Goal: Transaction & Acquisition: Purchase product/service

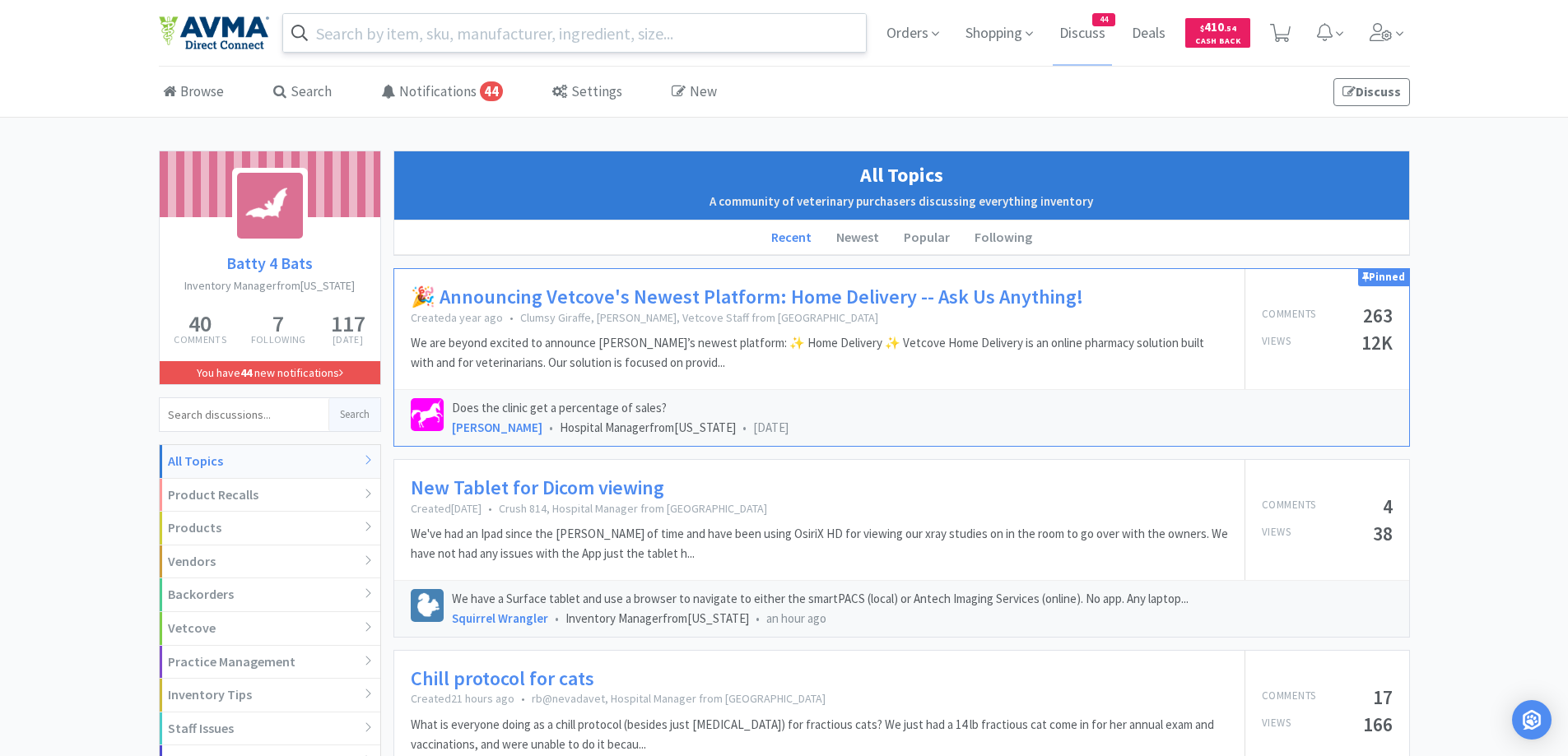
click at [494, 37] on input "text" at bounding box center [575, 33] width 584 height 37
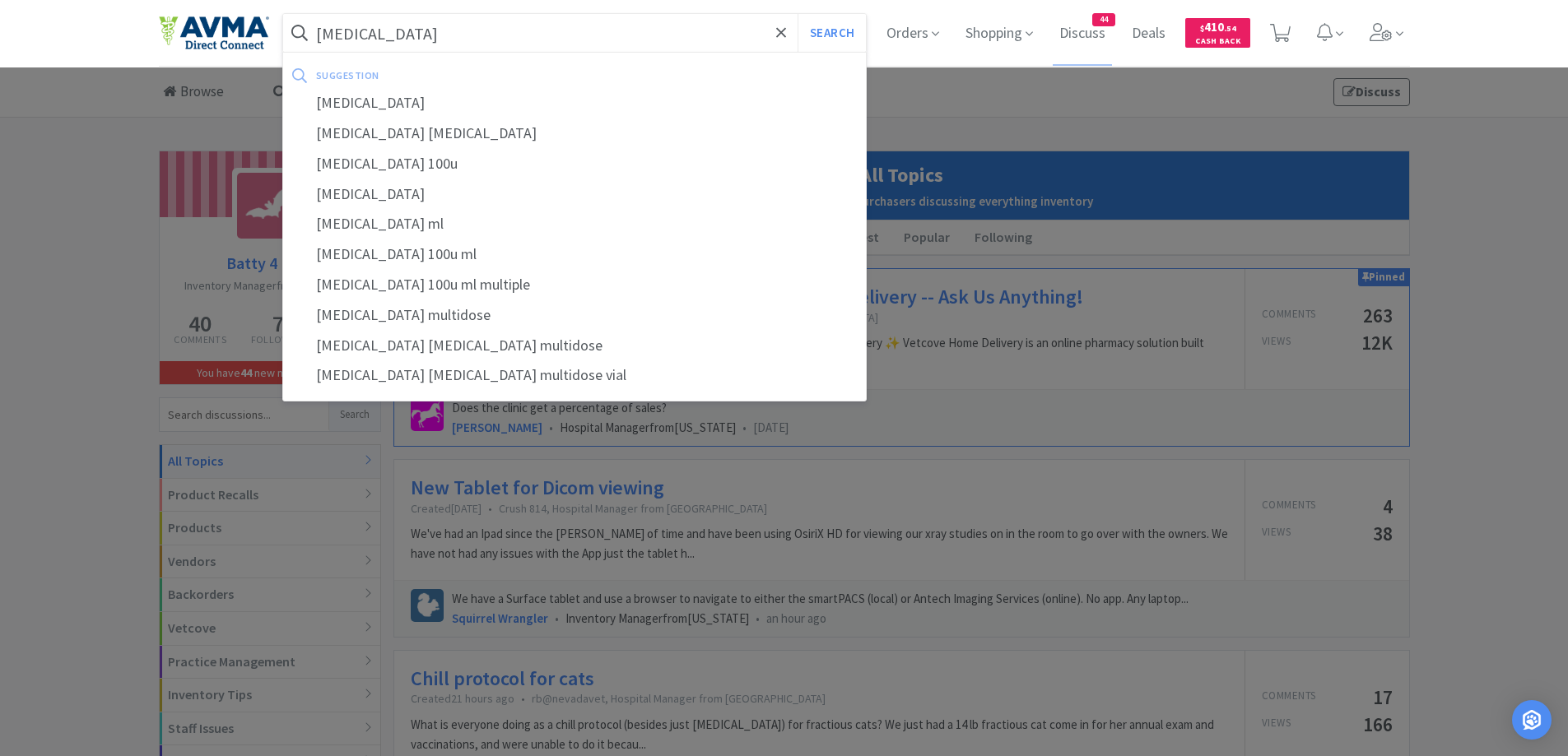
type input "[MEDICAL_DATA]"
click at [798, 14] on button "Search" at bounding box center [831, 33] width 68 height 37
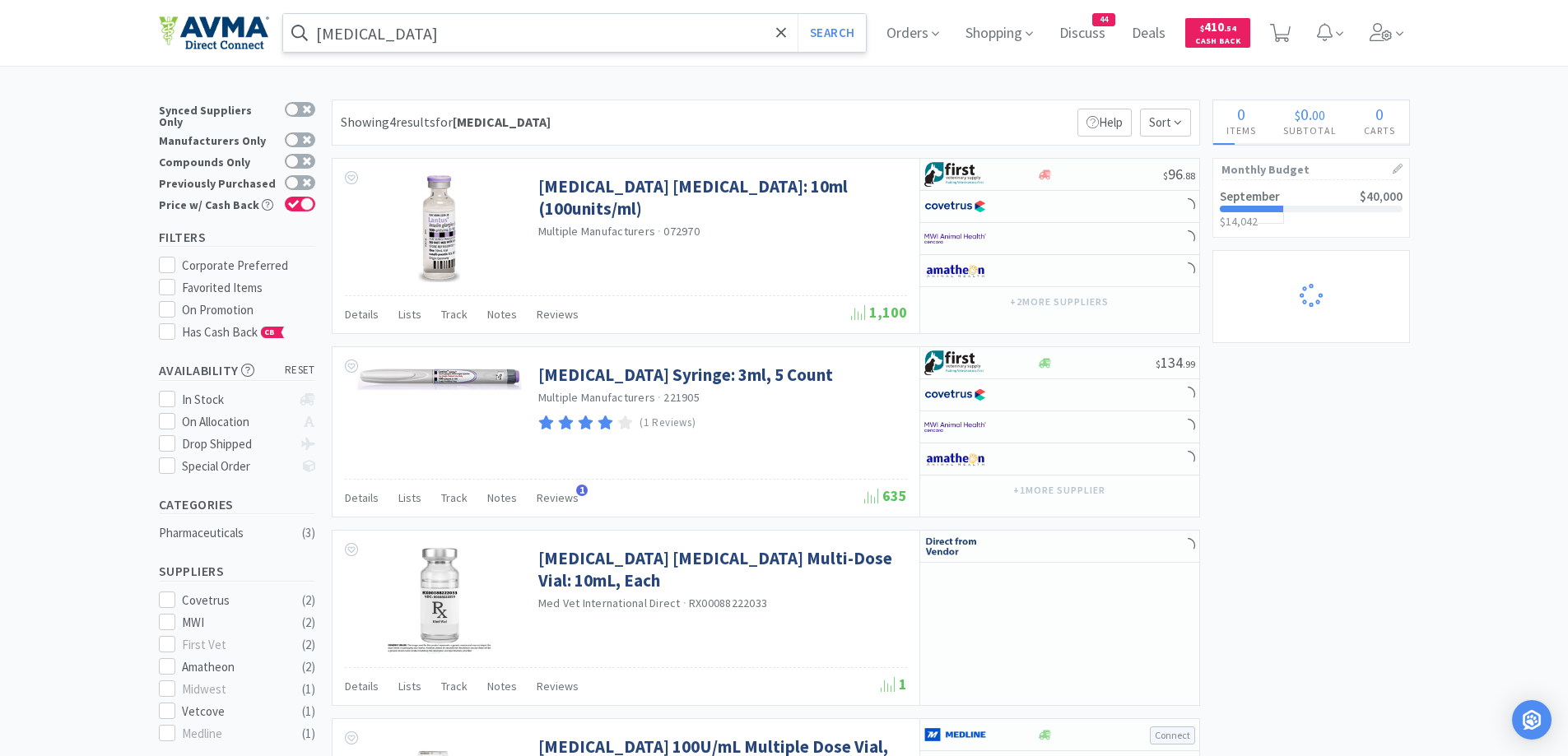
select select "2"
select select "10"
select select "1"
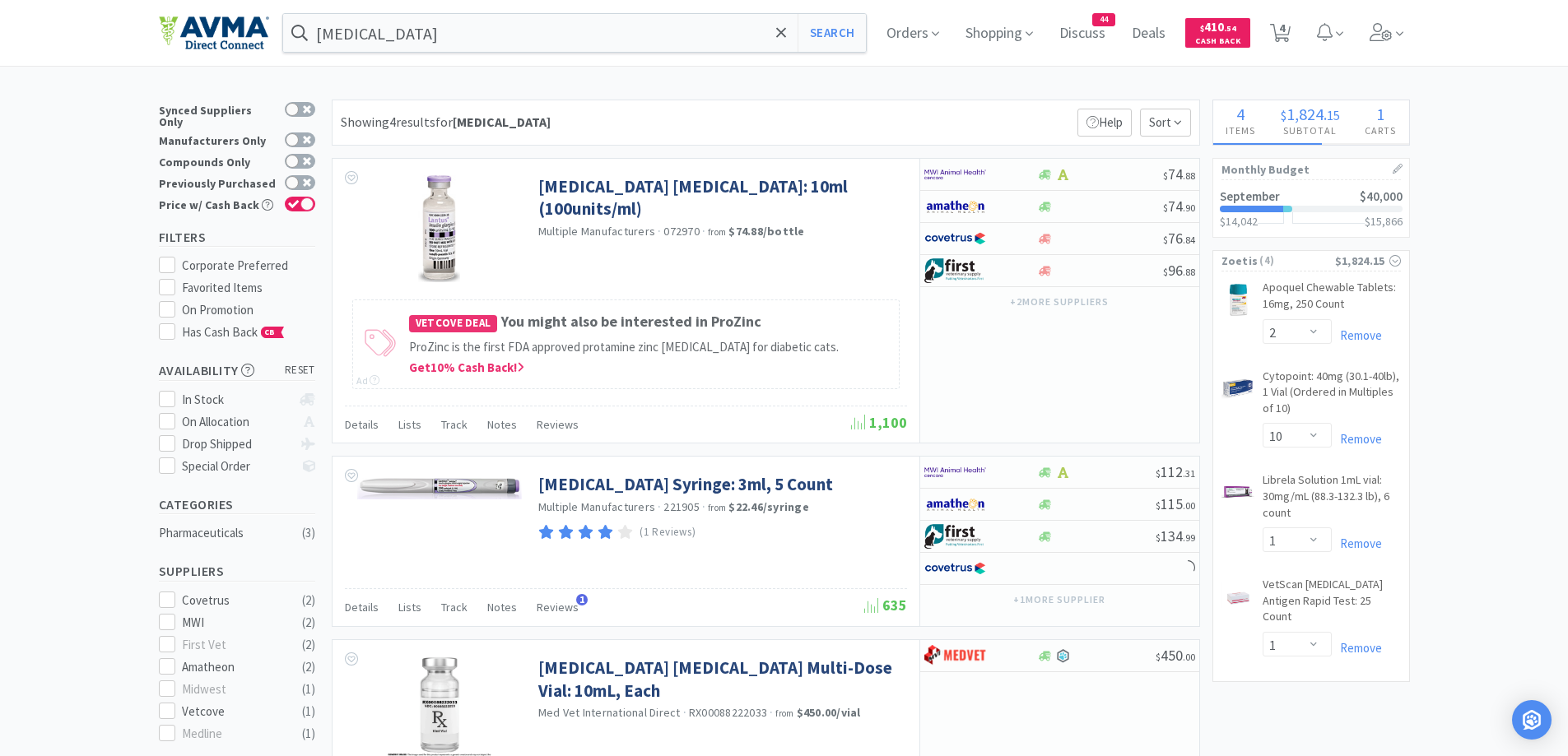
select select "1"
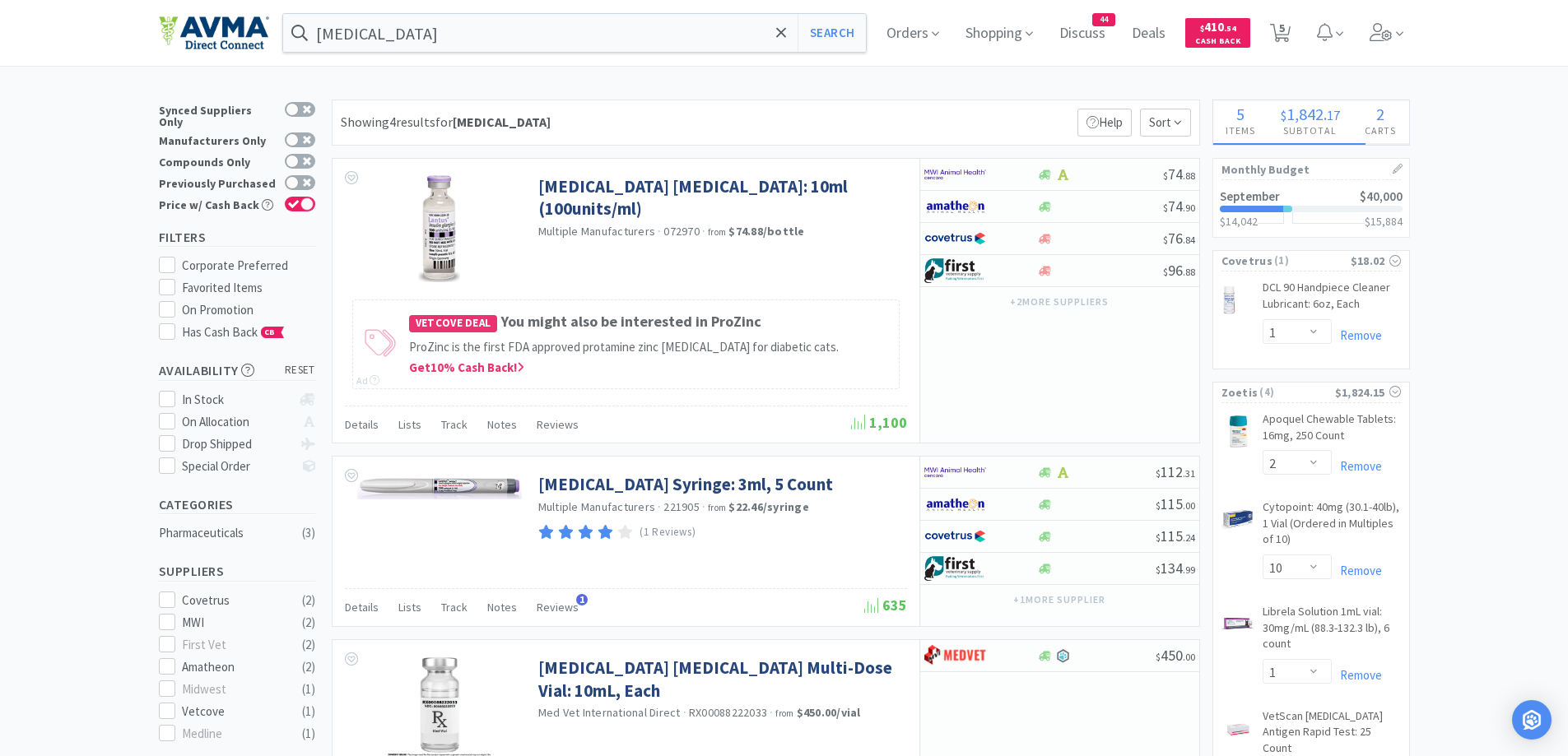
select select "1"
select select "2"
select select "3"
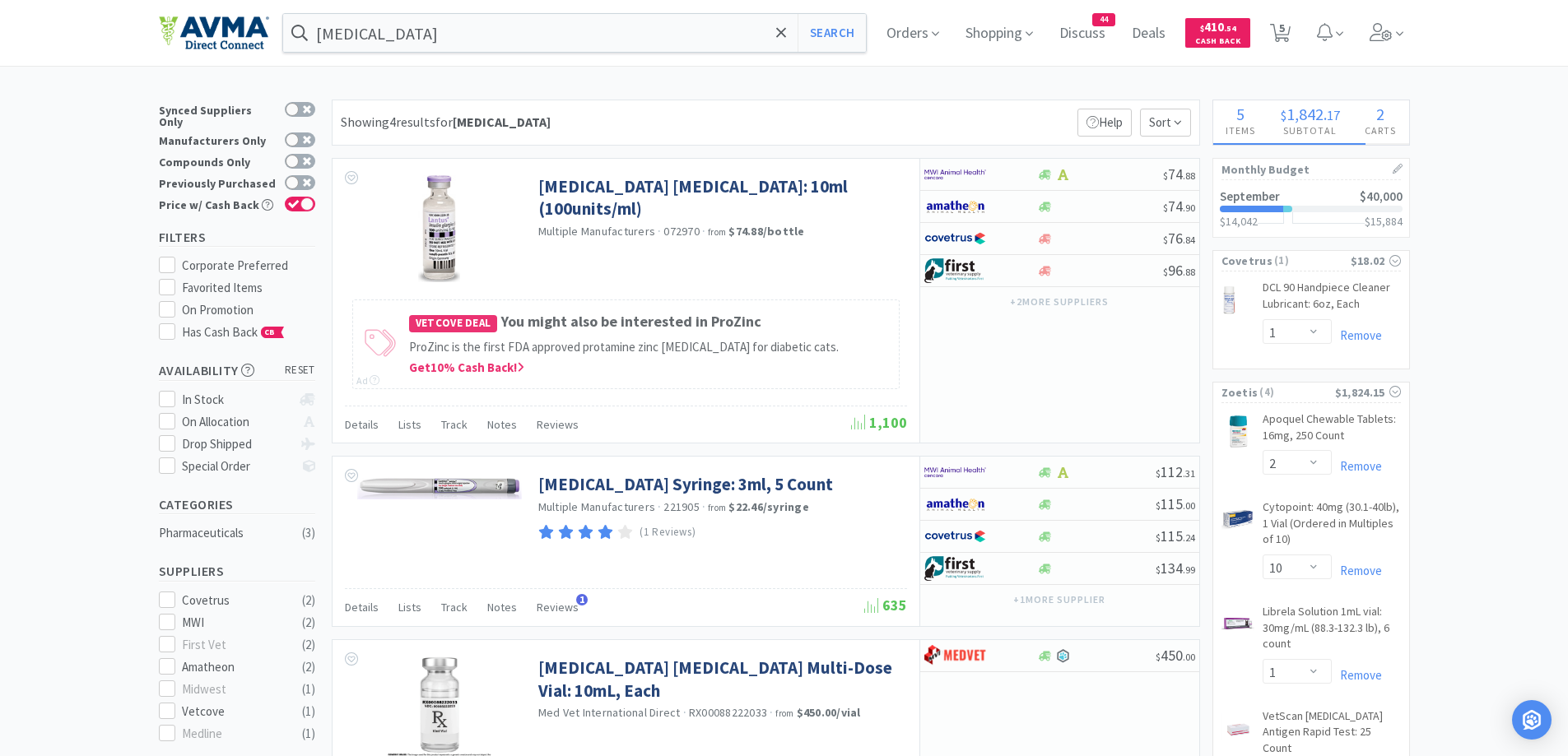
select select "1"
select select "25"
select select "1"
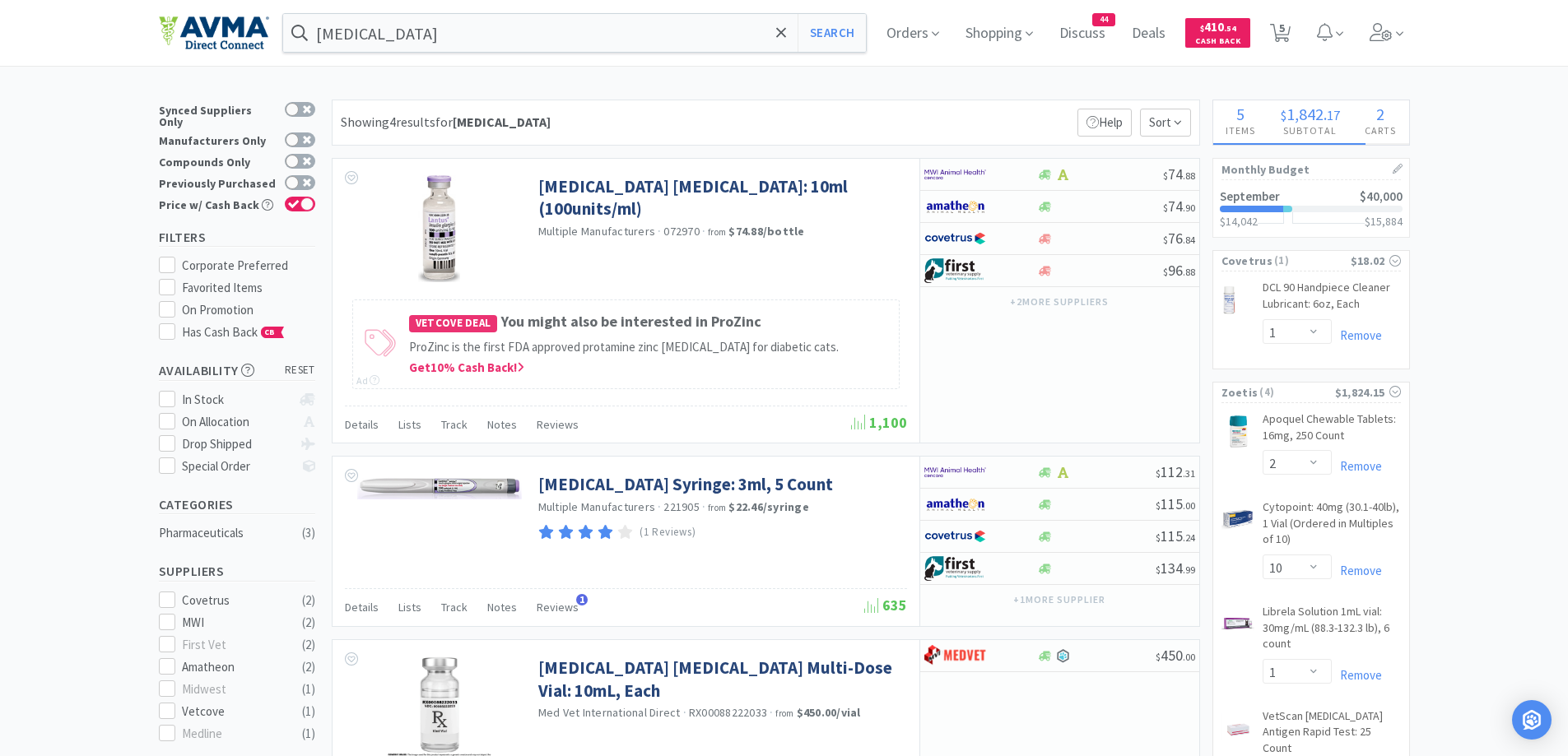
select select "10"
select select "1"
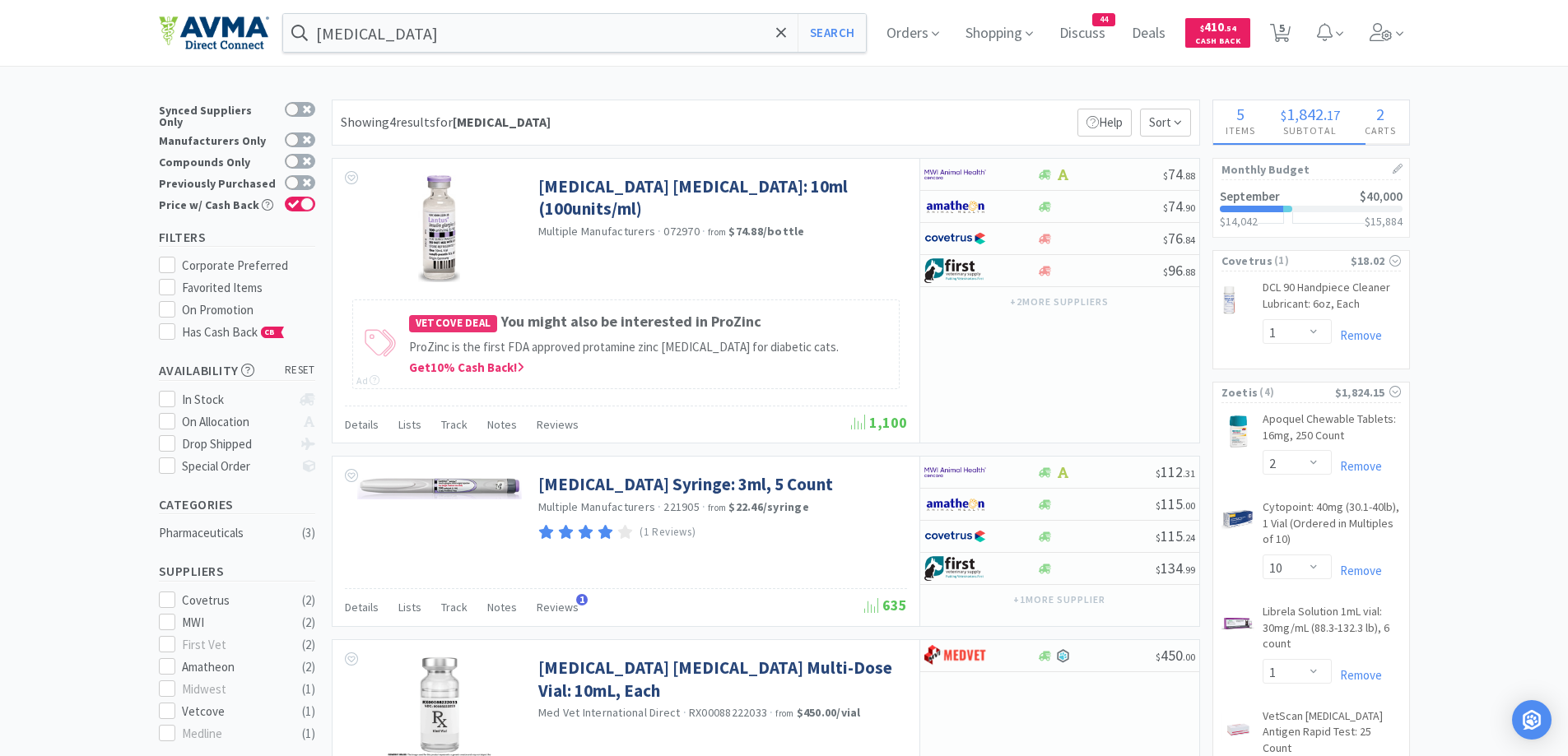
select select "1"
select select "12"
select select "1"
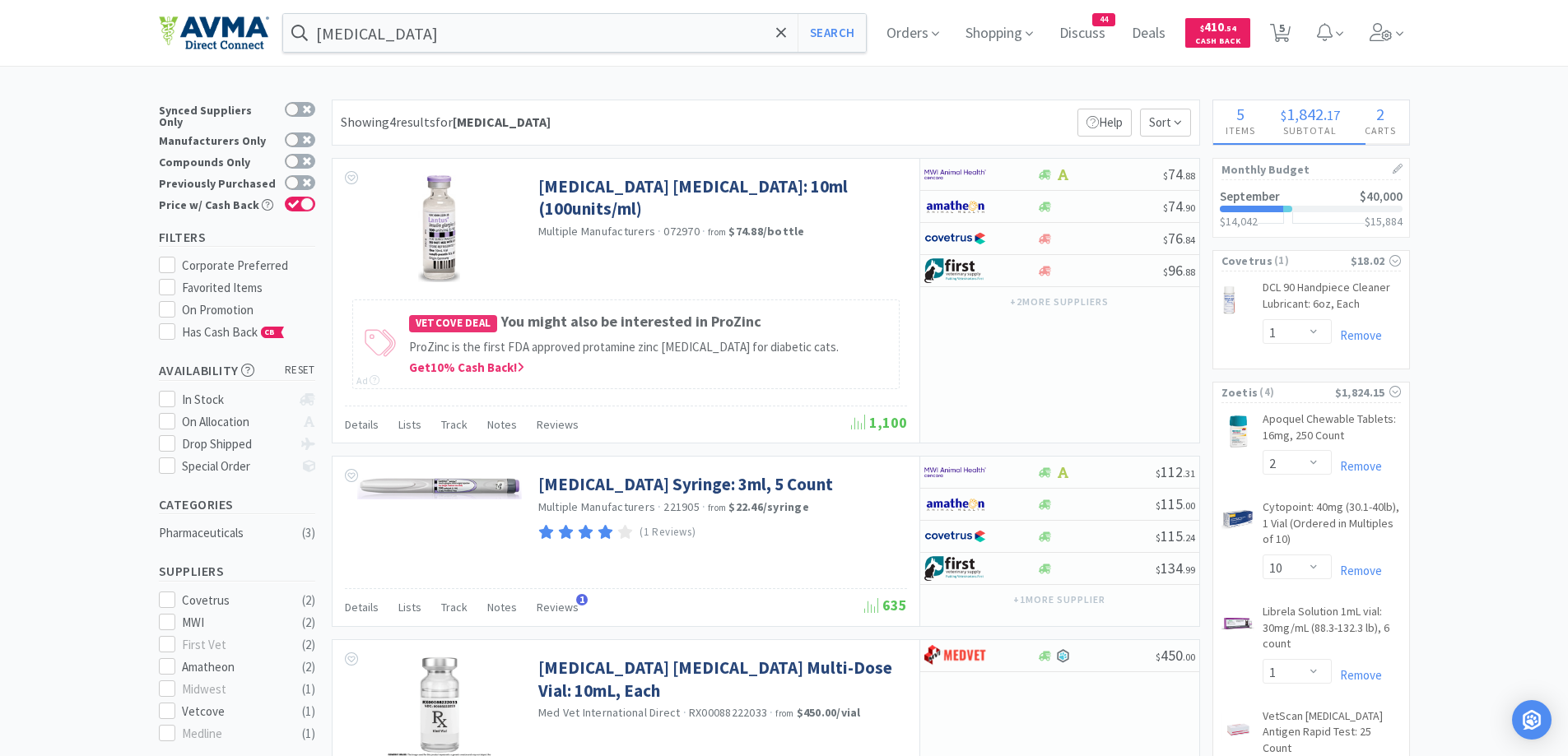
select select "1"
select select "5"
select select "1"
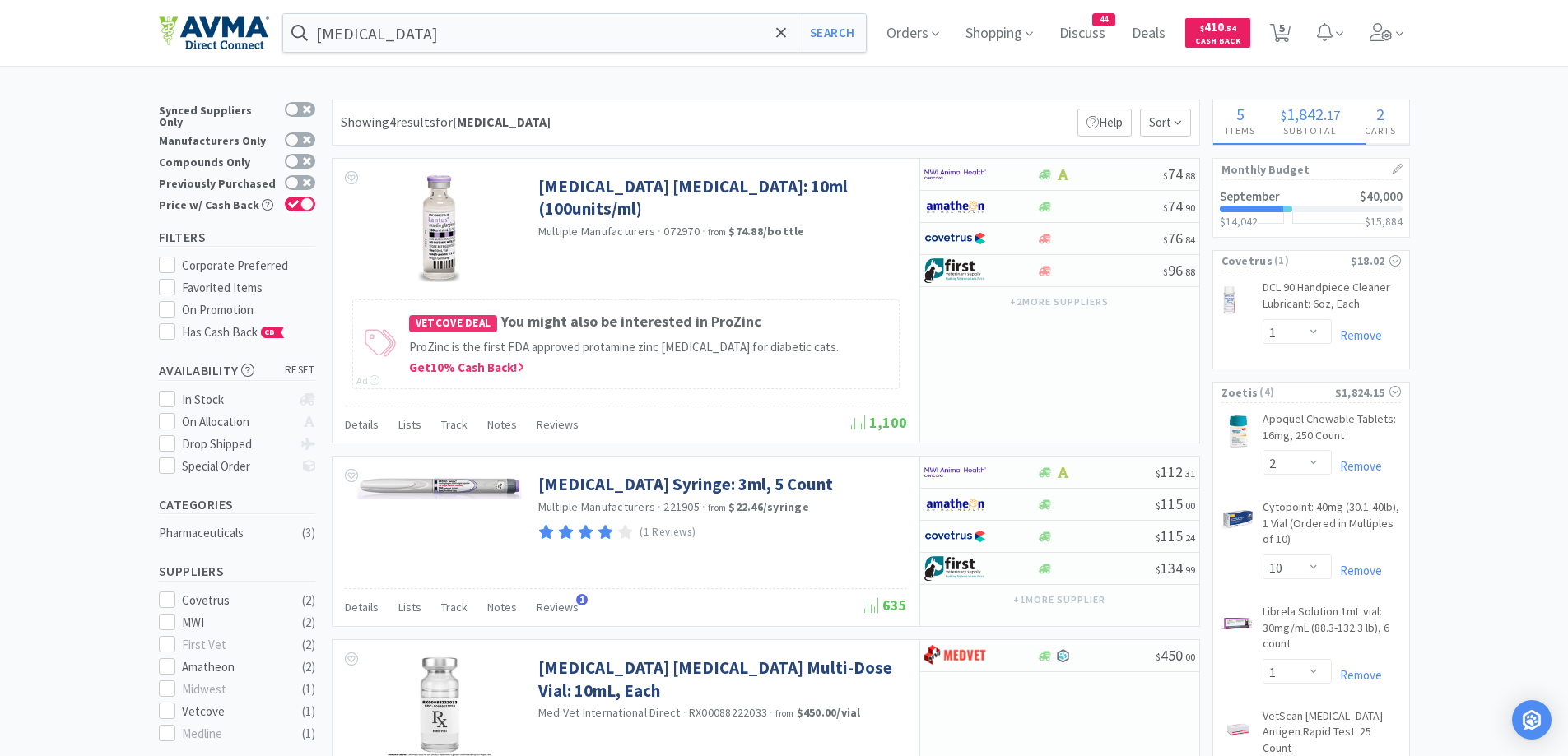
select select "5"
select select "1"
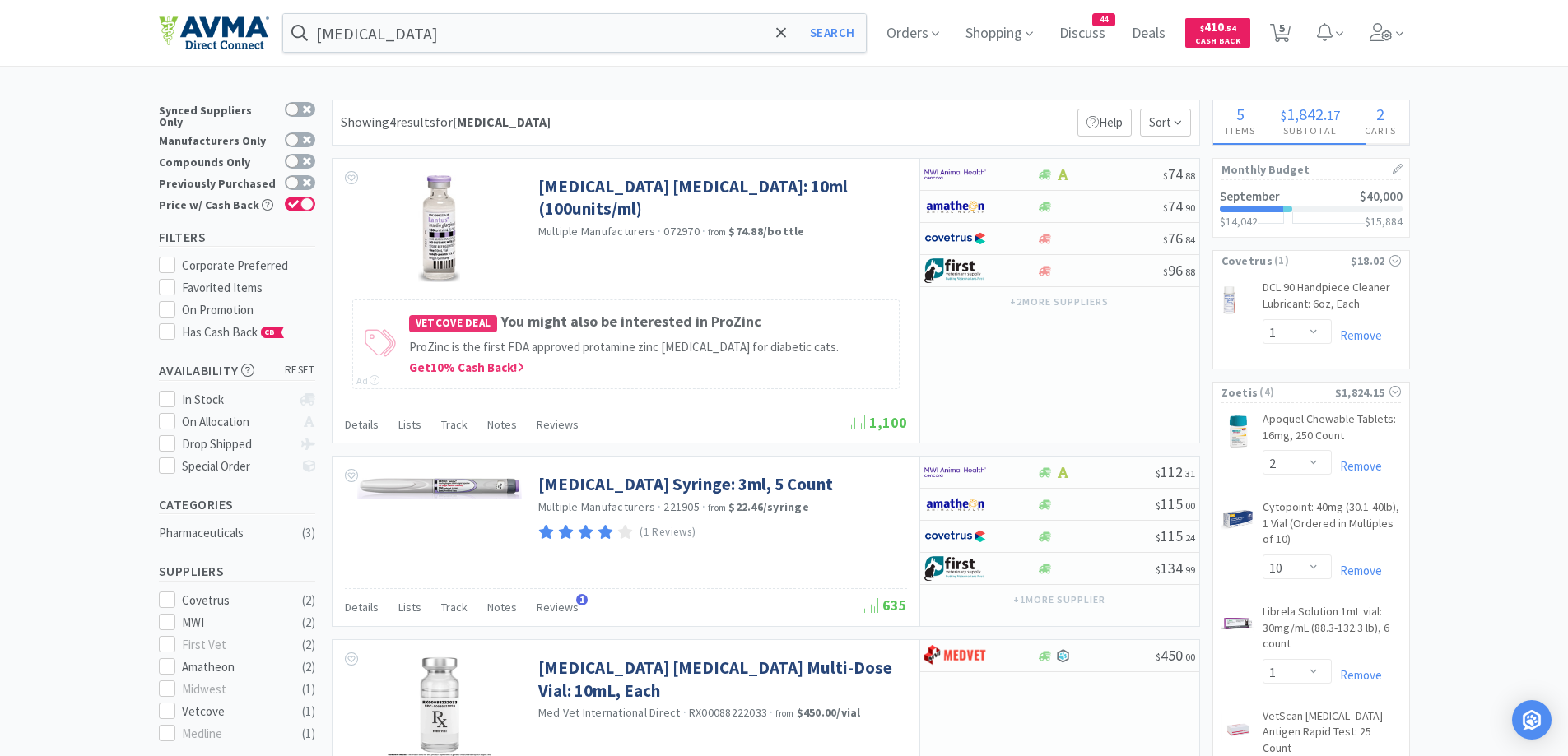
select select "1"
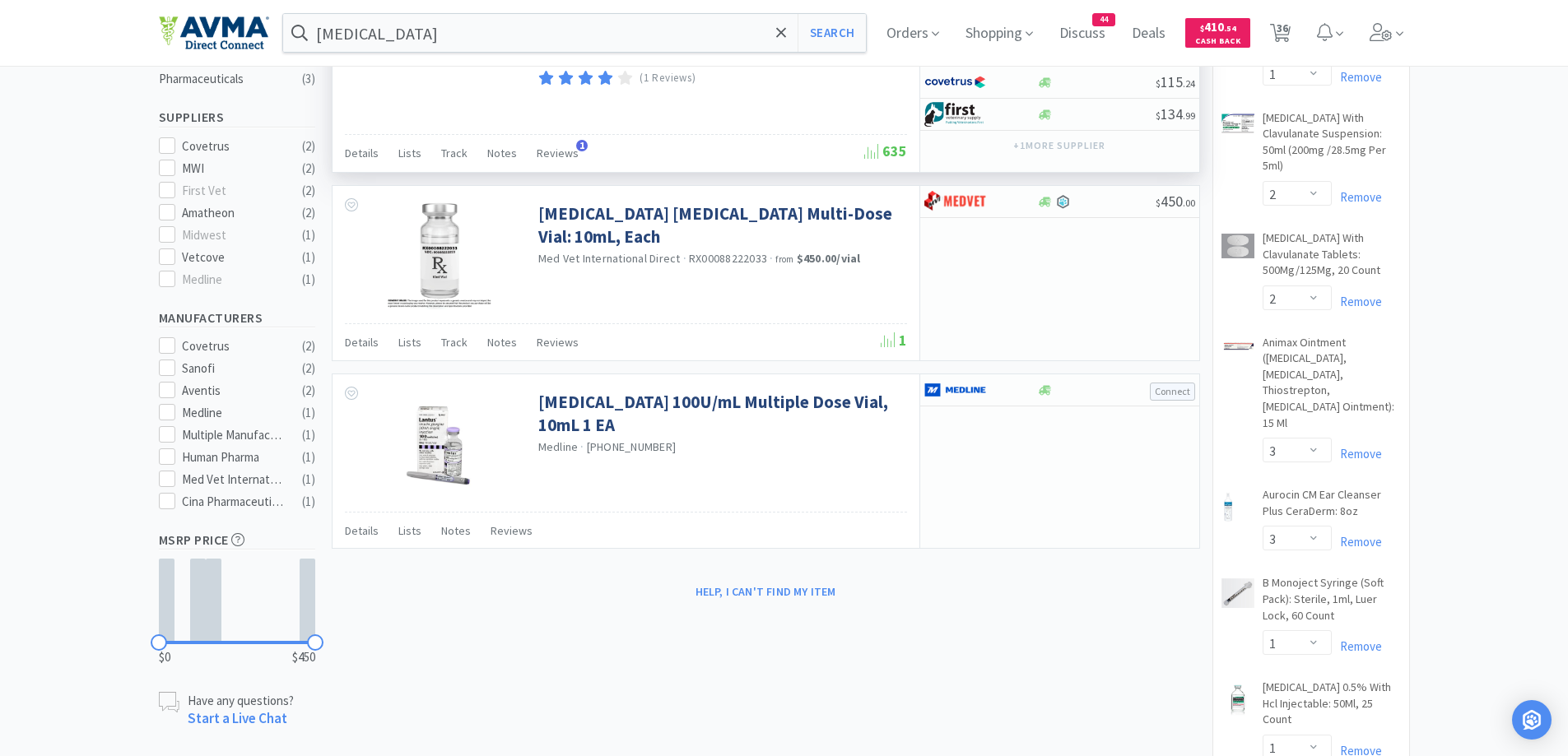
scroll to position [494, 0]
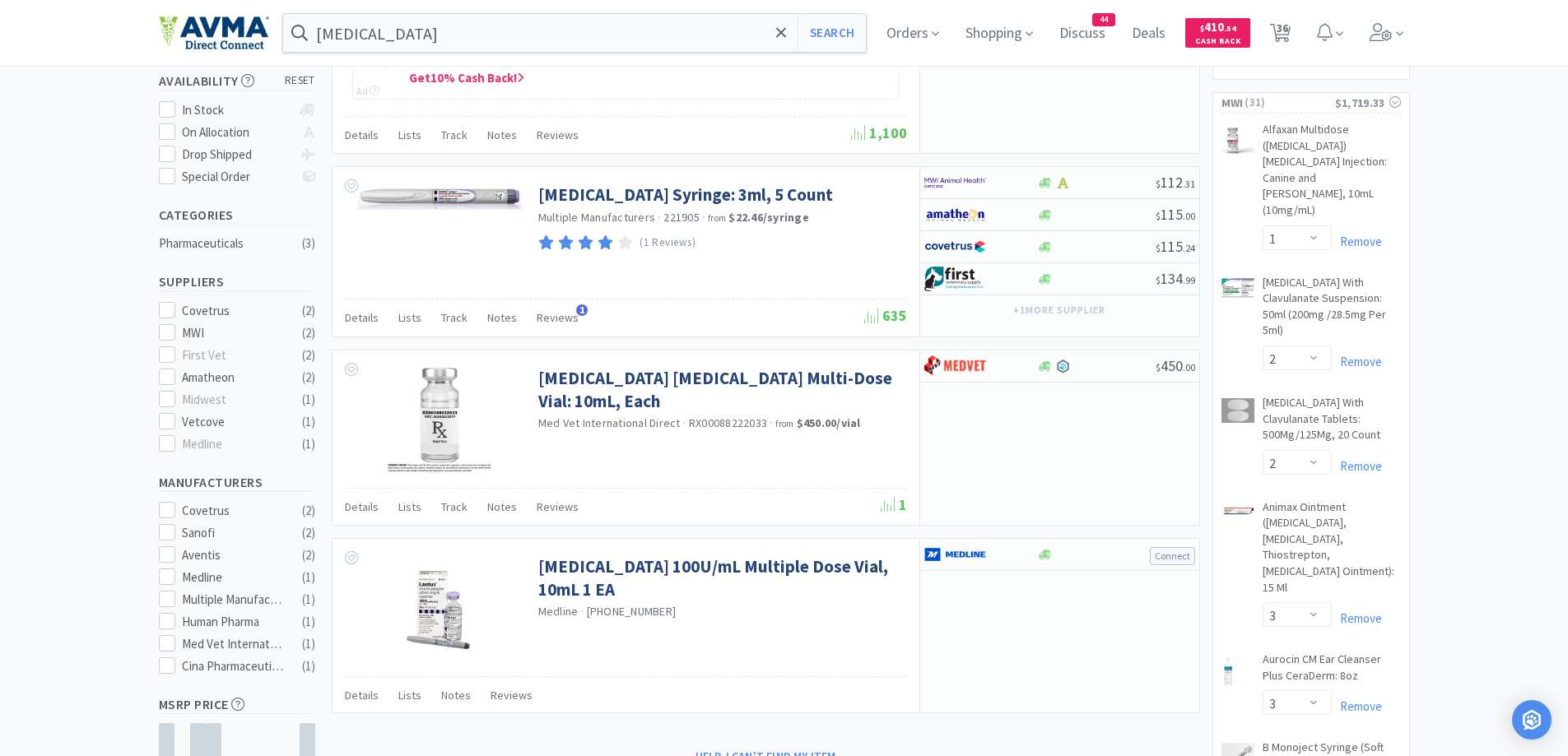
scroll to position [0, 0]
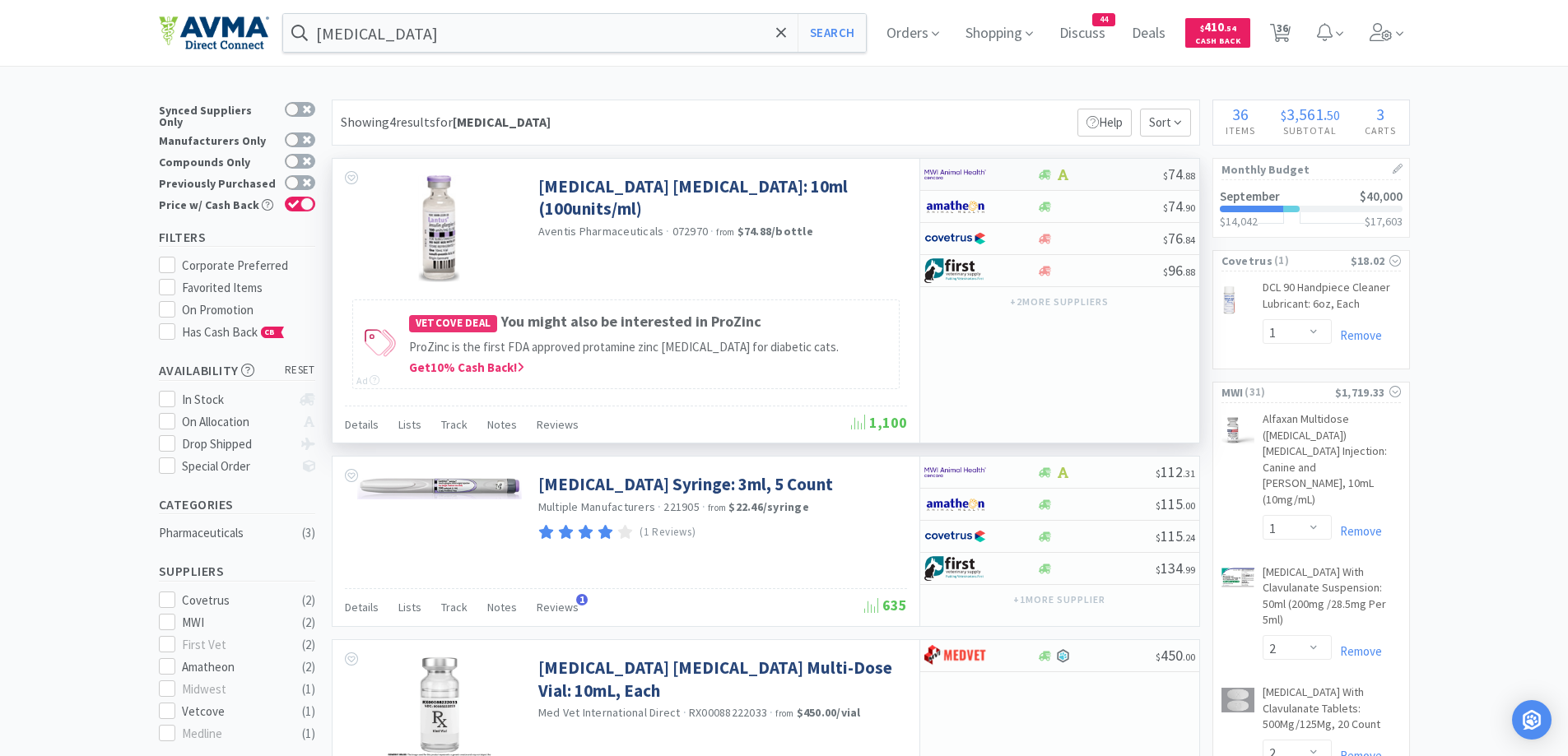
click at [996, 167] on div at bounding box center [969, 174] width 91 height 28
select select "1"
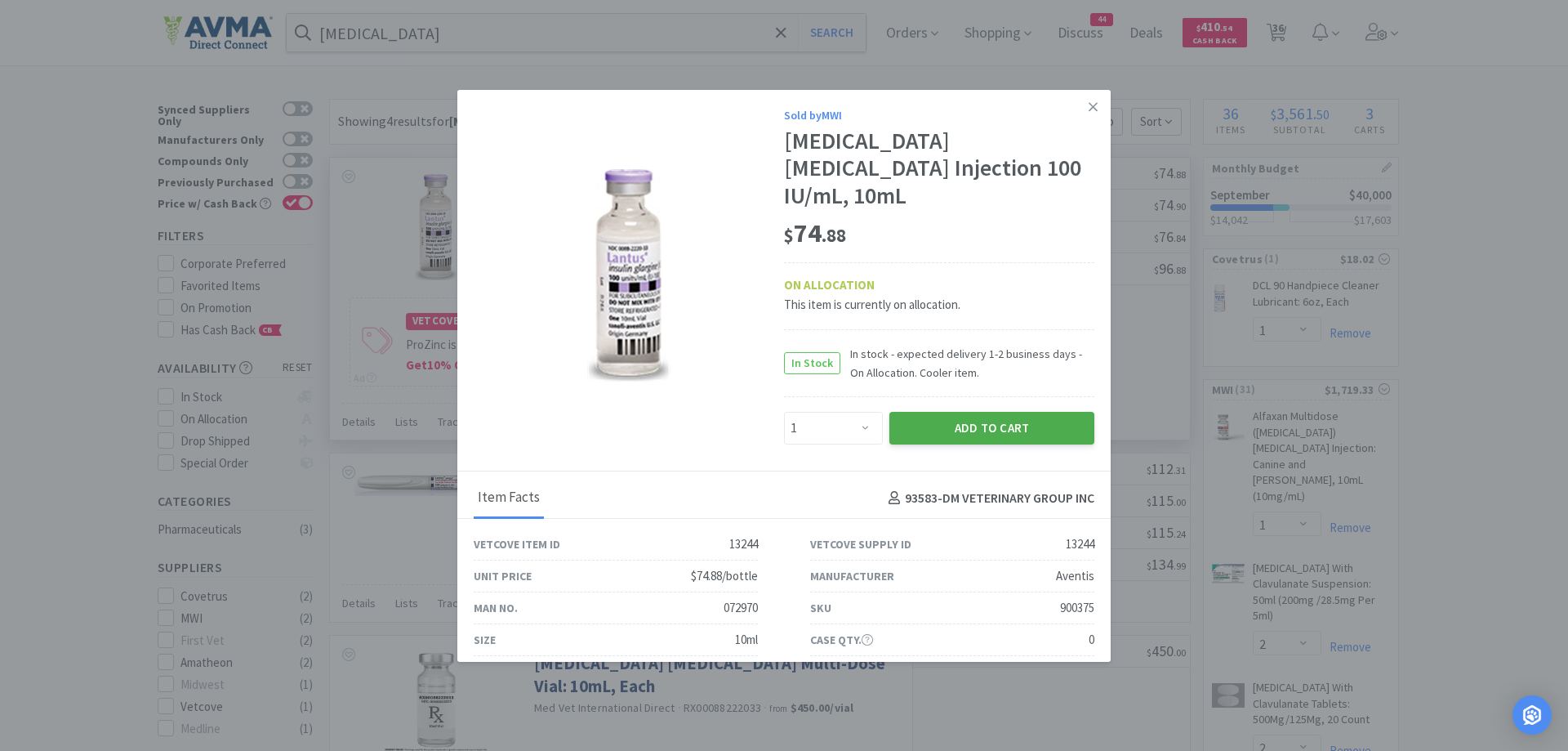
click at [1036, 412] on button "Add to Cart" at bounding box center [992, 428] width 205 height 32
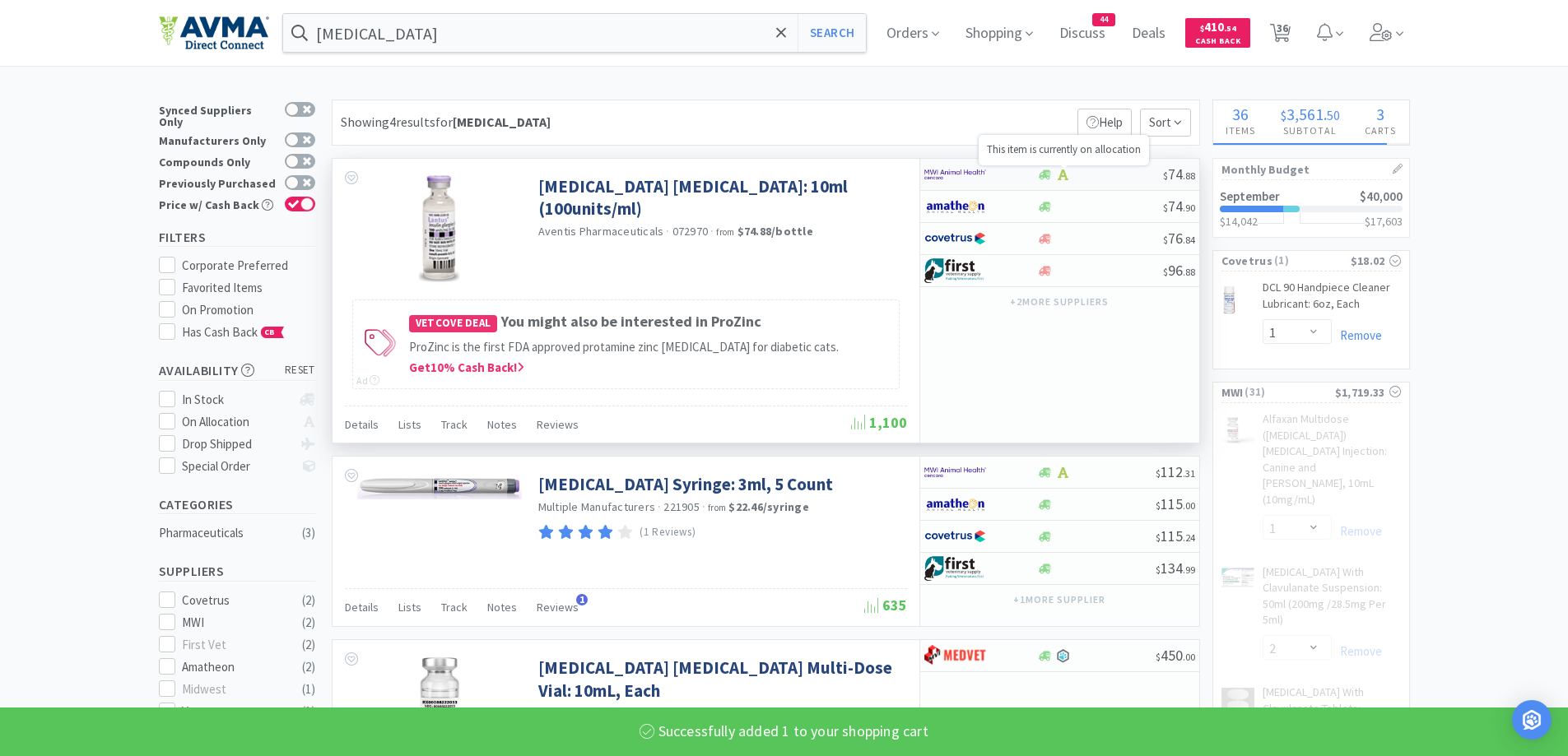
select select "1"
select select "12"
select select "1"
select select "5"
select select "1"
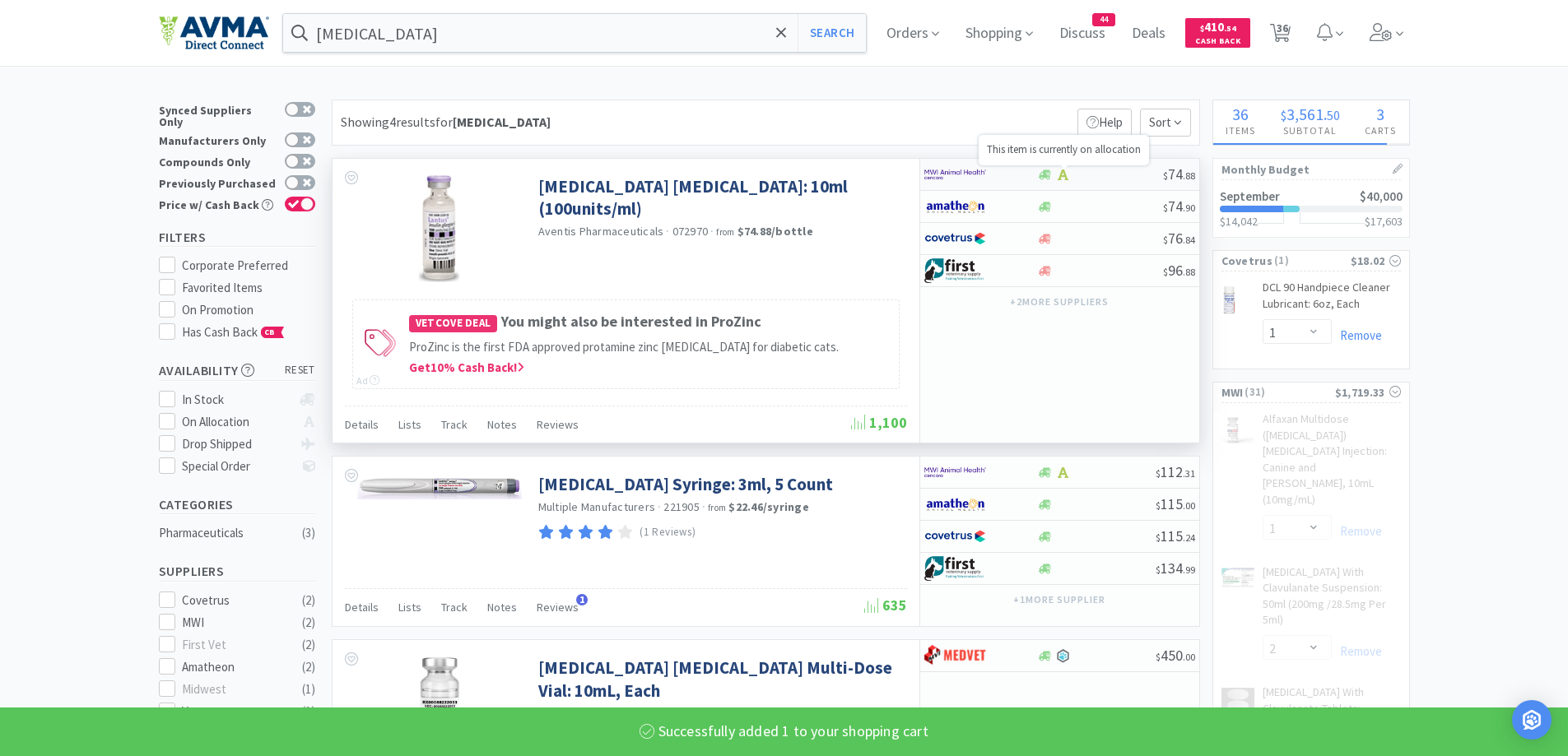
select select "5"
select select "1"
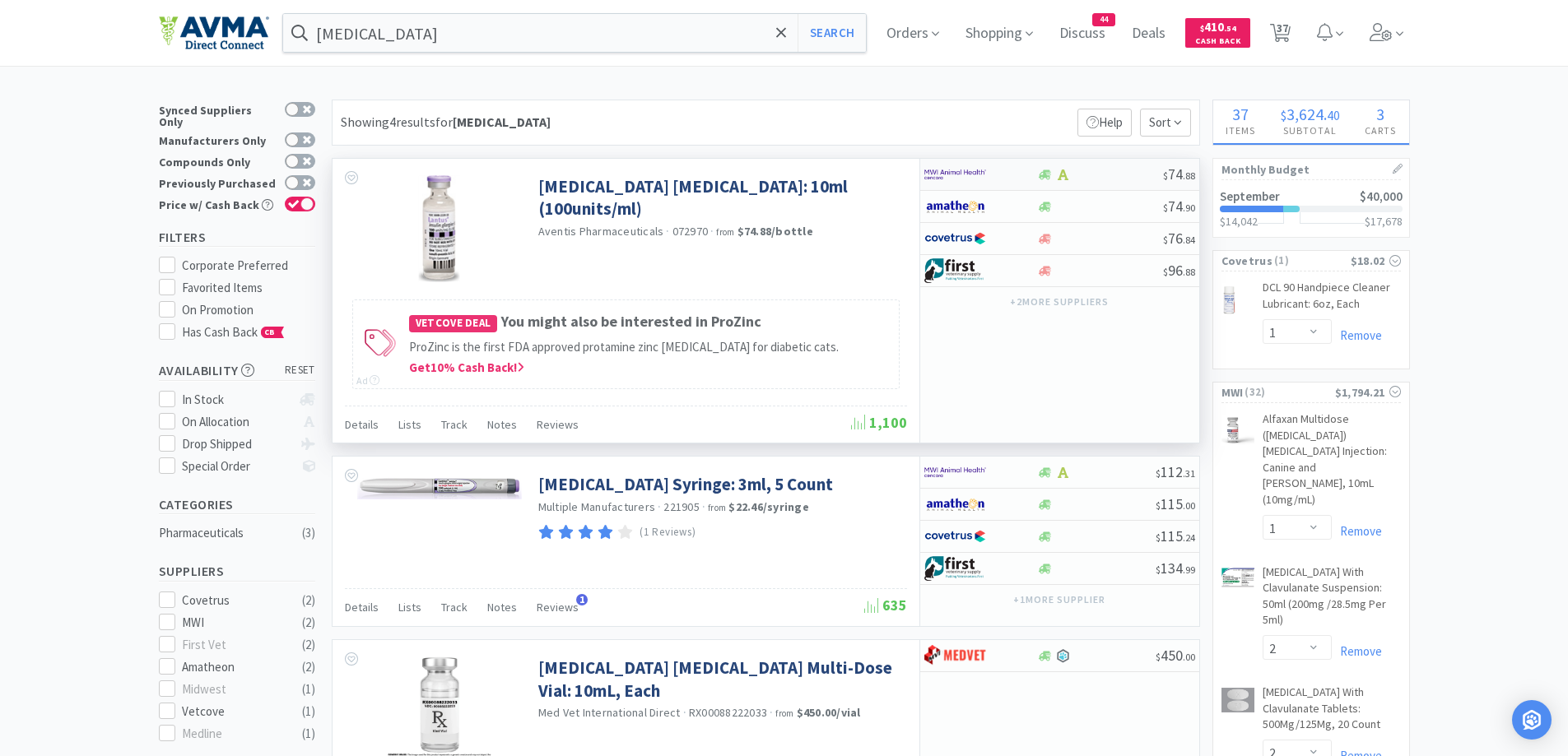
click at [1038, 163] on div "$ 74 . 88" at bounding box center [1059, 174] width 279 height 33
select select "1"
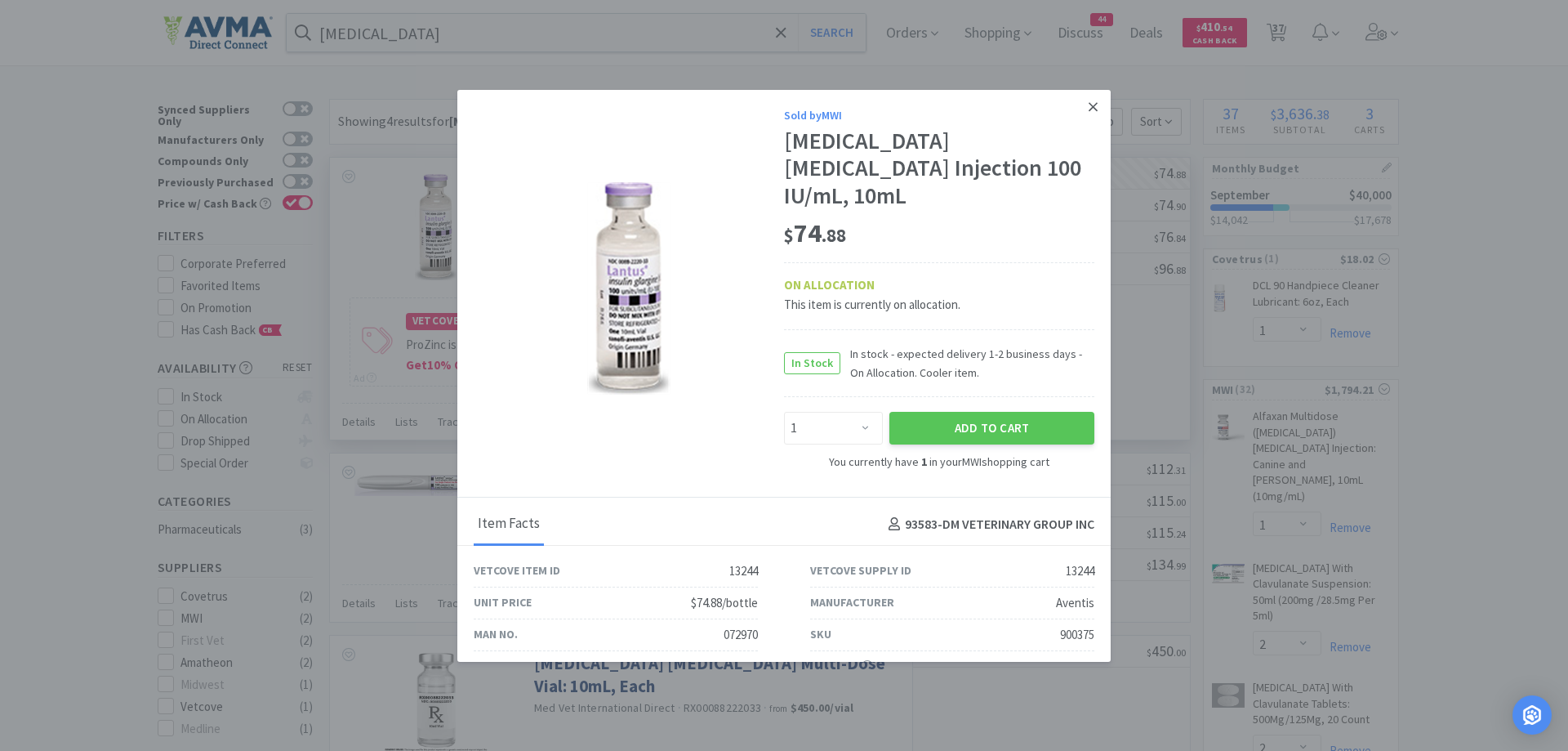
click at [1092, 96] on link at bounding box center [1092, 108] width 28 height 35
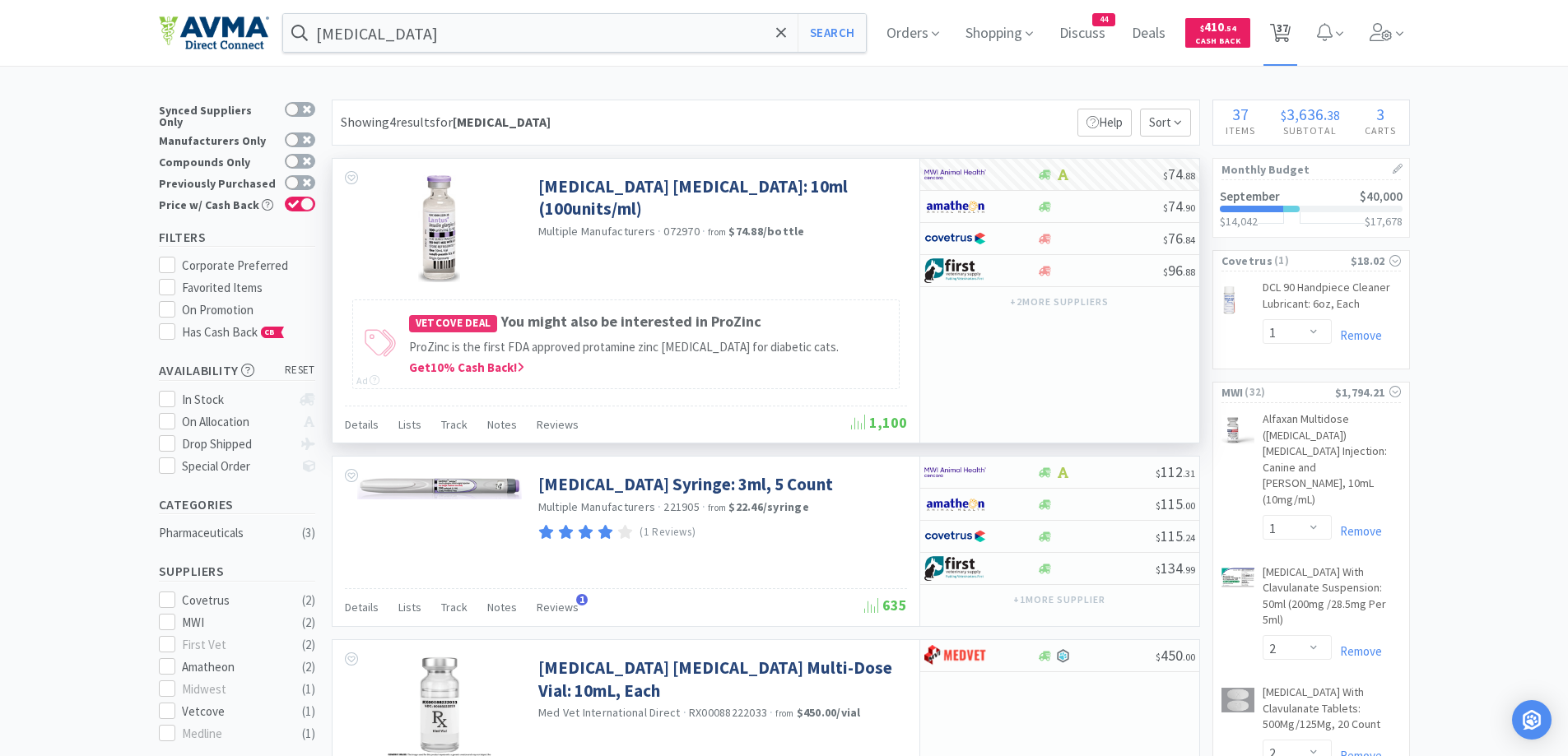
click at [1297, 29] on span "37" at bounding box center [1280, 33] width 34 height 66
select select "2"
select select "10"
select select "1"
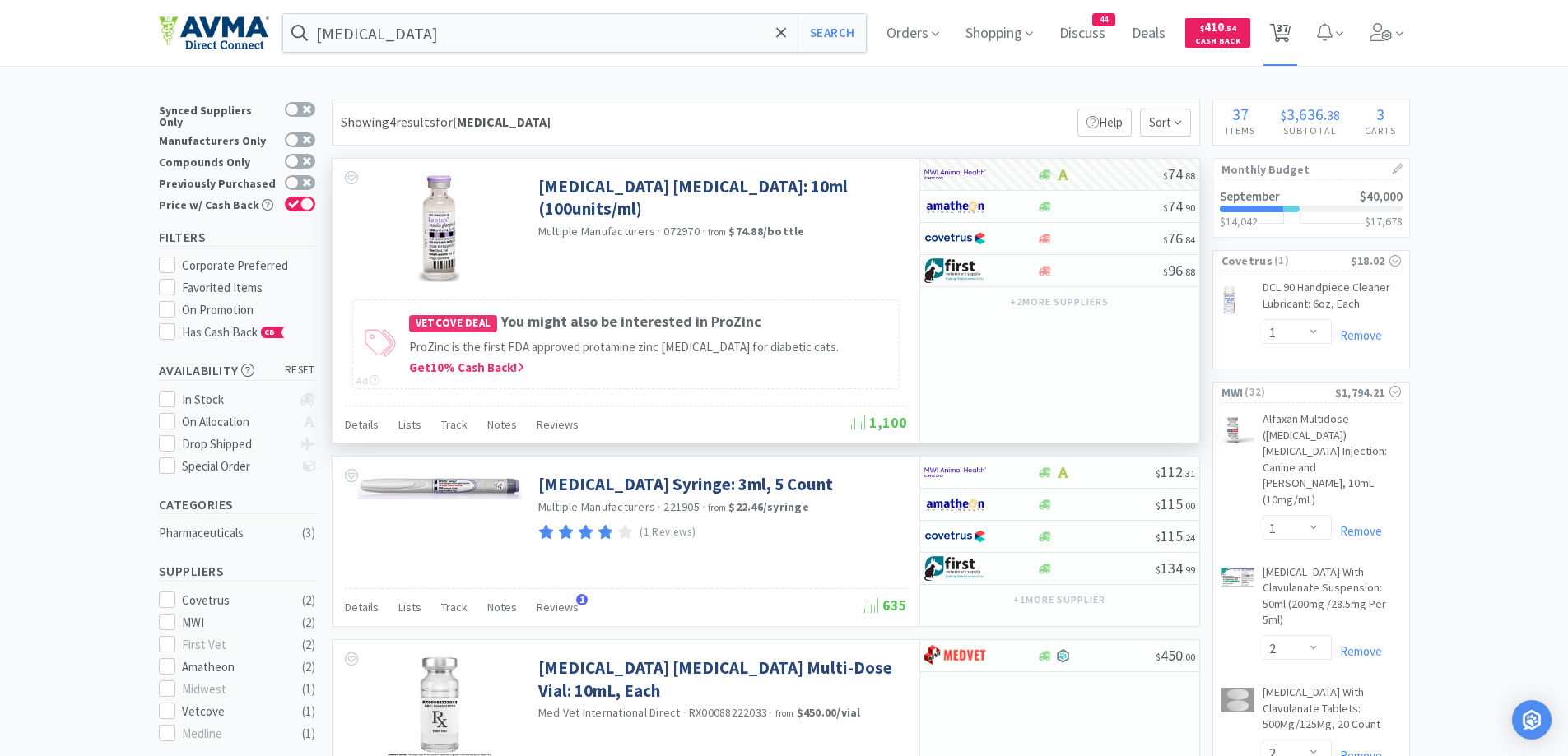
select select "1"
select select "2"
select select "3"
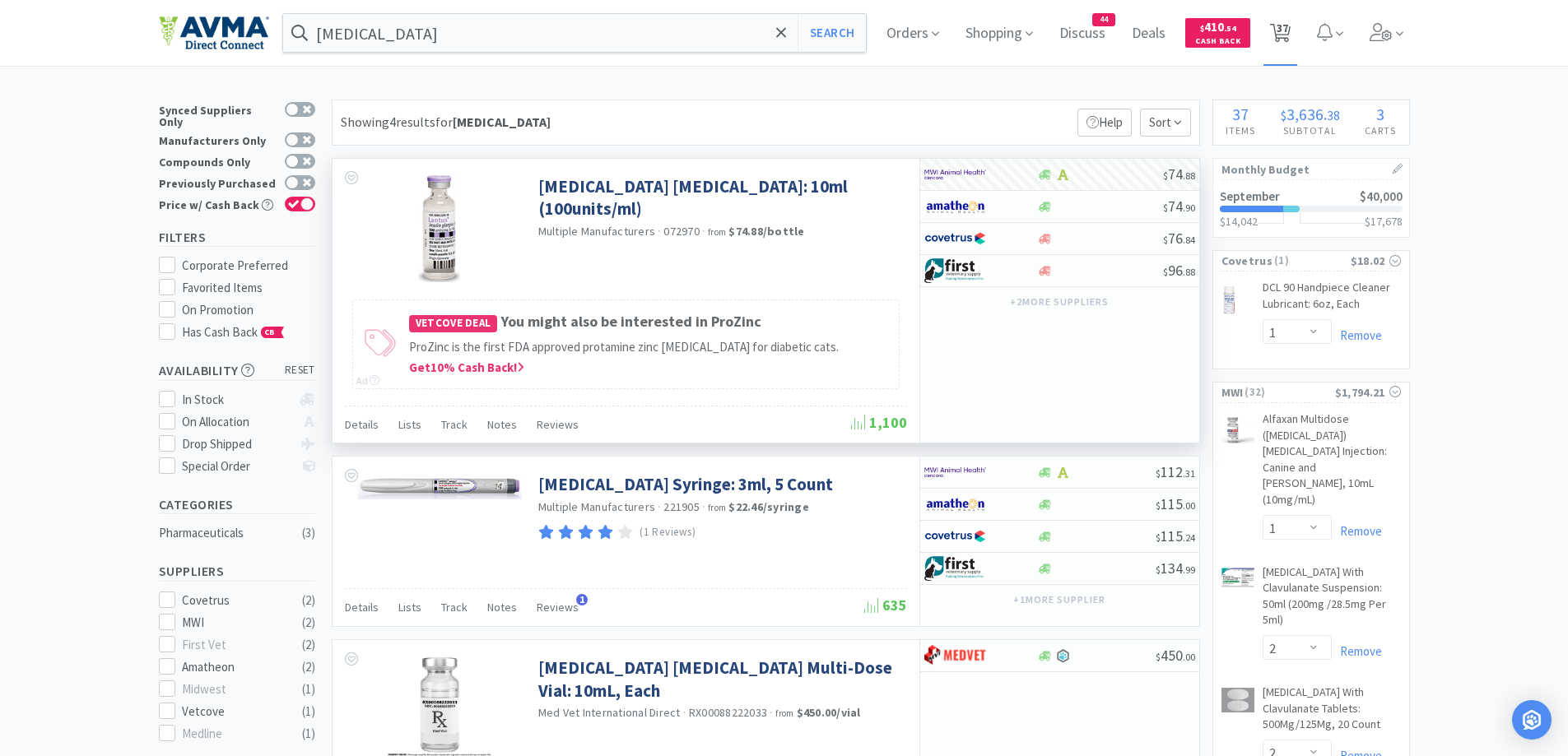
select select "3"
select select "1"
select select "25"
select select "1"
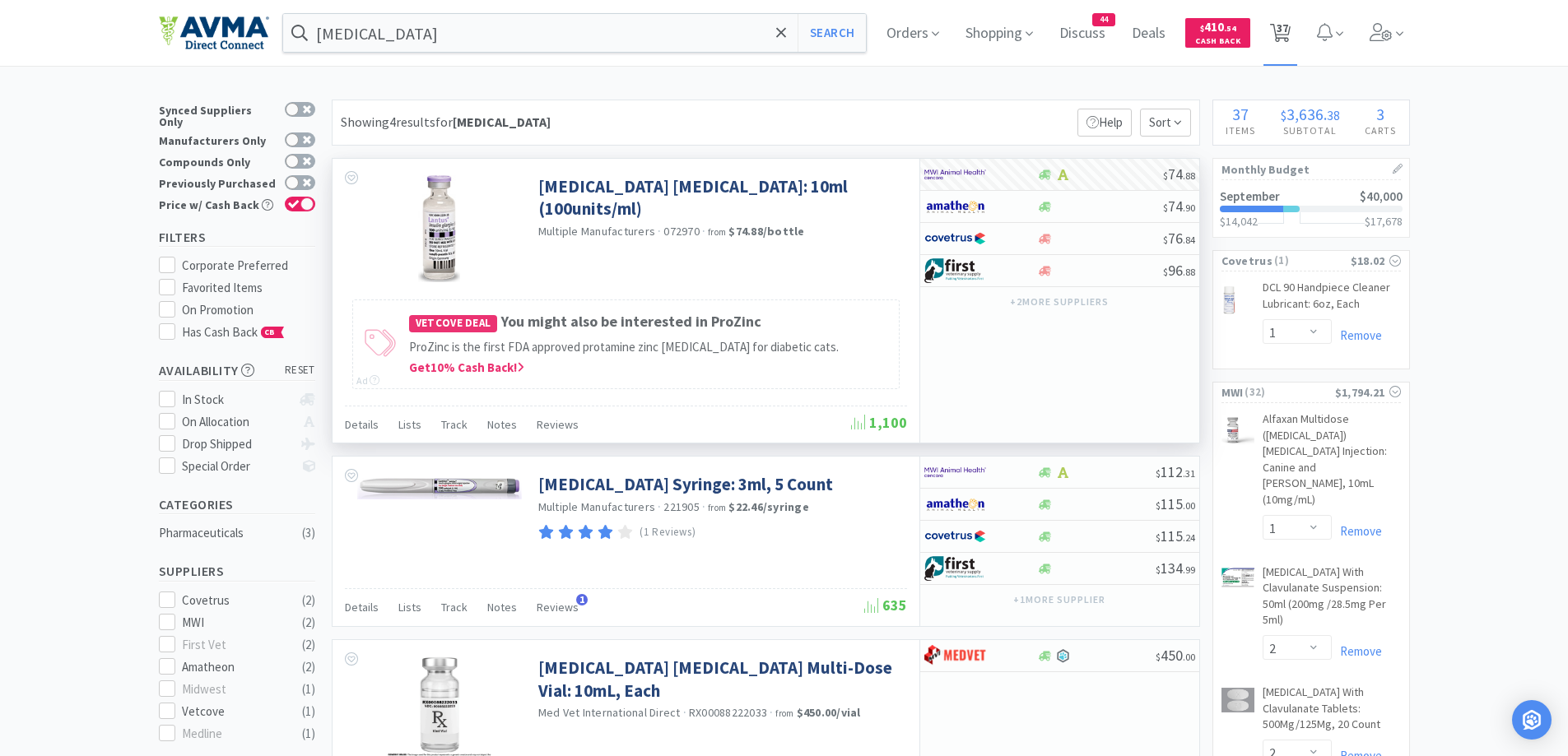
select select "1"
select select "10"
select select "1"
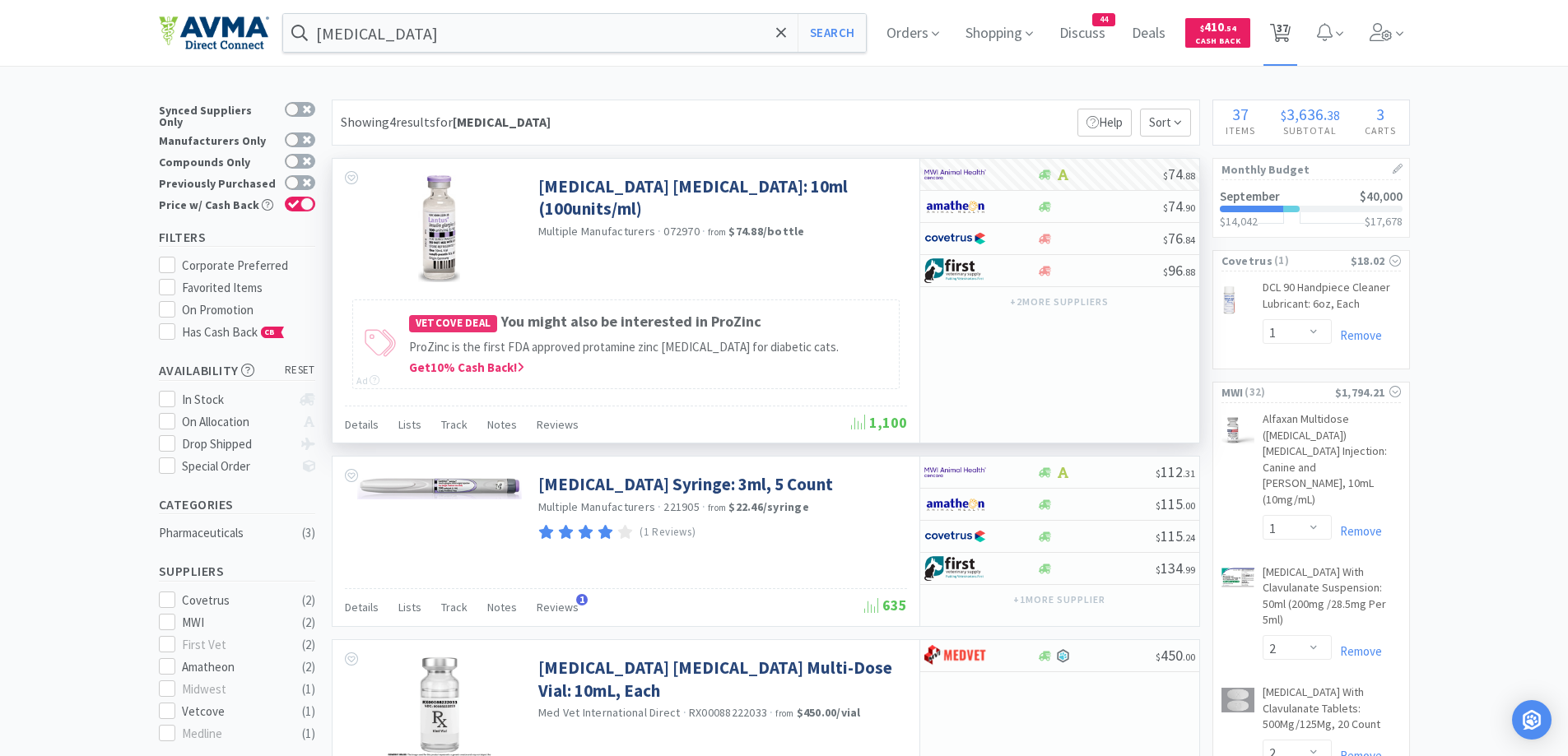
select select "1"
select select "12"
select select "1"
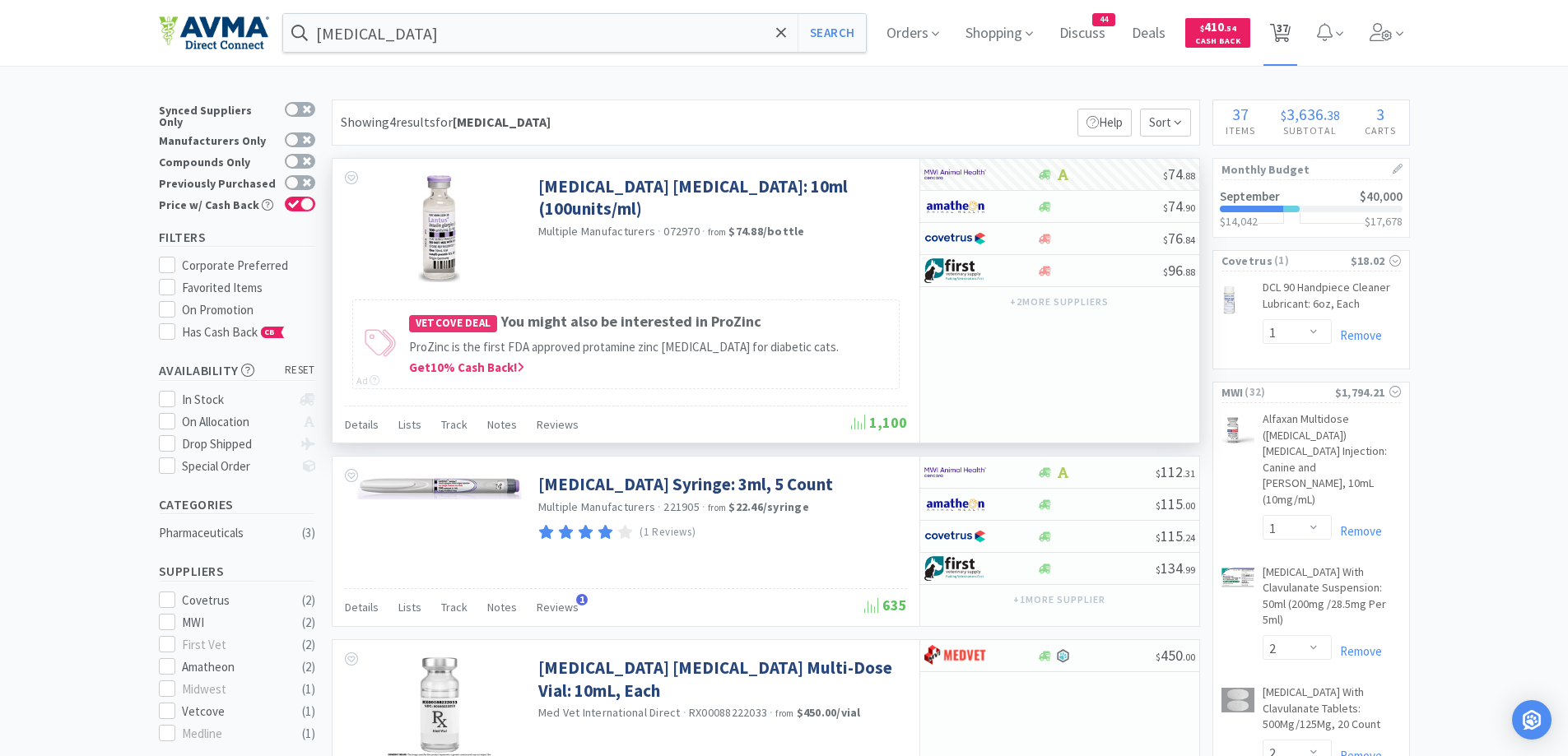
select select "1"
select select "5"
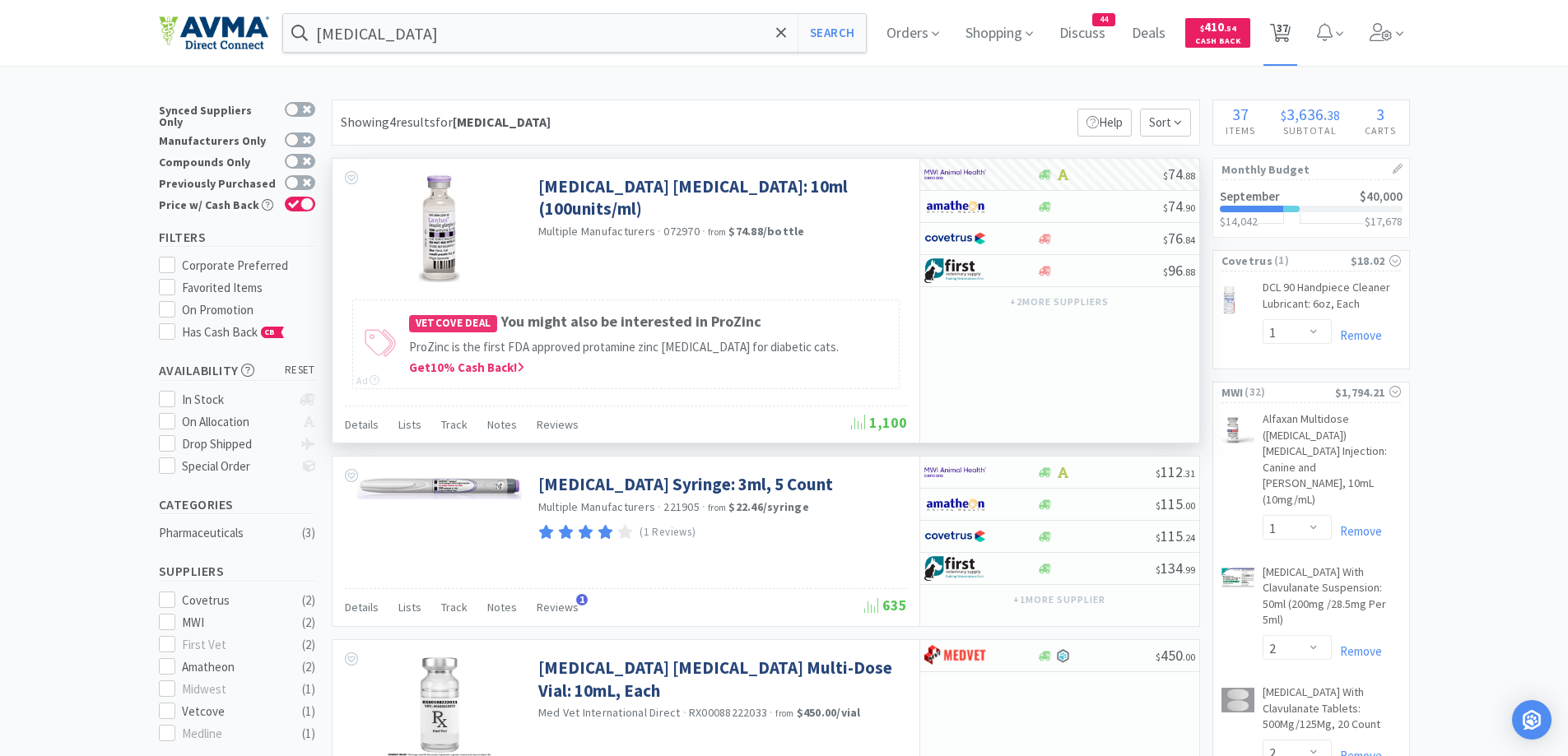
select select "1"
select select "5"
select select "1"
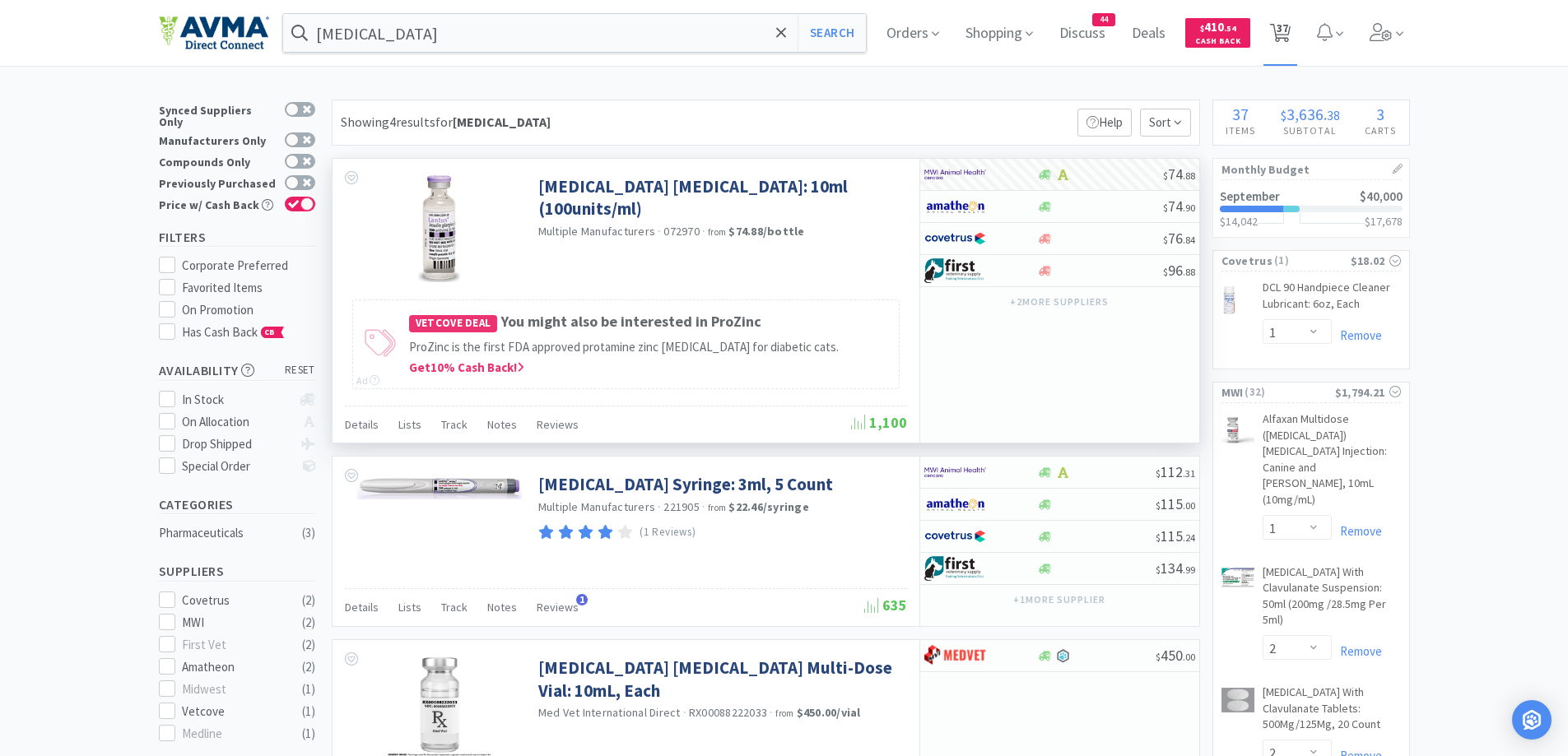
select select "1"
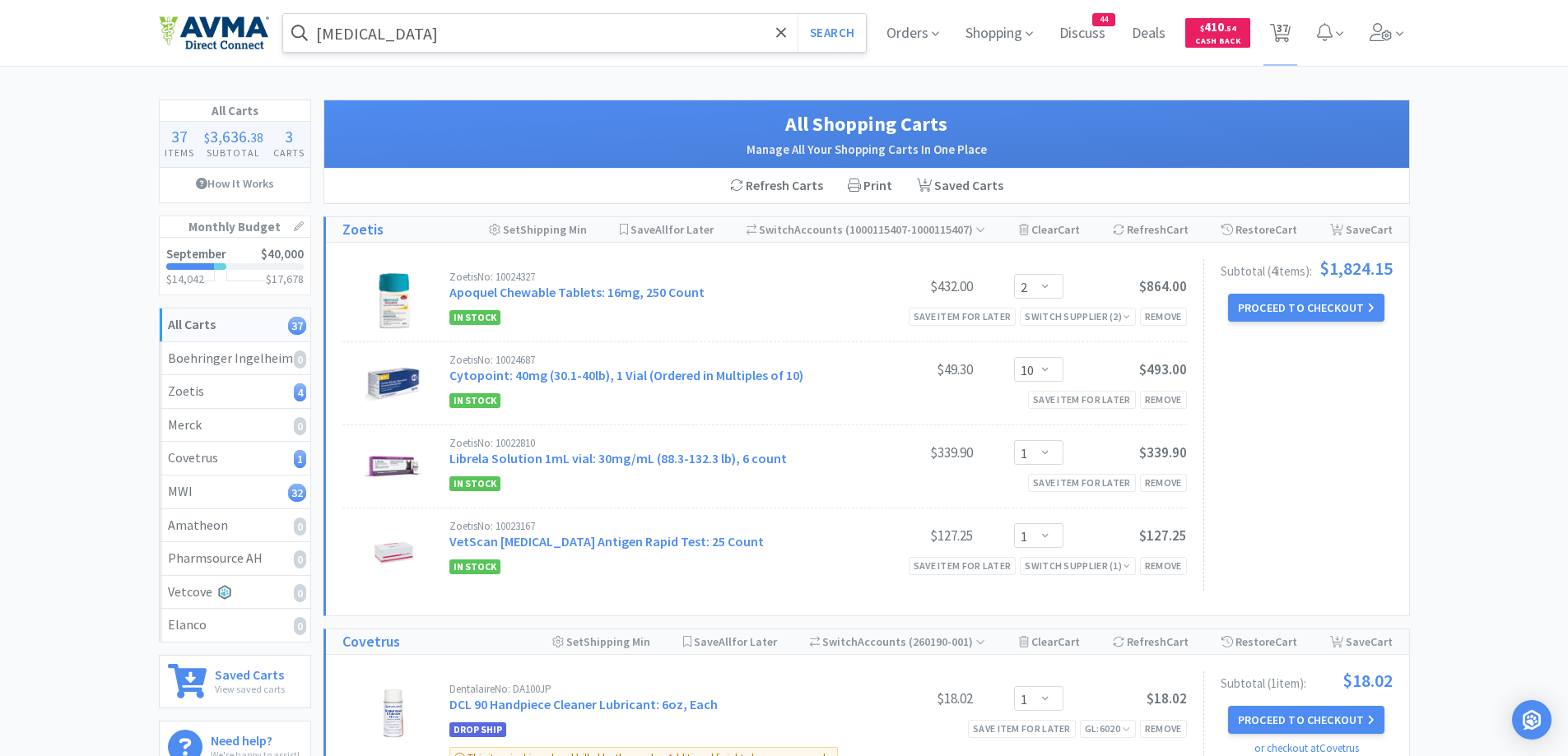
click at [479, 30] on input "[MEDICAL_DATA]" at bounding box center [575, 33] width 584 height 37
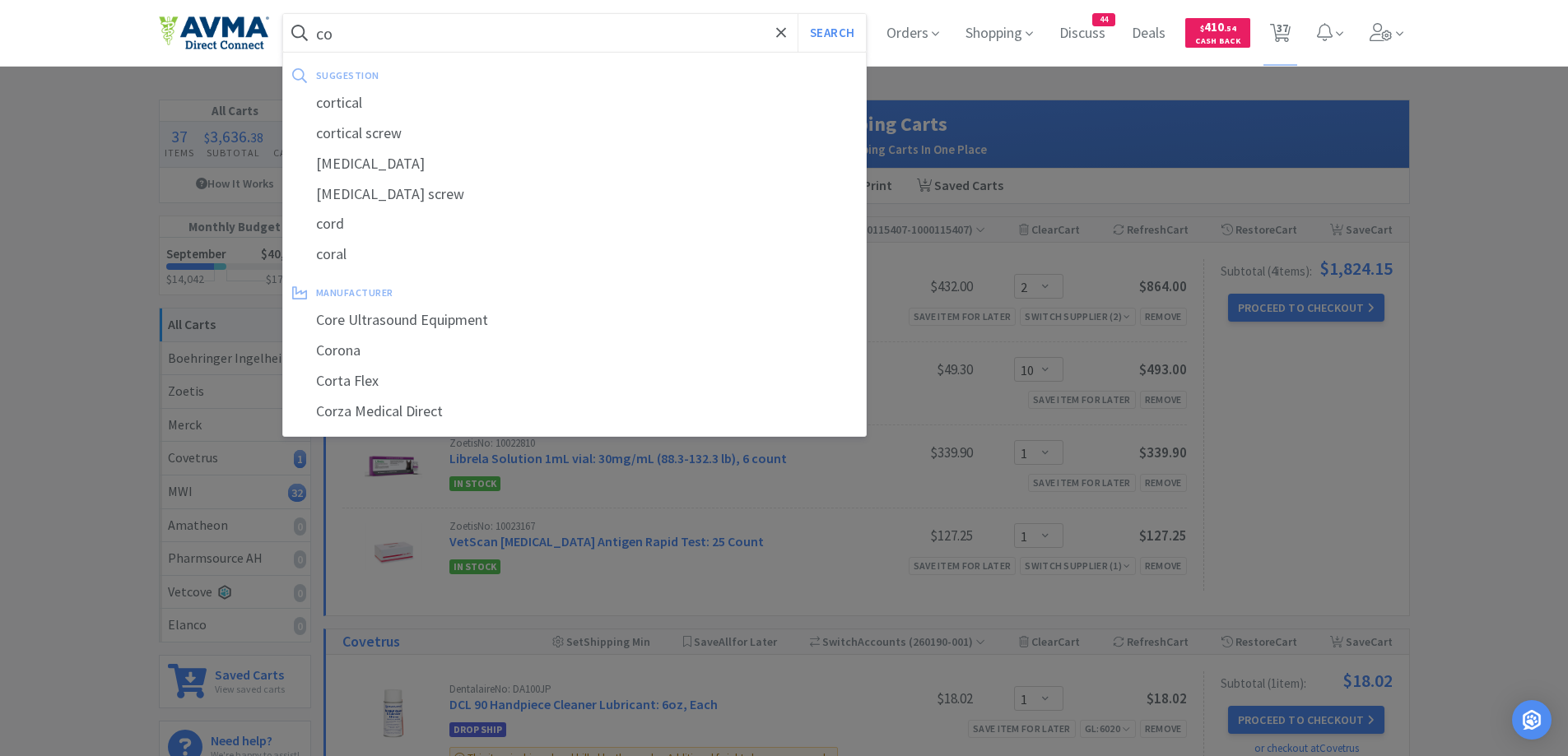
type input "c"
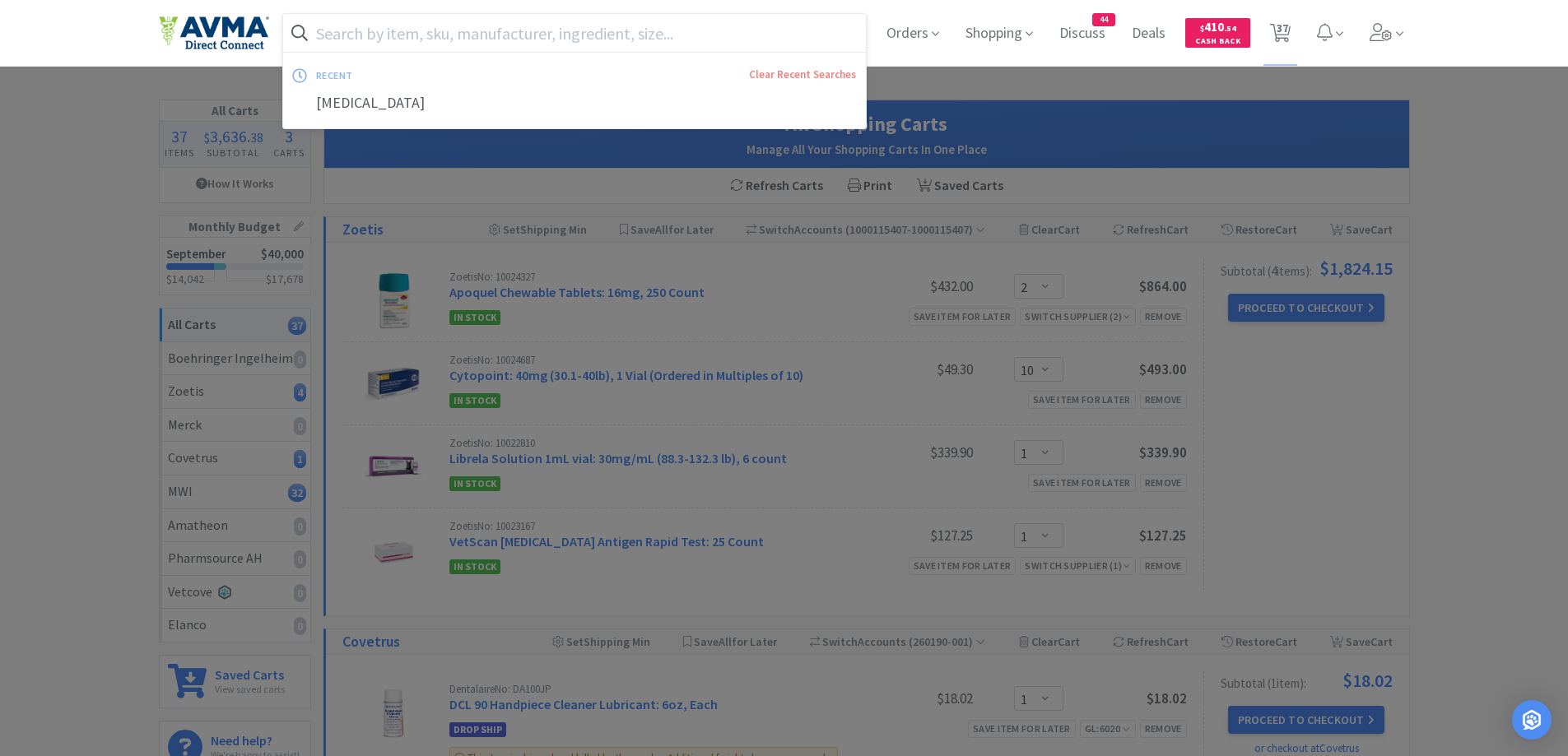
click at [355, 27] on input "text" at bounding box center [575, 33] width 584 height 37
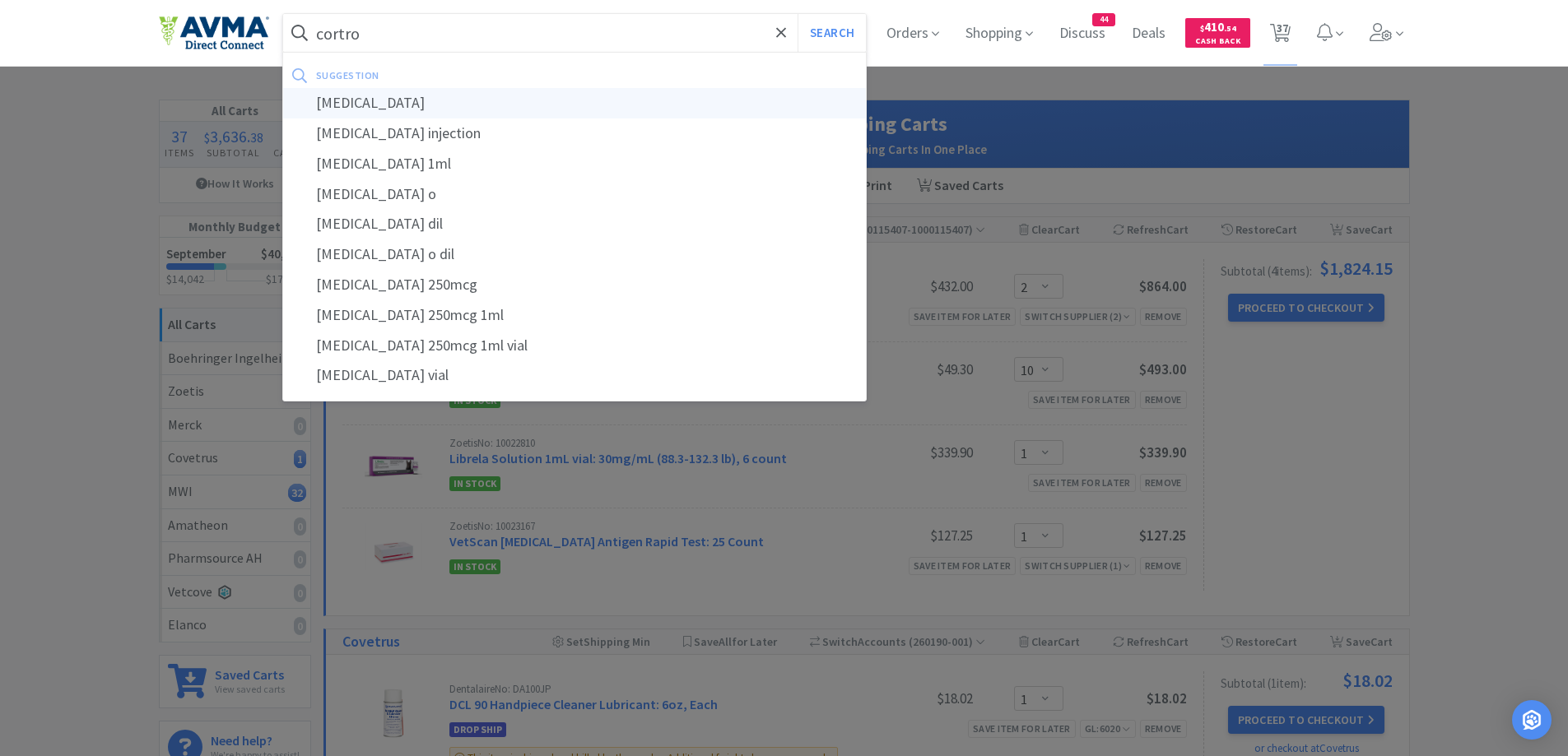
type input "[MEDICAL_DATA]"
select select "1"
select select "2"
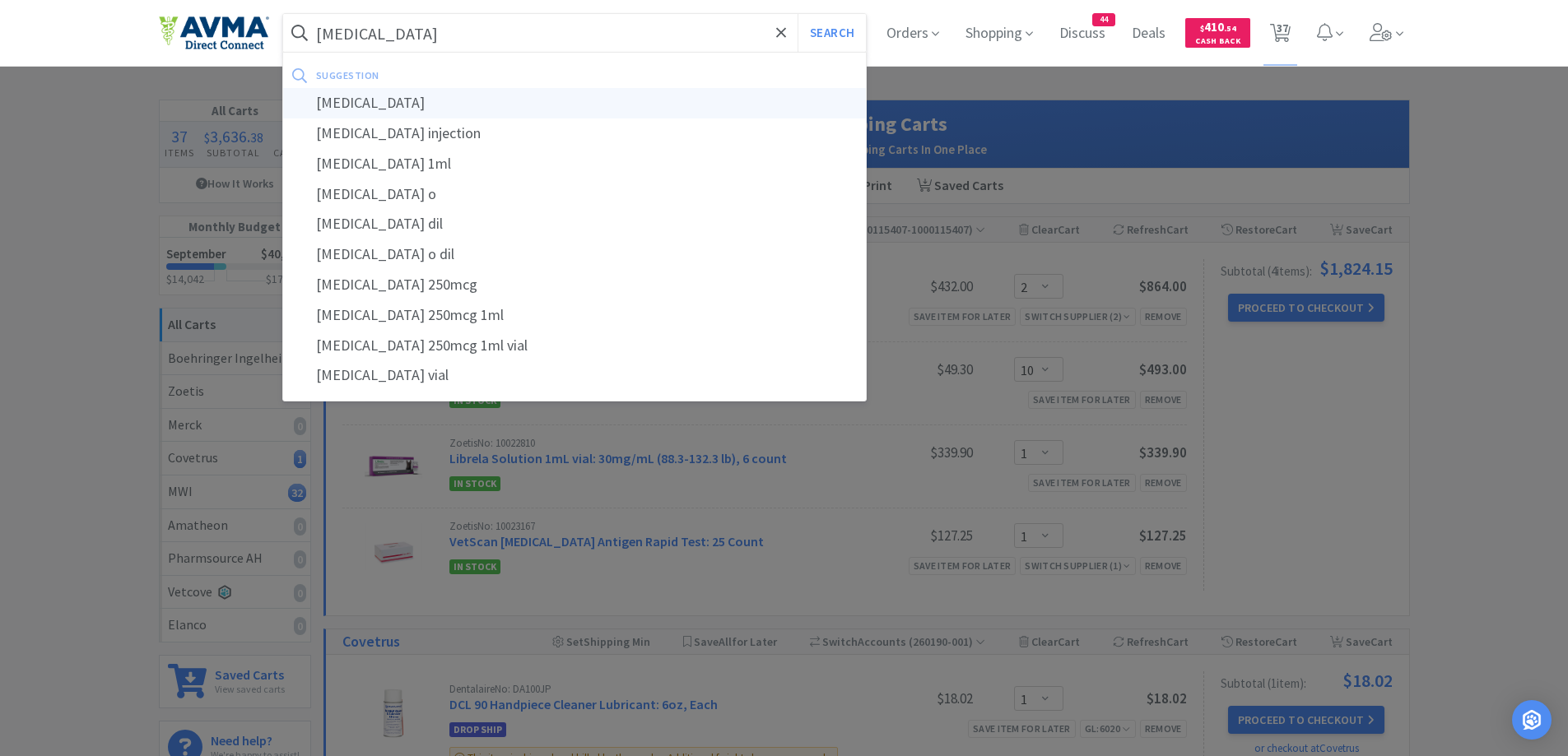
select select "3"
select select "1"
select select "25"
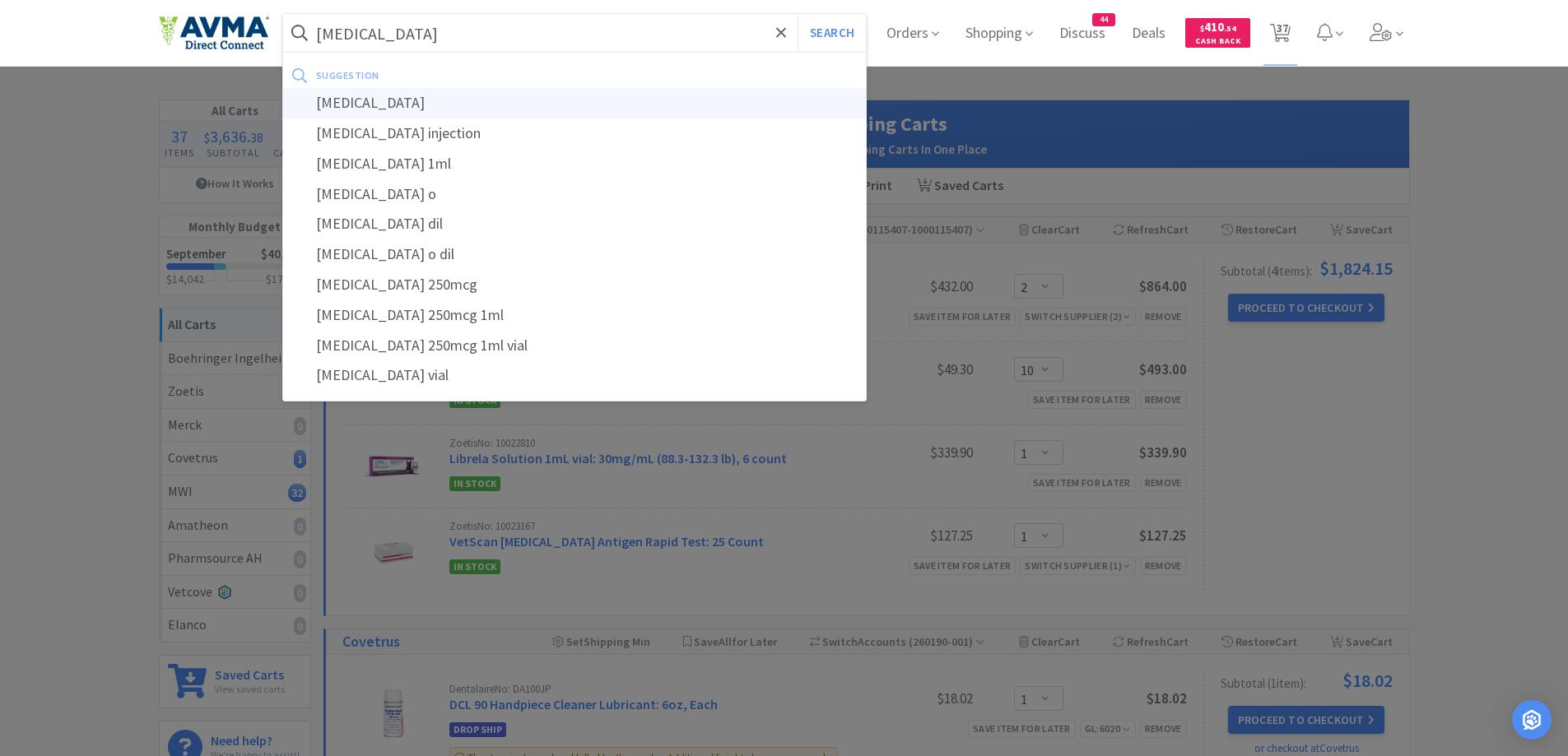
select select "1"
select select "10"
select select "1"
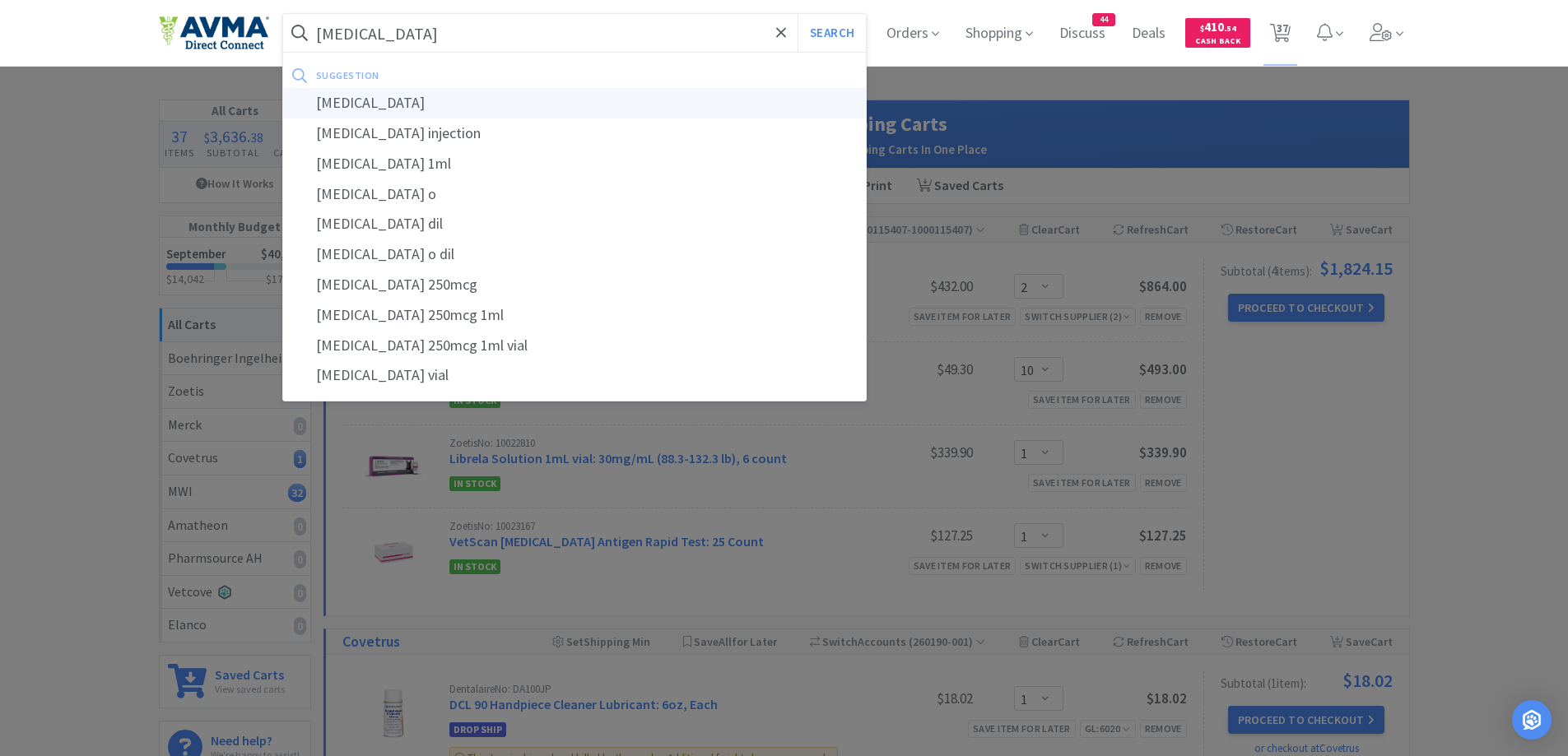
select select "1"
select select "12"
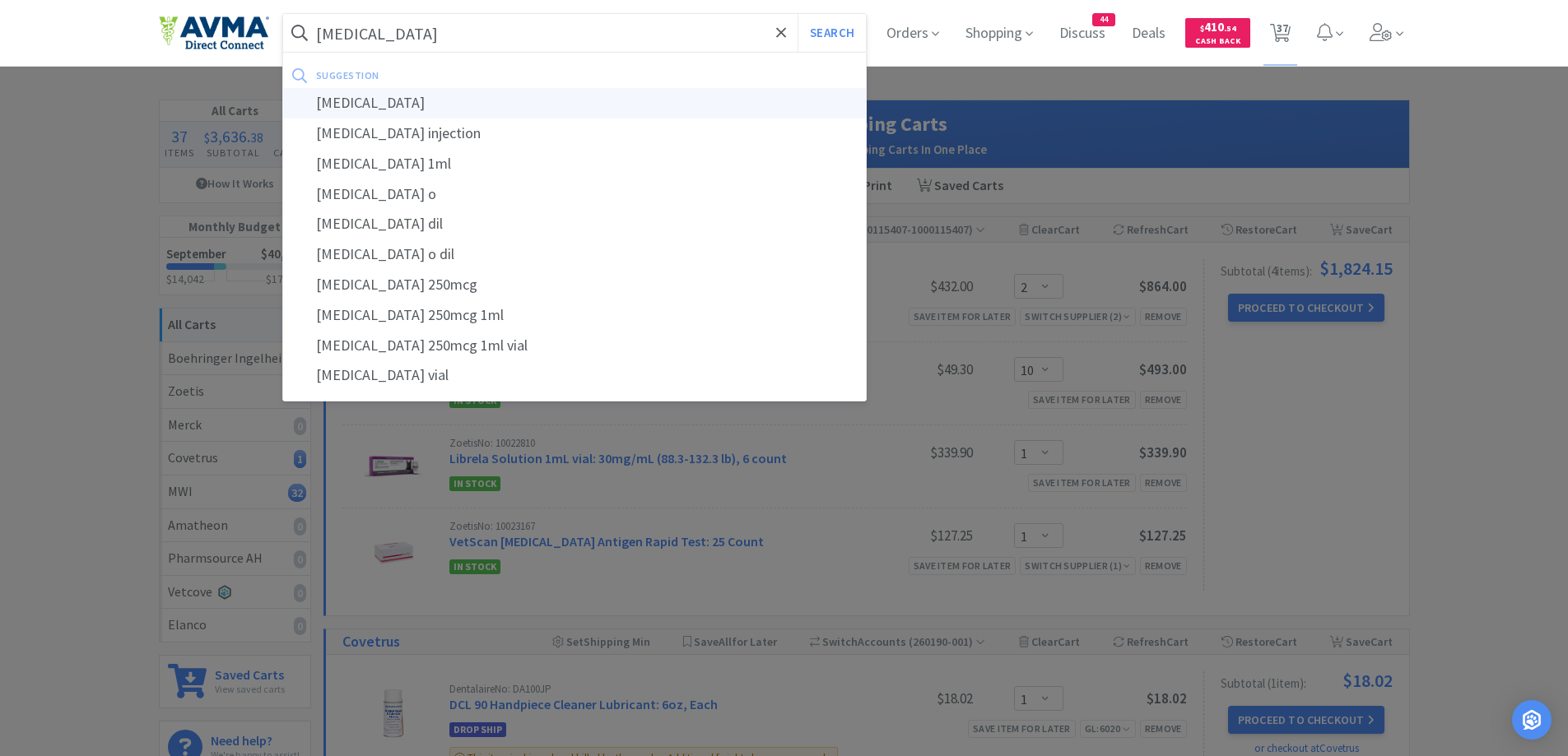
select select "1"
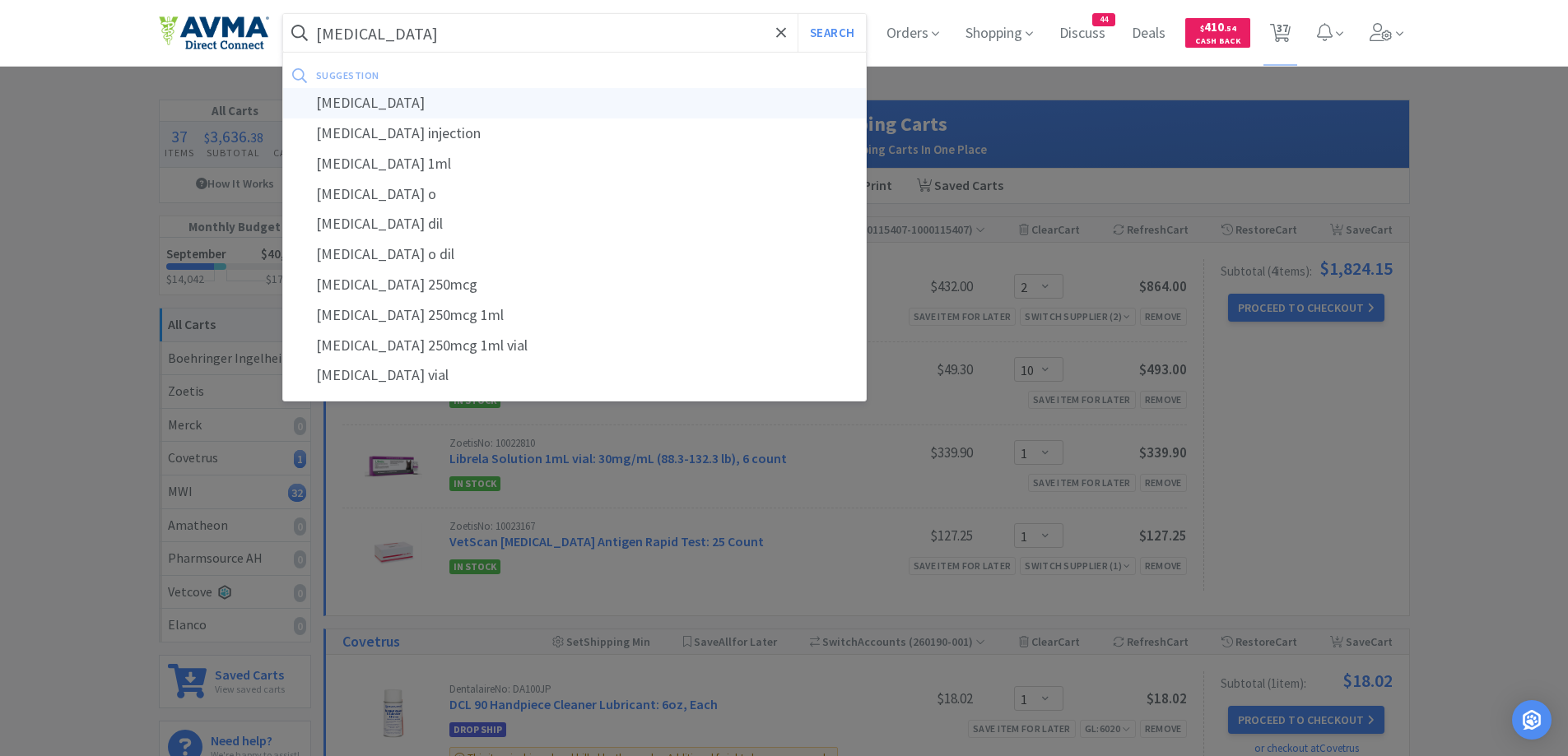
select select "5"
select select "1"
select select "5"
select select "1"
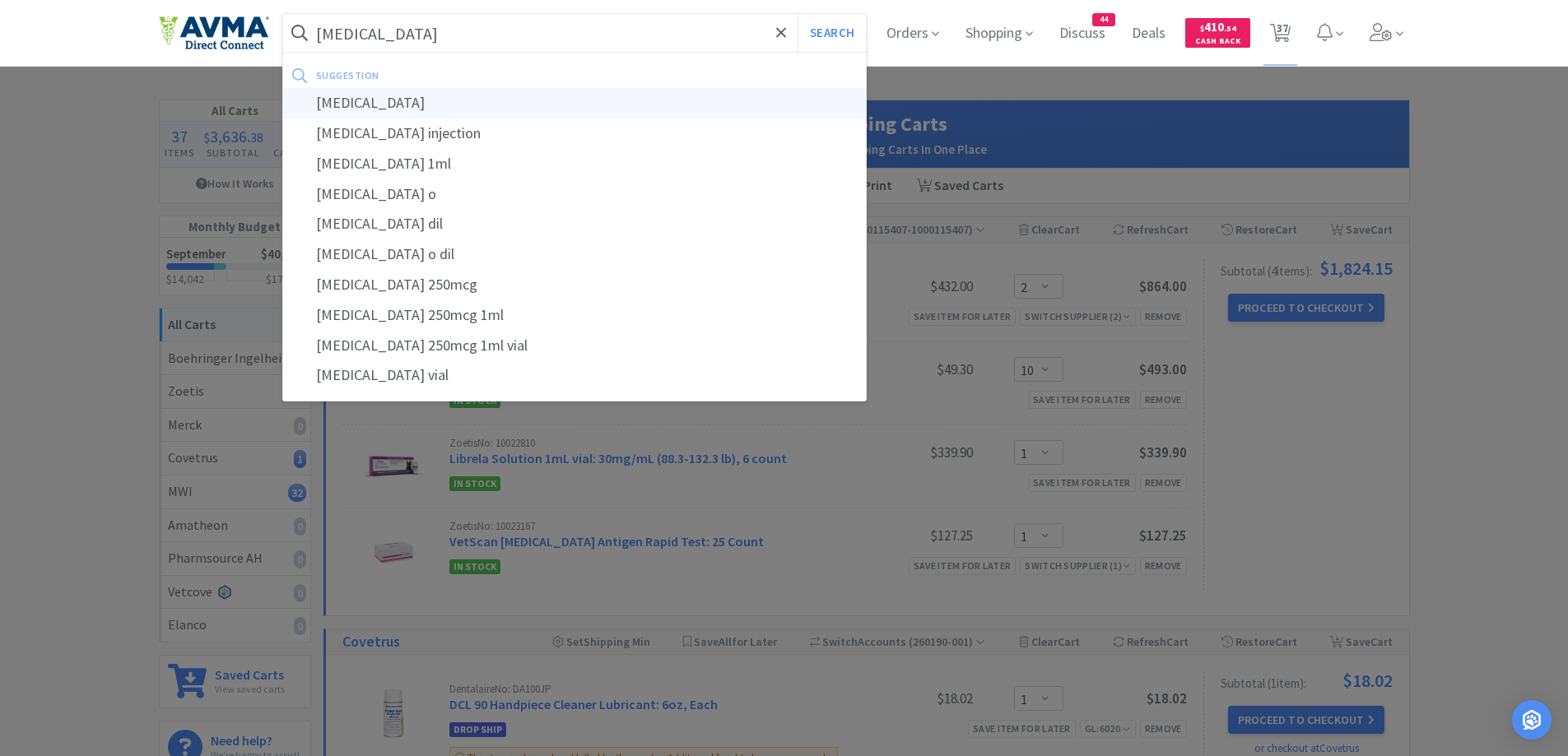
select select "1"
select select "2"
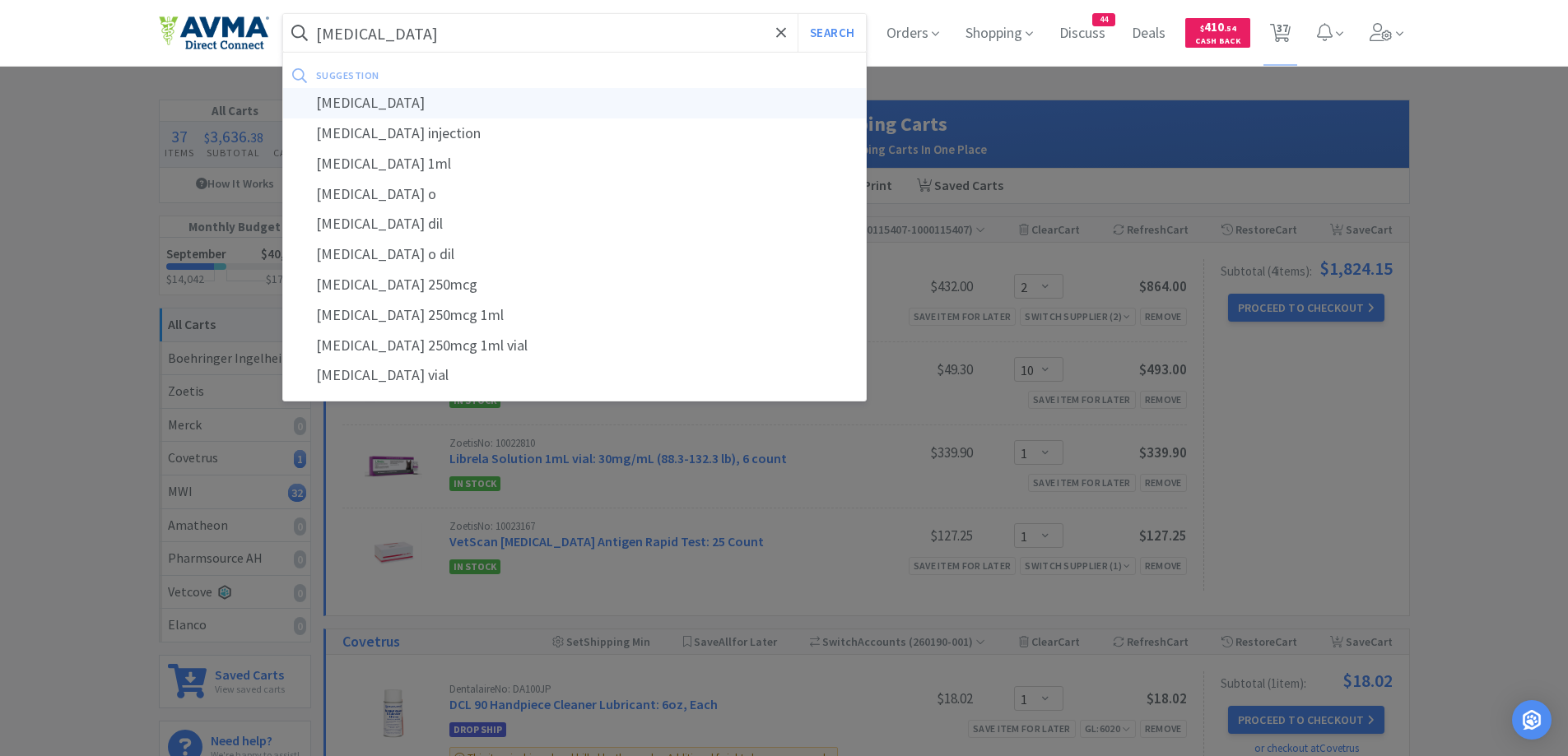
select select "10"
select select "1"
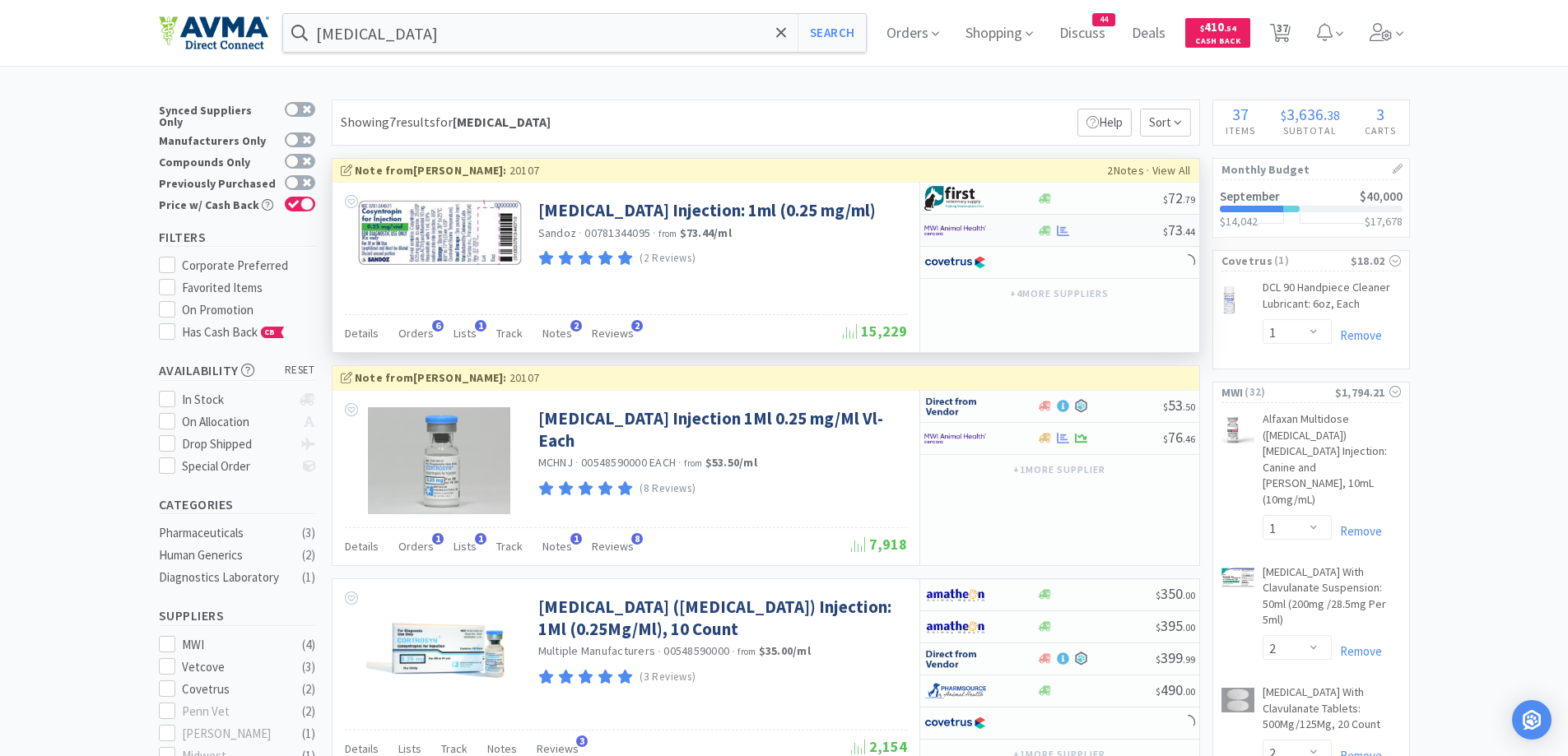
click at [1039, 230] on icon at bounding box center [1044, 231] width 13 height 13
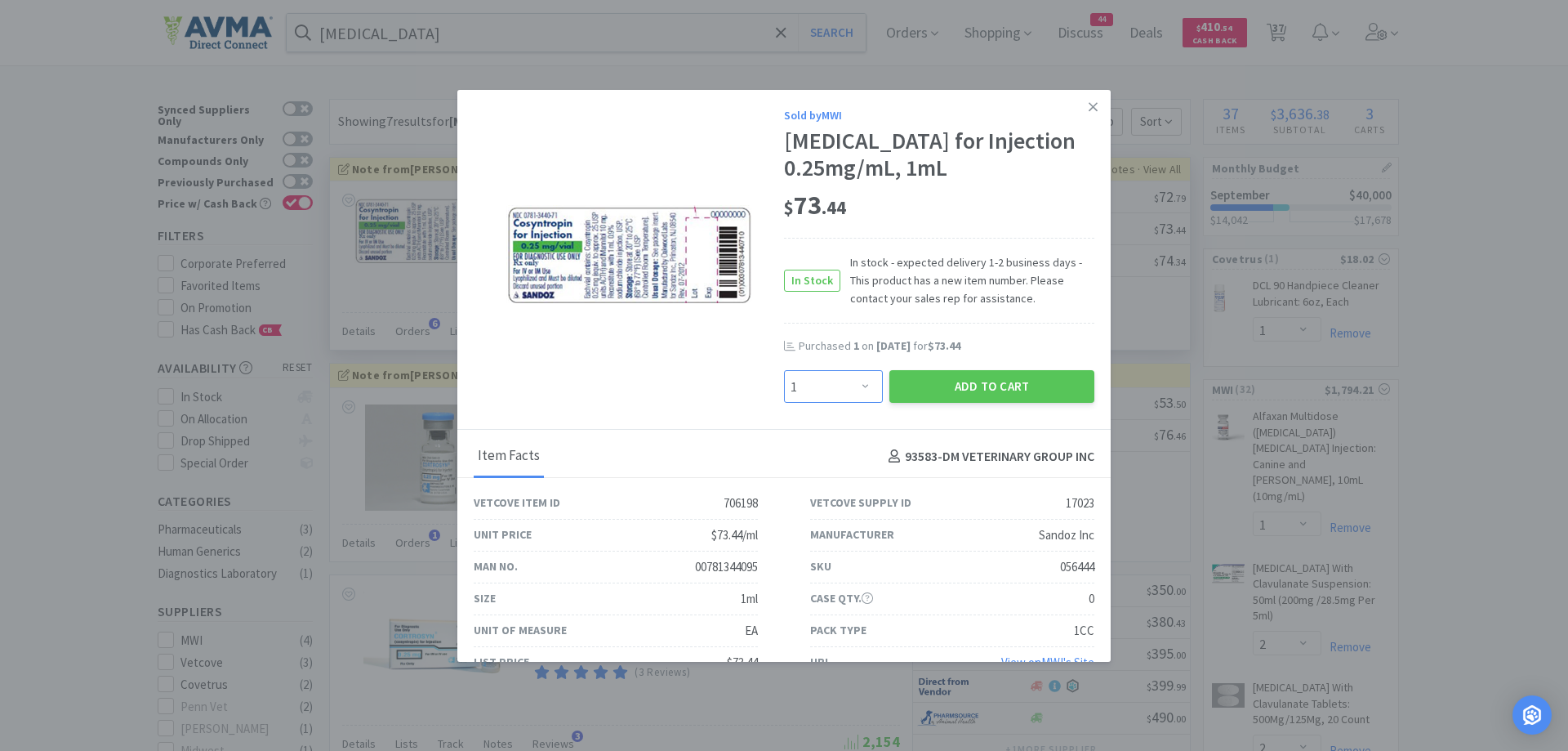
click at [860, 374] on select "Enter Quantity 1 2 3 4 5 6 7 8 9 10 11 12 13 14 15 16 17 18 19 20 Enter Quantity" at bounding box center [833, 386] width 99 height 32
select select "2"
click at [784, 370] on select "Enter Quantity 1 2 3 4 5 6 7 8 9 10 11 12 13 14 15 16 17 18 19 20 Enter Quantity" at bounding box center [833, 386] width 99 height 32
click at [935, 393] on button "Add to Cart" at bounding box center [992, 386] width 205 height 32
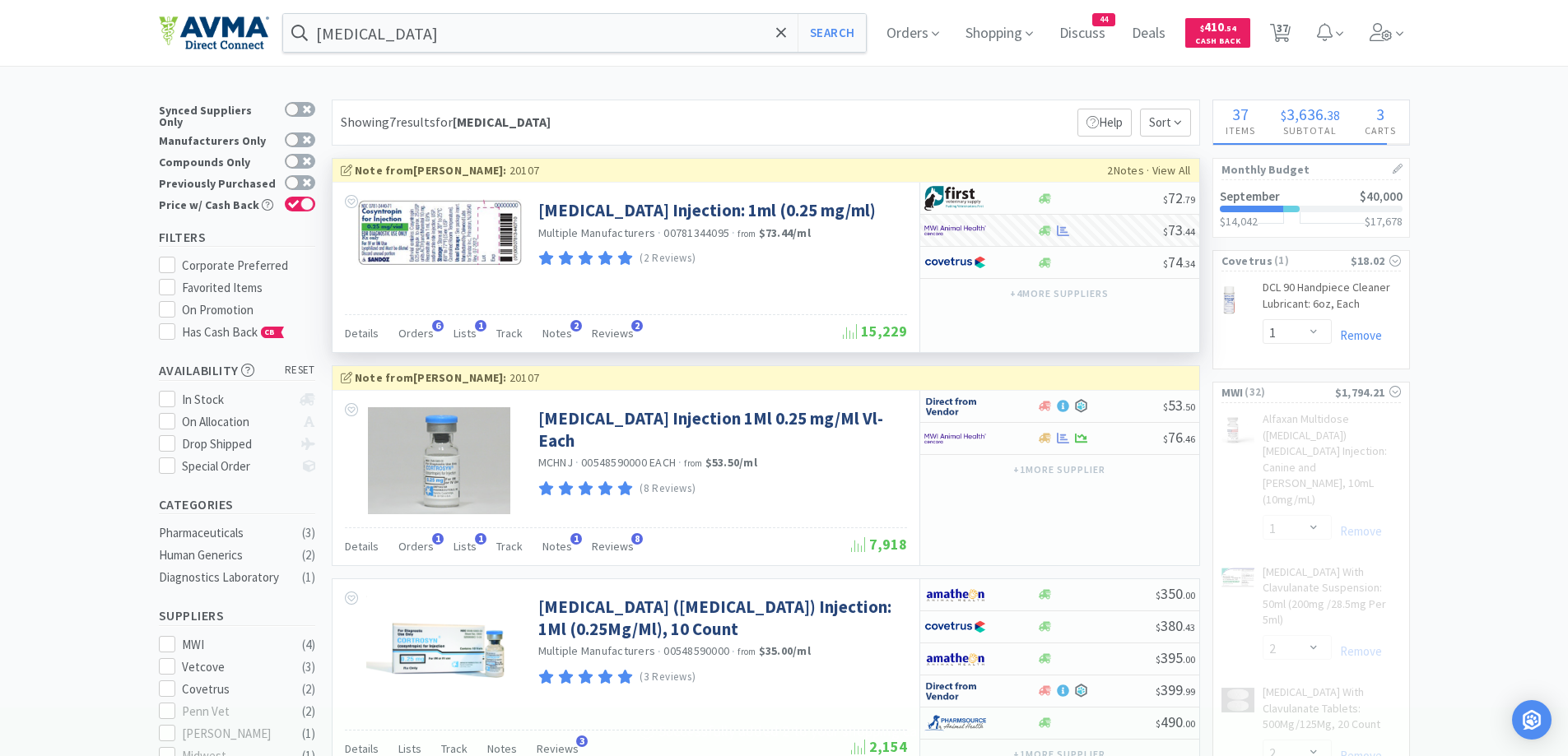
select select "2"
select select "1"
select select "12"
select select "1"
select select "5"
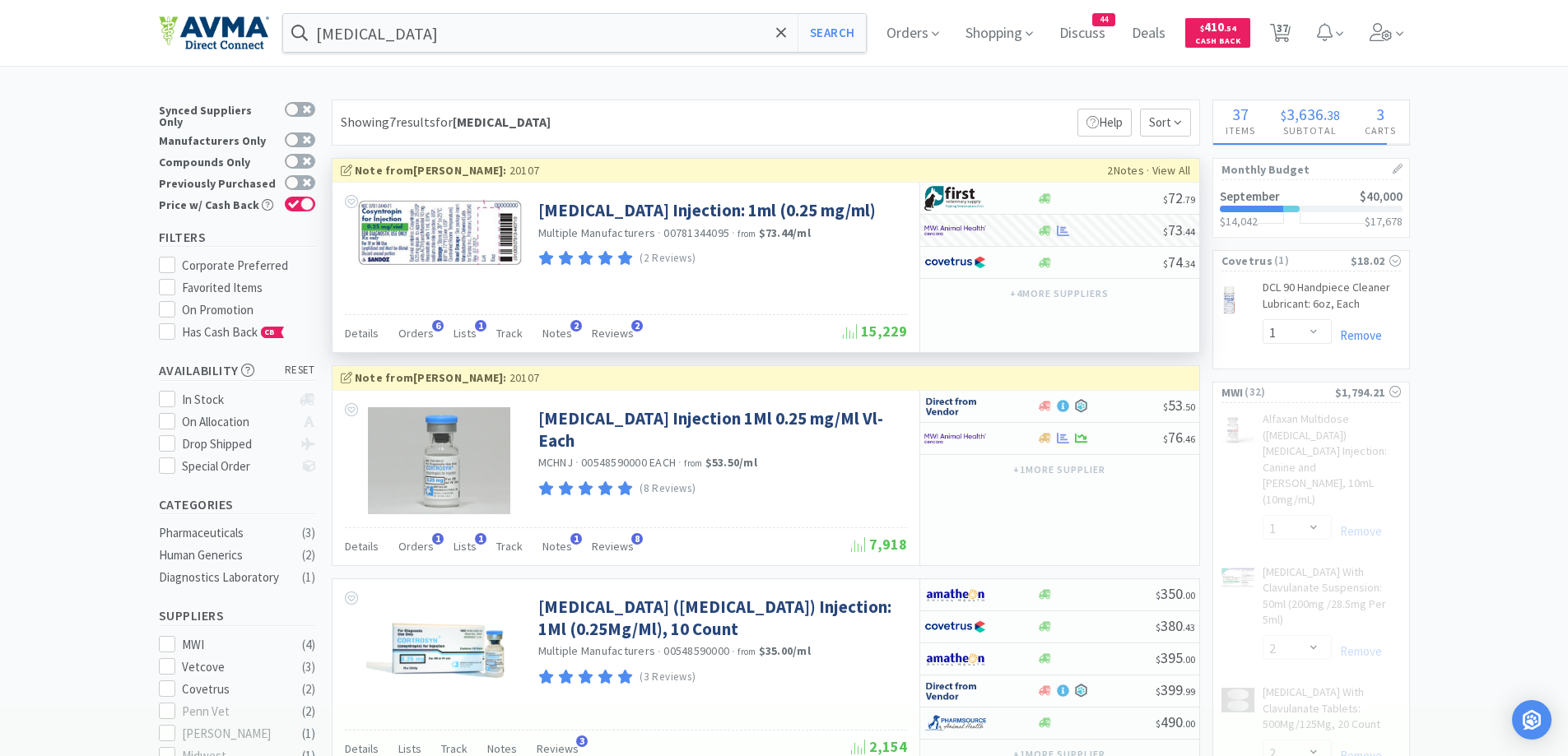
select select "1"
select select "5"
select select "1"
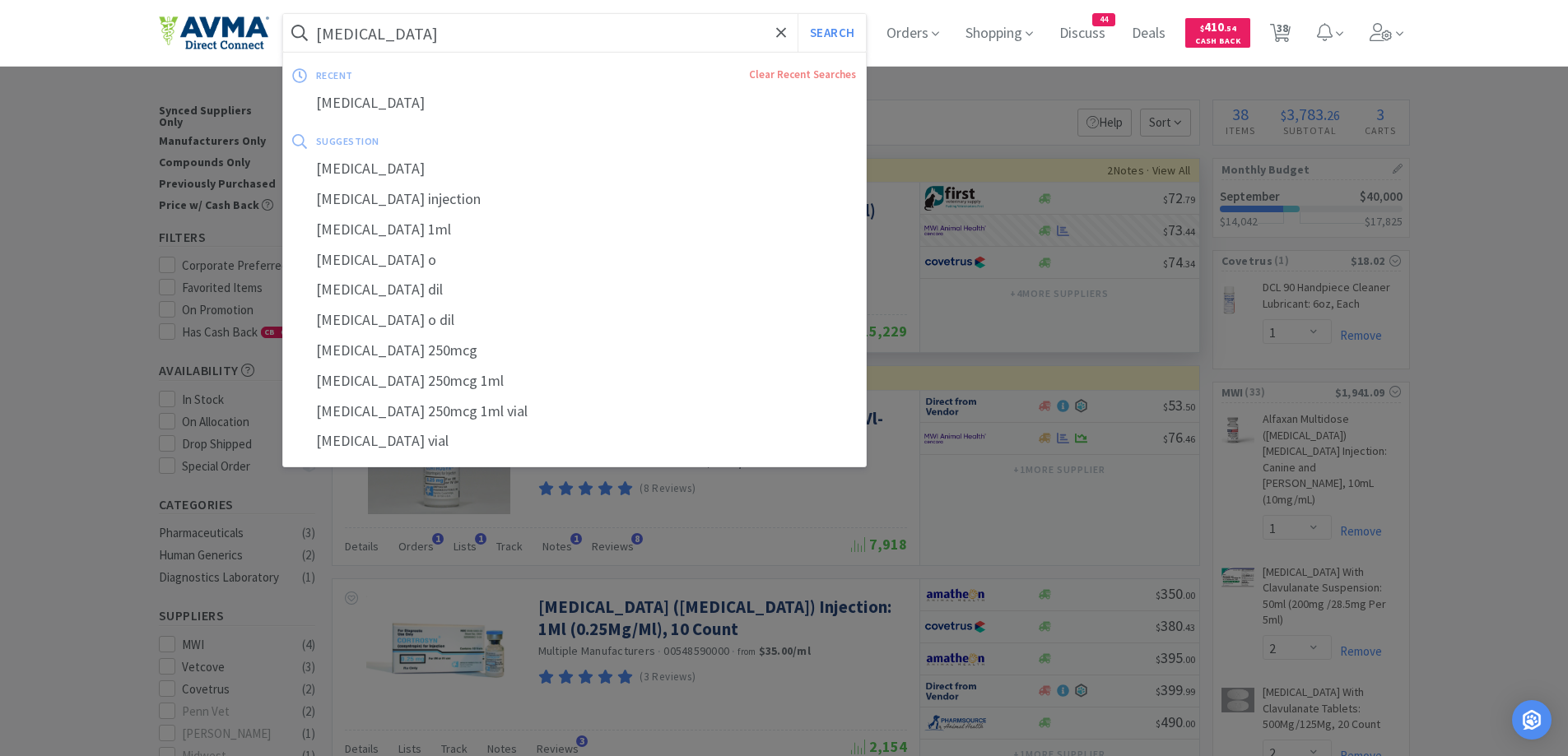
click at [430, 34] on input "[MEDICAL_DATA]" at bounding box center [575, 33] width 584 height 37
paste input "[MEDICAL_DATA]"
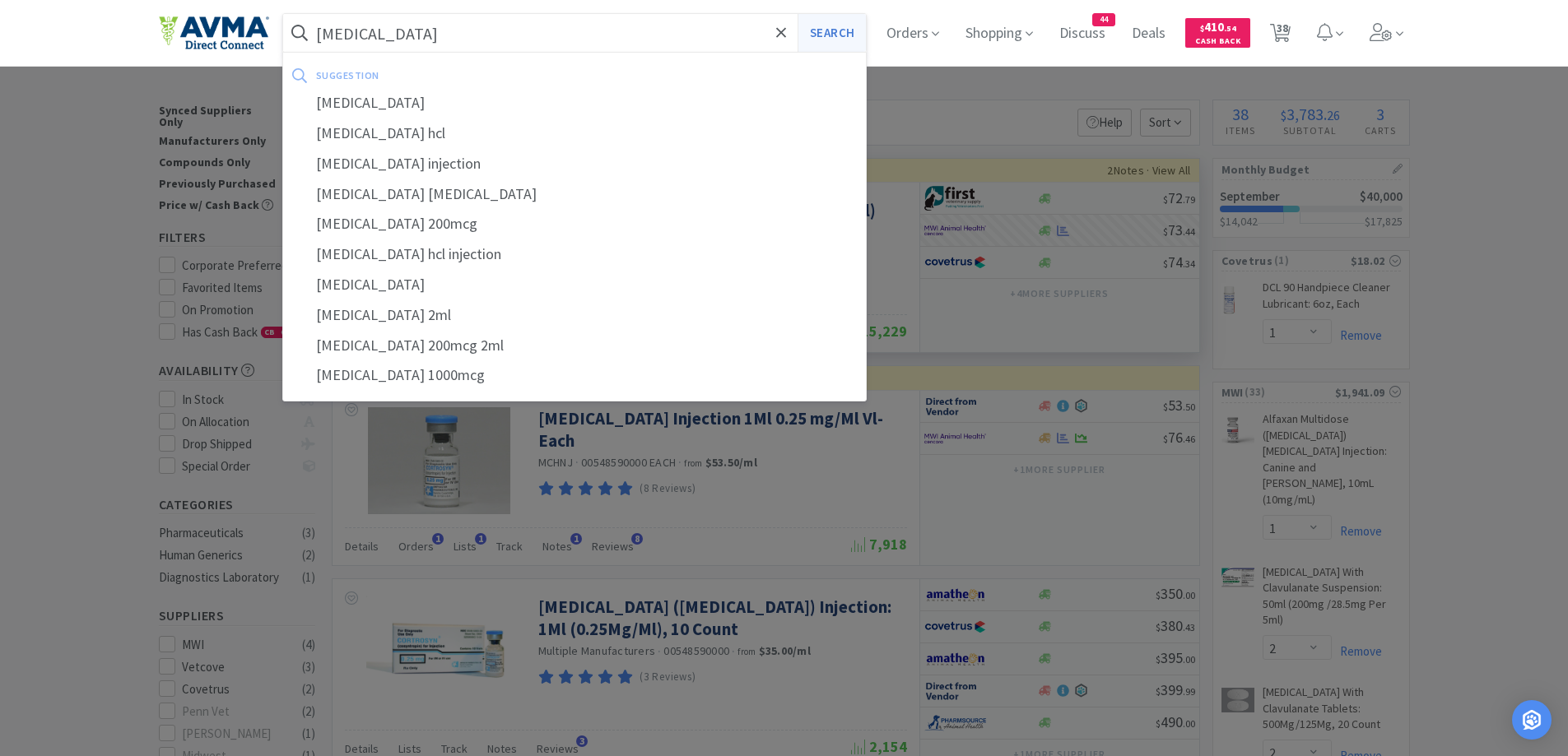
type input "[MEDICAL_DATA]"
click at [846, 17] on button "Search" at bounding box center [831, 33] width 68 height 37
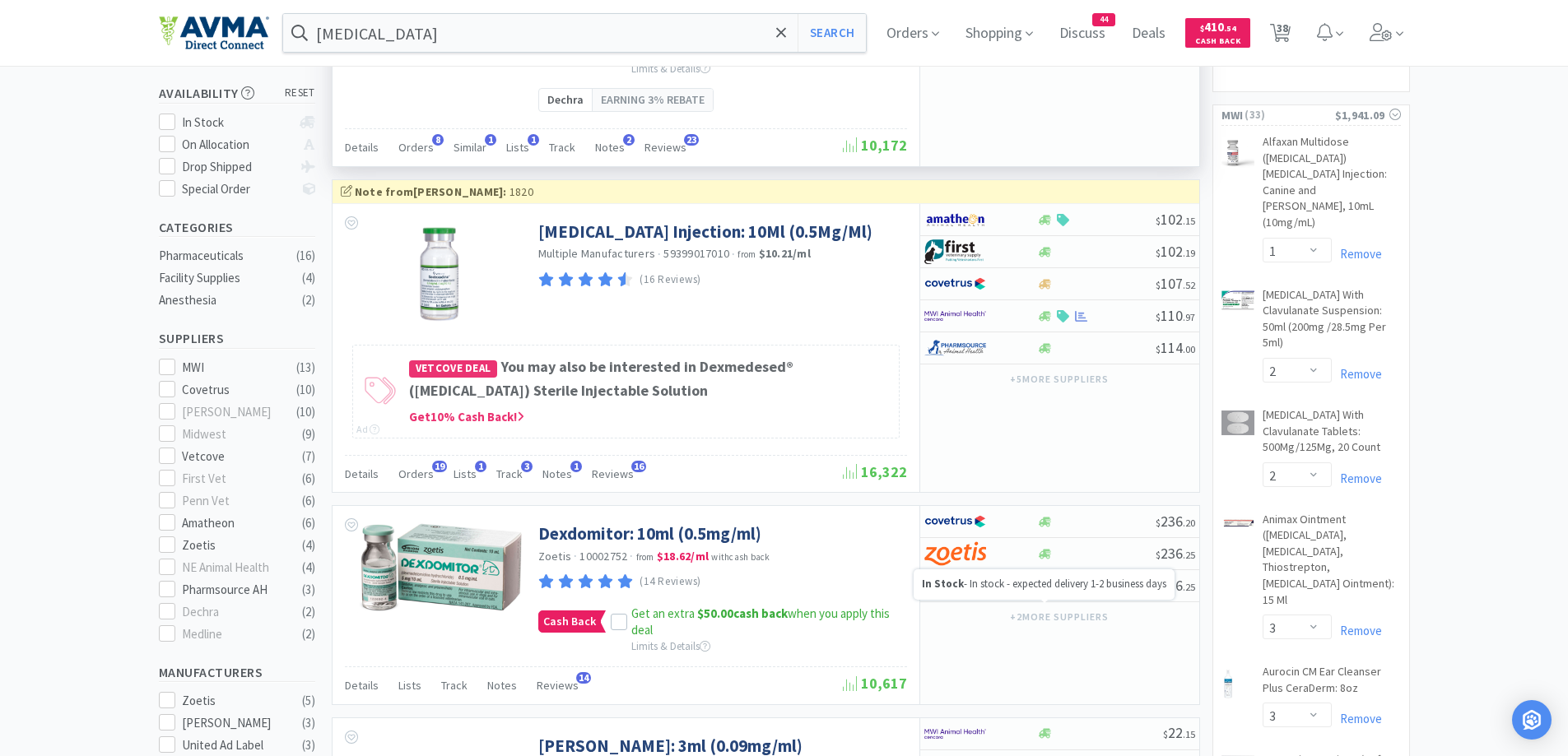
scroll to position [165, 0]
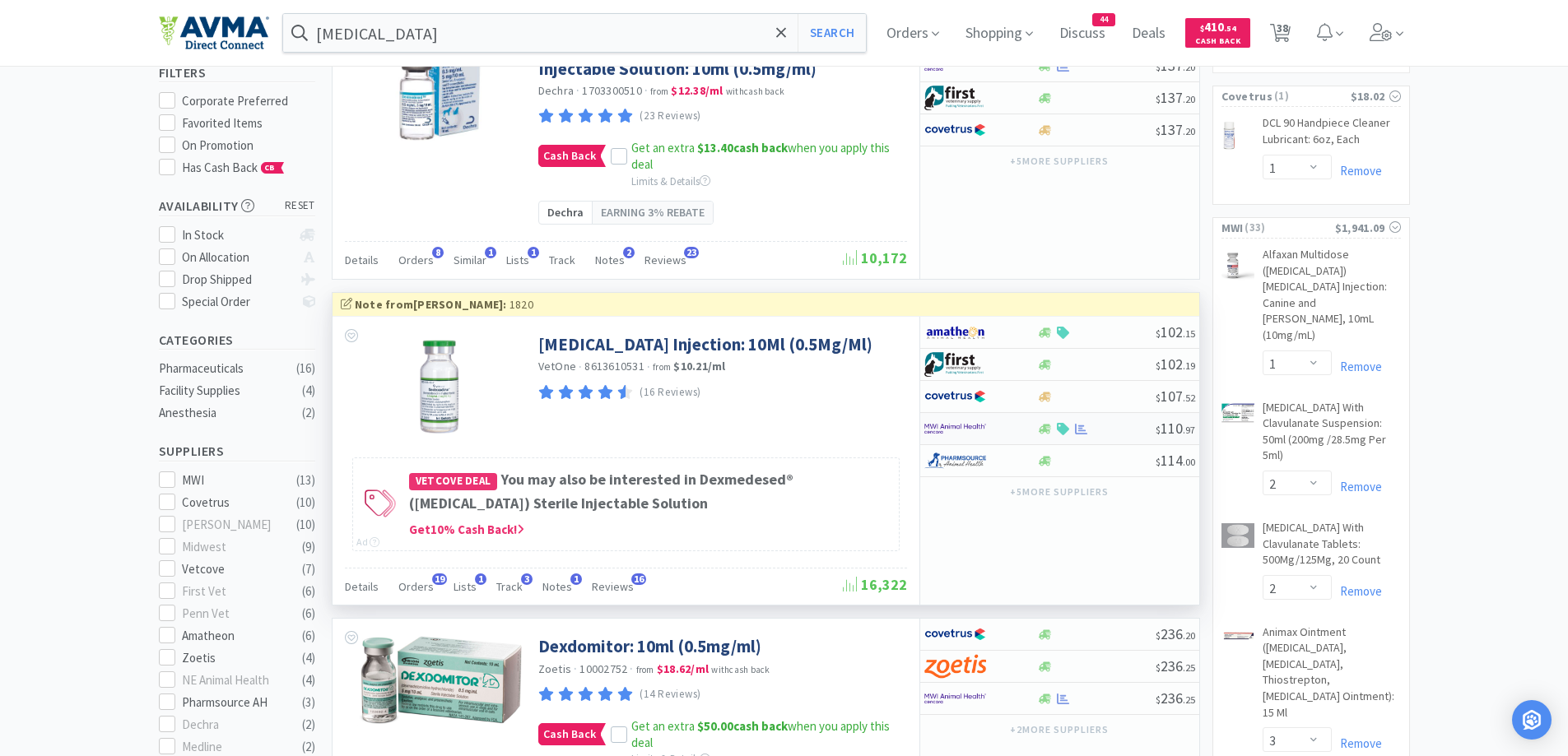
click at [1023, 443] on div at bounding box center [980, 429] width 112 height 28
select select "1"
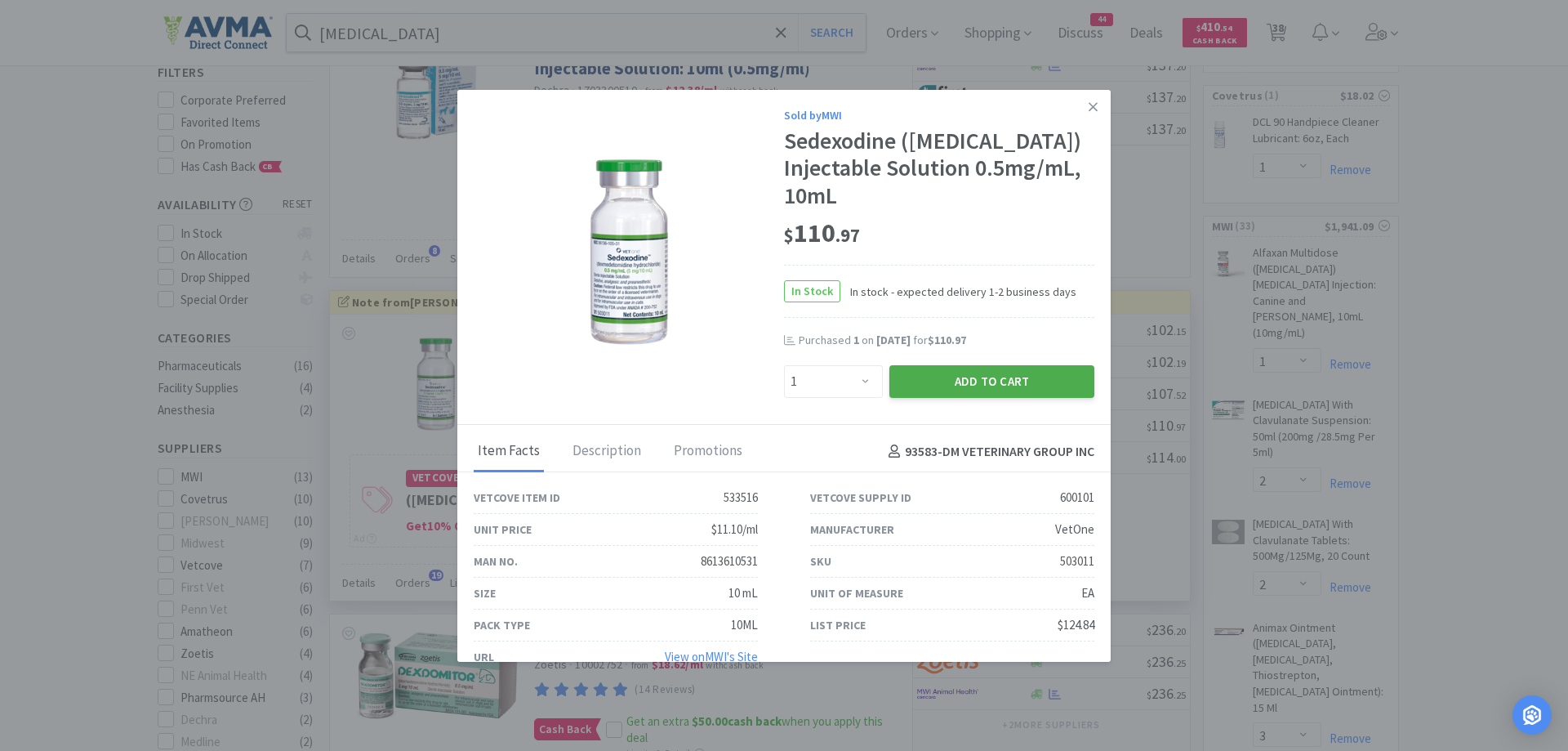
click at [979, 398] on button "Add to Cart" at bounding box center [992, 381] width 205 height 32
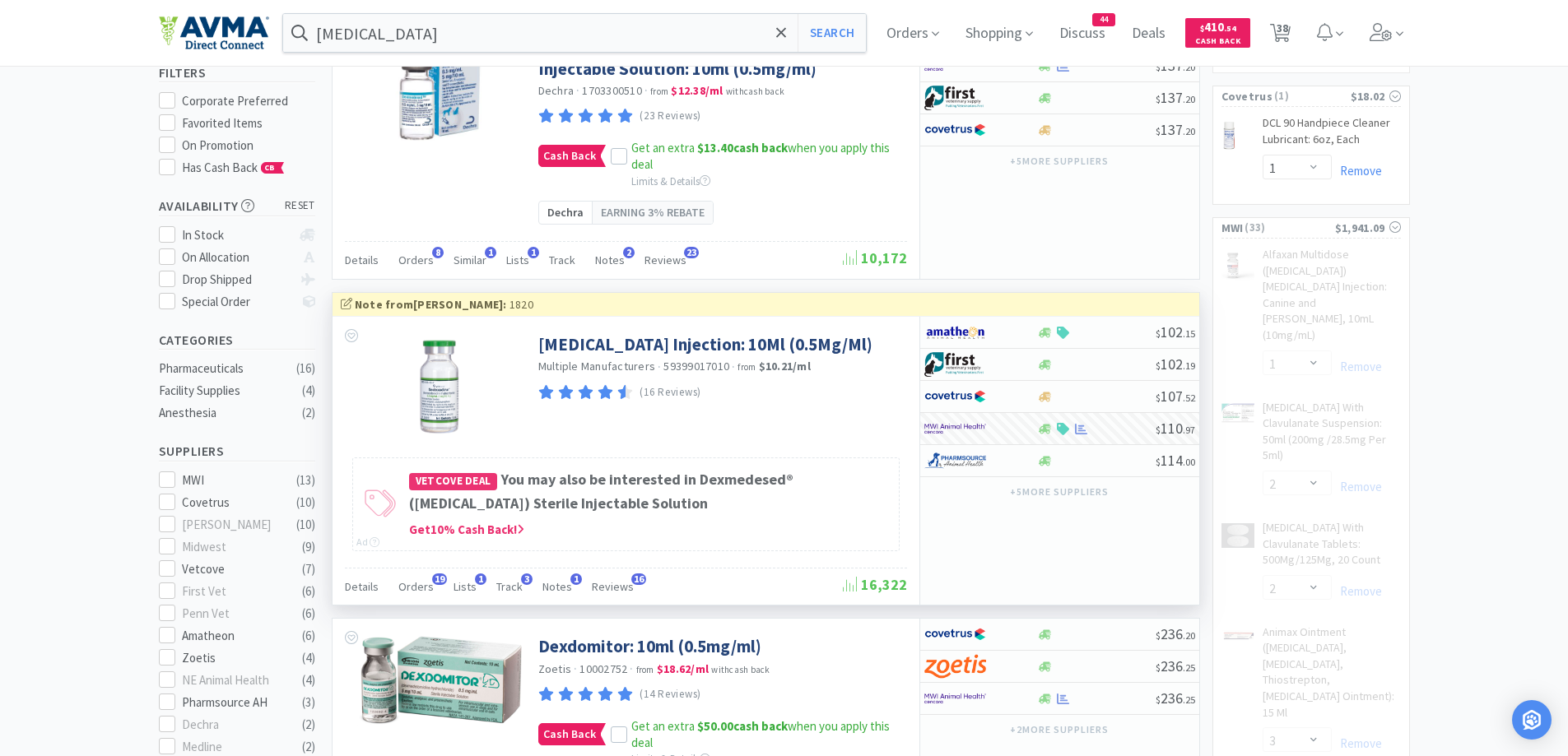
select select "1"
select select "12"
select select "1"
select select "5"
select select "1"
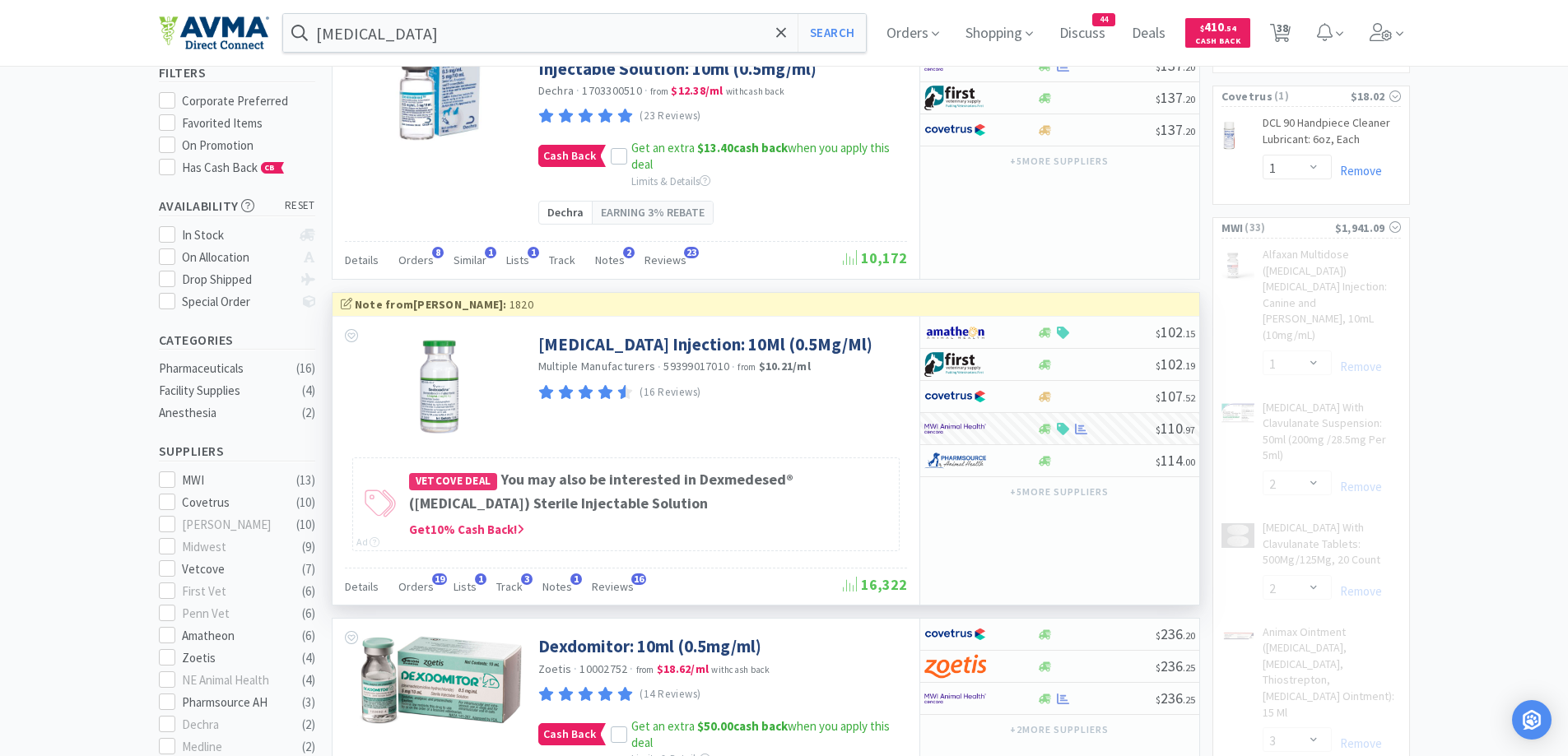
select select "5"
select select "1"
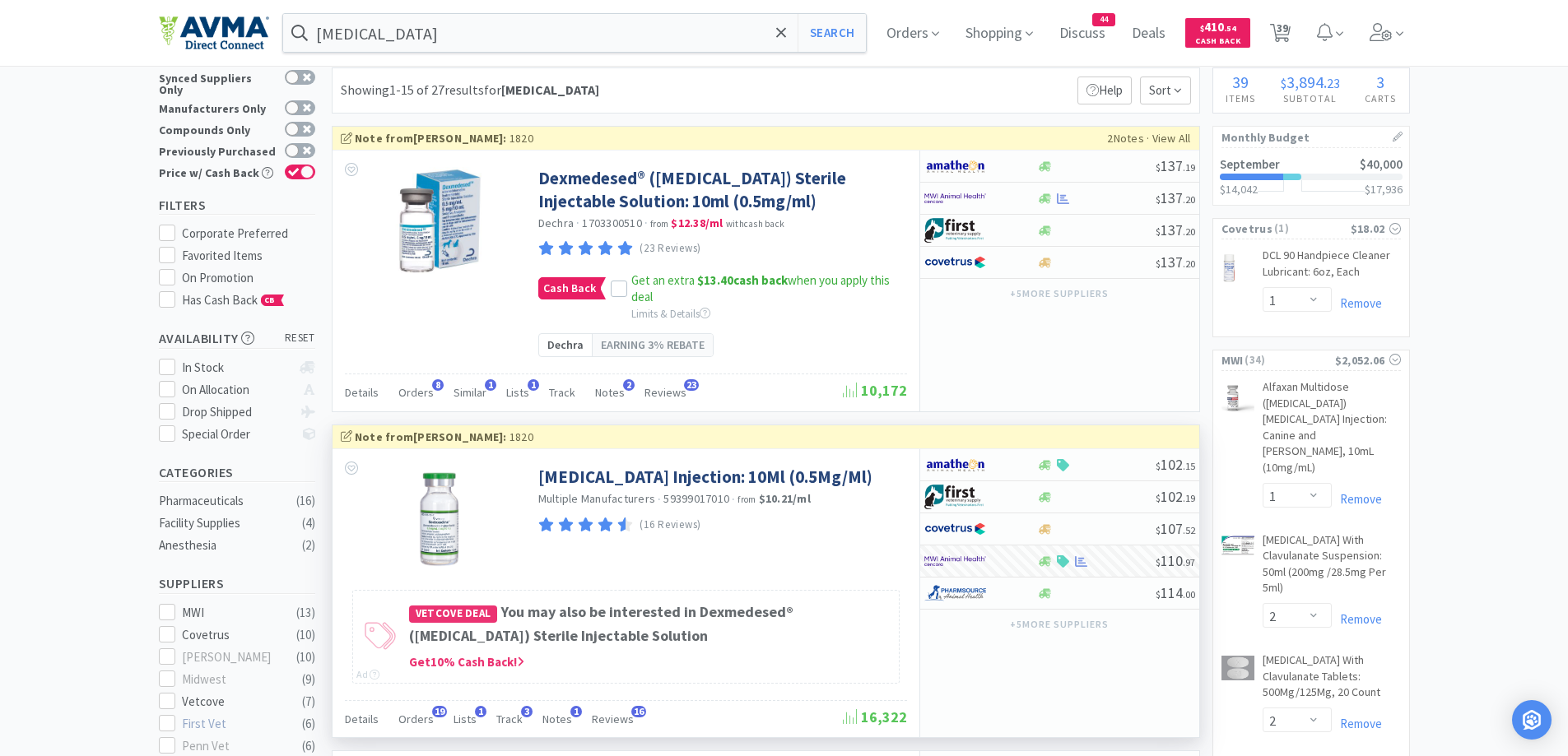
scroll to position [0, 0]
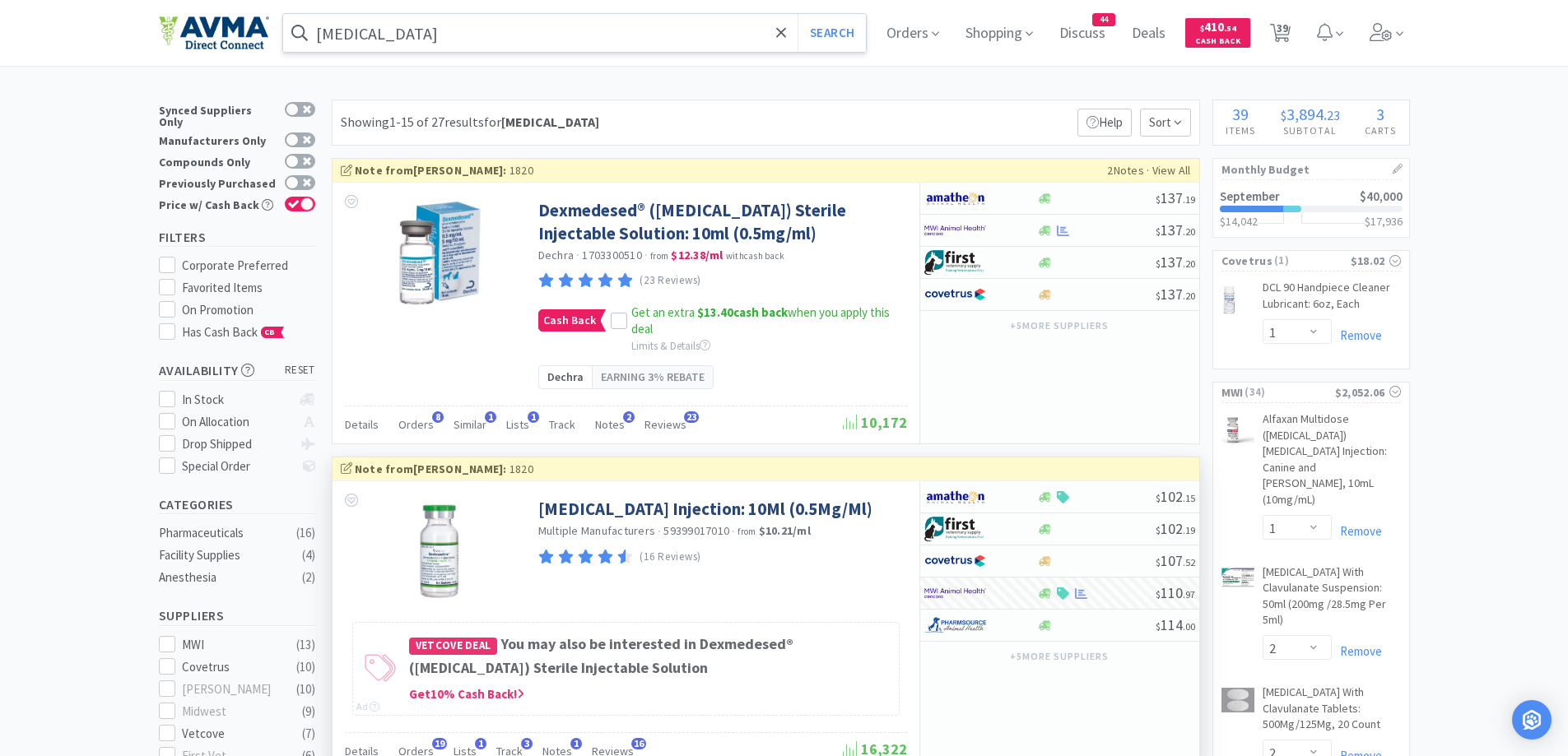
click at [513, 47] on input "[MEDICAL_DATA]" at bounding box center [575, 33] width 584 height 37
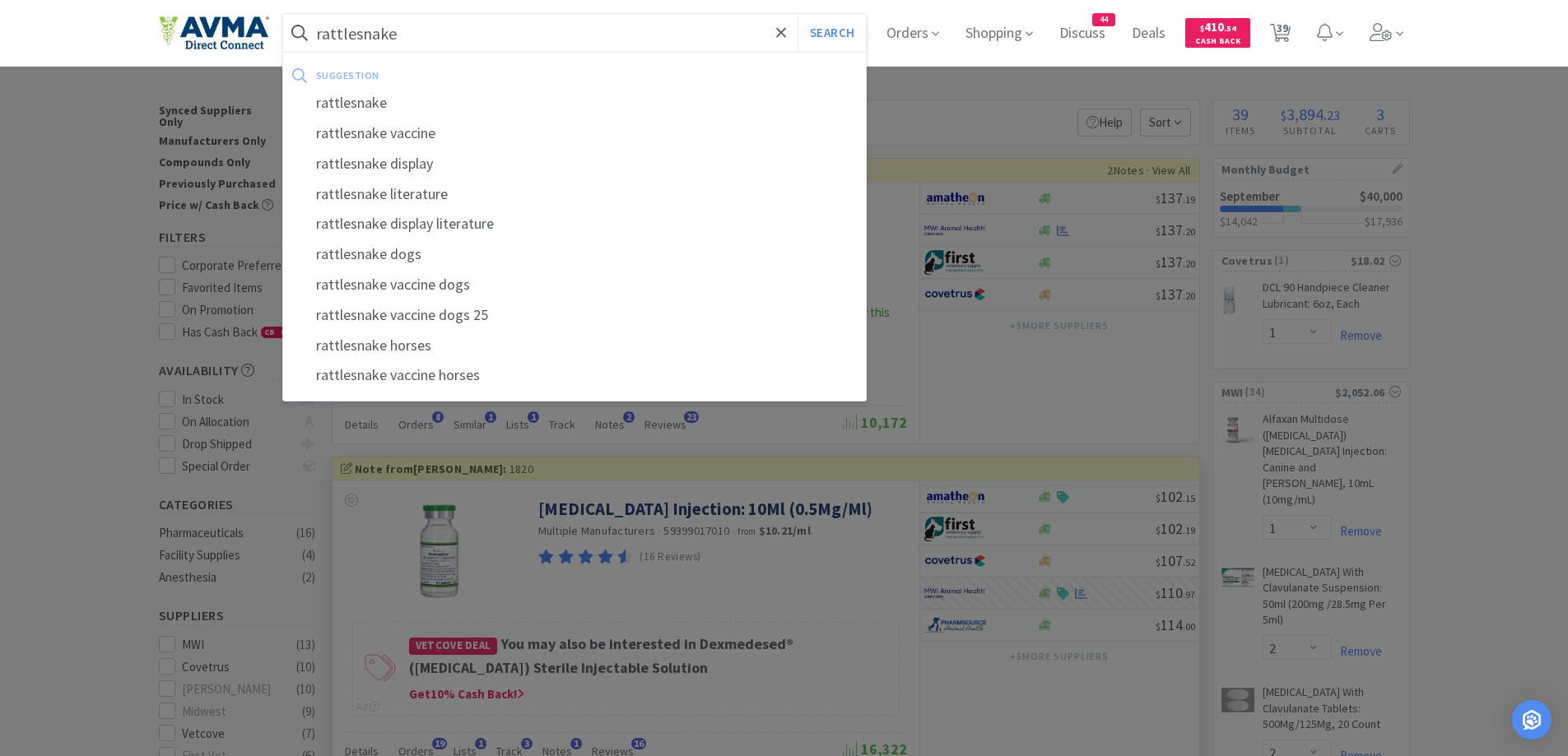
click at [798, 14] on button "Search" at bounding box center [831, 33] width 68 height 37
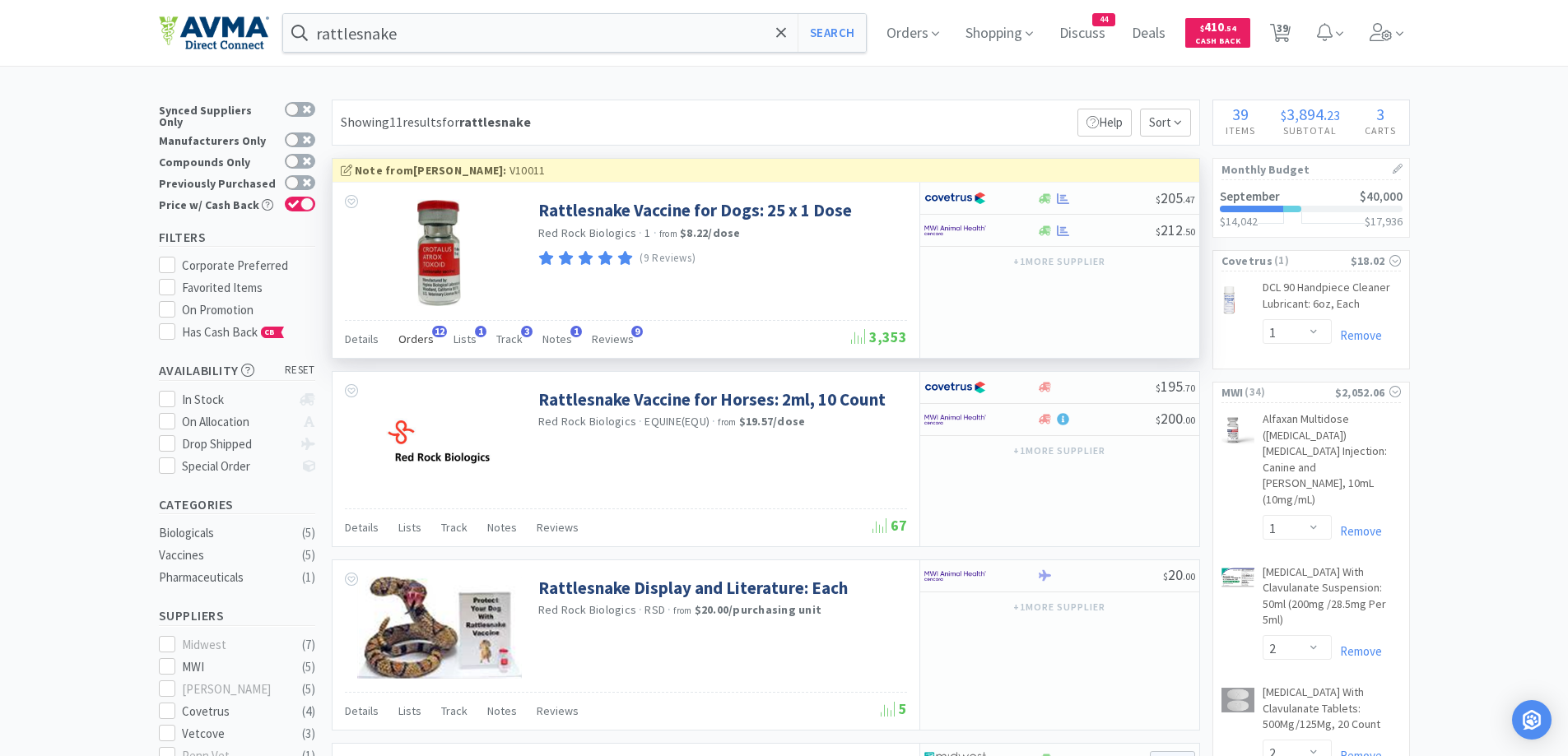
click at [409, 342] on span "Orders" at bounding box center [416, 338] width 36 height 15
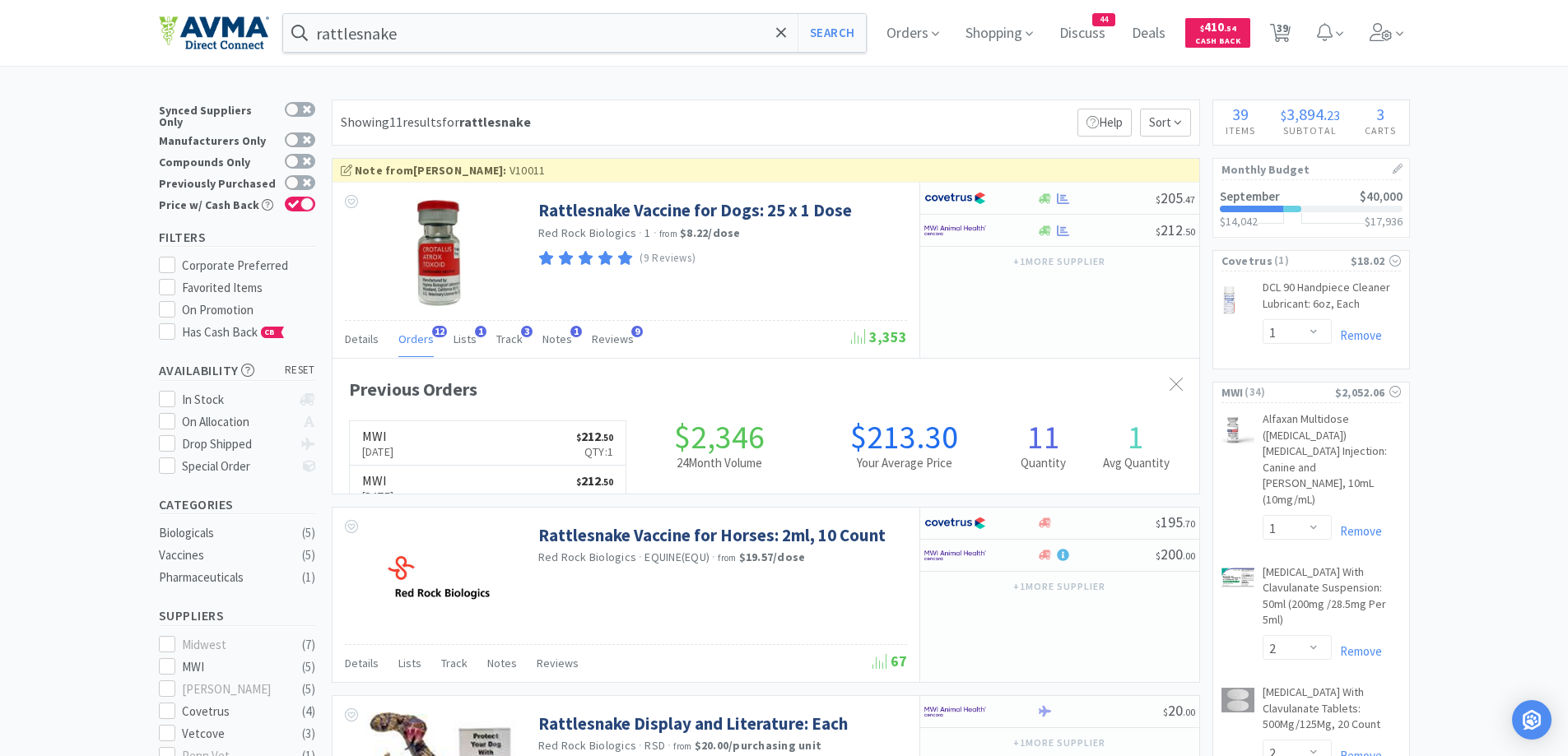
scroll to position [441, 867]
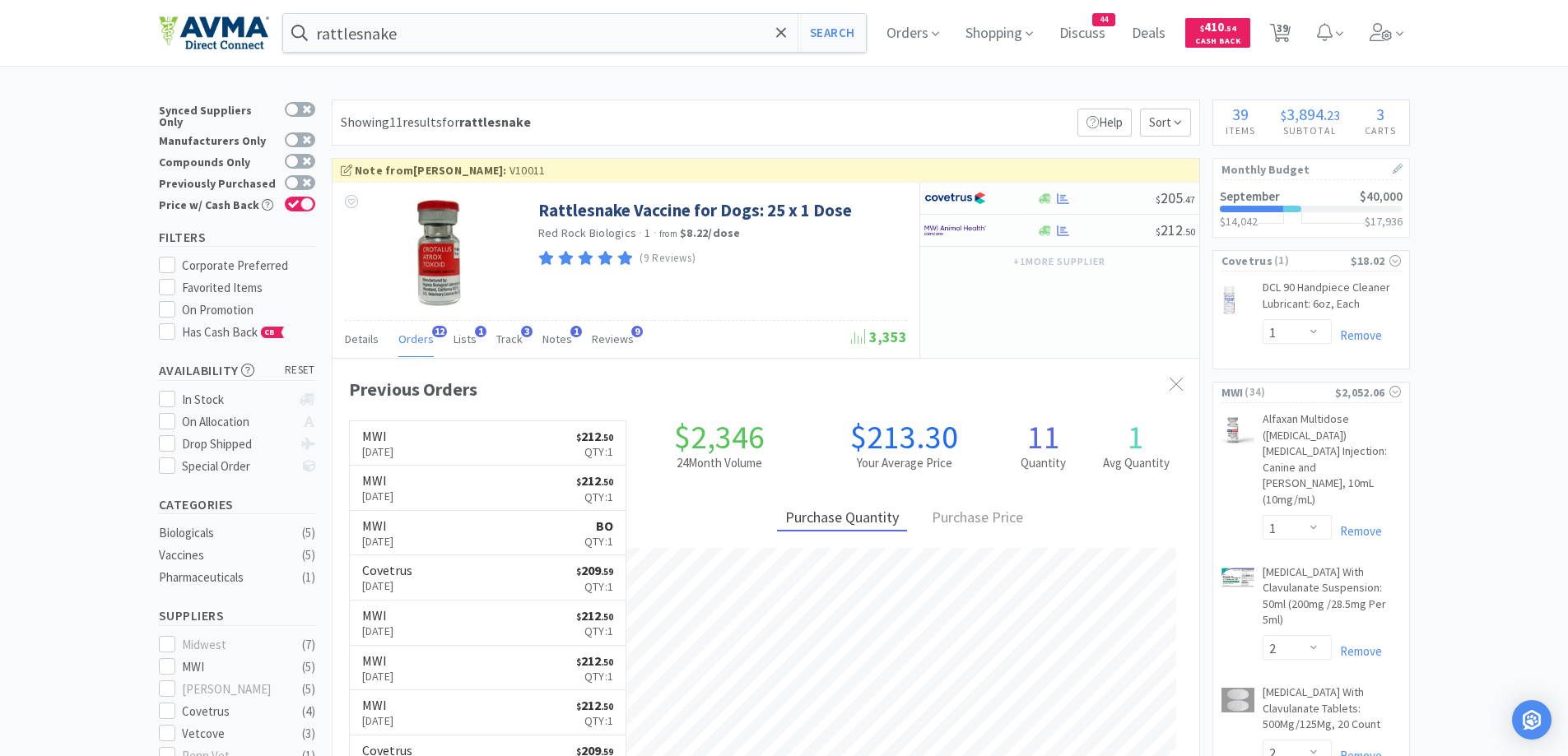
drag, startPoint x: 1020, startPoint y: 310, endPoint x: 1215, endPoint y: 287, distance: 196.4
click at [1020, 310] on div "$ 205 . 47 $ 212 . 50 + 1 more supplier" at bounding box center [1059, 269] width 280 height 174
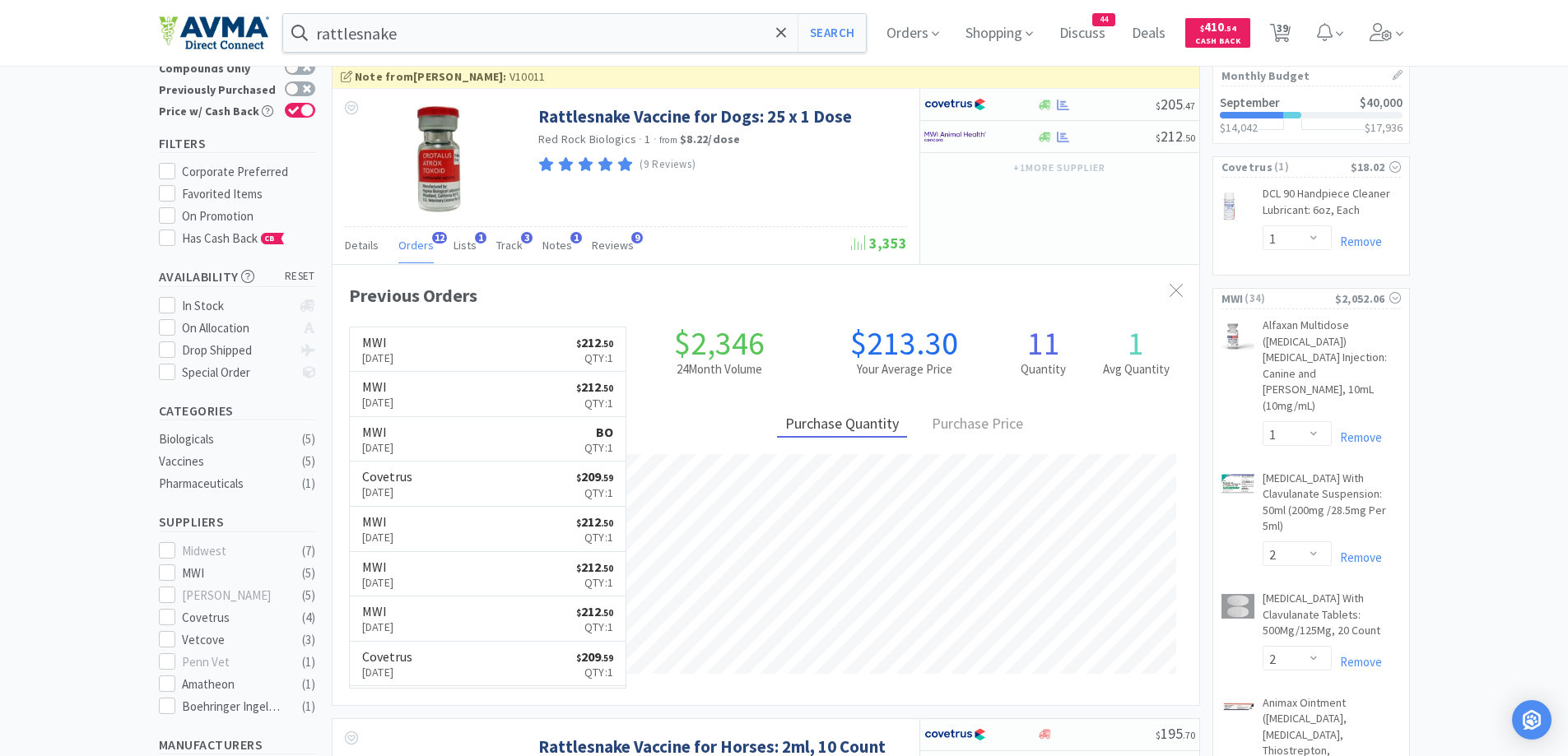
scroll to position [0, 0]
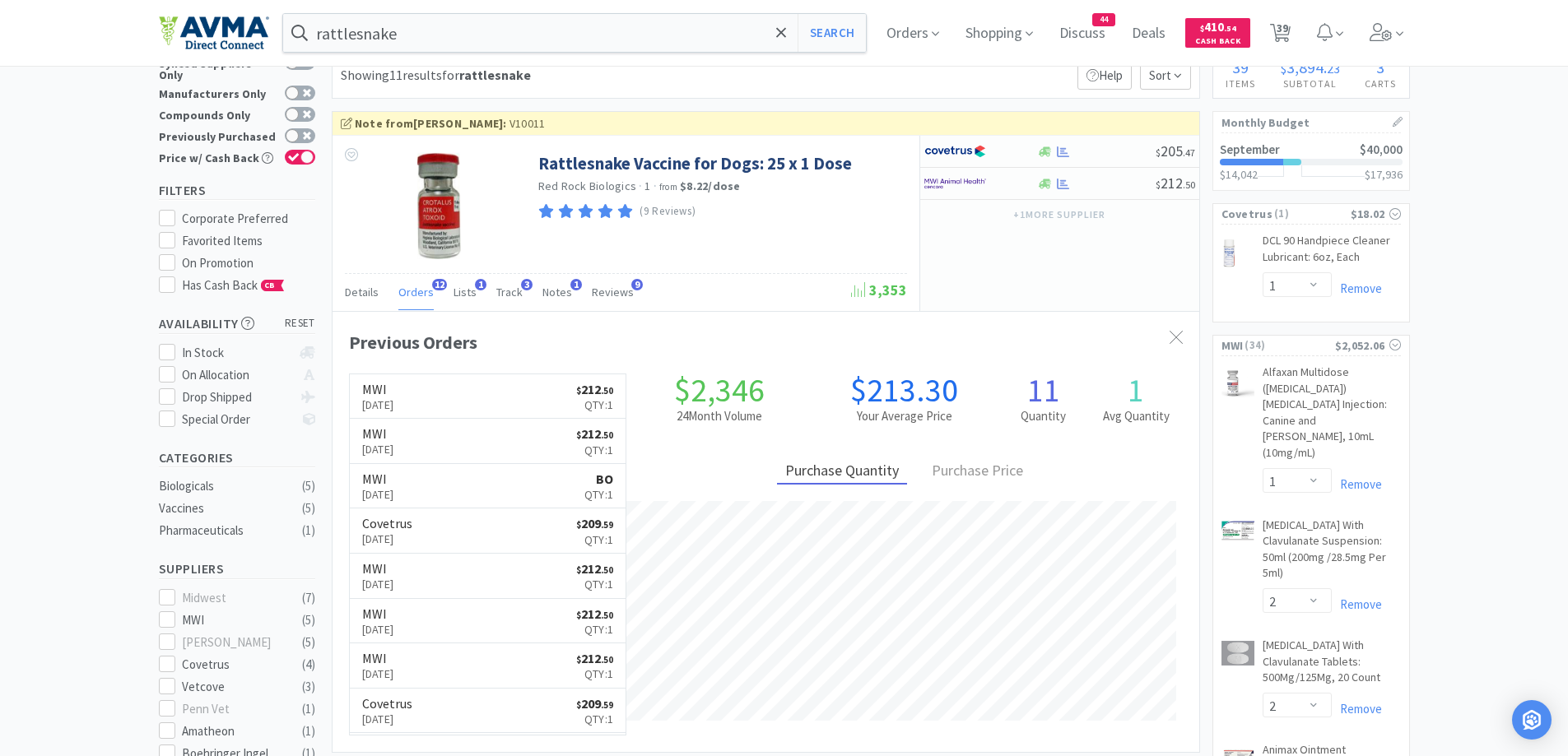
scroll to position [19, 0]
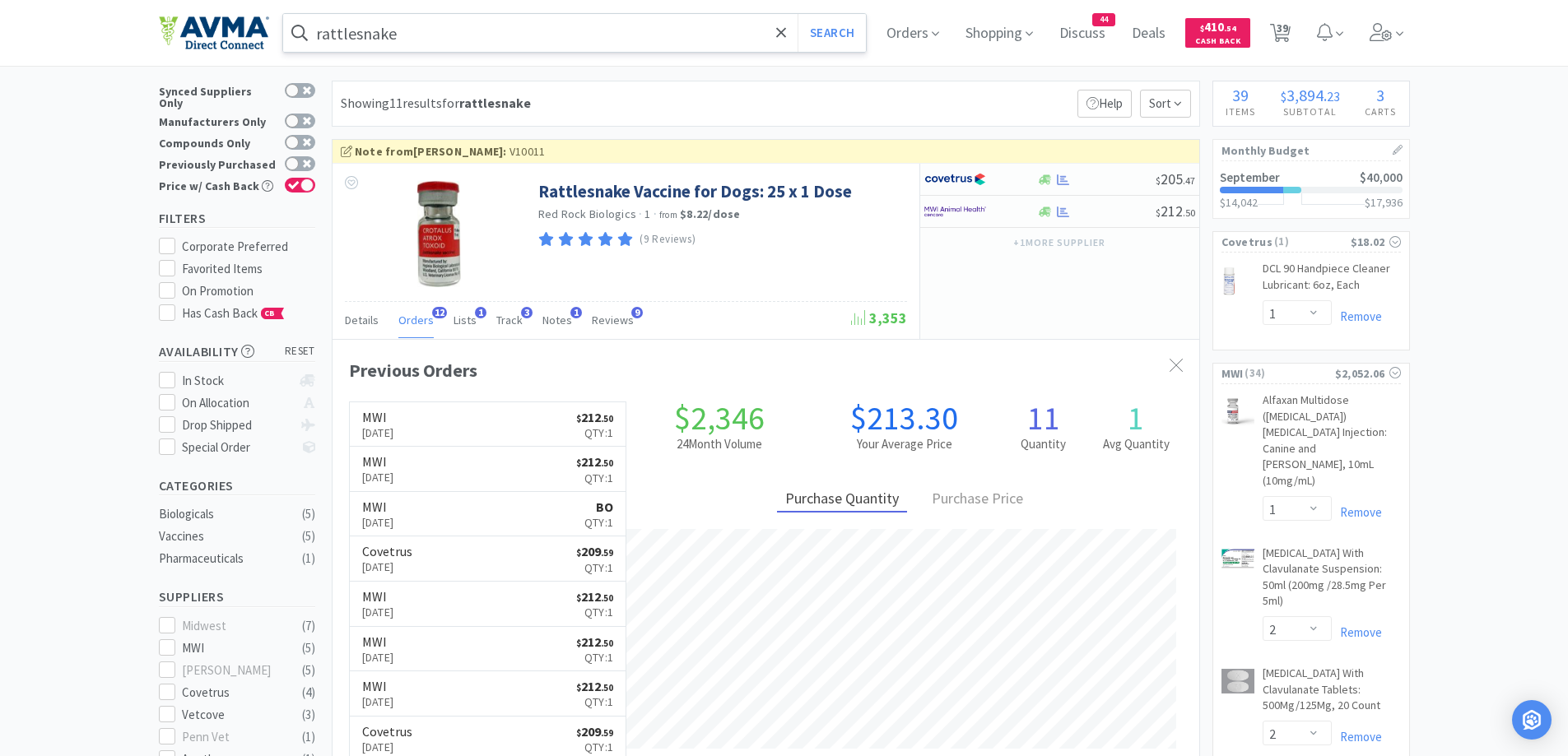
click at [438, 40] on input "rattlesnake" at bounding box center [575, 33] width 584 height 37
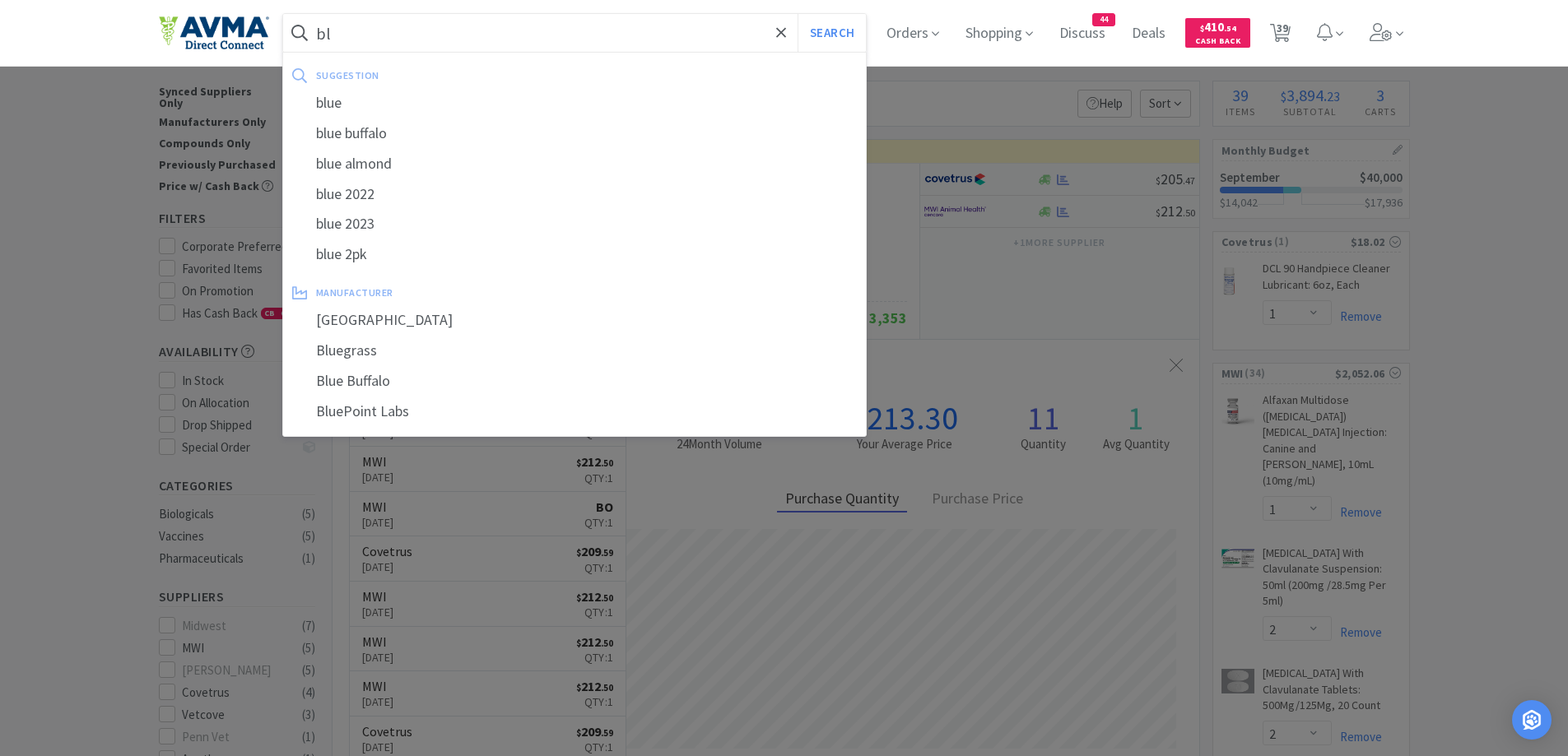
type input "b"
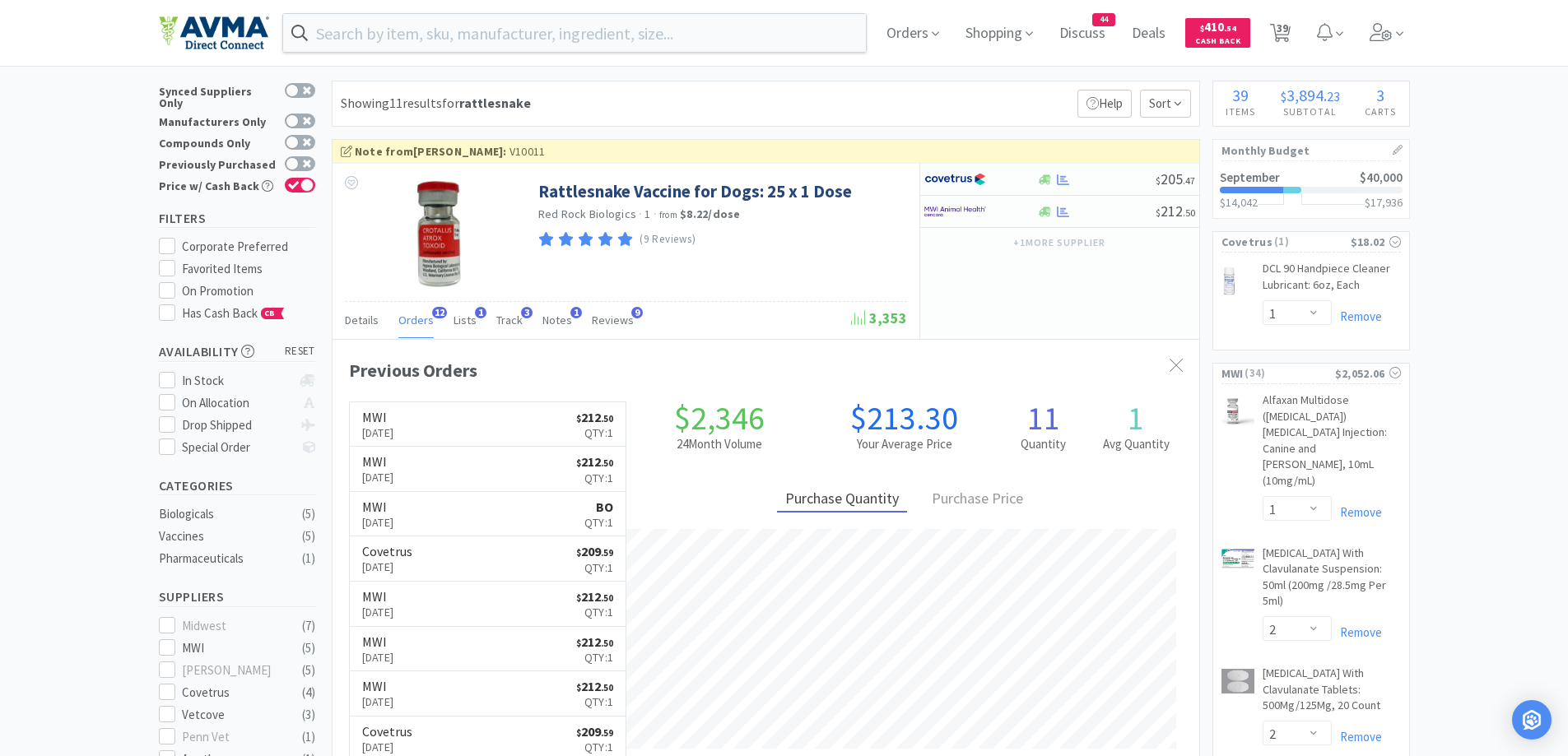
click at [52, 234] on div at bounding box center [784, 378] width 1568 height 756
click at [595, 38] on input "text" at bounding box center [575, 33] width 584 height 37
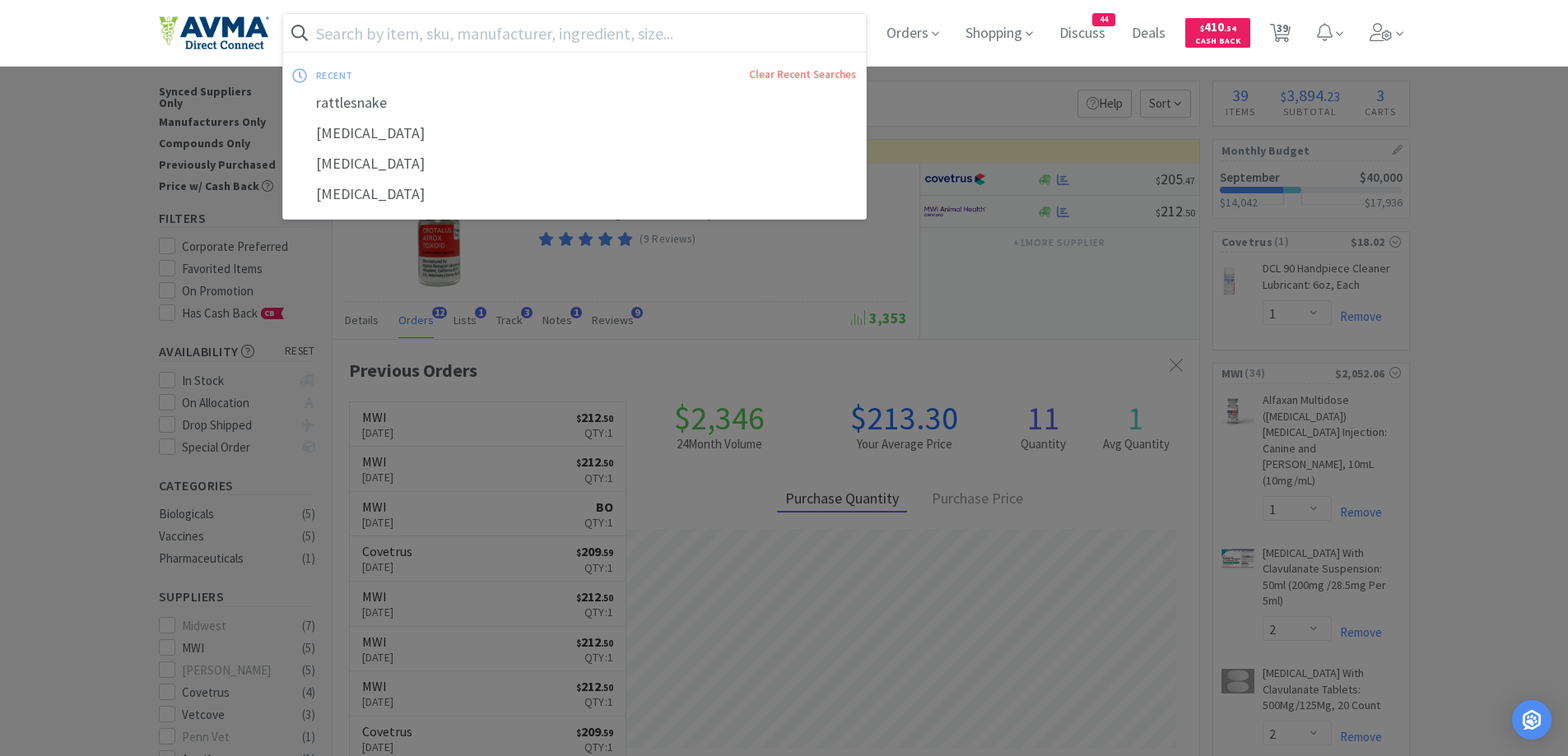
click at [570, 25] on input "text" at bounding box center [575, 33] width 584 height 37
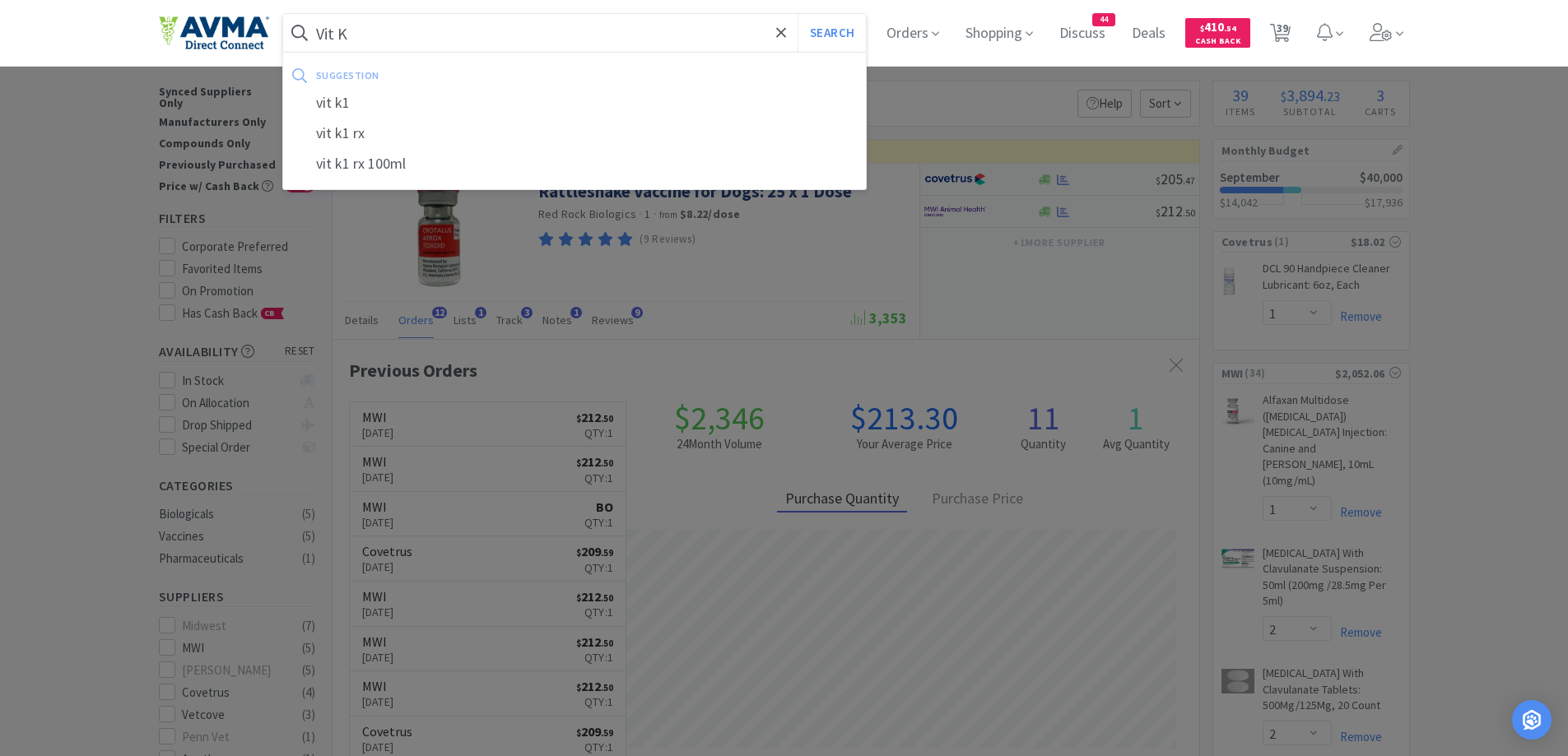
type input "Vit K"
click at [798, 14] on button "Search" at bounding box center [831, 33] width 68 height 37
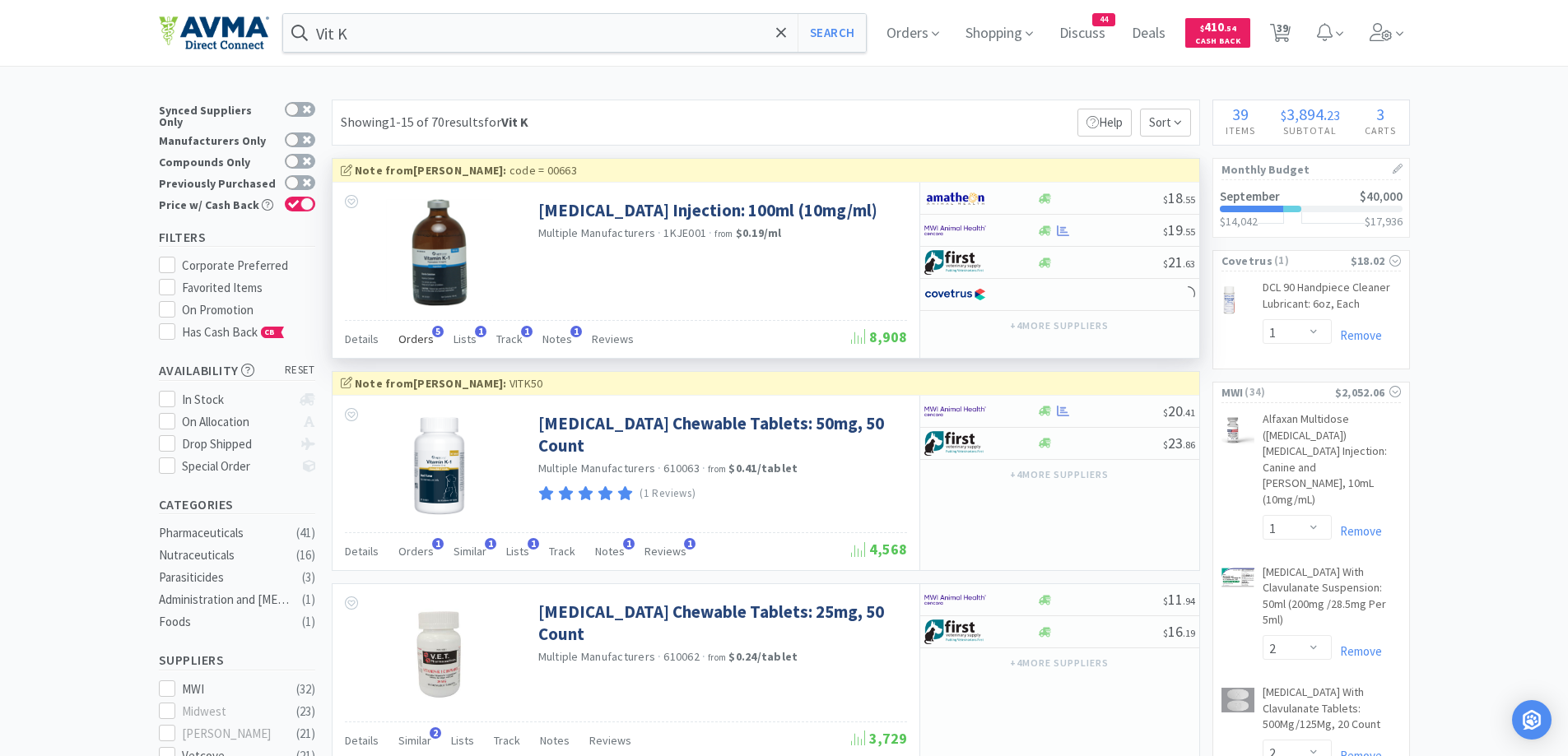
click at [419, 339] on span "Orders" at bounding box center [416, 338] width 36 height 15
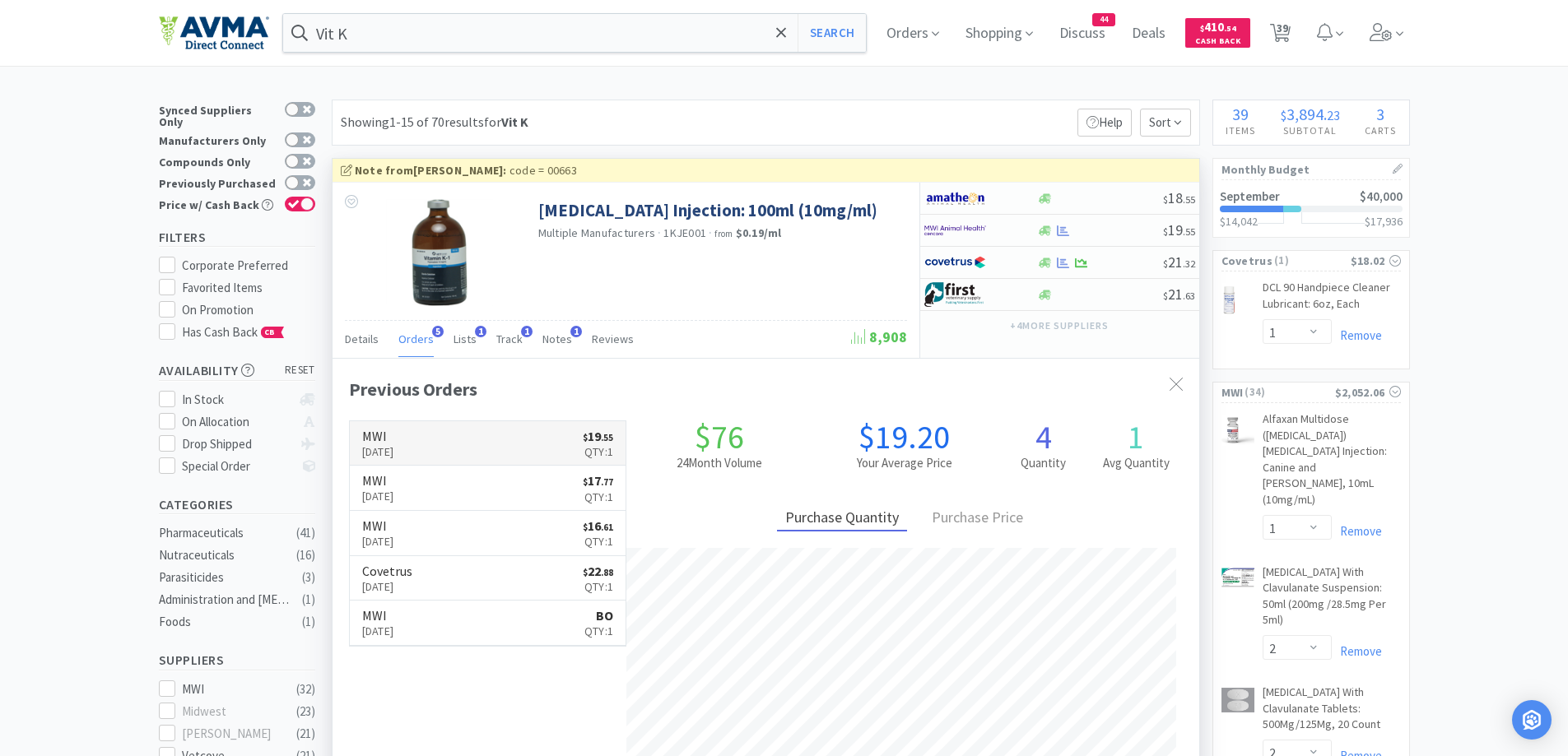
scroll to position [426, 867]
click at [785, 102] on div "Showing 1-15 of 70 results for Vit K Filters Help Sort" at bounding box center [765, 122] width 868 height 46
drag, startPoint x: 1283, startPoint y: 22, endPoint x: 1101, endPoint y: 83, distance: 192.0
click at [1283, 22] on span "39" at bounding box center [1282, 28] width 12 height 66
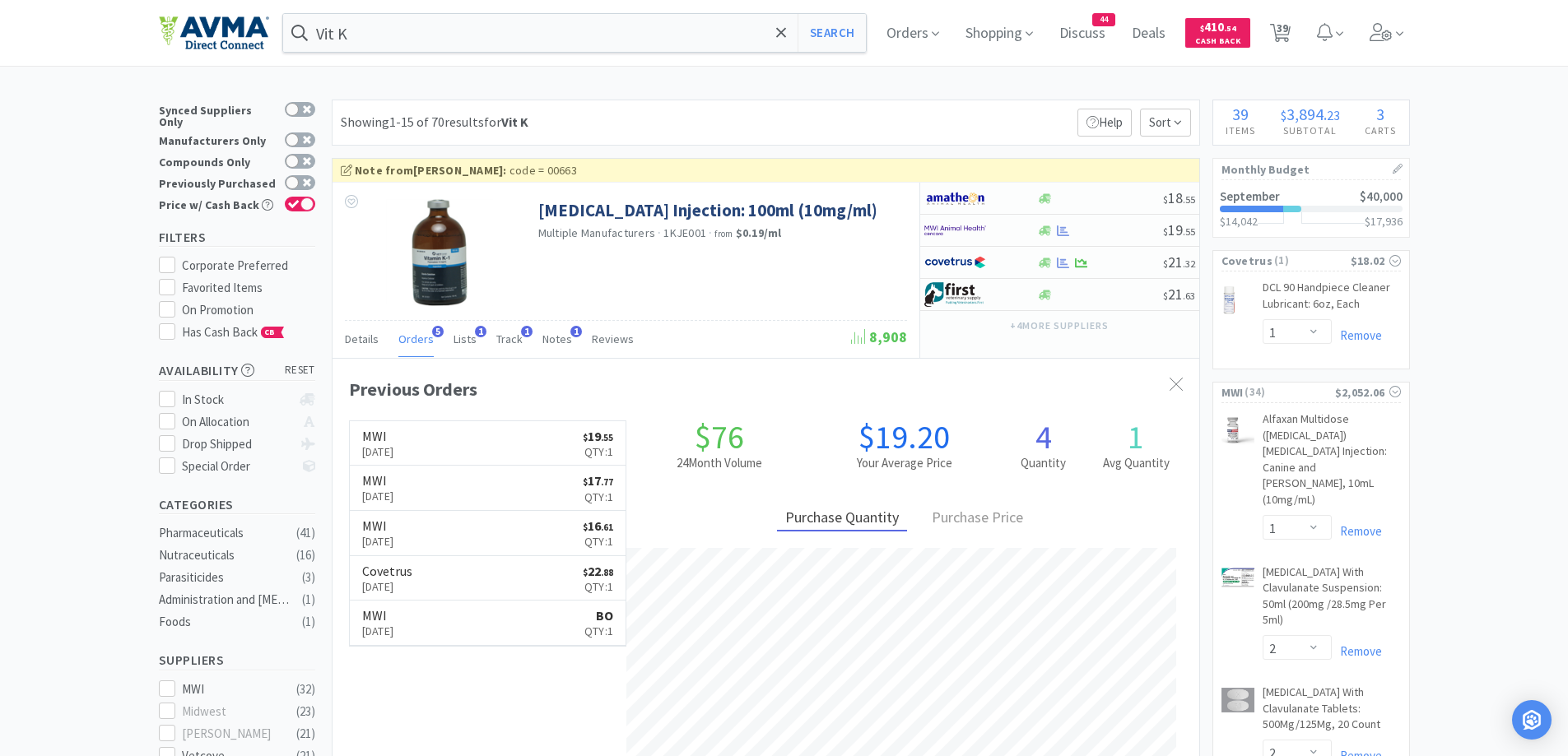
select select "2"
select select "10"
select select "1"
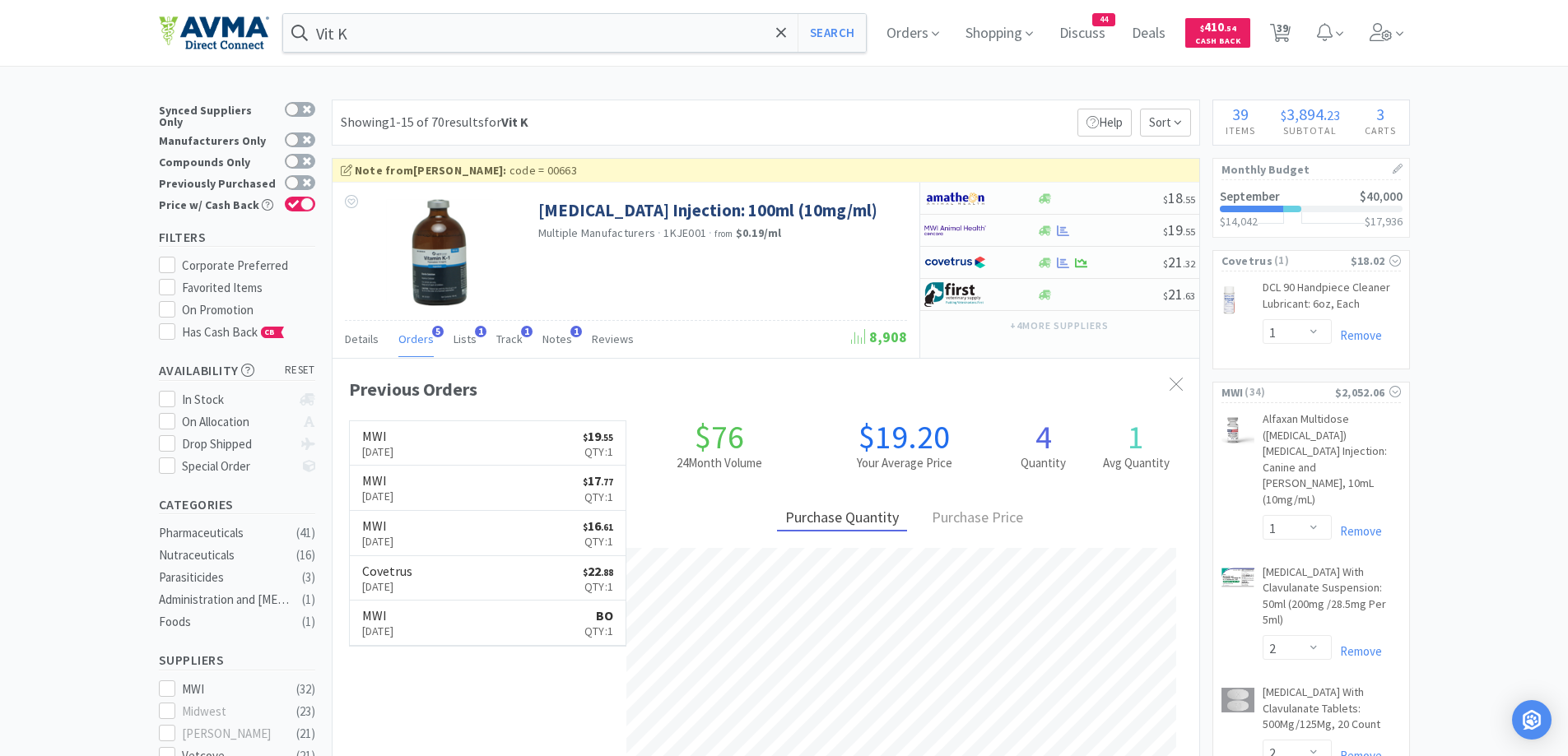
select select "1"
select select "2"
select select "3"
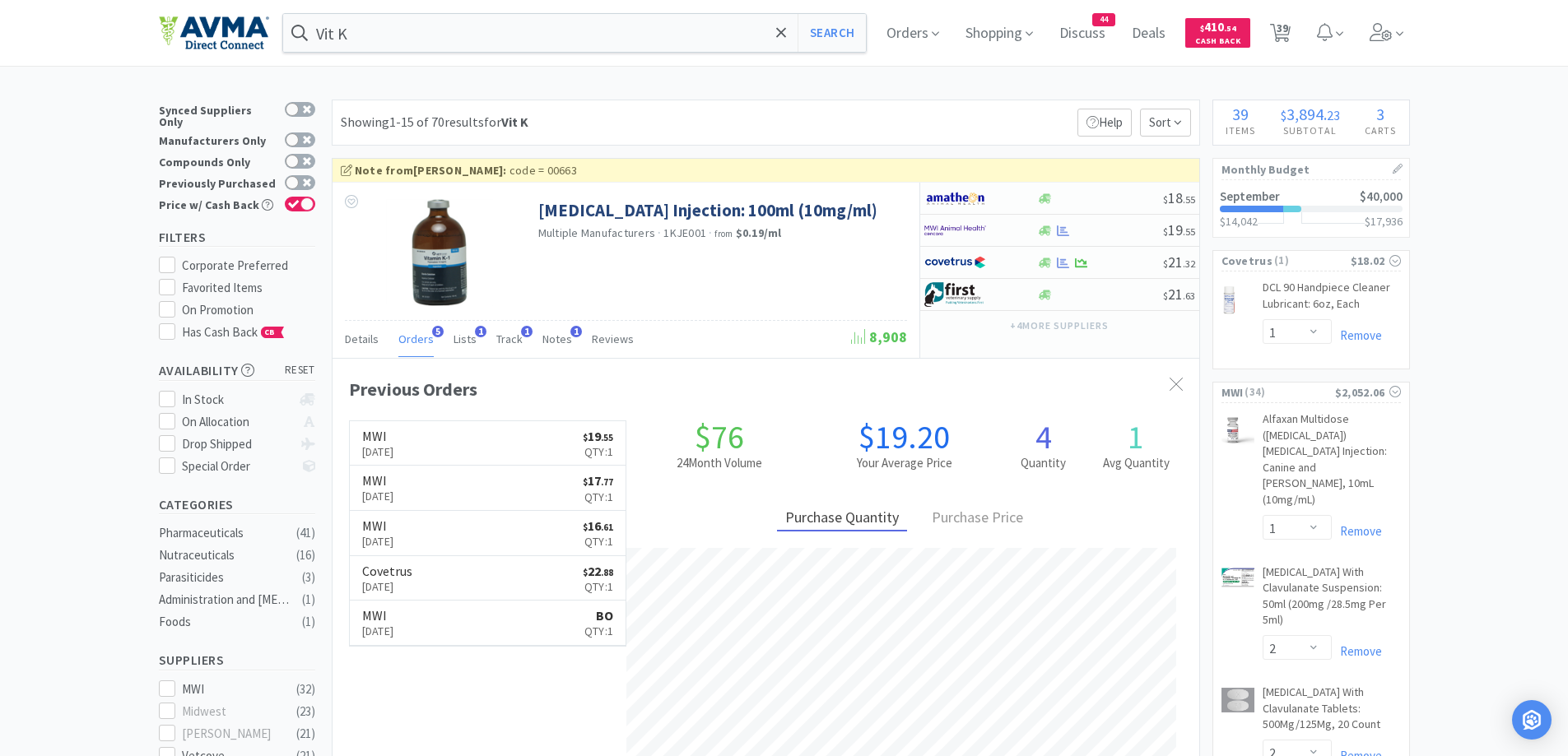
select select "1"
select select "25"
select select "1"
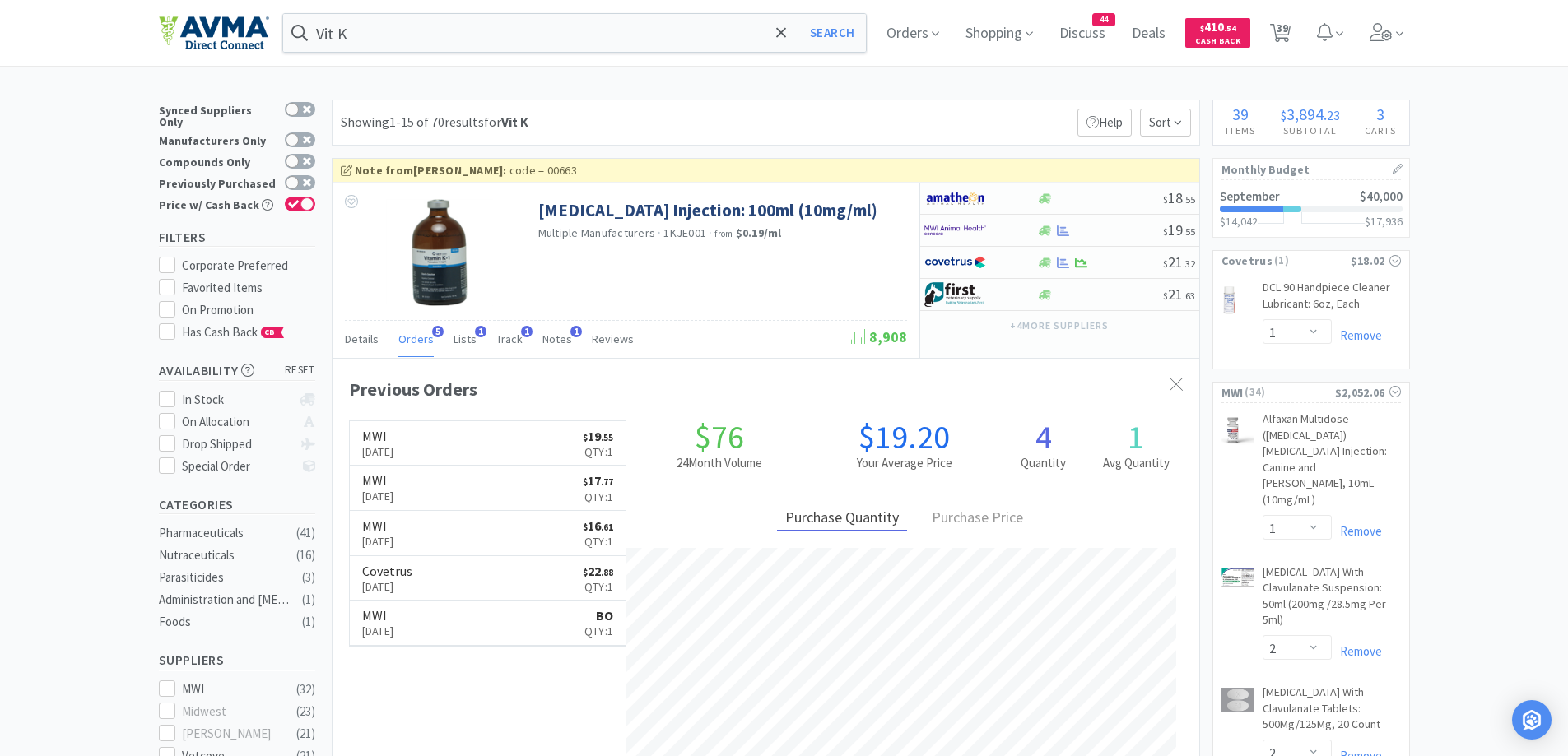
select select "10"
select select "2"
select select "1"
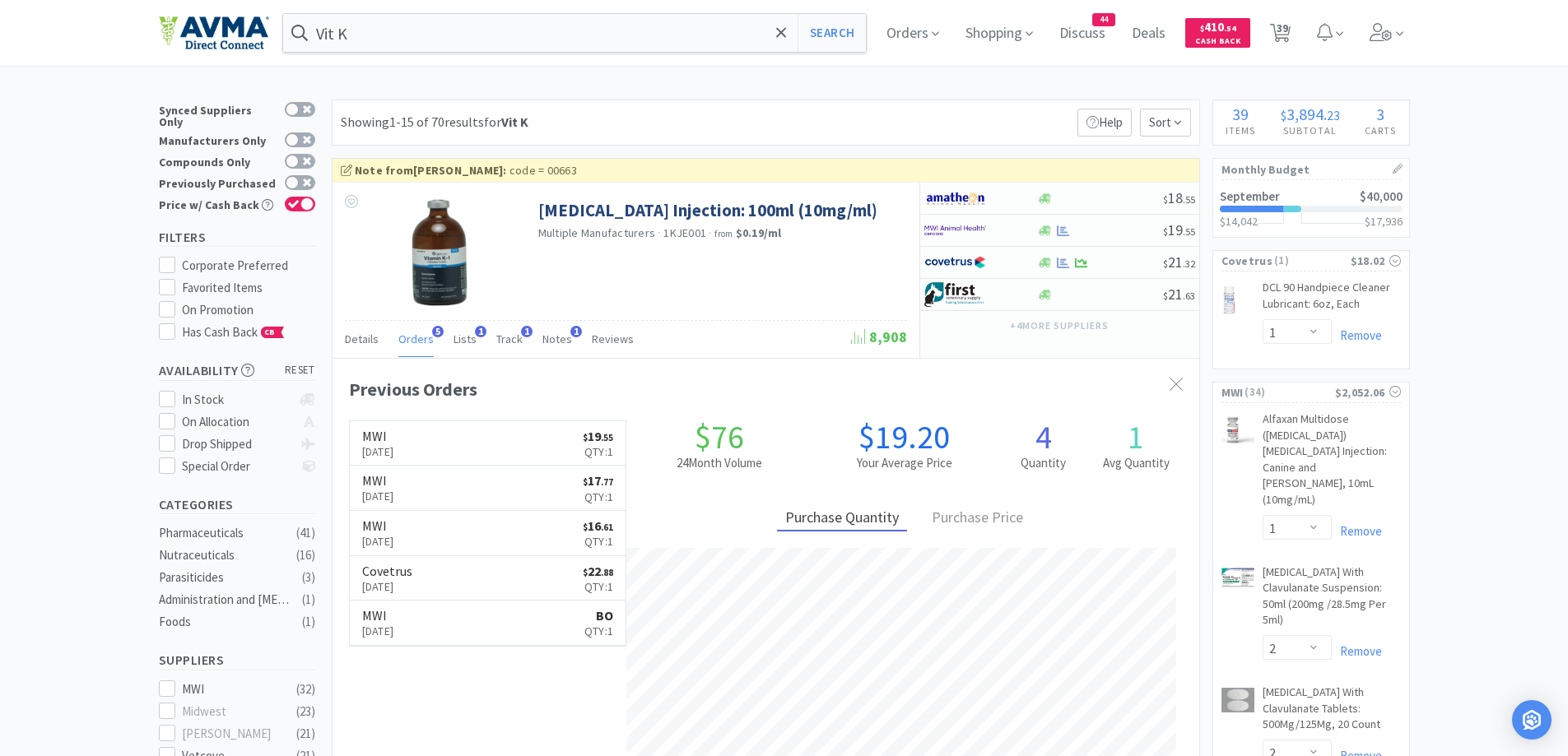
select select "1"
select select "12"
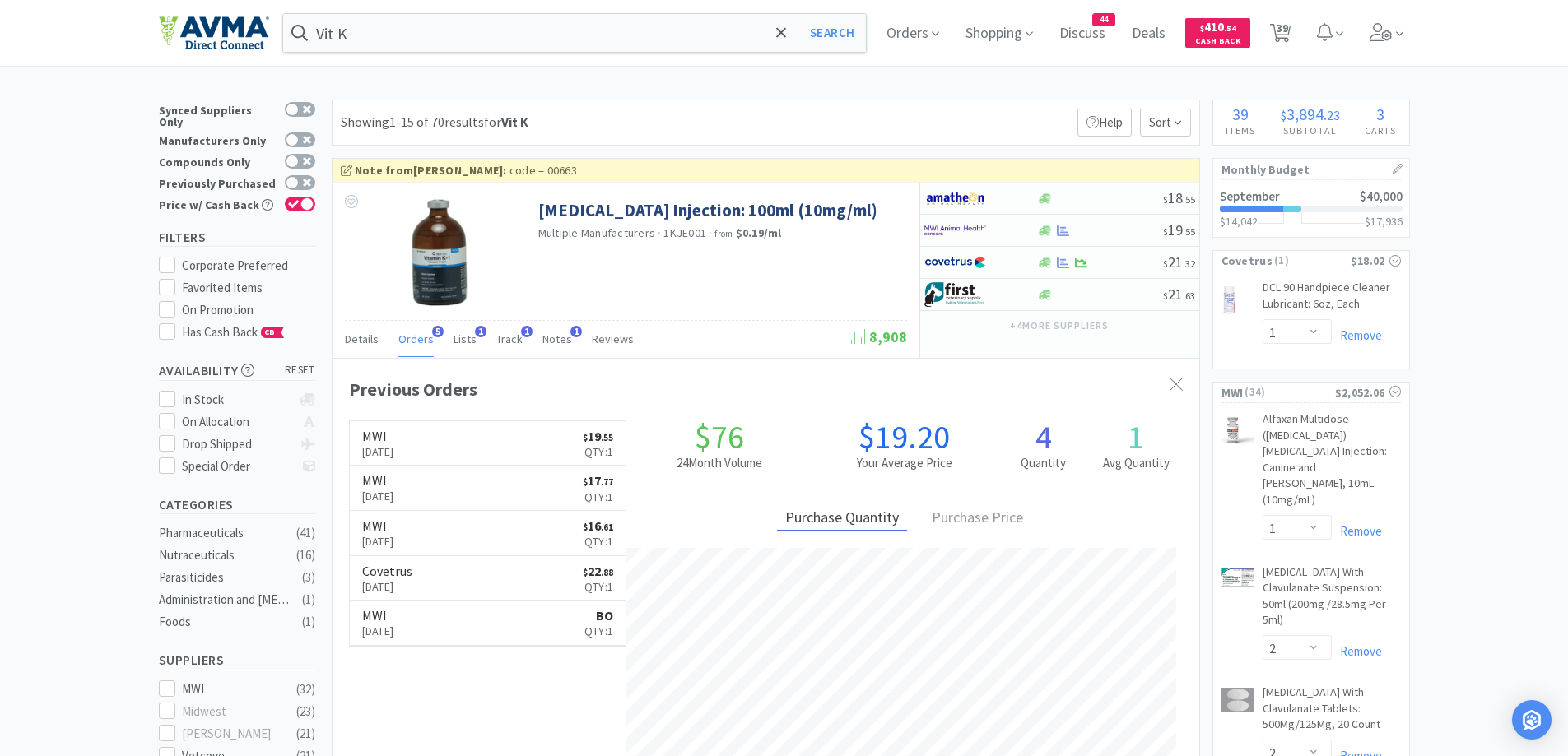
select select "1"
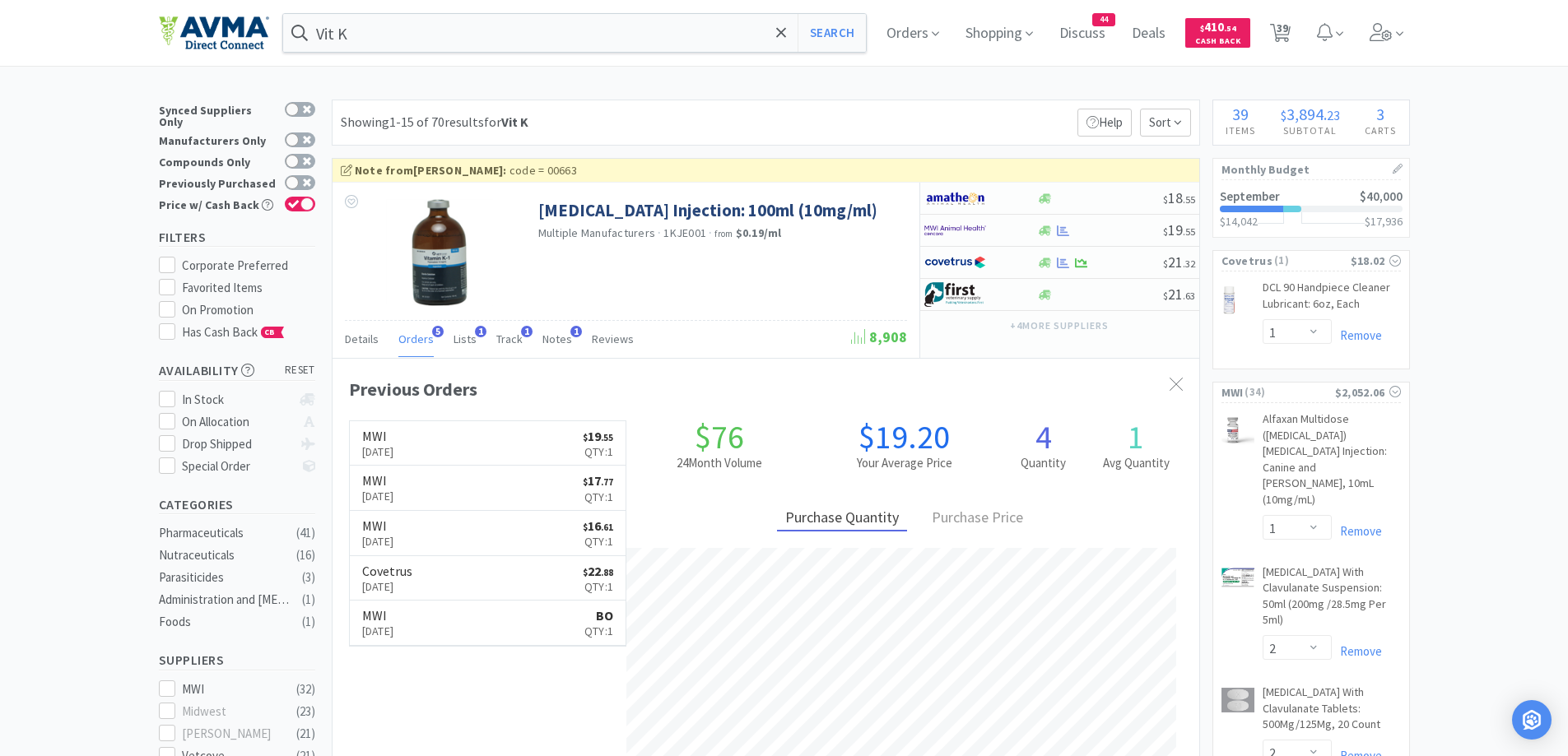
select select "5"
select select "1"
select select "5"
select select "1"
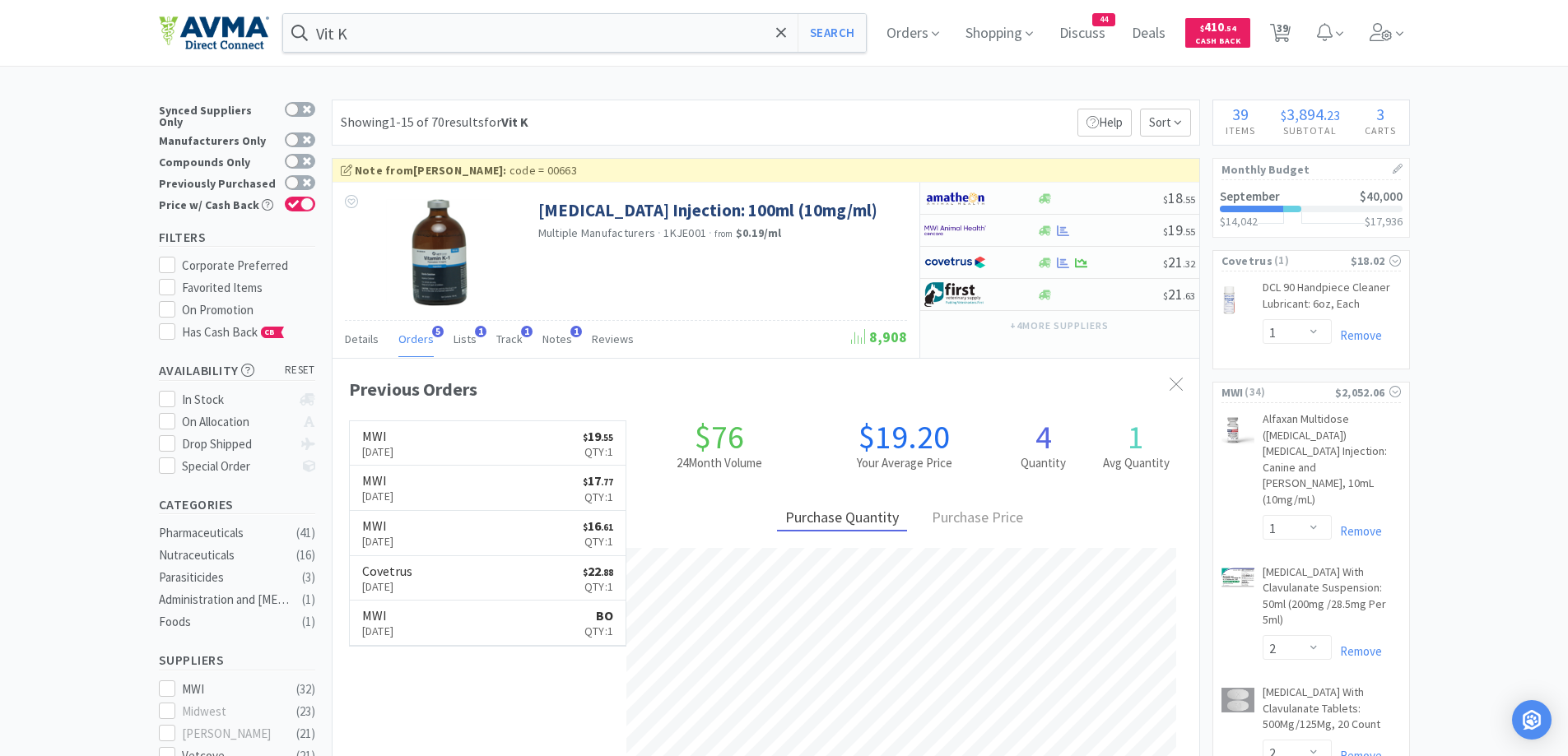
select select "1"
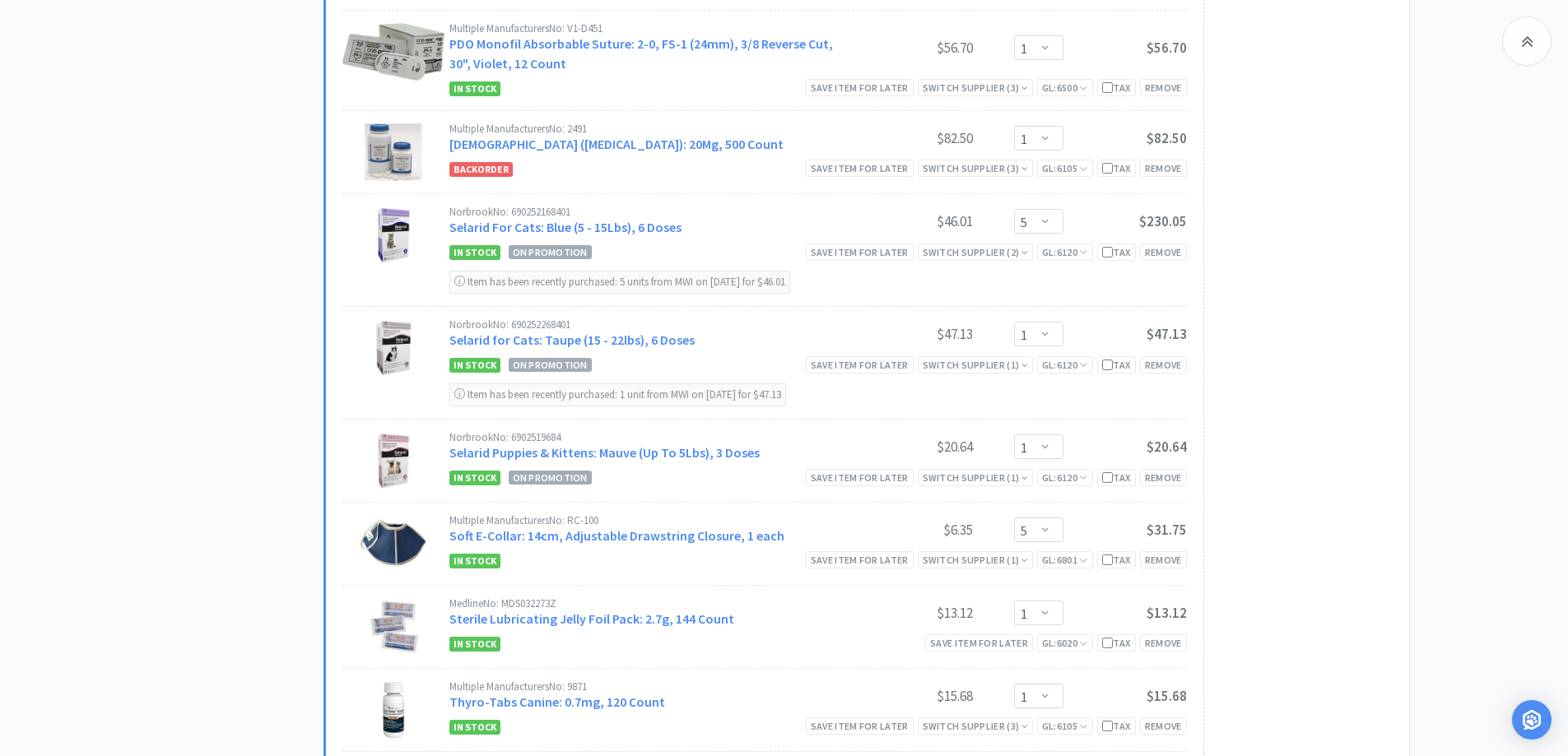
scroll to position [3126, 0]
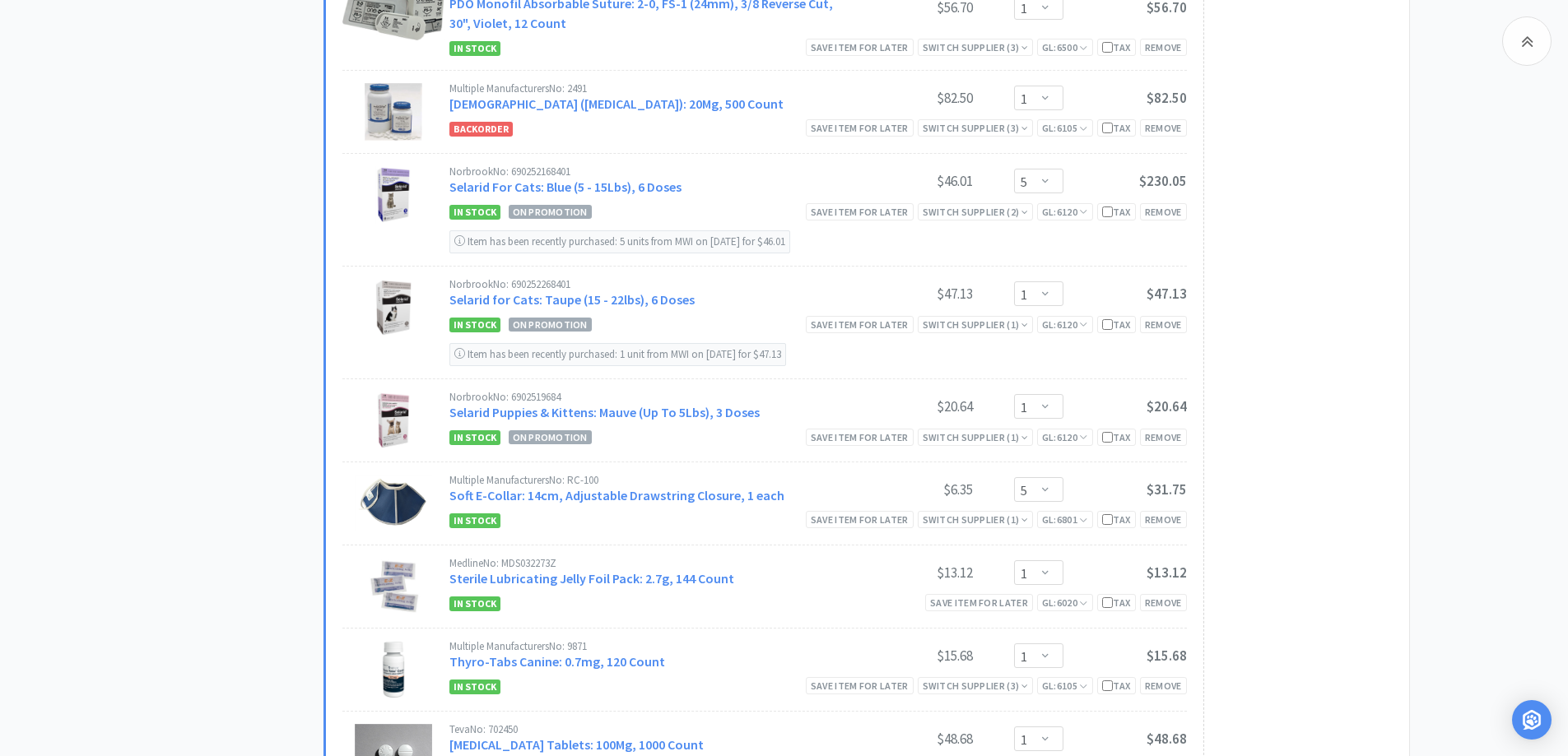
click at [1051, 180] on select "Enter Quantity 1 2 3 4 5 6 7 8 9 10 11 12 13 14 15 16 17 18 19 20 Enter Quantity" at bounding box center [1038, 180] width 49 height 25
click at [1050, 175] on select "Enter Quantity 1 2 3 4 5 6 7 8 9 10 11 12 13 14 15 16 17 18 19 20 Enter Quantity" at bounding box center [1038, 180] width 49 height 25
click at [1014, 169] on select "Enter Quantity 1 2 3 4 5 6 7 8 9 10 11 12 13 14 15 16 17 18 19 20 Enter Quantity" at bounding box center [1038, 180] width 49 height 25
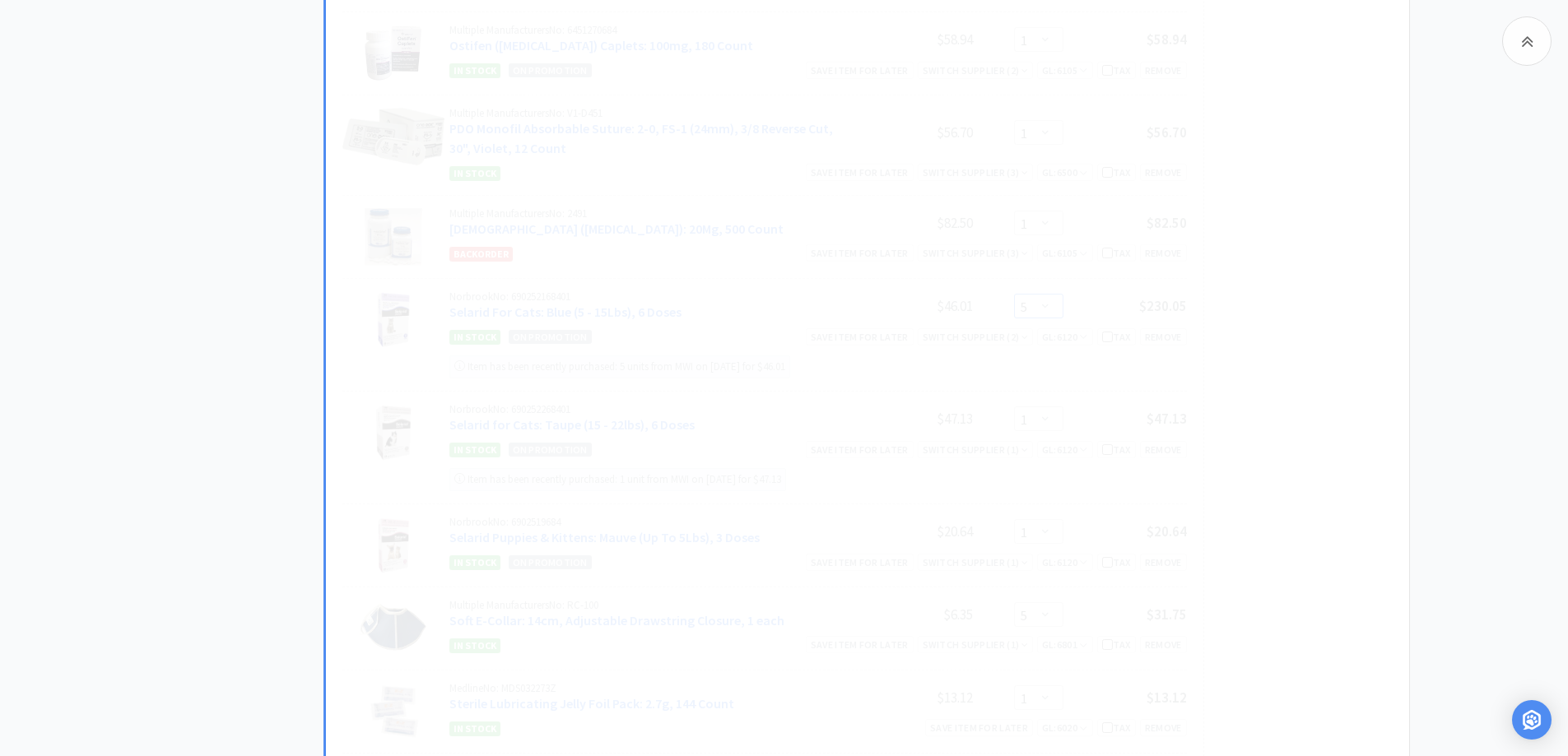
scroll to position [2961, 0]
select select "8"
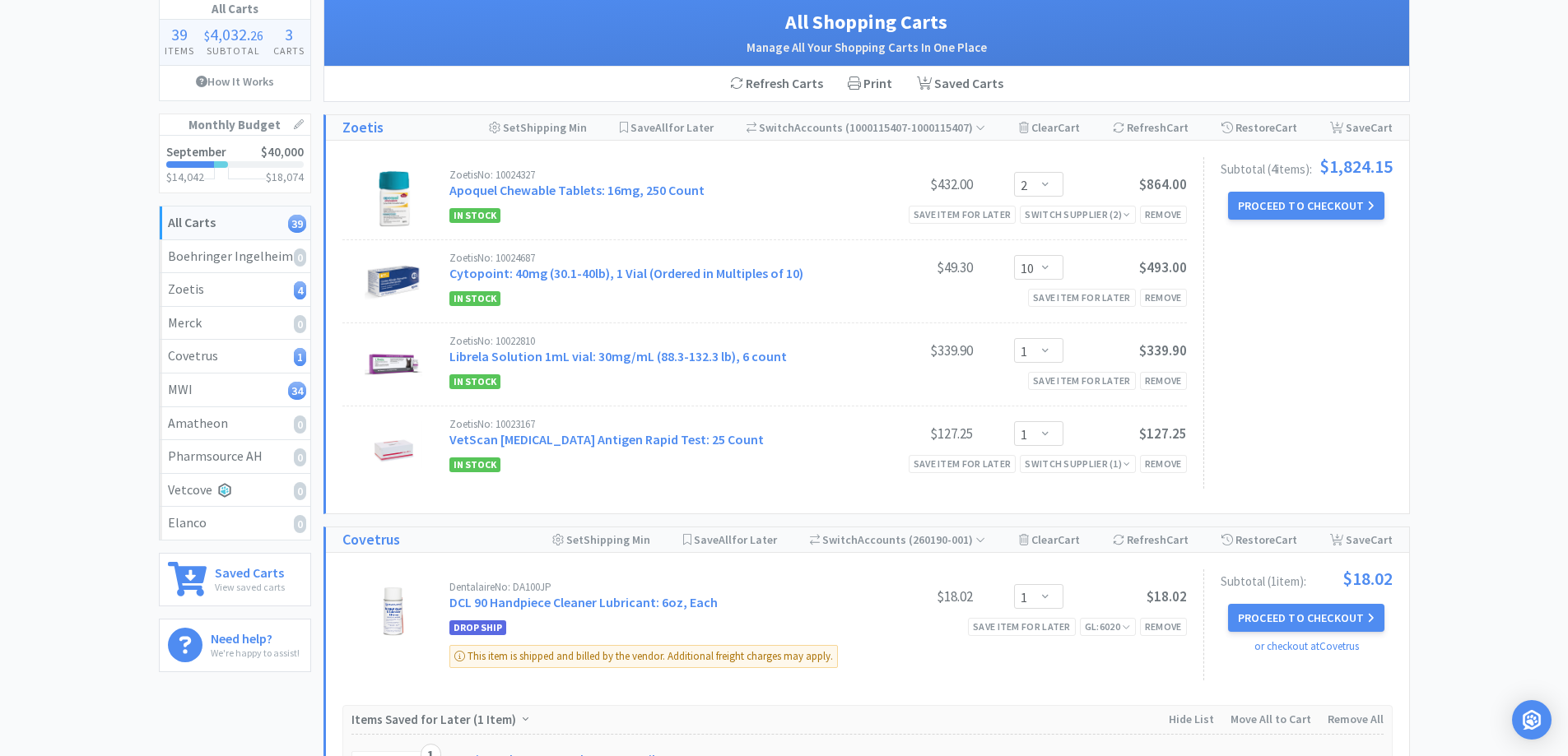
scroll to position [0, 0]
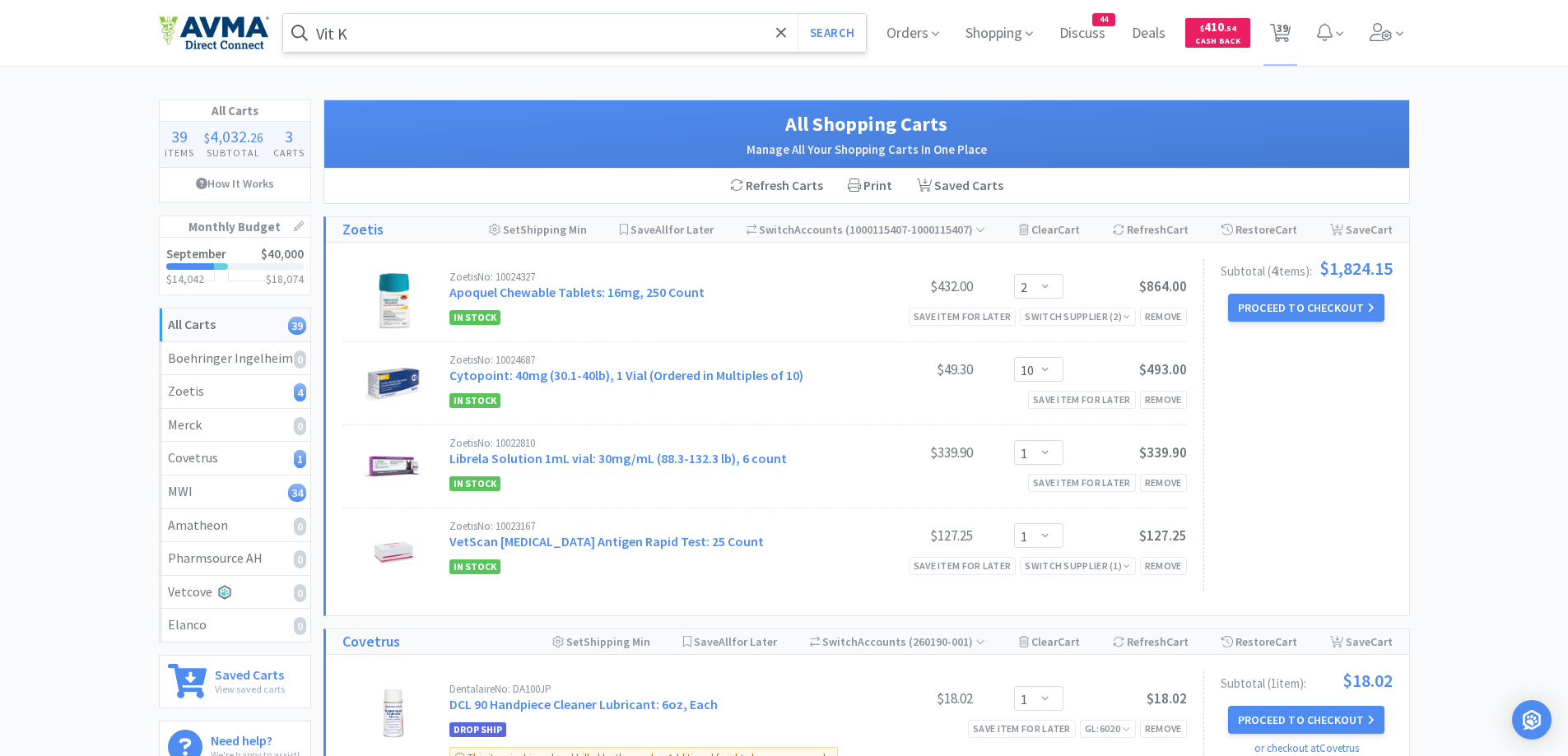
click at [409, 39] on input "Vit K" at bounding box center [575, 33] width 584 height 37
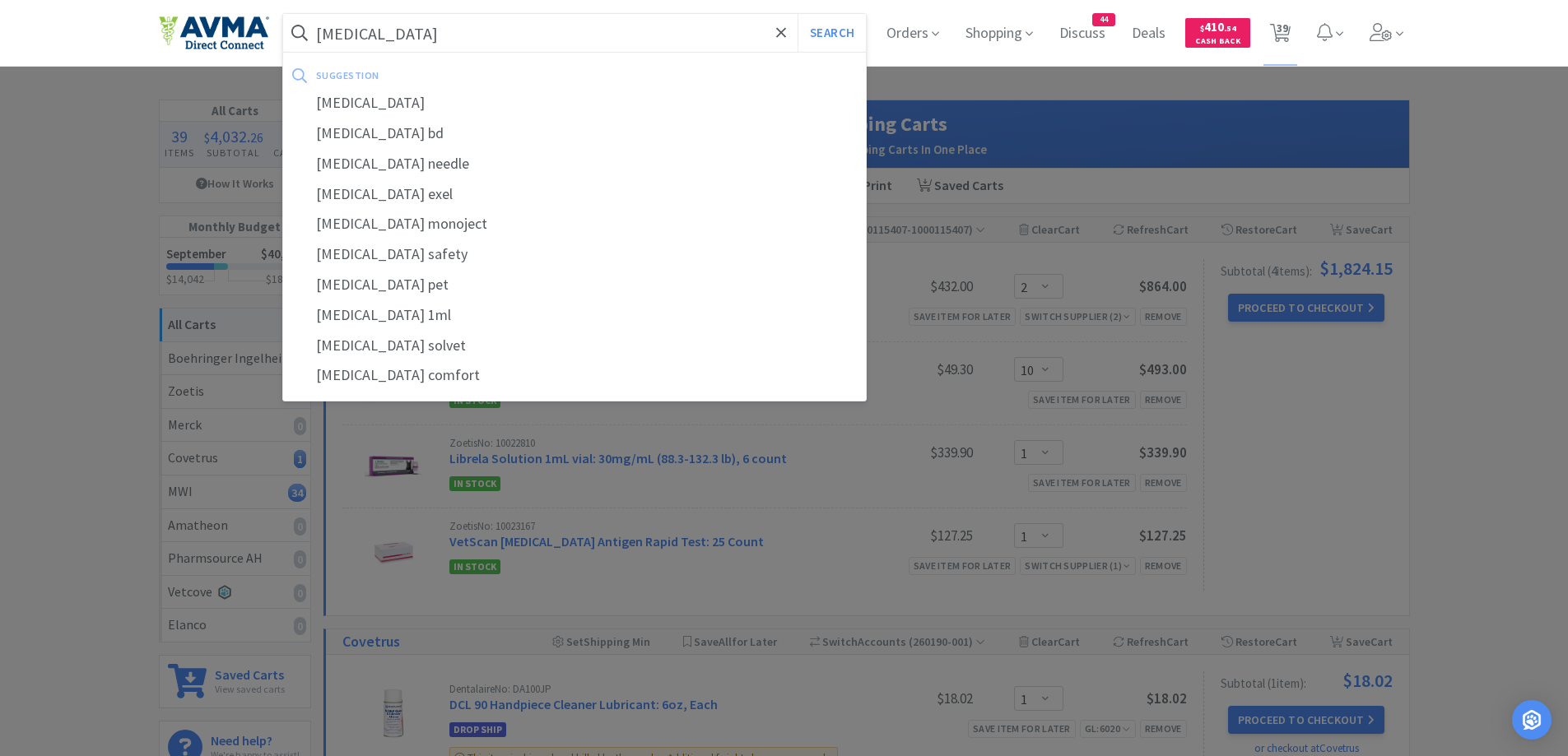
type input "[MEDICAL_DATA]"
click at [798, 14] on button "Search" at bounding box center [831, 33] width 68 height 37
select select "1"
select select "2"
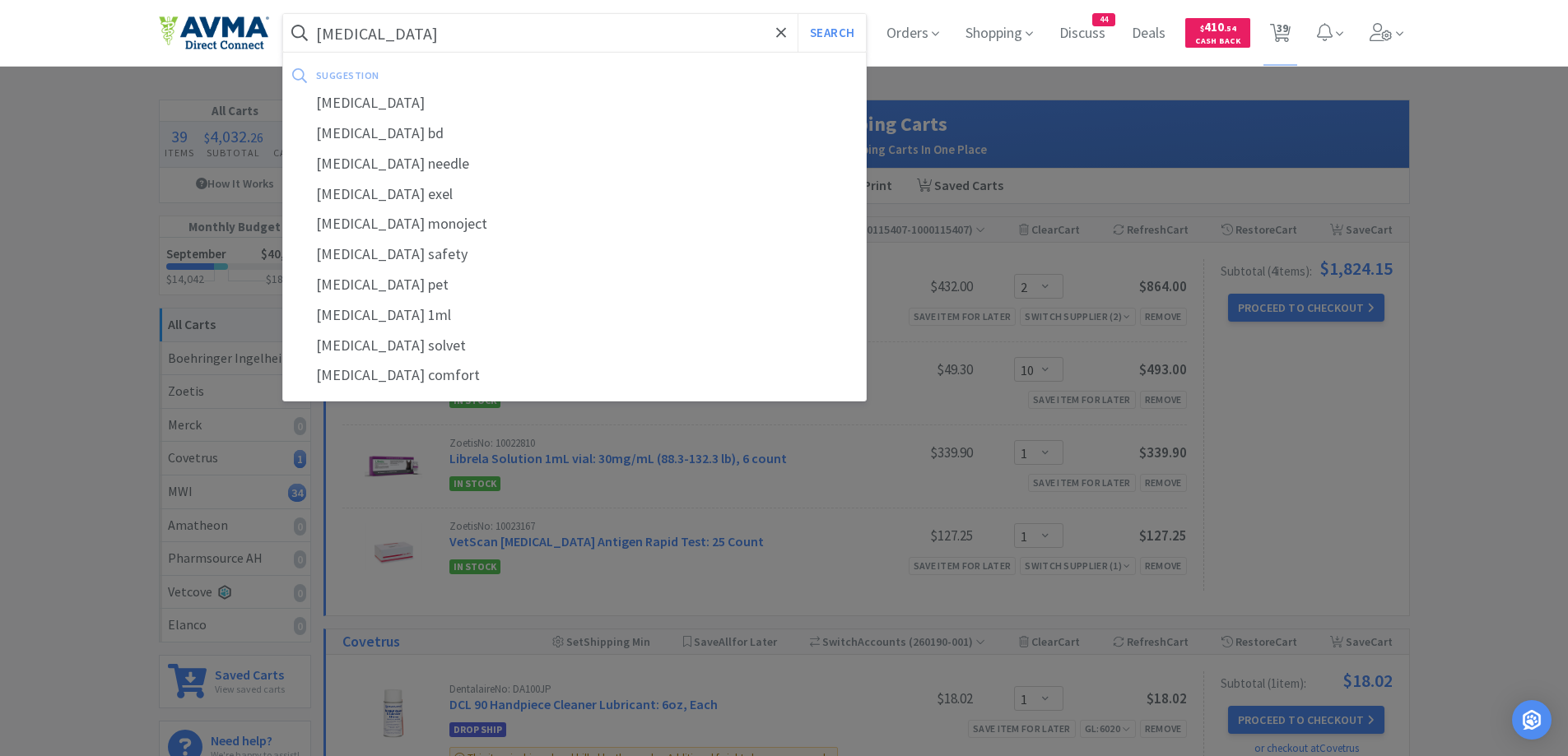
select select "2"
select select "3"
select select "1"
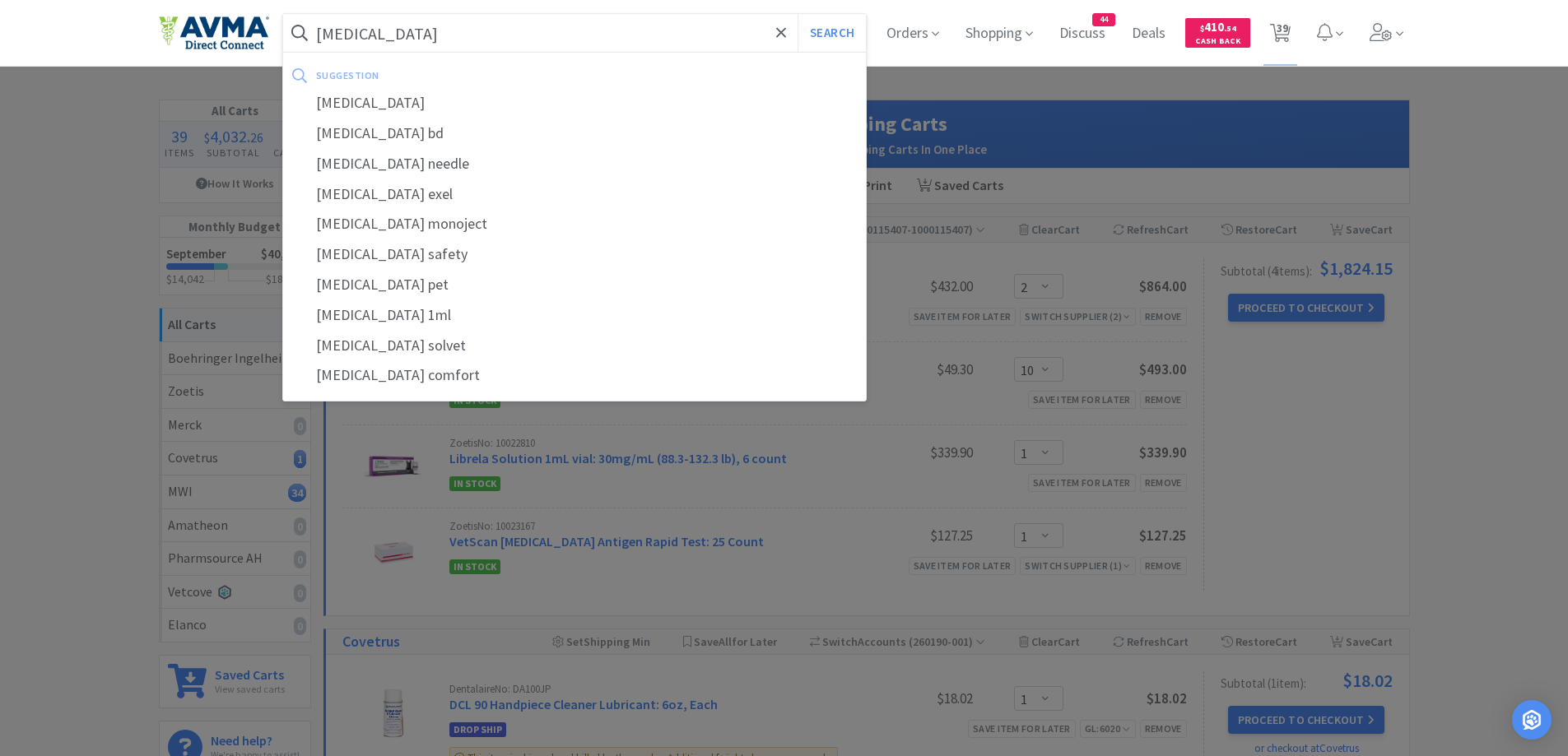
select select "25"
select select "1"
select select "10"
select select "2"
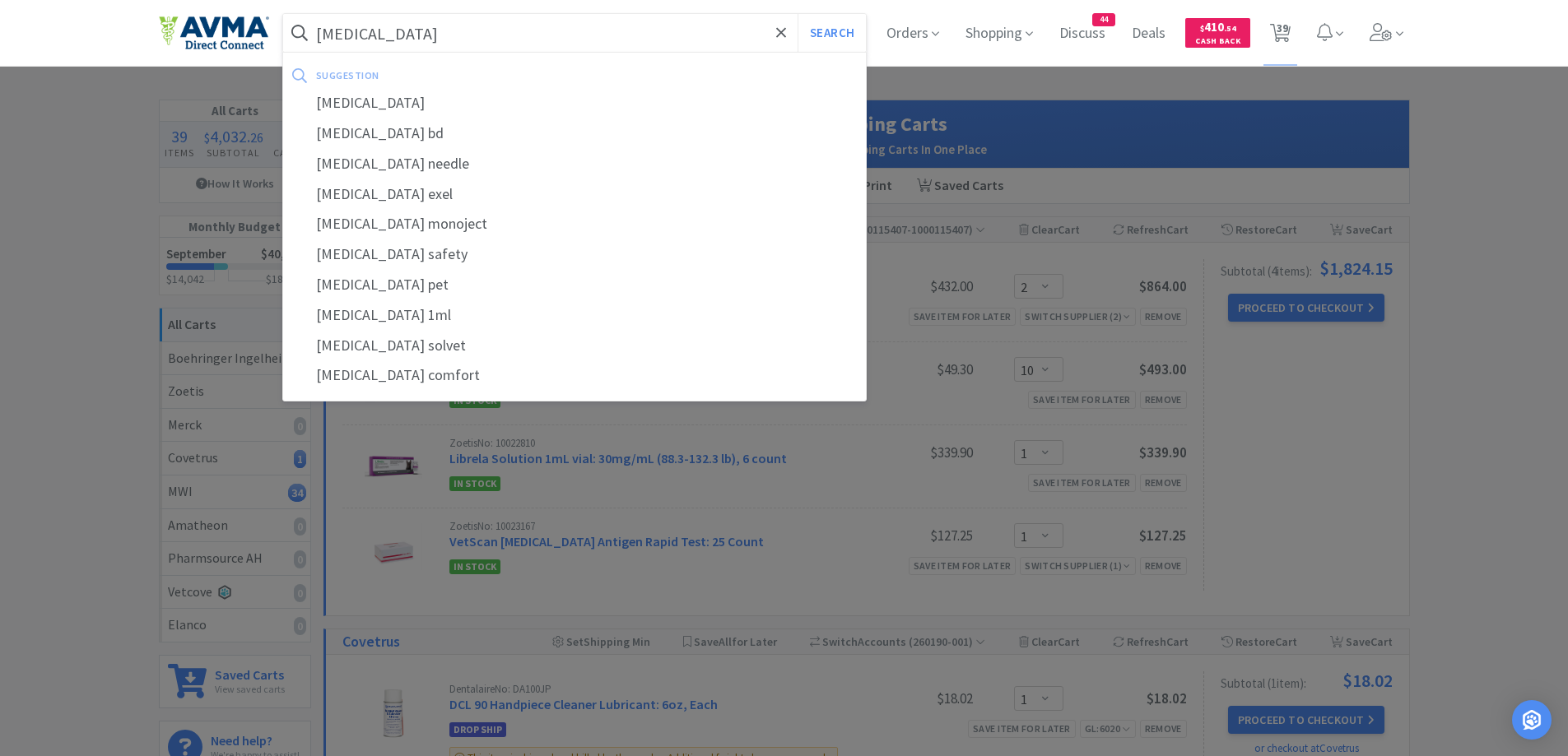
select select "1"
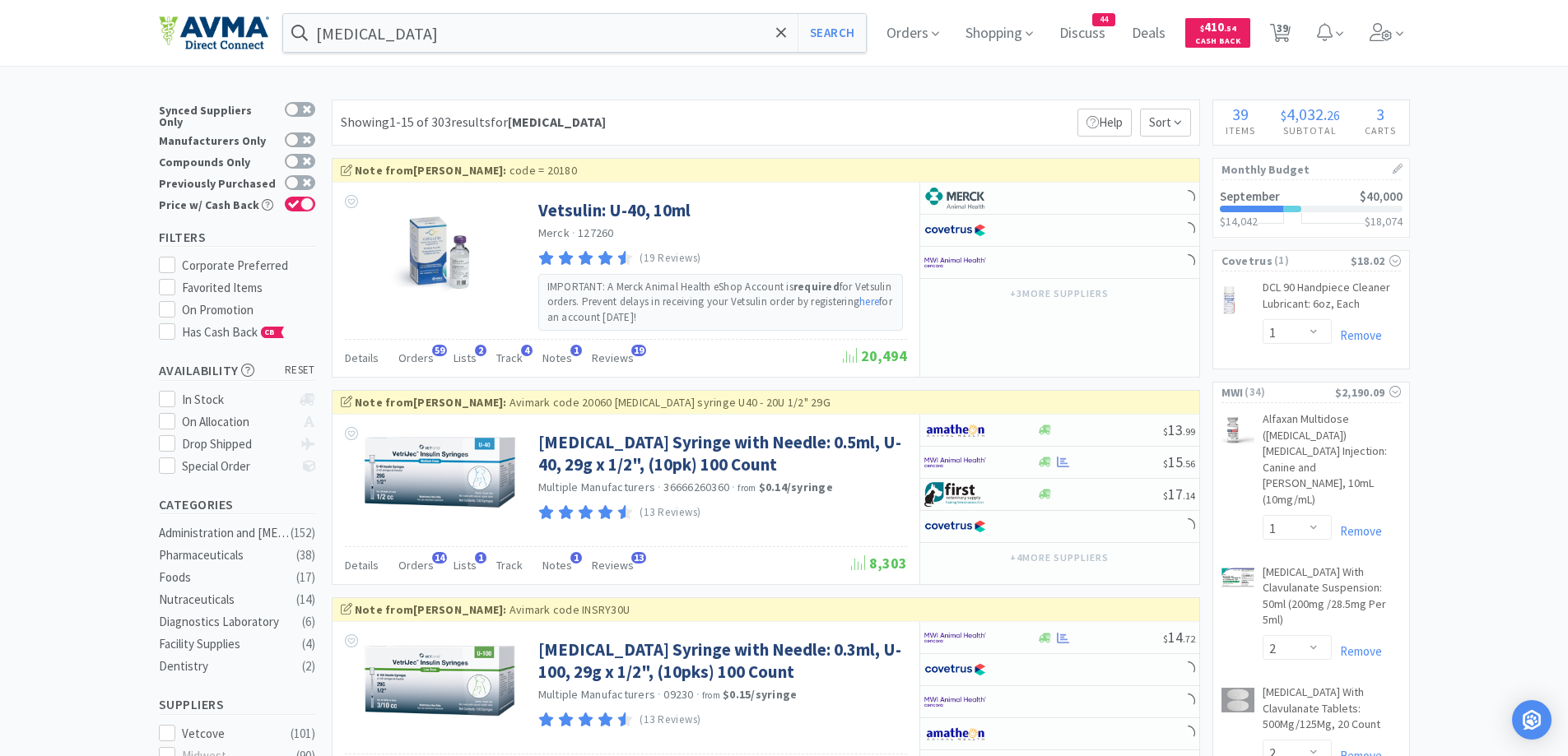
click at [853, 106] on div "Showing 1-15 of 303 results for [MEDICAL_DATA] Filters Help Sort" at bounding box center [765, 122] width 868 height 46
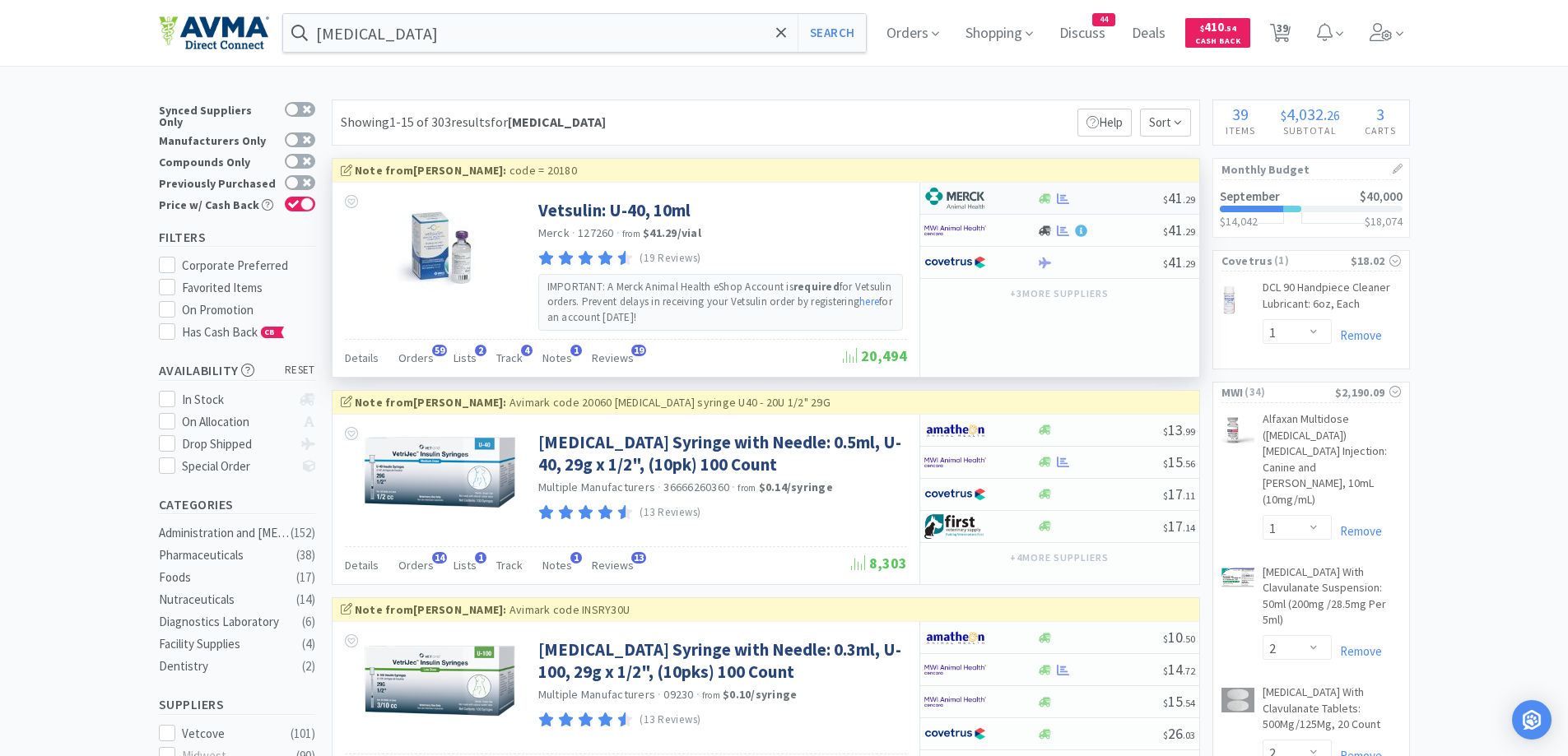
click at [1021, 207] on div at bounding box center [980, 198] width 112 height 28
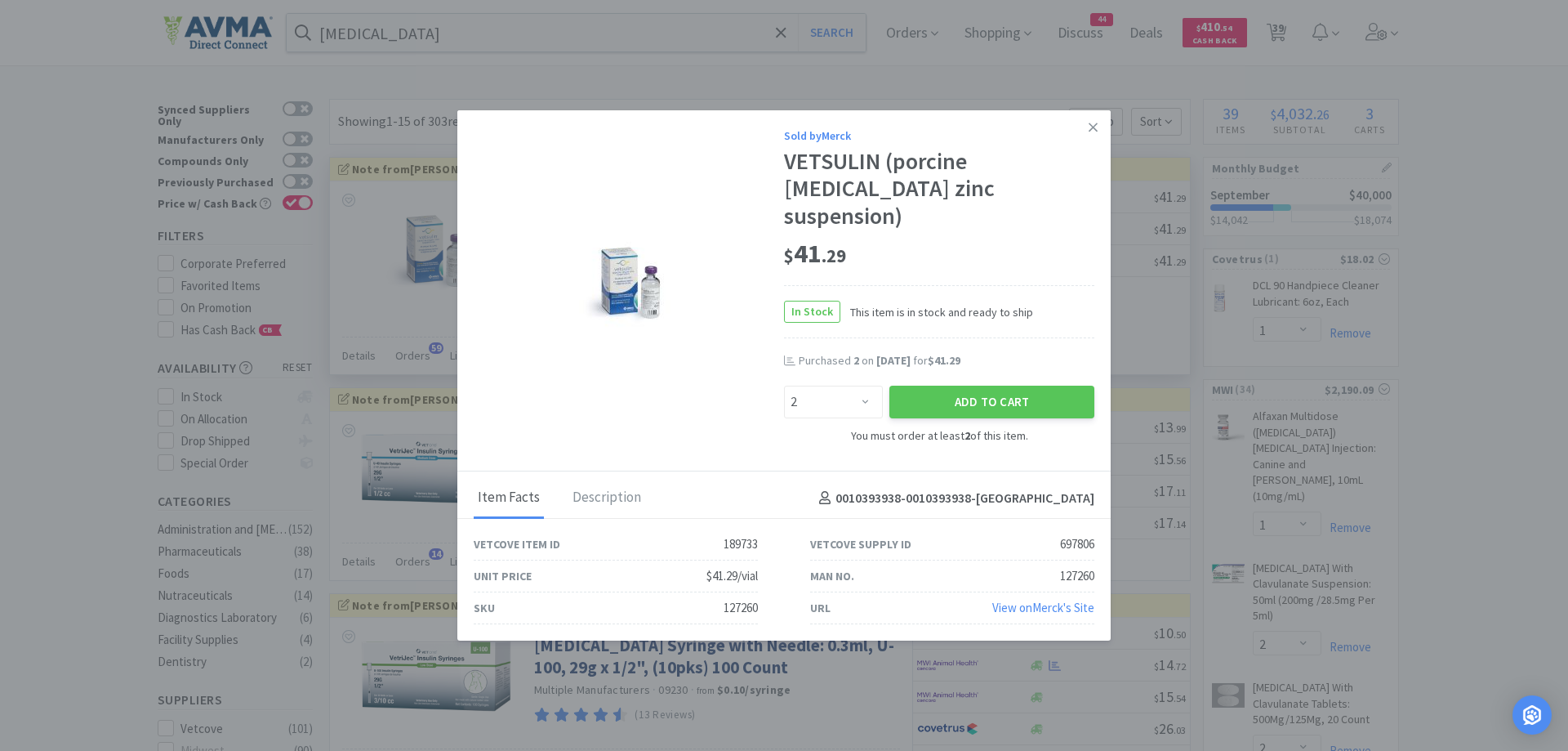
click at [989, 241] on div "$ 41 . 29" at bounding box center [939, 254] width 310 height 34
click at [987, 386] on button "Add to Cart" at bounding box center [992, 401] width 205 height 32
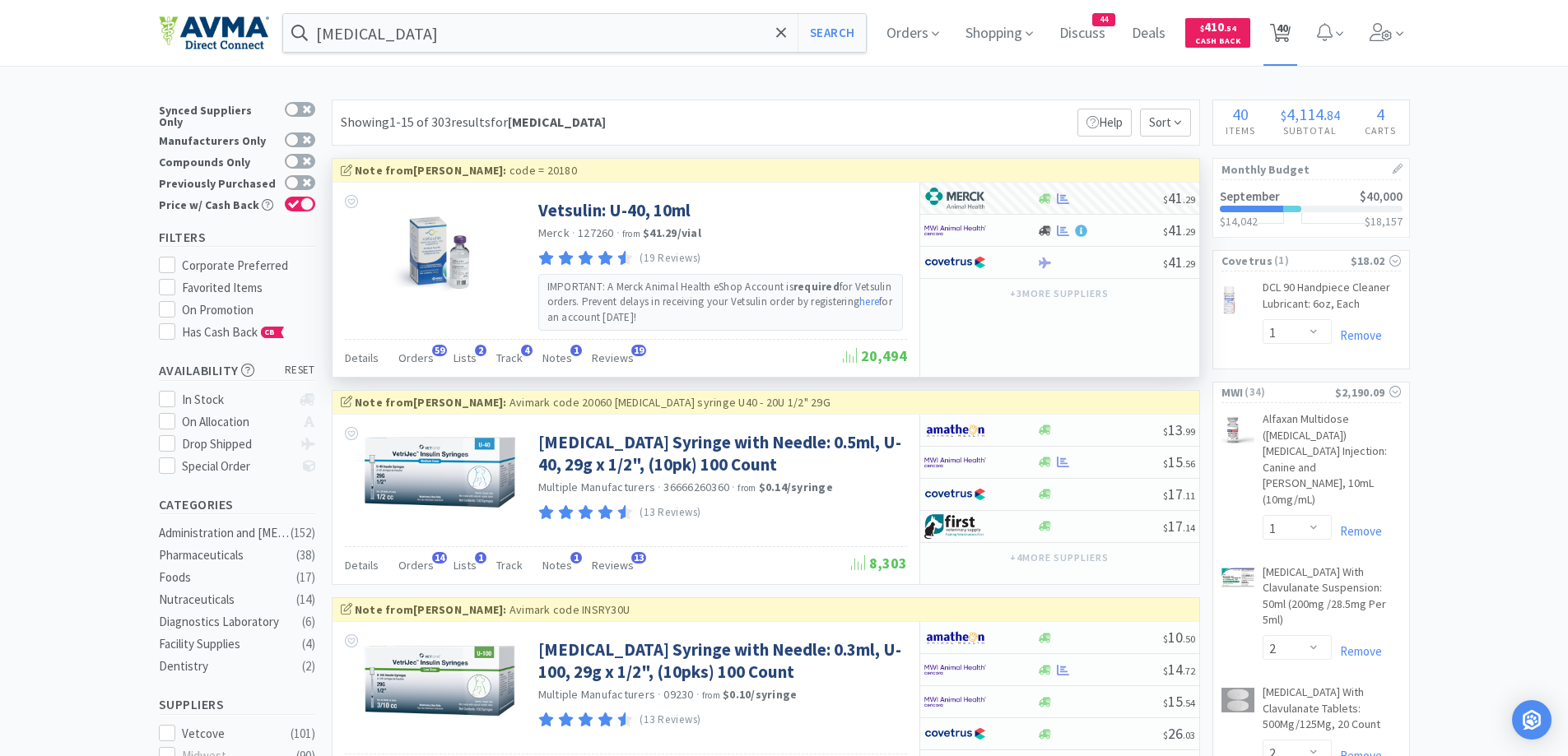
click at [1297, 33] on span "40" at bounding box center [1280, 33] width 34 height 66
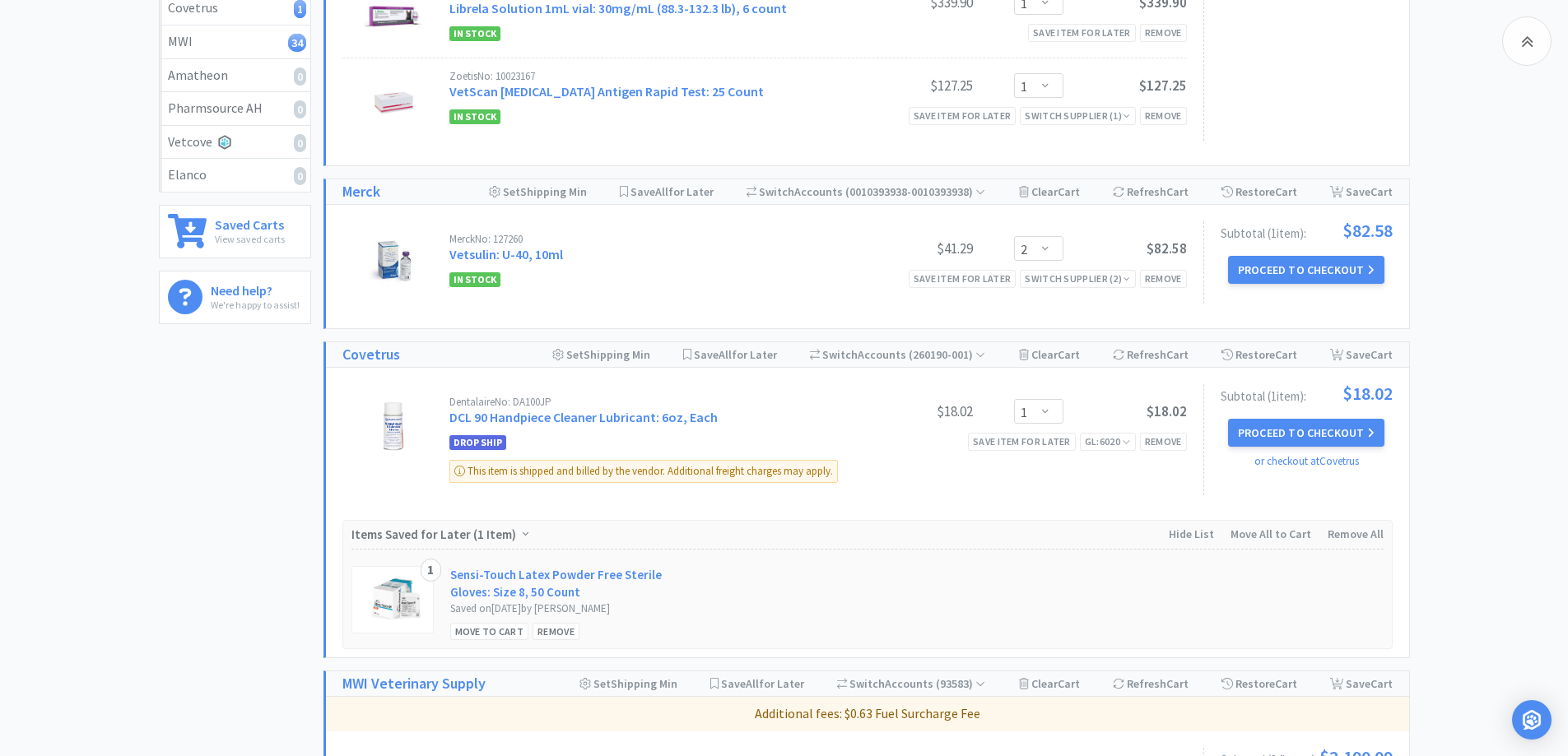
scroll to position [494, 0]
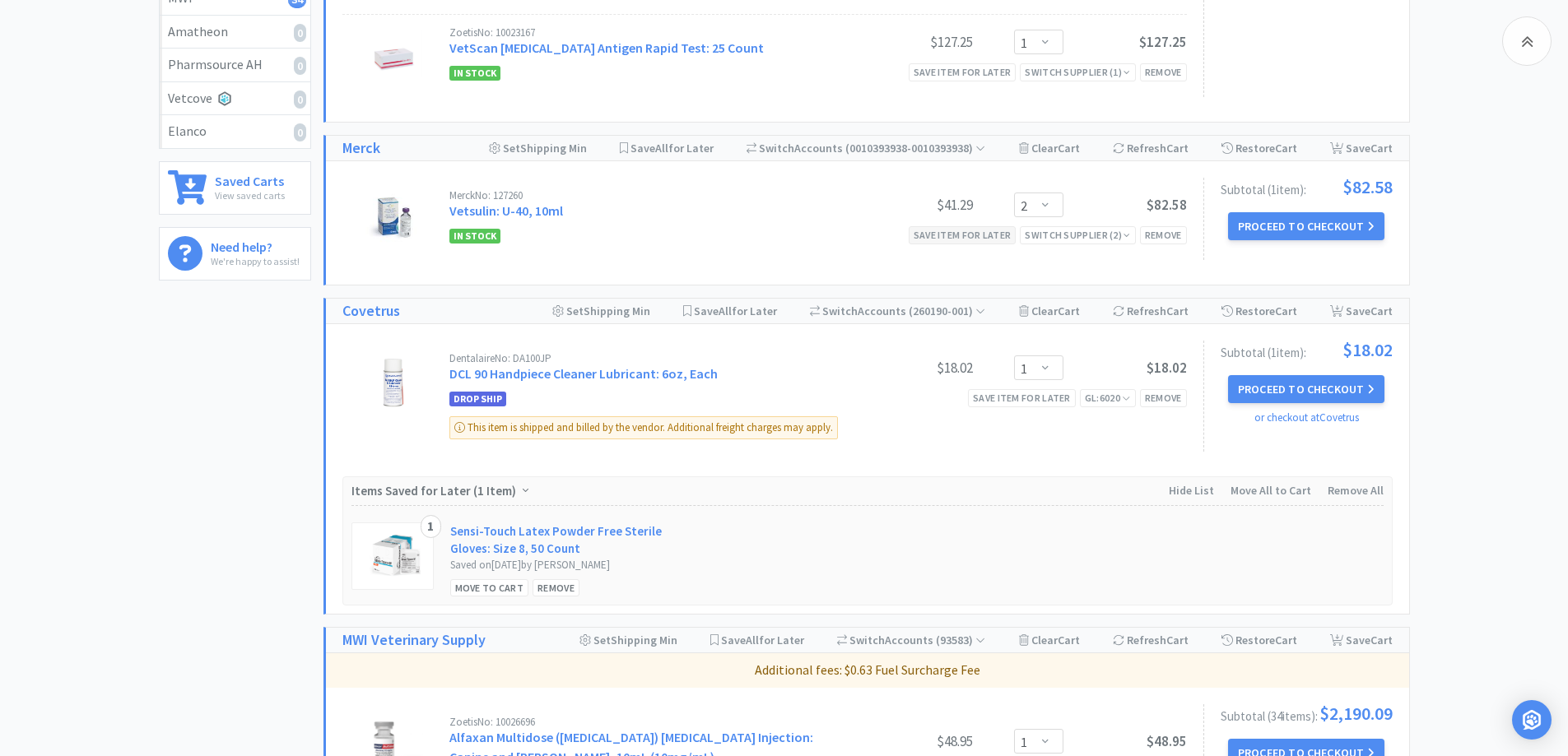
click at [987, 241] on div "Save item for later" at bounding box center [962, 235] width 107 height 18
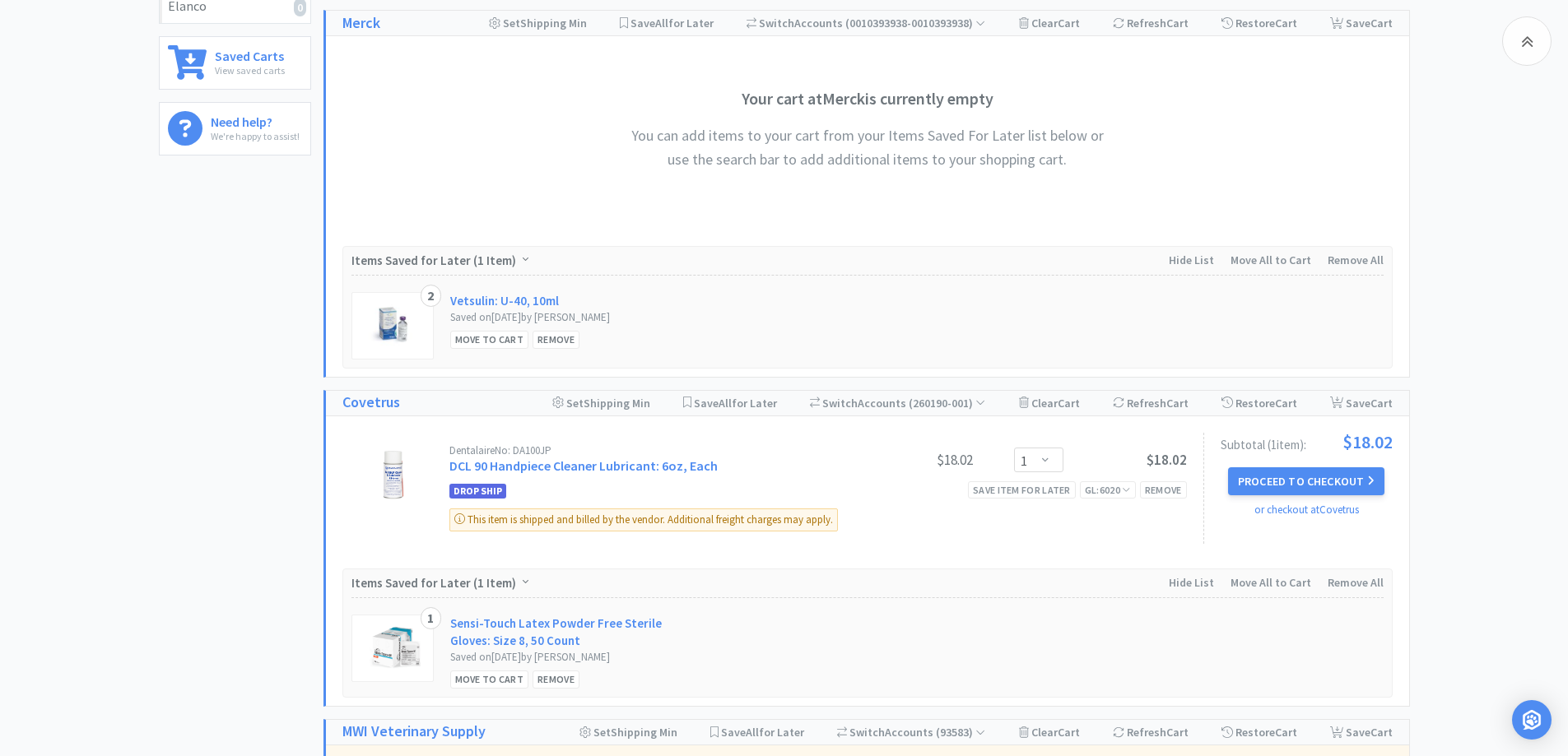
scroll to position [658, 0]
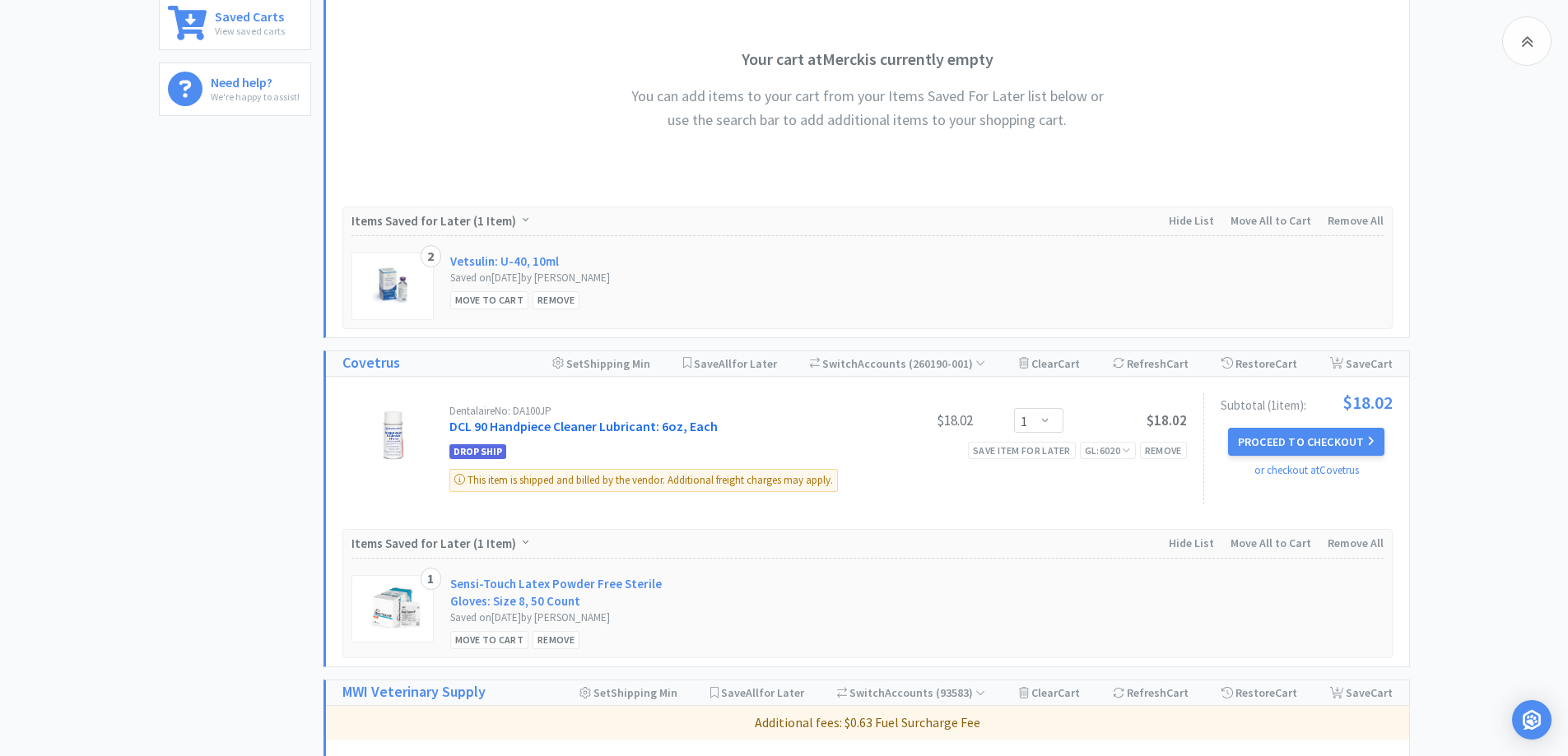
click at [505, 423] on link "DCL 90 Handpiece Cleaner Lubricant: 6oz, Each" at bounding box center [584, 426] width 268 height 17
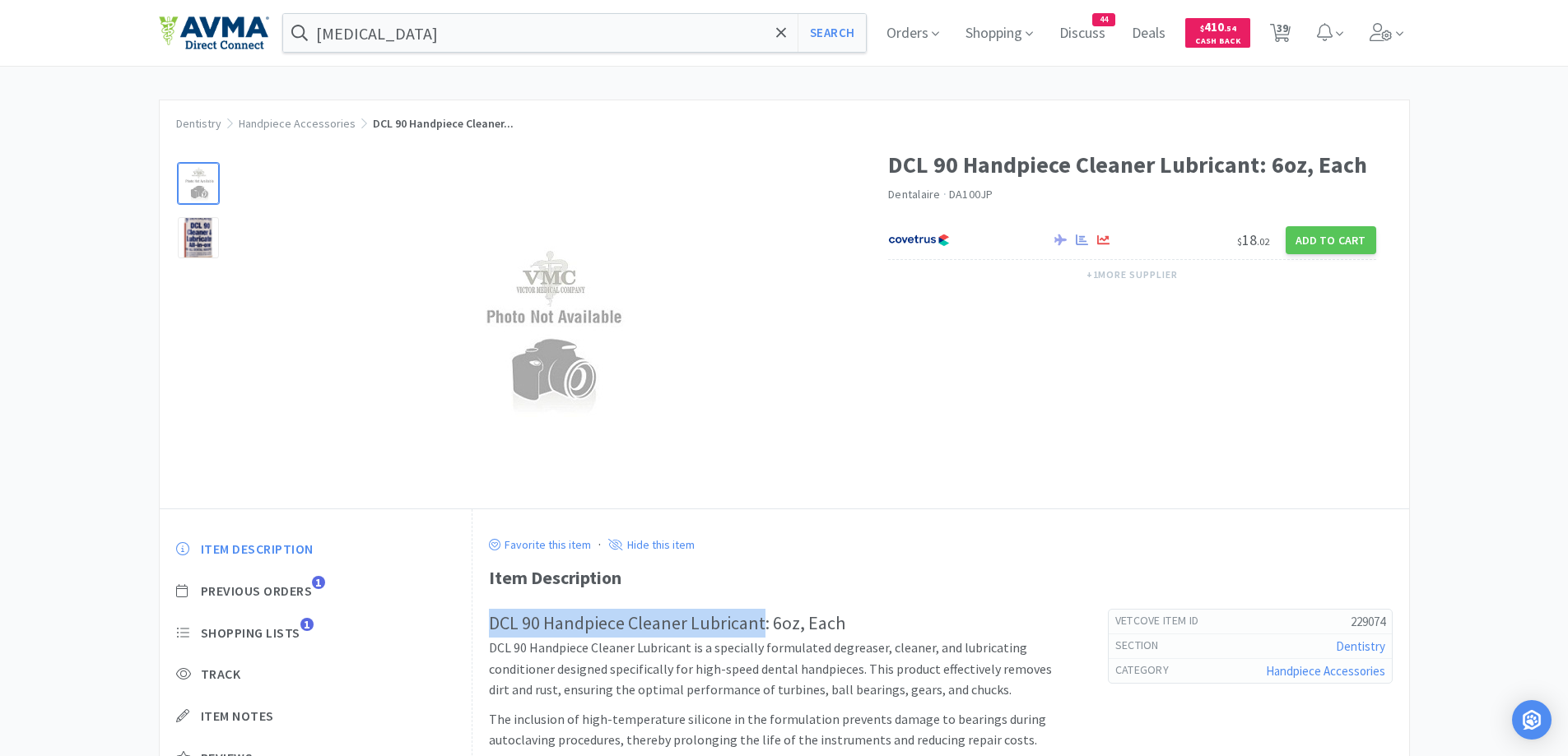
drag, startPoint x: 489, startPoint y: 625, endPoint x: 762, endPoint y: 630, distance: 273.0
click at [762, 630] on h2 "DCL 90 Handpiece Cleaner Lubricant: 6oz, Each" at bounding box center [782, 622] width 586 height 29
copy h2 "DCL 90 Handpiece Cleaner Lubricant"
click at [1373, 447] on div "DCL 90 Handpiece Cleaner Lubricant: 6oz, Each Dentalaire · DA100JP $ 18 . 02 Ad…" at bounding box center [784, 319] width 1249 height 378
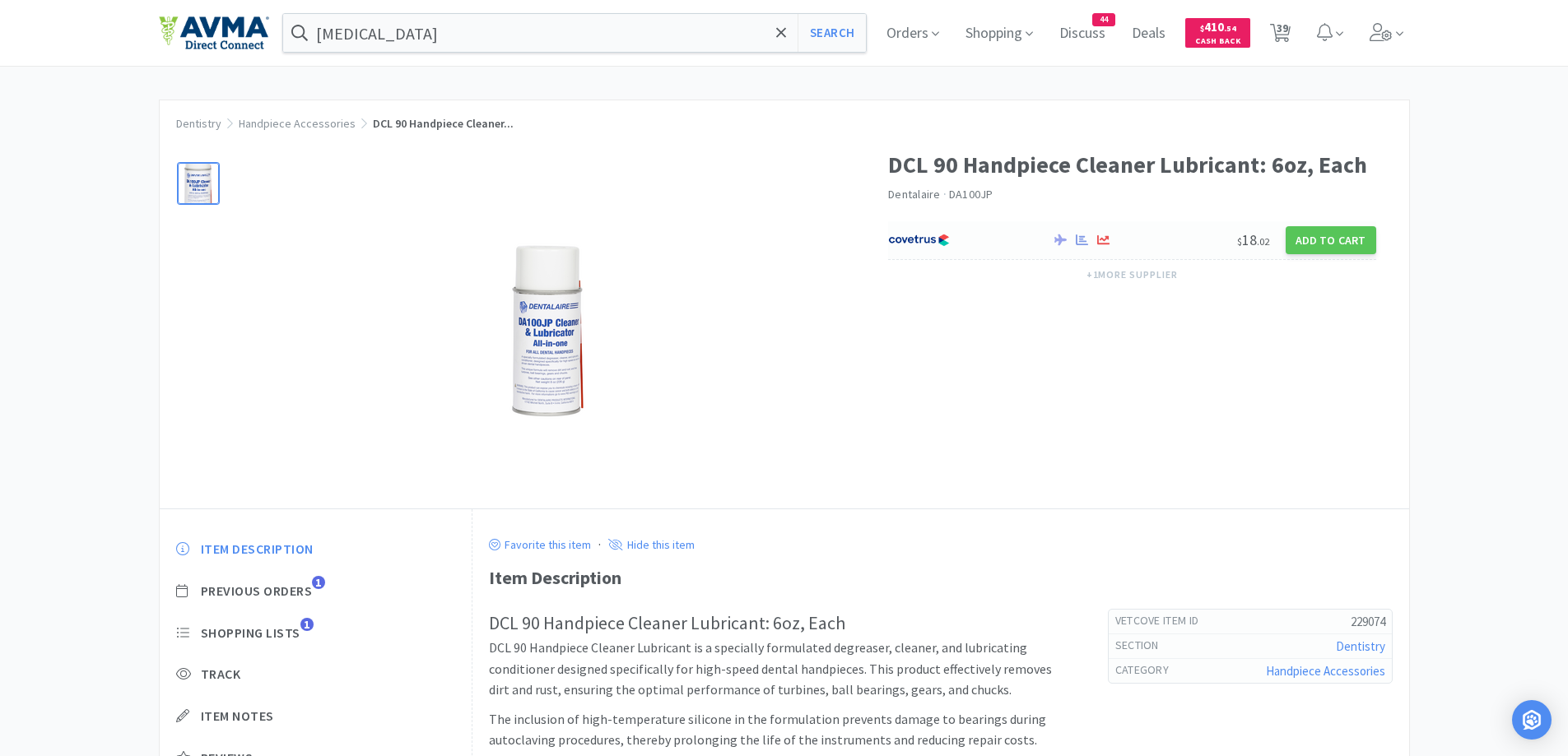
click at [966, 242] on div at bounding box center [961, 240] width 147 height 28
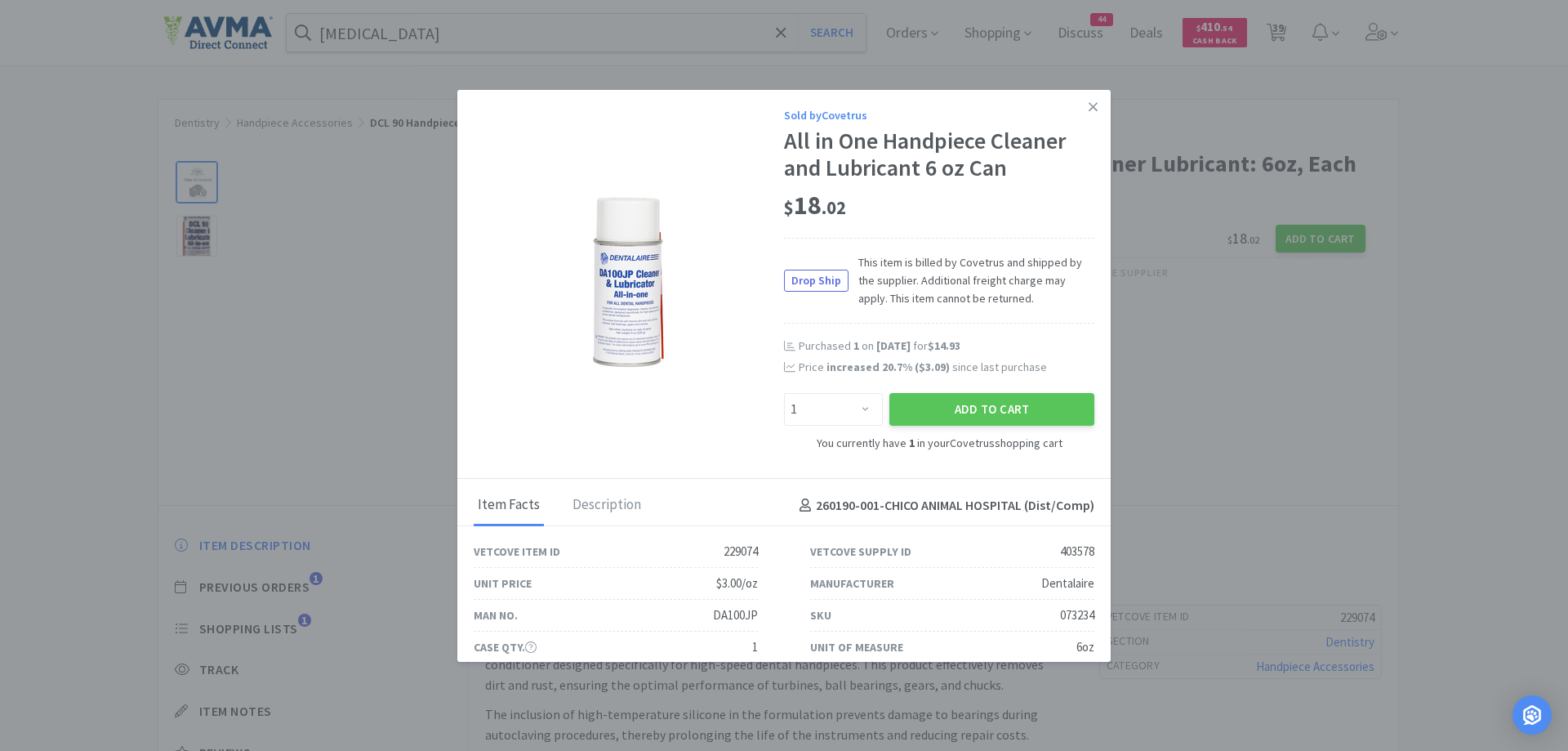
scroll to position [81, 0]
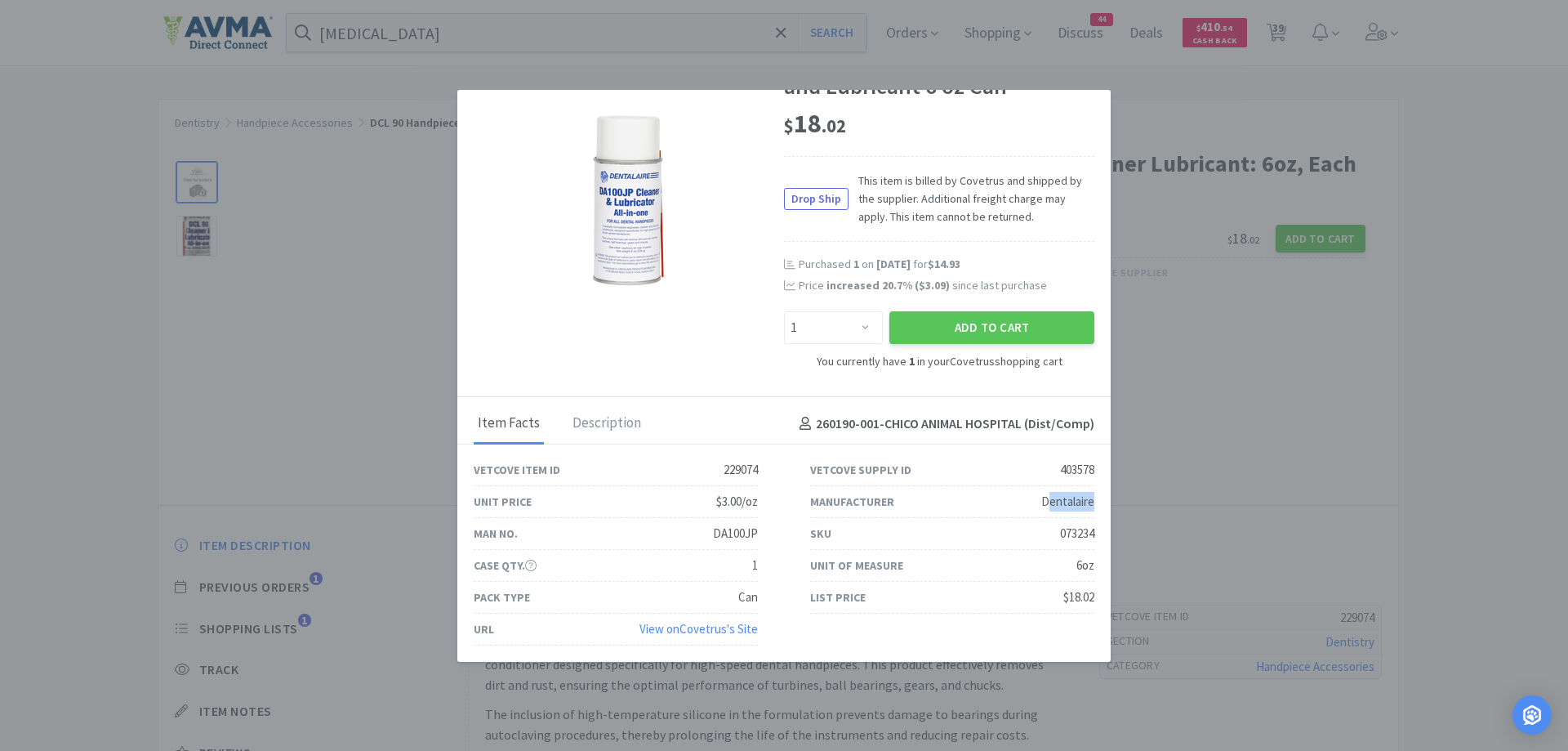
drag, startPoint x: 1034, startPoint y: 499, endPoint x: 1087, endPoint y: 493, distance: 53.3
click at [1087, 493] on div "Manufacturer Dentalaire" at bounding box center [952, 501] width 337 height 32
click at [1009, 516] on div "Manufacturer Dentalaire" at bounding box center [952, 501] width 284 height 32
drag, startPoint x: 1030, startPoint y: 502, endPoint x: 1095, endPoint y: 502, distance: 65.0
click at [1095, 502] on div "Manufacturer Dentalaire" at bounding box center [952, 501] width 337 height 32
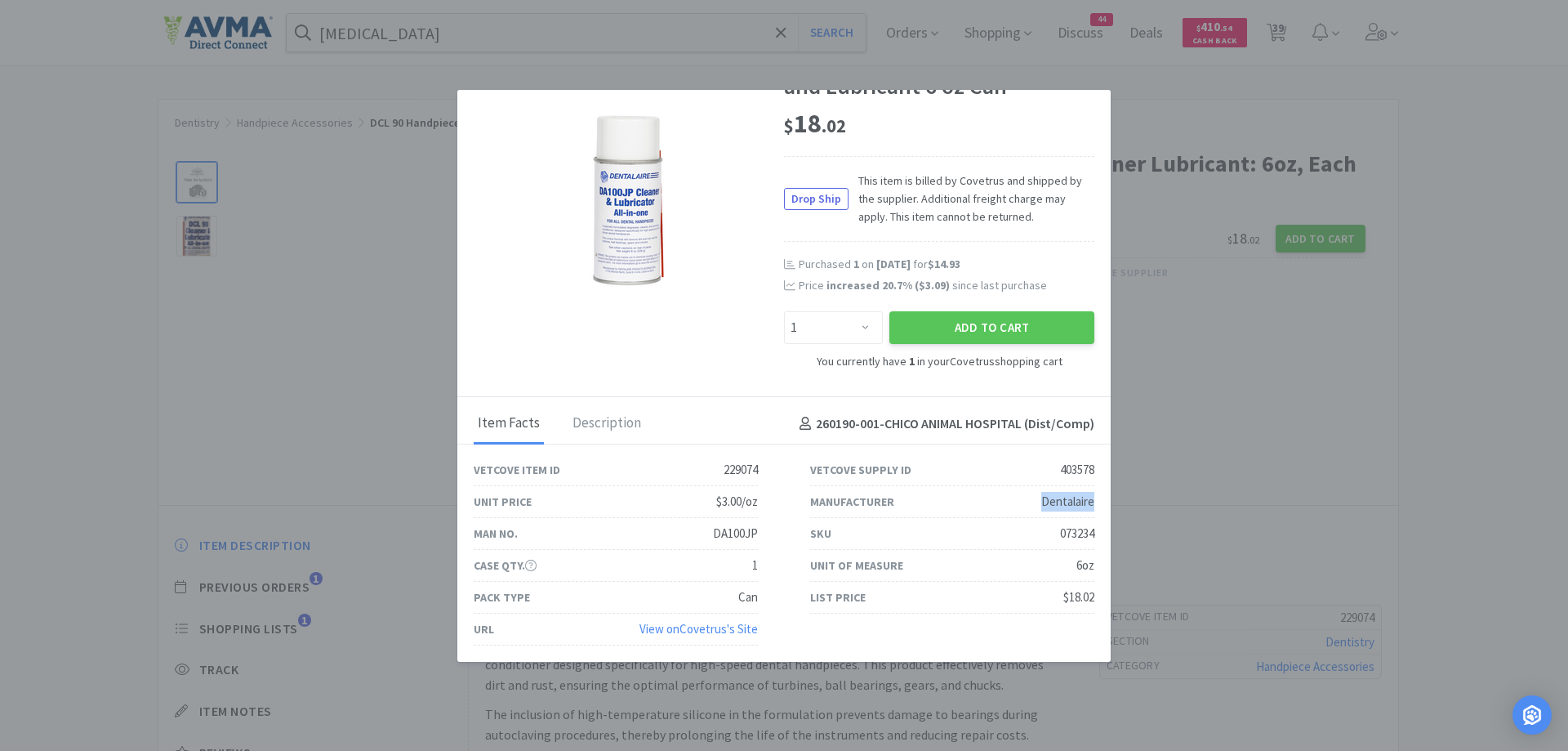
copy div "Dentalaire"
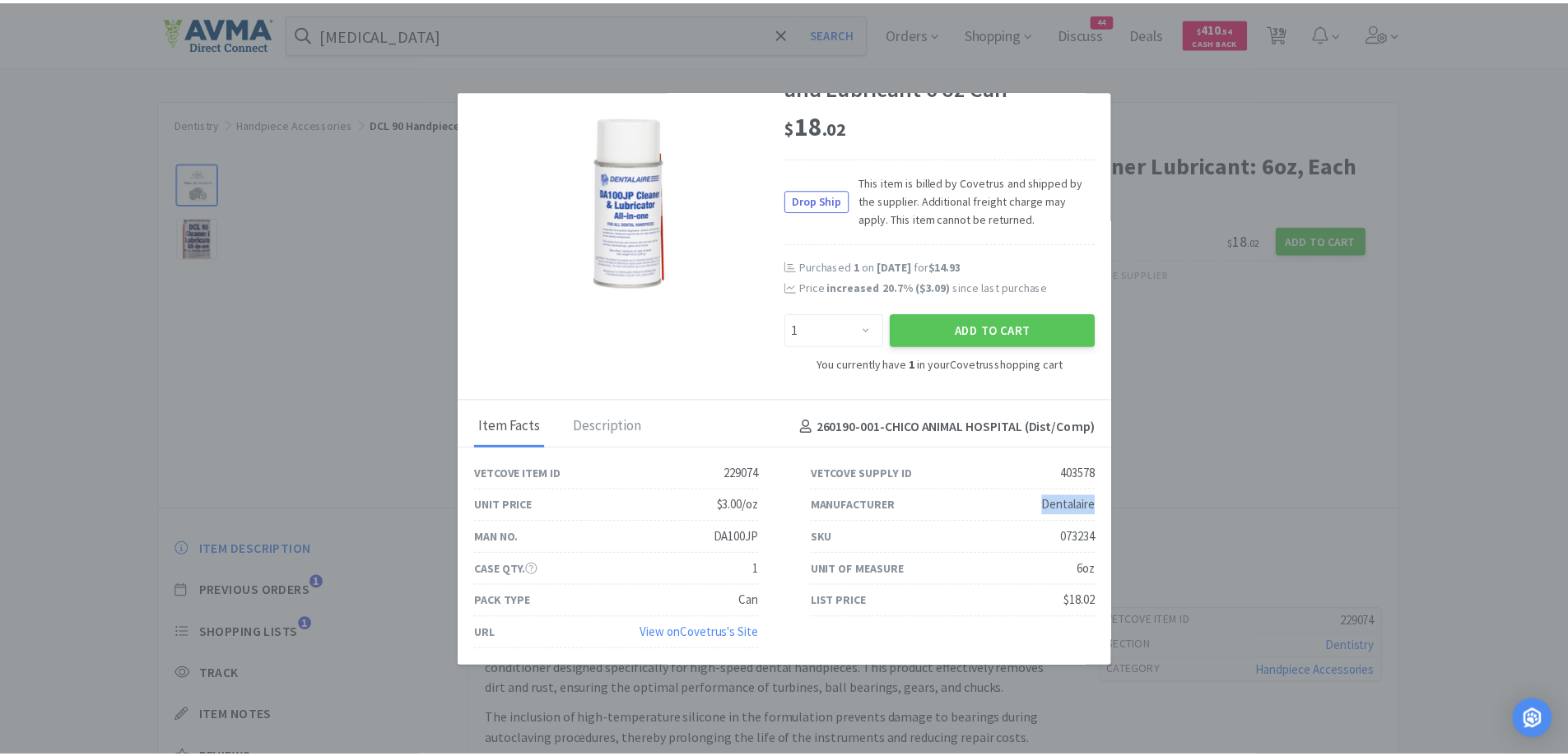
scroll to position [0, 0]
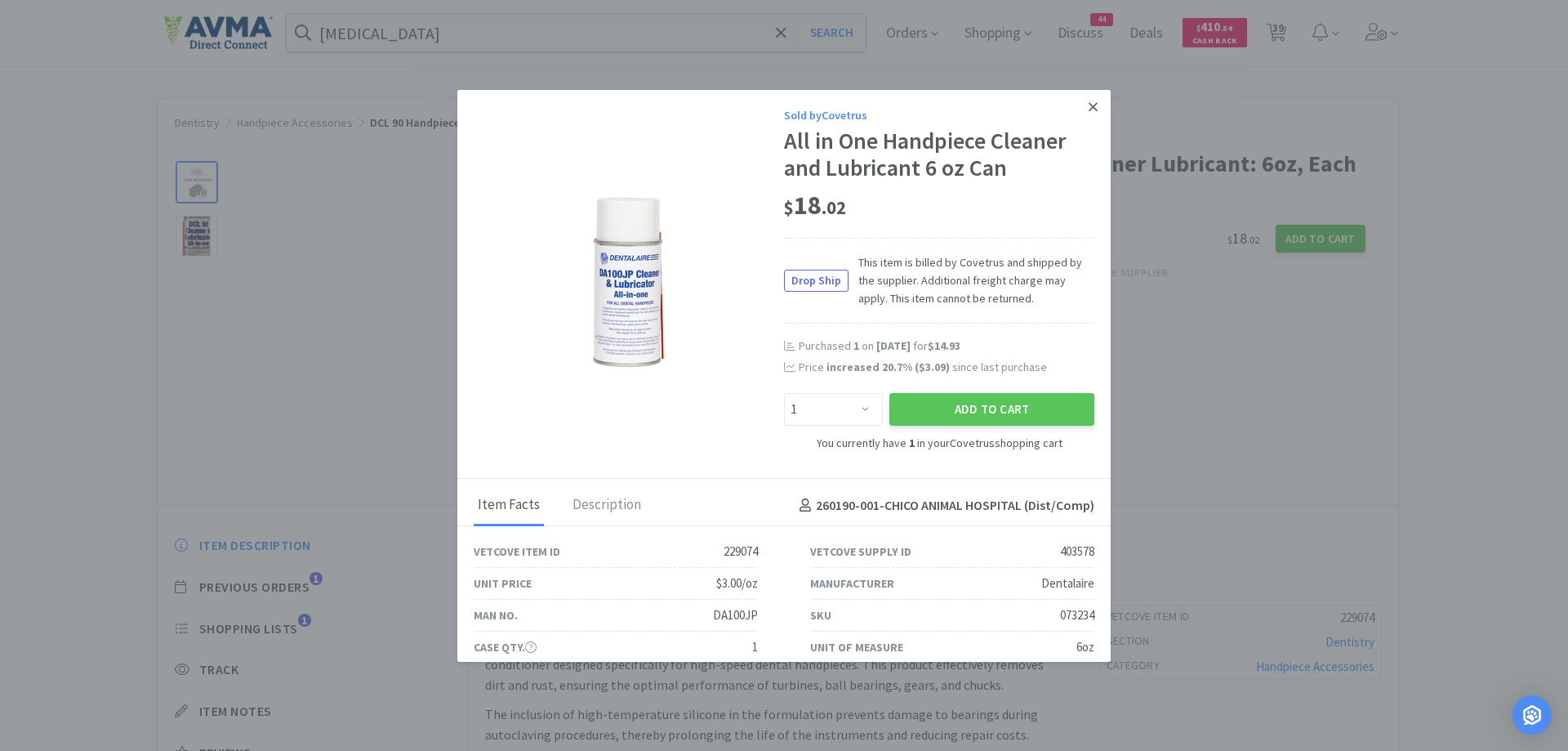
click at [1087, 106] on link at bounding box center [1092, 108] width 28 height 35
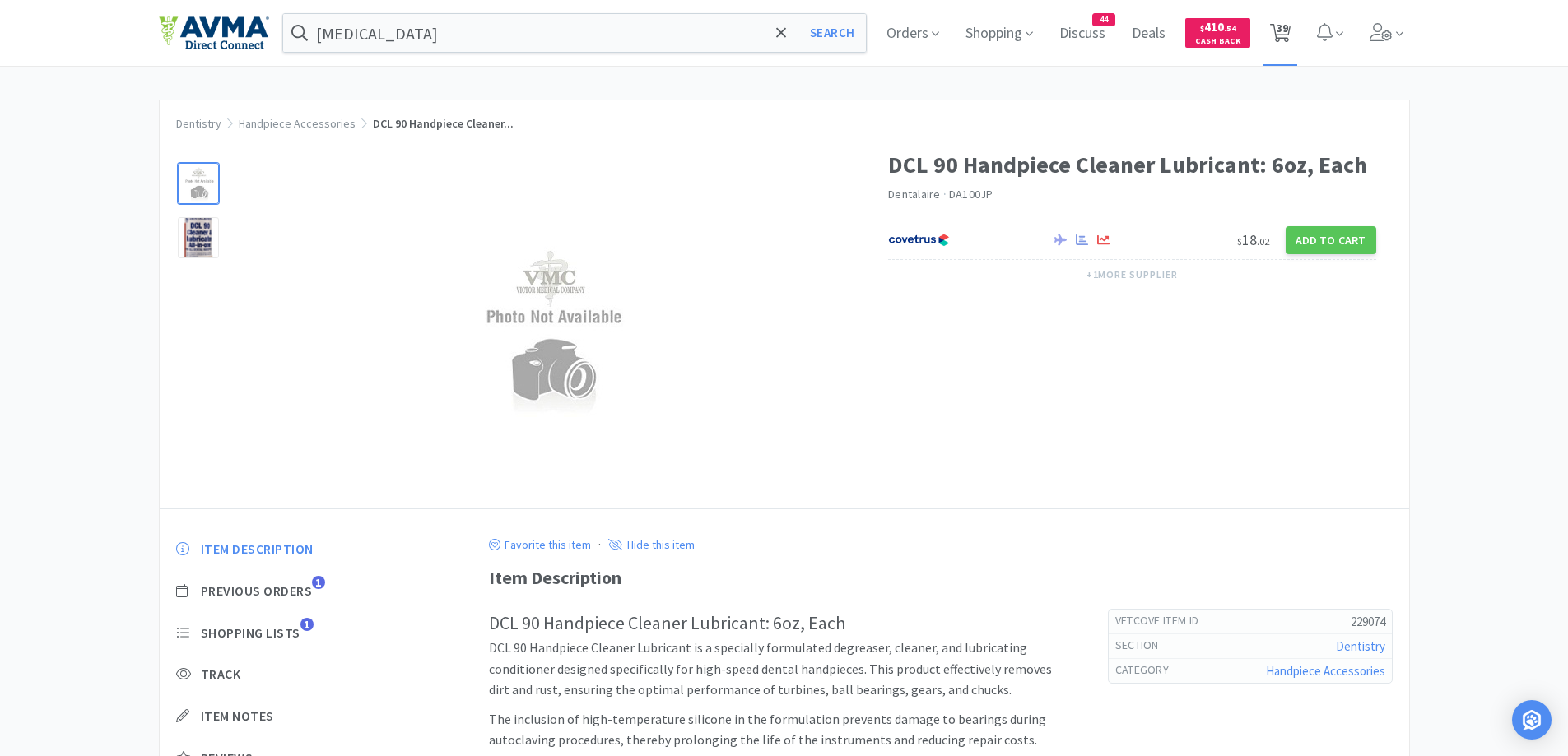
click at [1288, 28] on span "39" at bounding box center [1282, 28] width 12 height 66
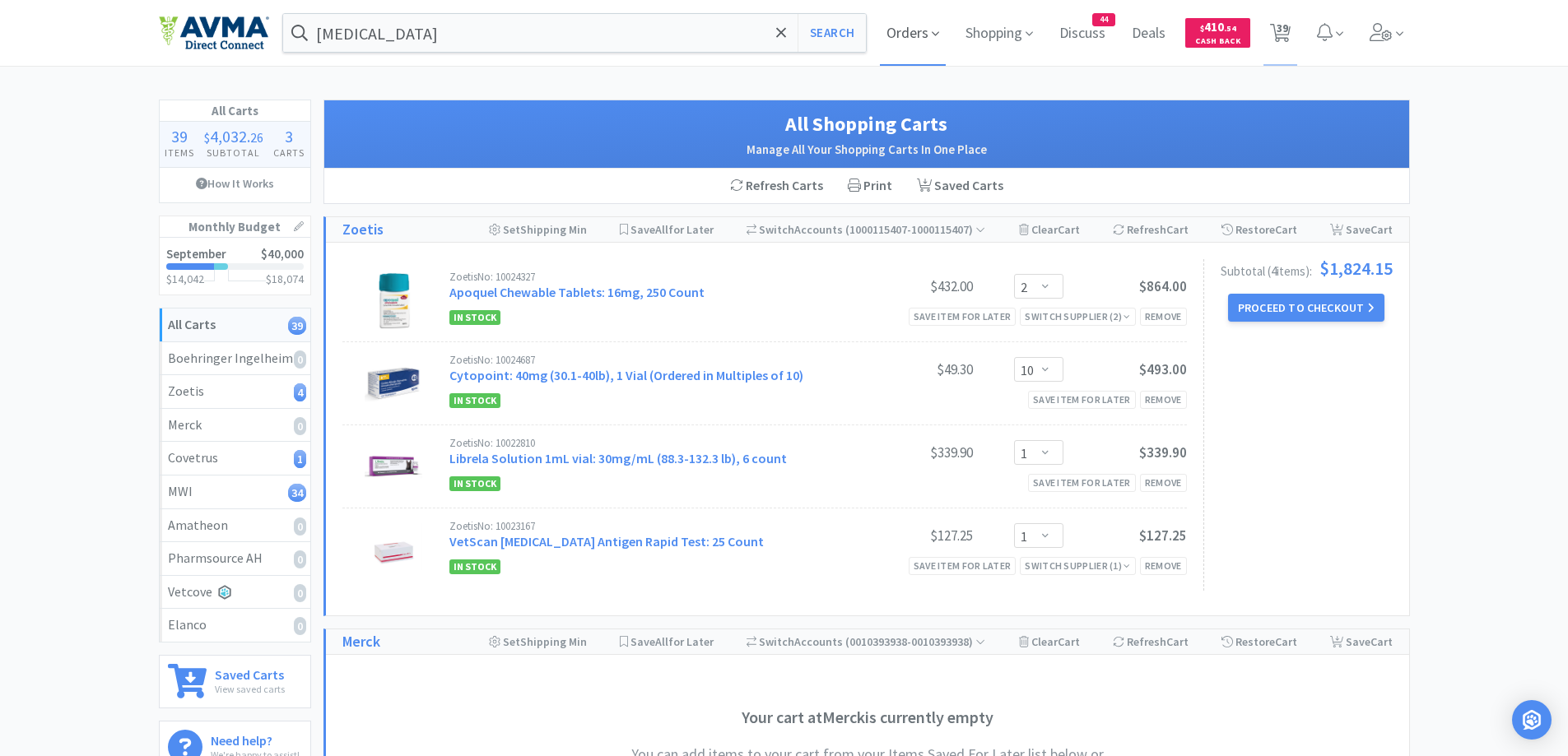
click at [916, 20] on span "Orders" at bounding box center [912, 33] width 66 height 66
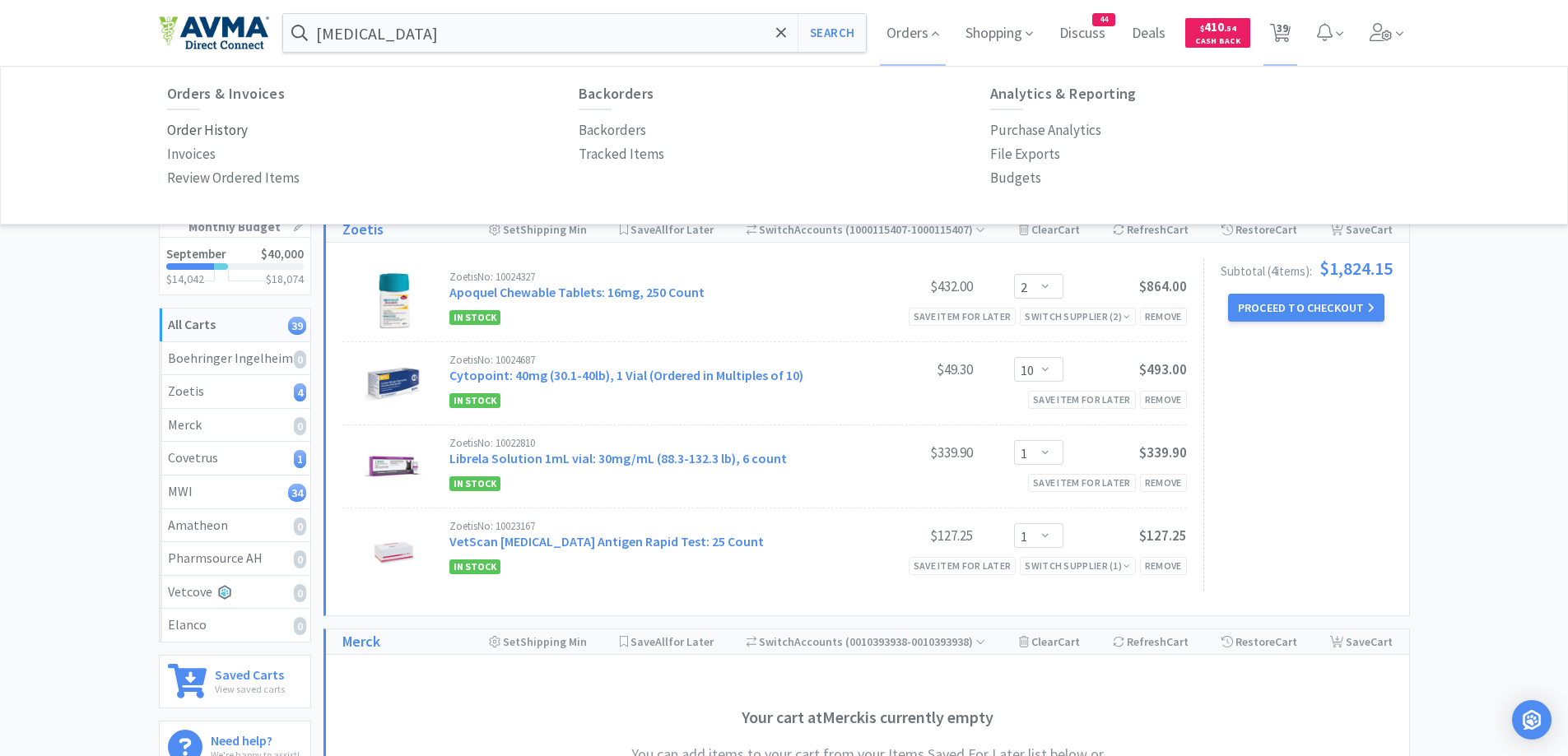
click at [229, 127] on p "Order History" at bounding box center [207, 130] width 81 height 23
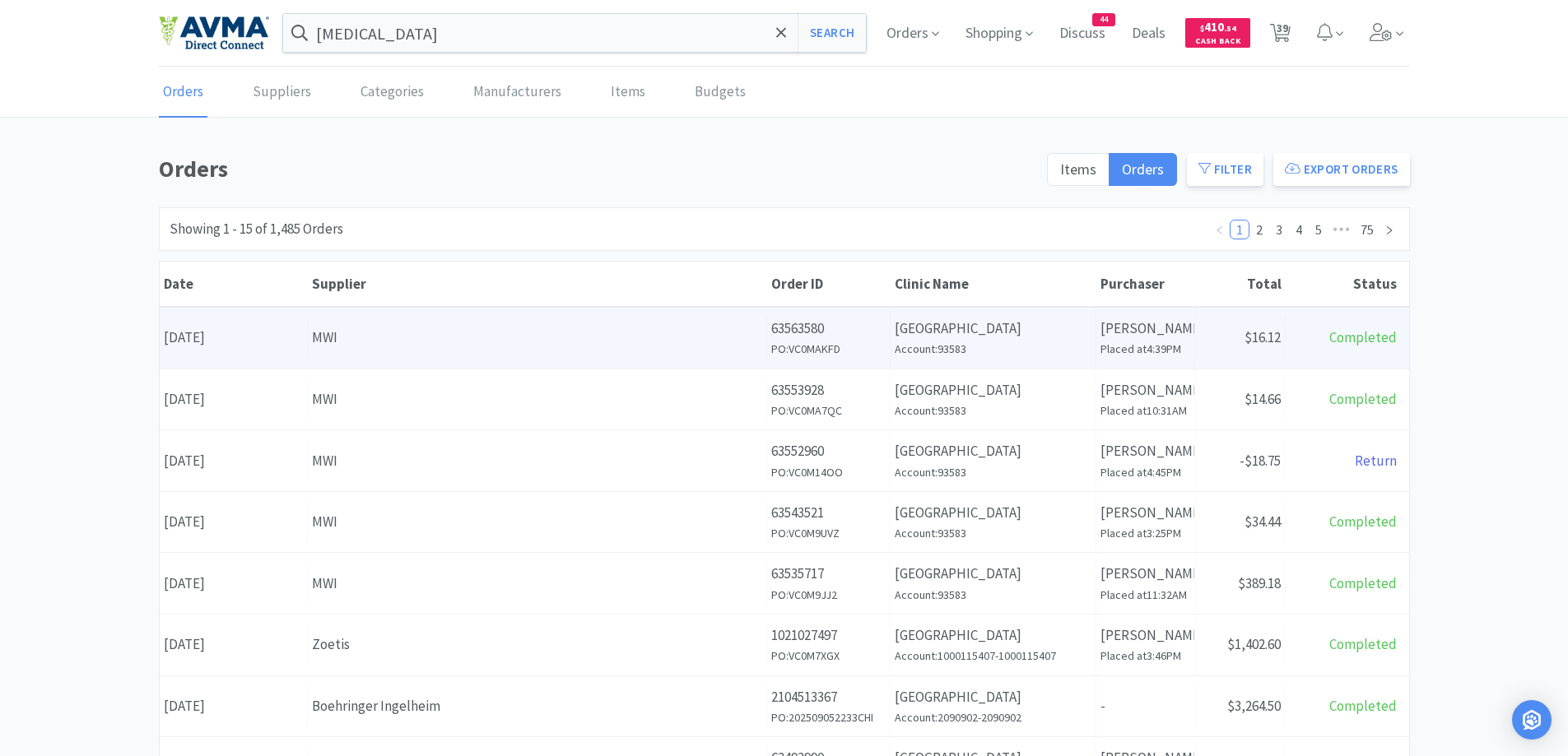
click at [946, 360] on div "Clinic Name [GEOGRAPHIC_DATA] Account: 93583" at bounding box center [993, 338] width 206 height 61
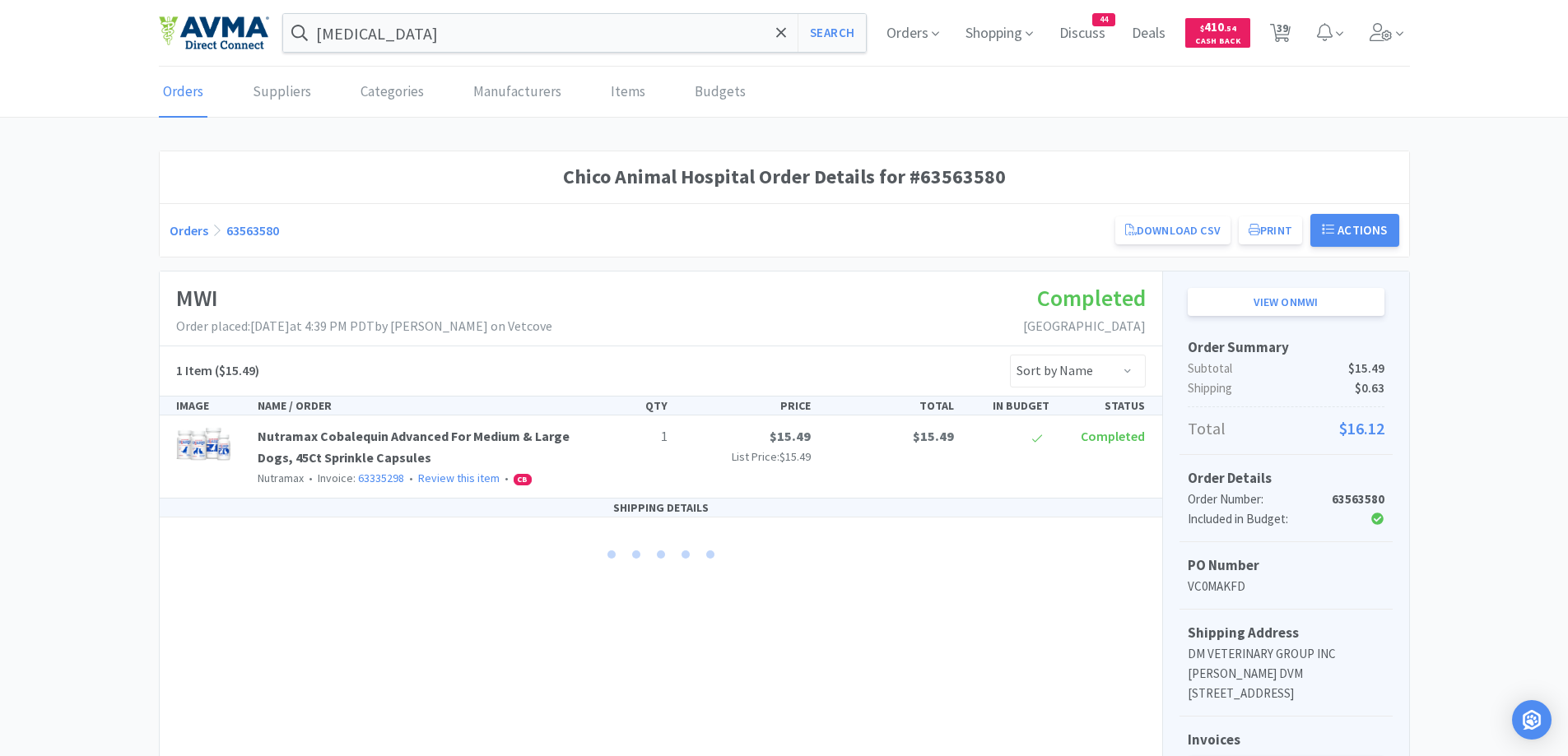
click at [84, 315] on div "Chico Animal Hospital Order Details for #63563580 Orders 63563580 Download CSV …" at bounding box center [784, 578] width 1568 height 855
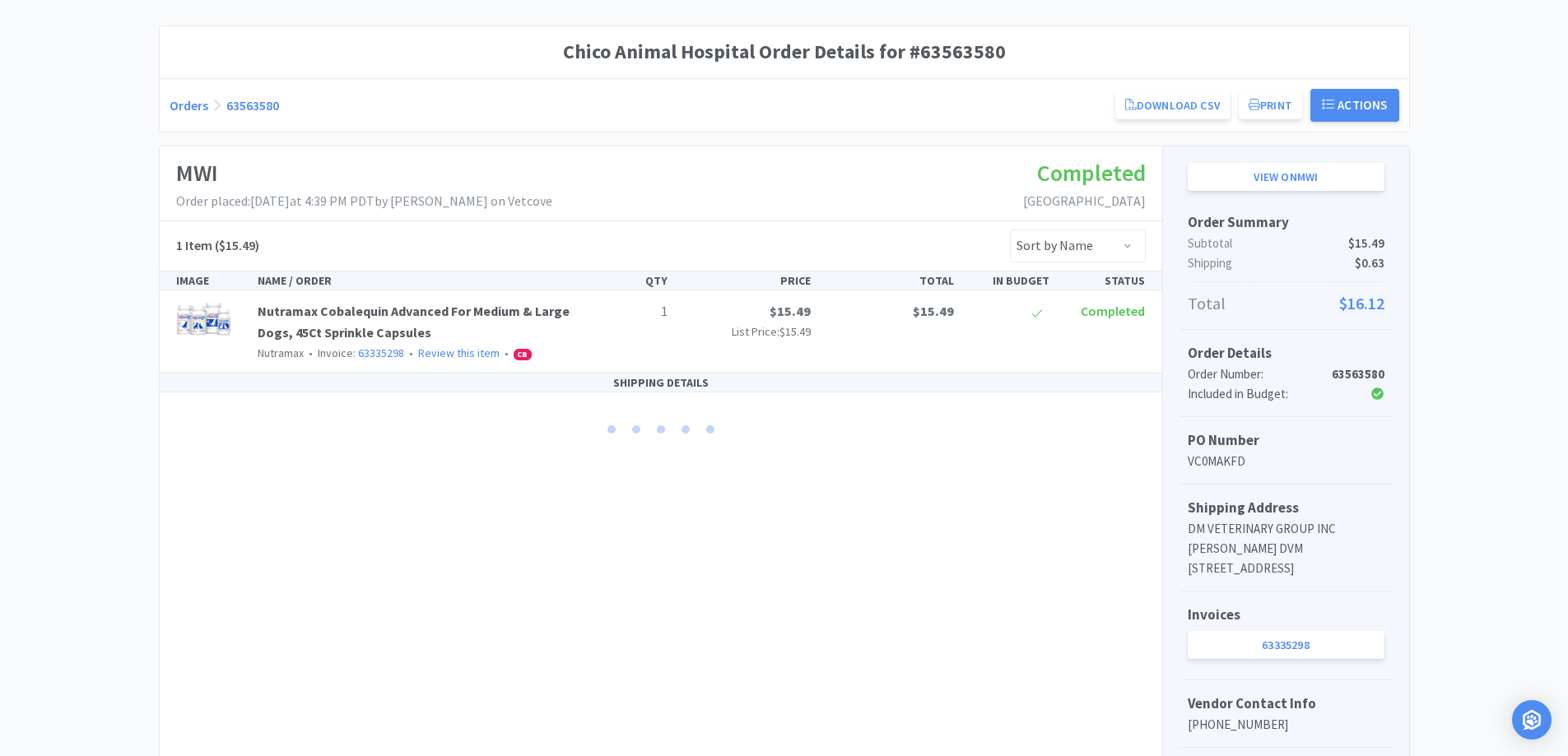
scroll to position [165, 0]
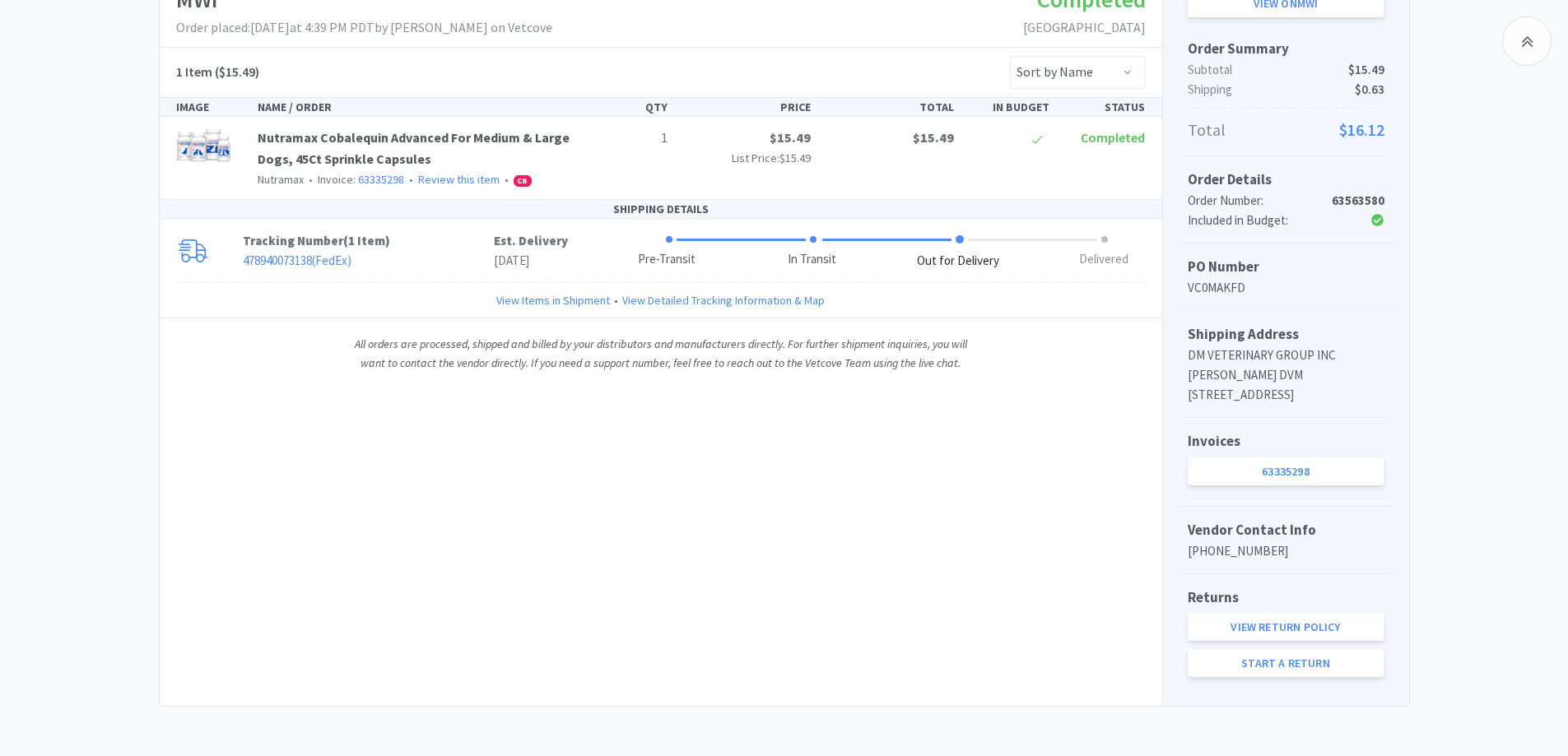
scroll to position [318, 0]
click at [384, 250] on p "478940073138 ( FedEx )" at bounding box center [368, 260] width 250 height 20
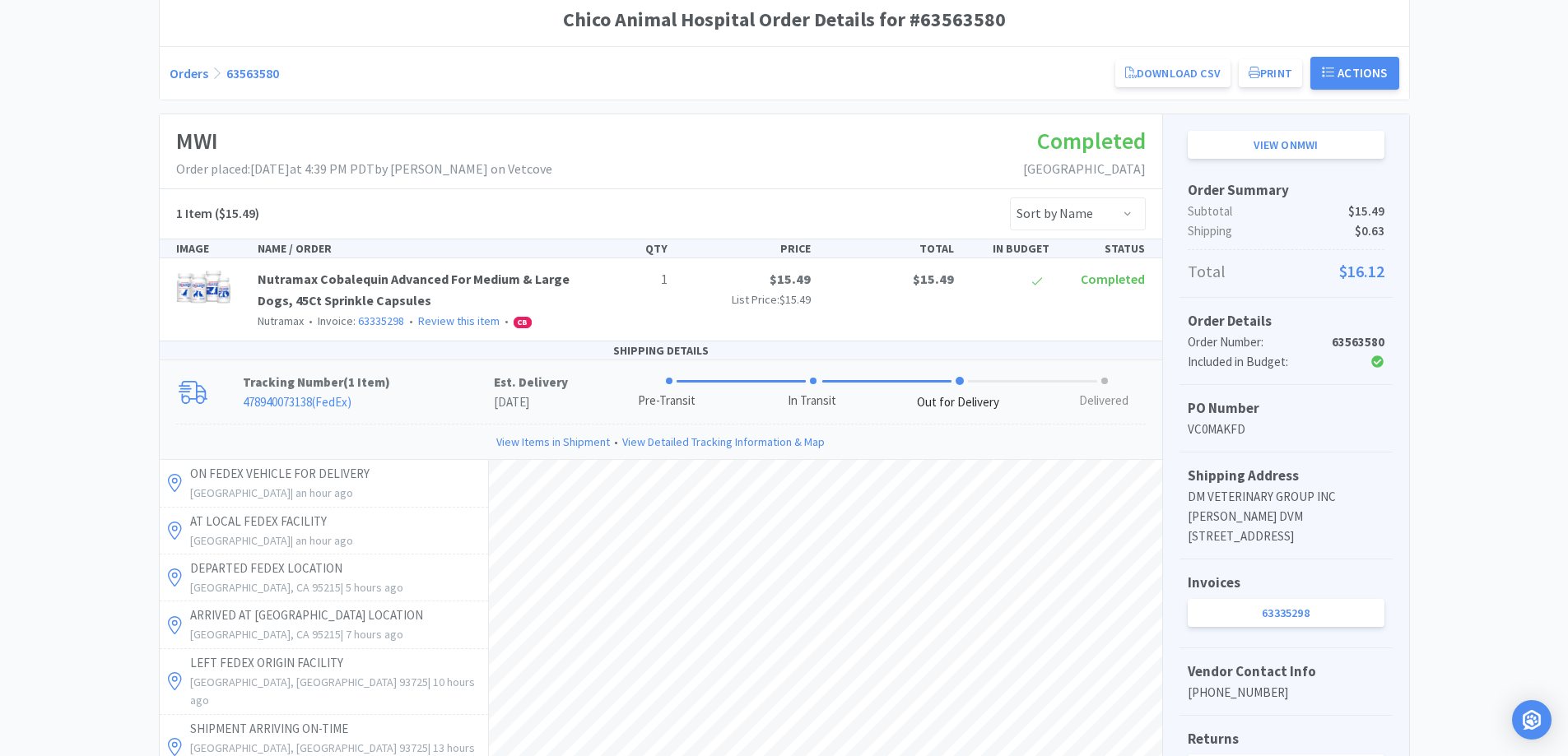
scroll to position [154, 0]
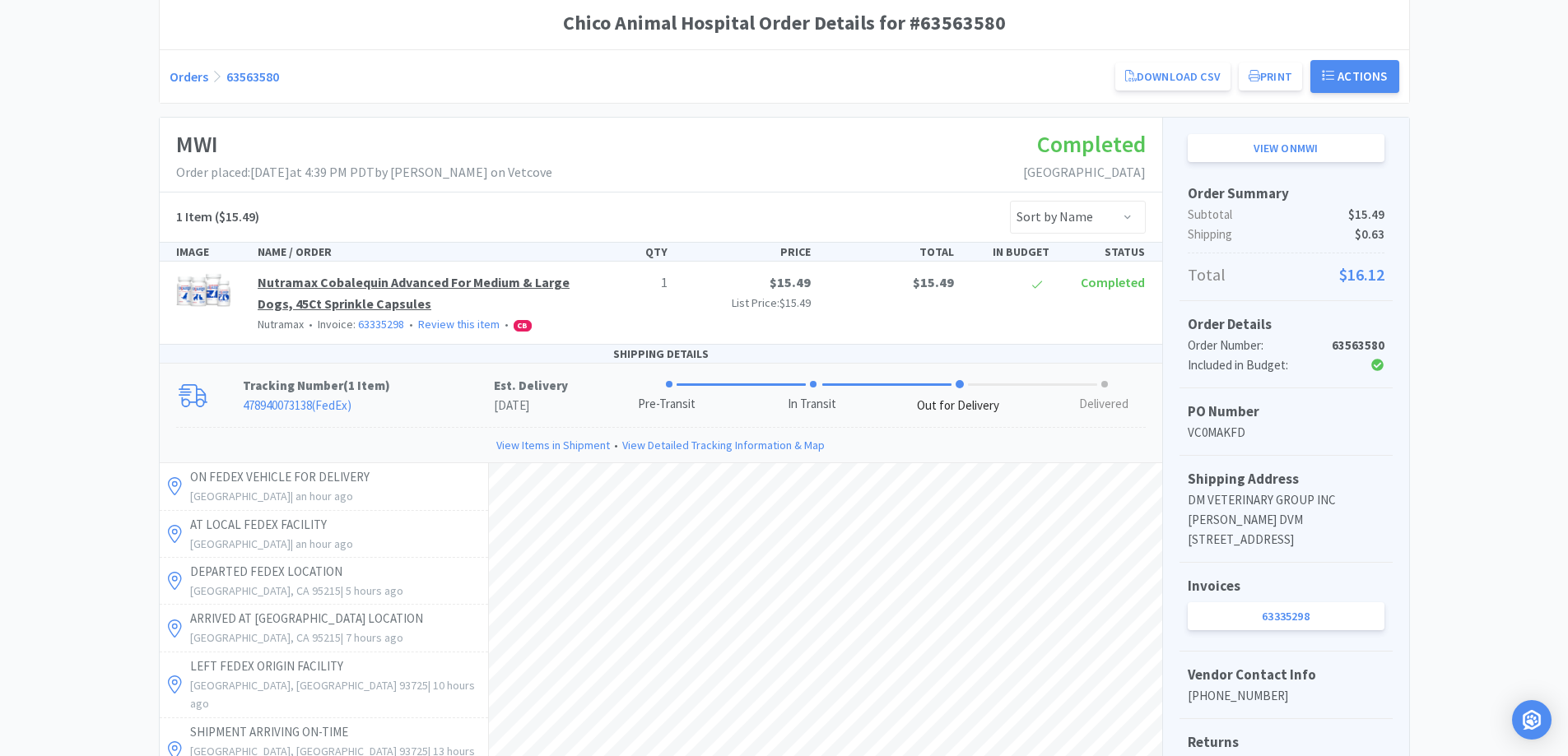
click at [354, 288] on link "Nutramax Cobalequin Advanced For Medium & Large Dogs, 45Ct Sprinkle Capsules" at bounding box center [413, 293] width 312 height 37
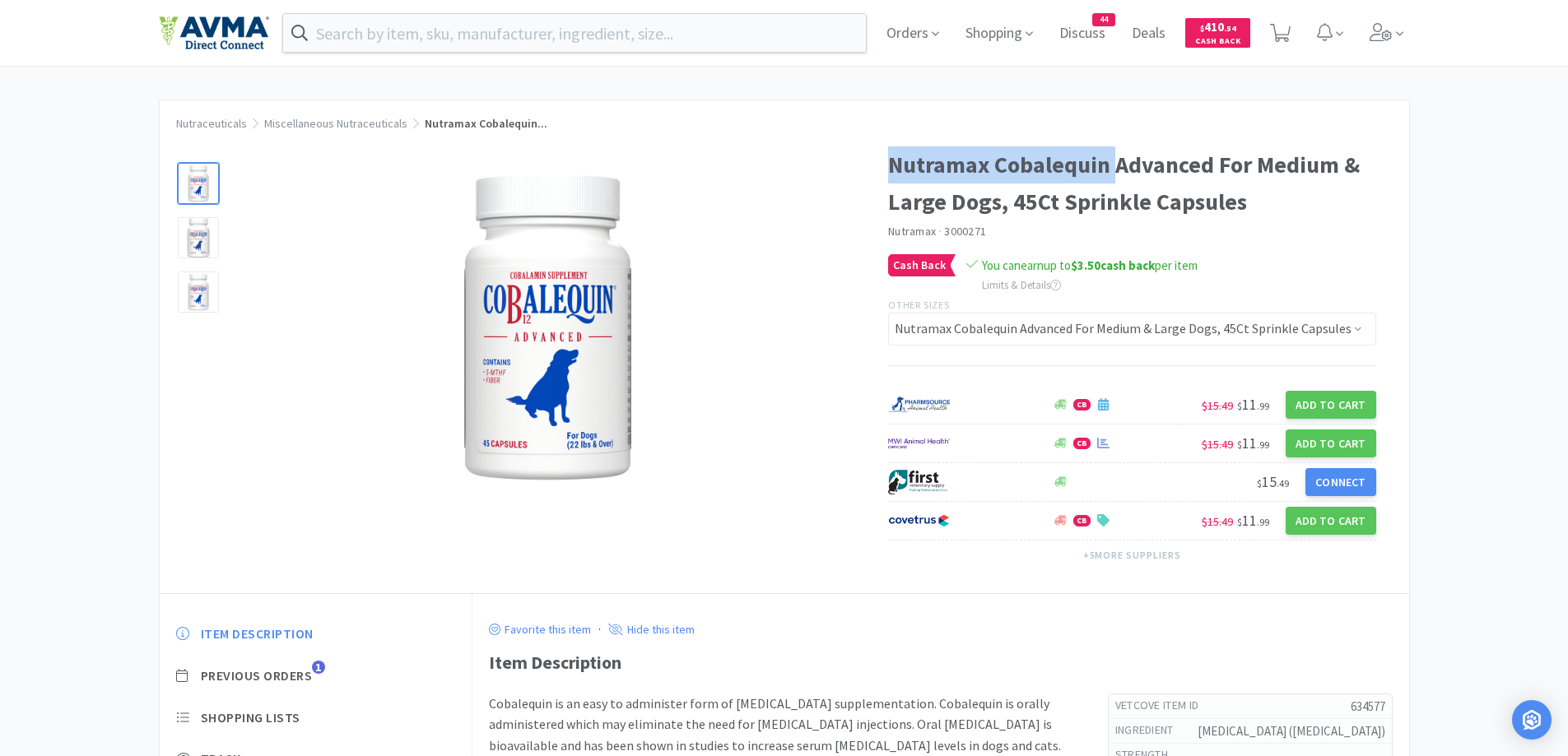
drag, startPoint x: 1114, startPoint y: 162, endPoint x: 888, endPoint y: 167, distance: 226.1
click at [888, 167] on h1 "Nutramax Cobalequin Advanced For Medium & Large Dogs, 45Ct Sprinkle Capsules" at bounding box center [1131, 183] width 488 height 74
copy h1 "Nutramax Cobalequin"
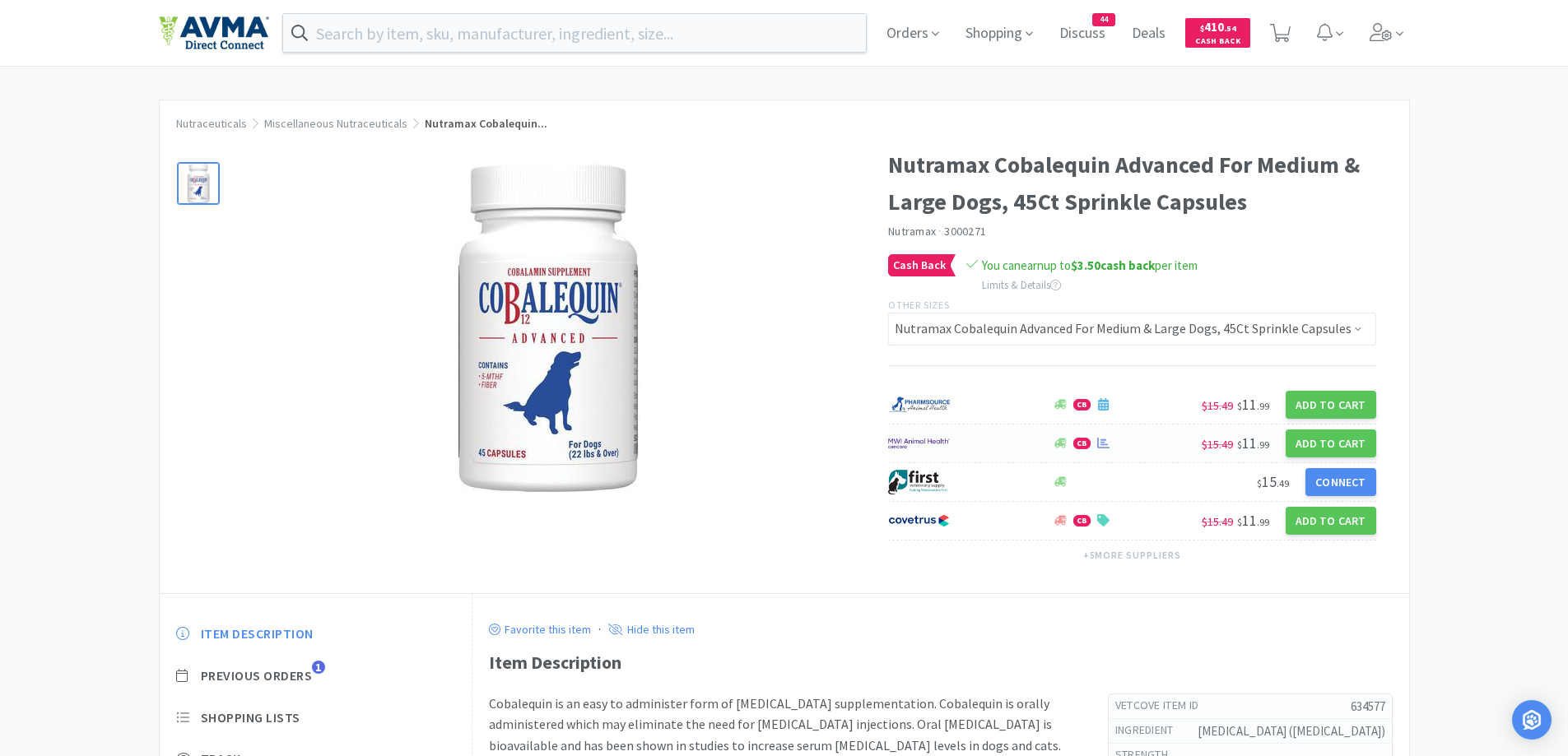
click at [993, 427] on div "CB $15.49 $ 11 . 99 Add to Cart" at bounding box center [1131, 444] width 488 height 38
select select "1"
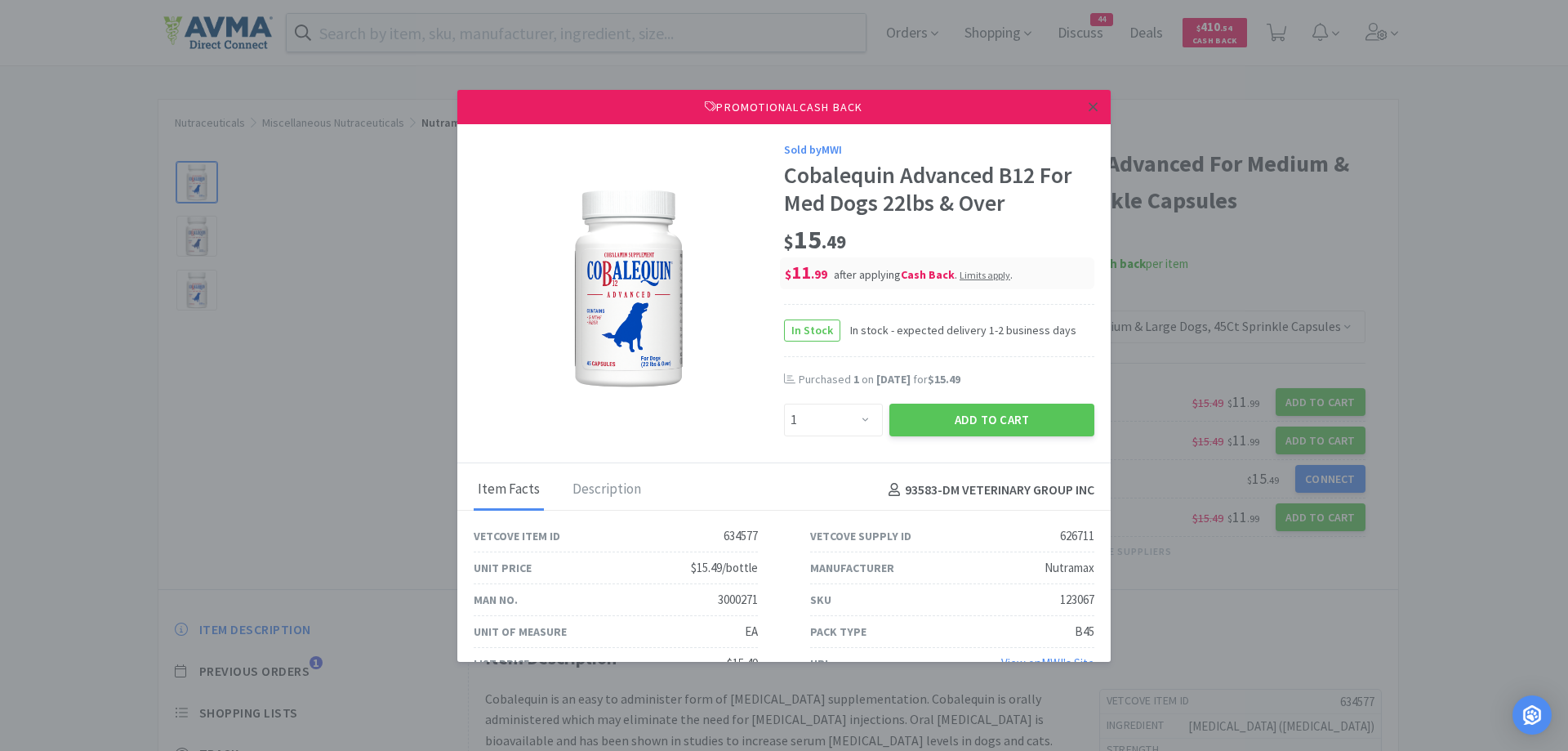
click at [1088, 109] on icon at bounding box center [1092, 106] width 9 height 9
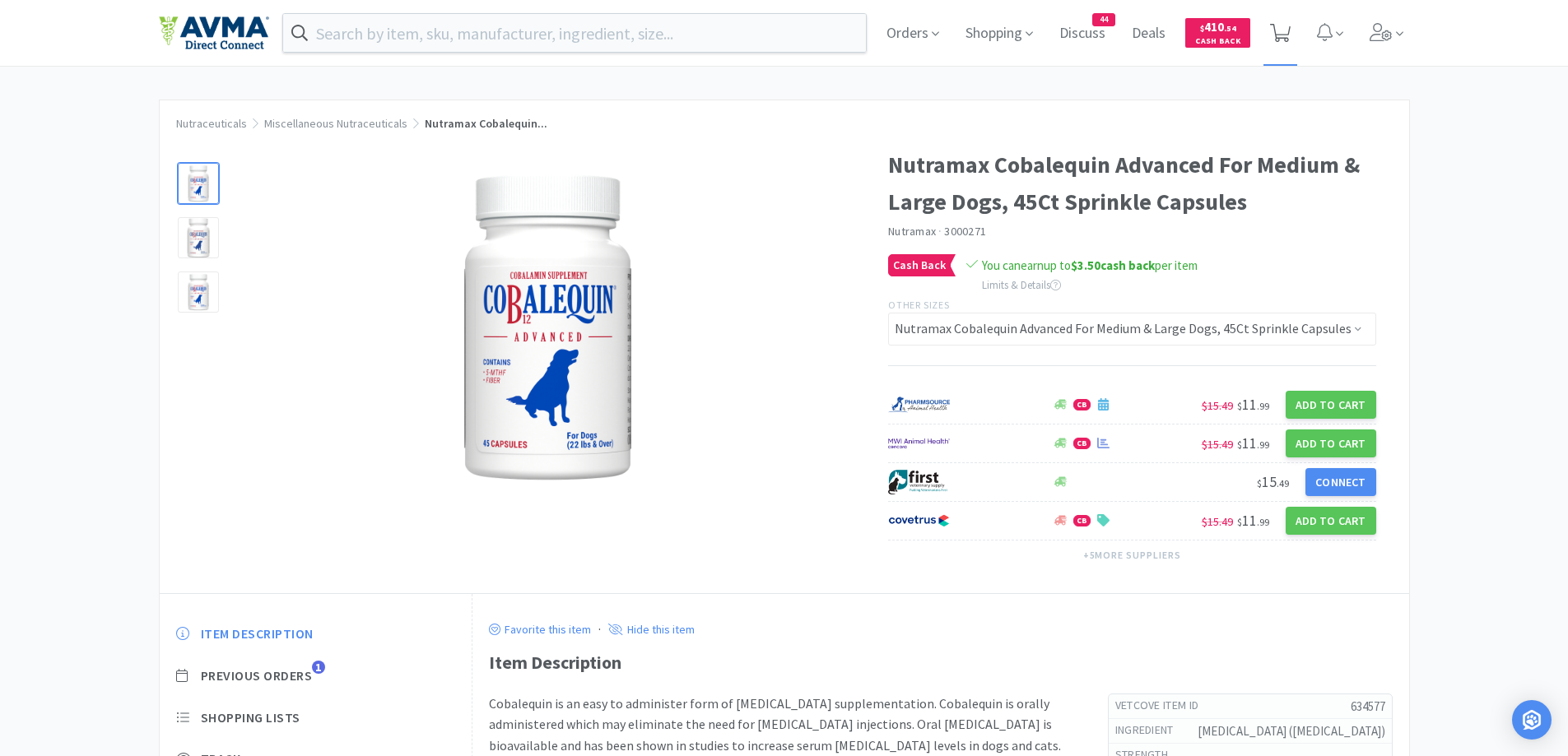
click at [1274, 35] on span at bounding box center [1280, 33] width 34 height 66
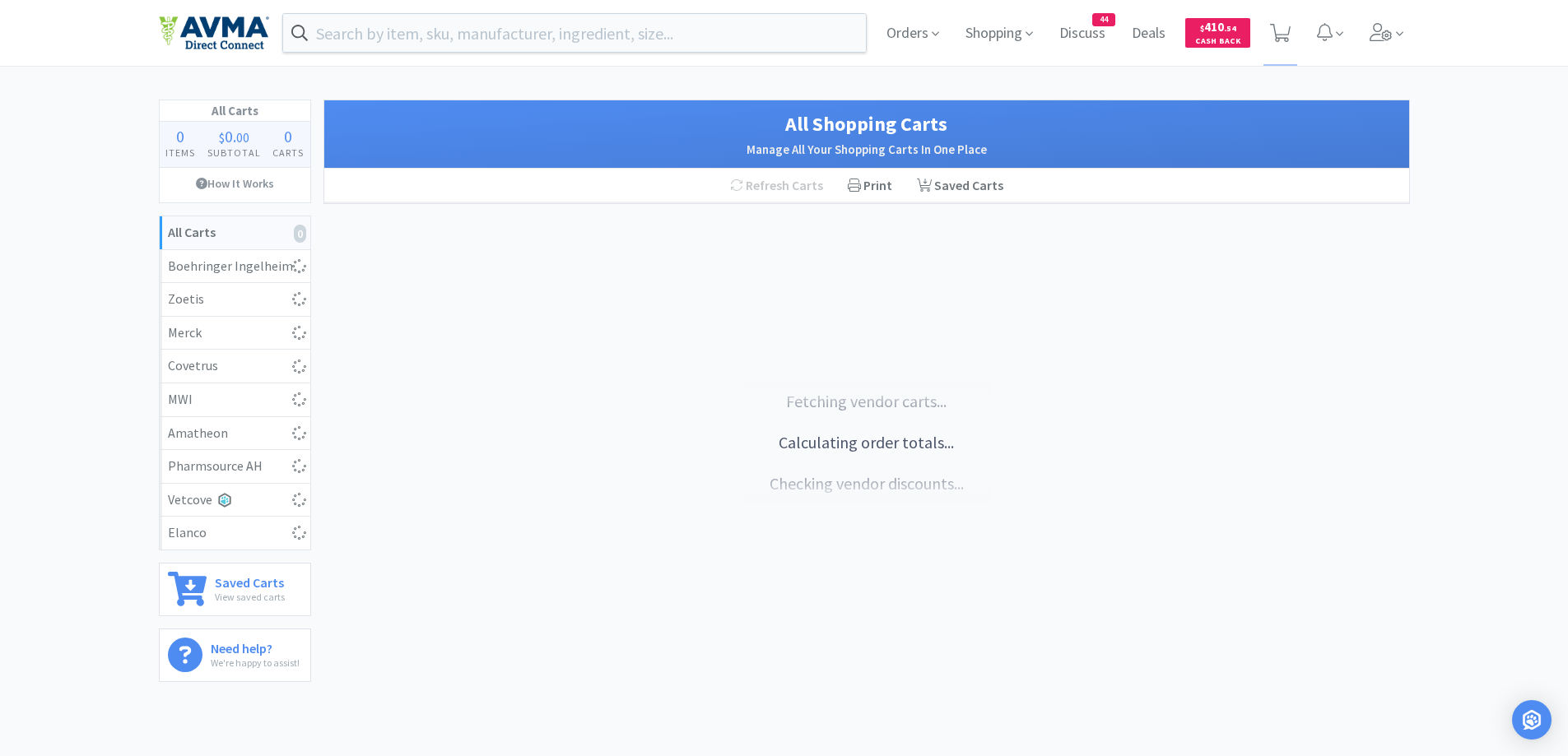
select select "2"
select select "10"
select select "1"
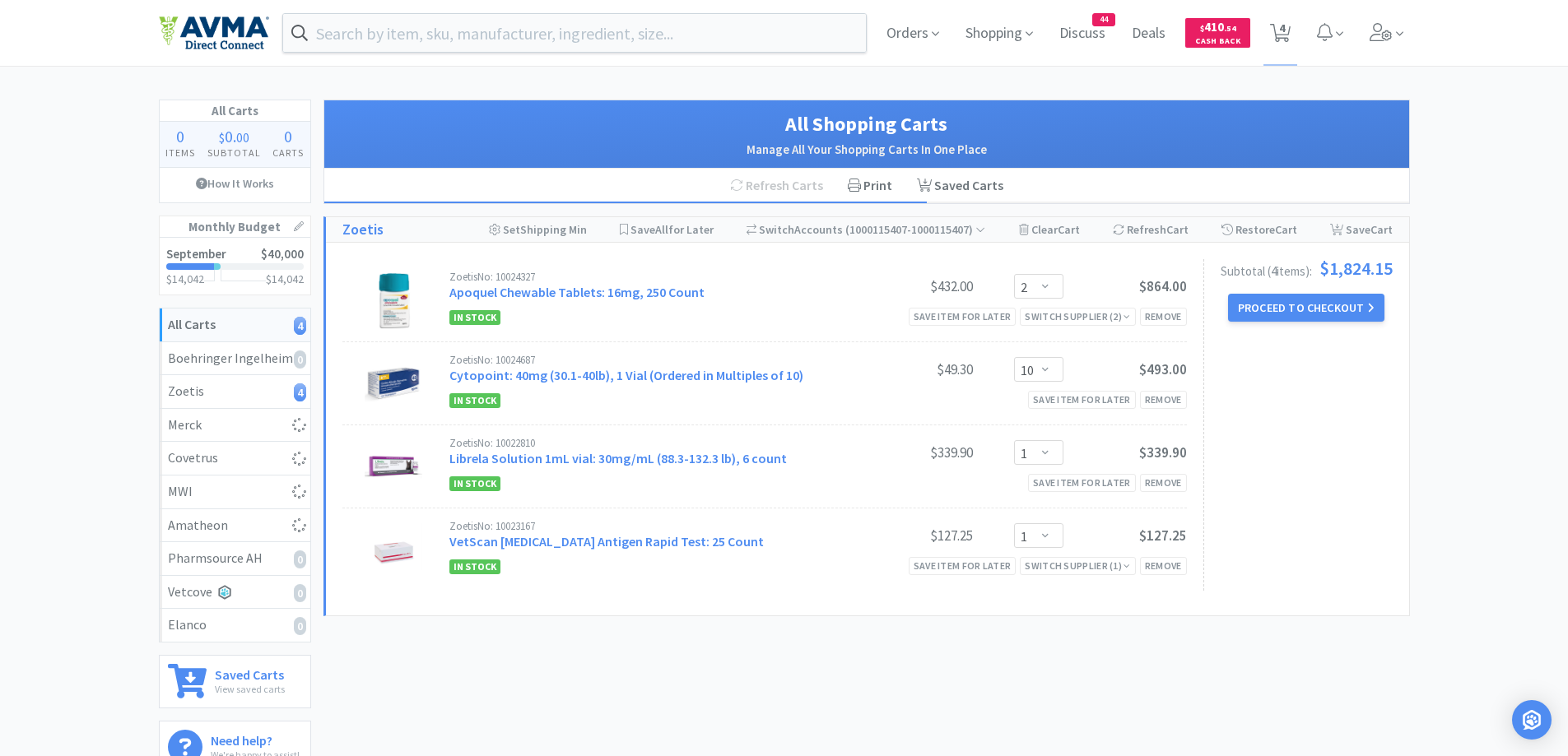
select select "1"
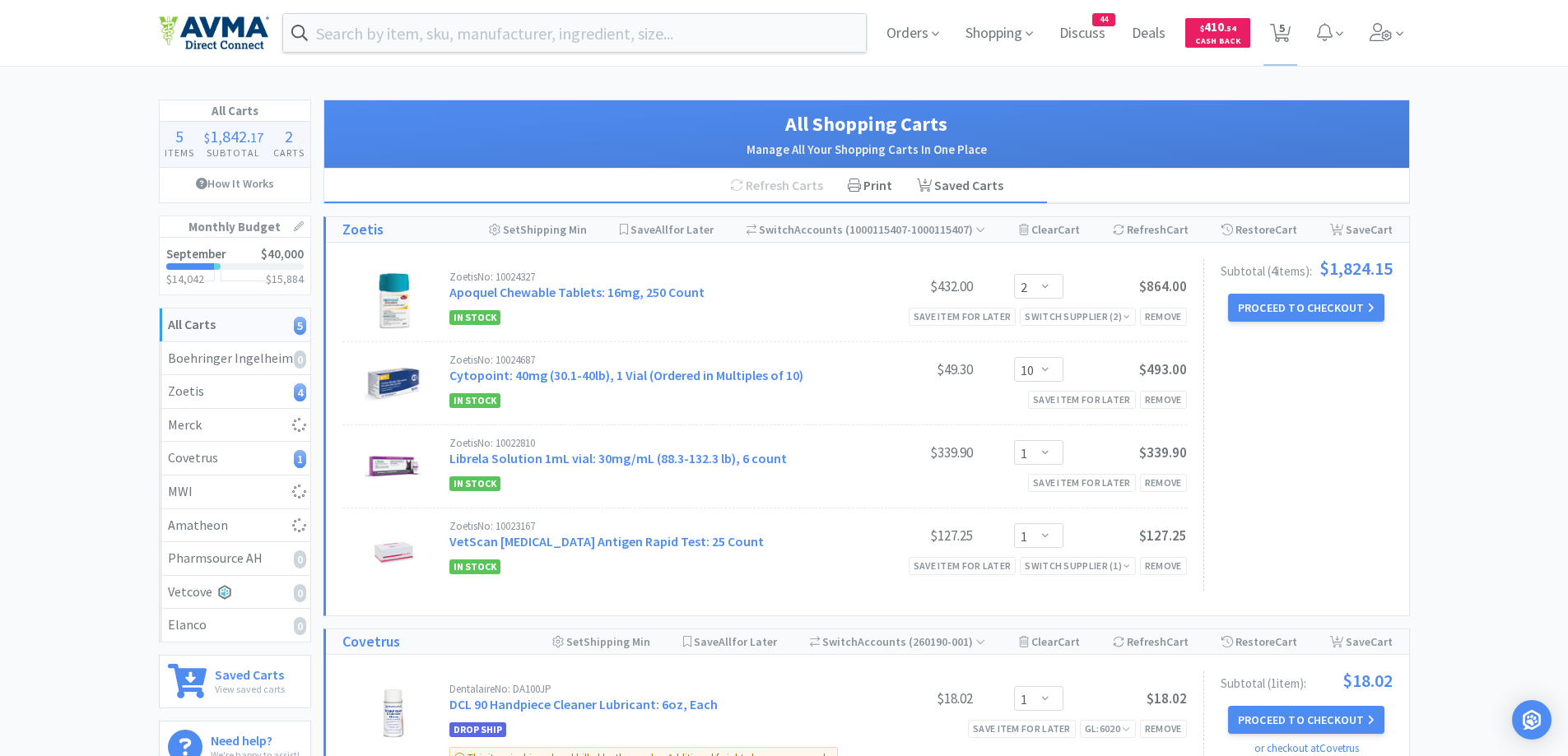
select select "1"
select select "2"
select select "3"
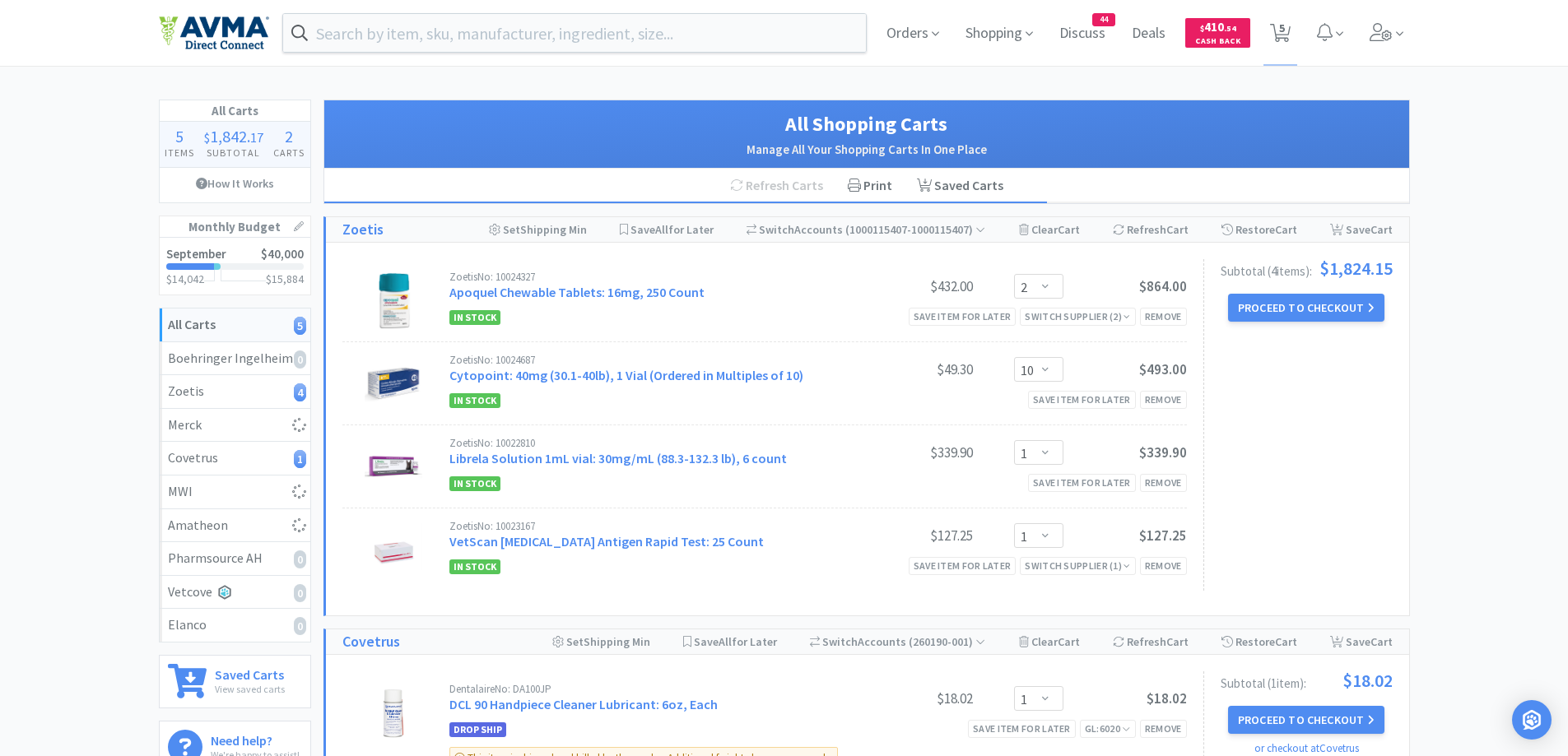
select select "1"
select select "25"
select select "1"
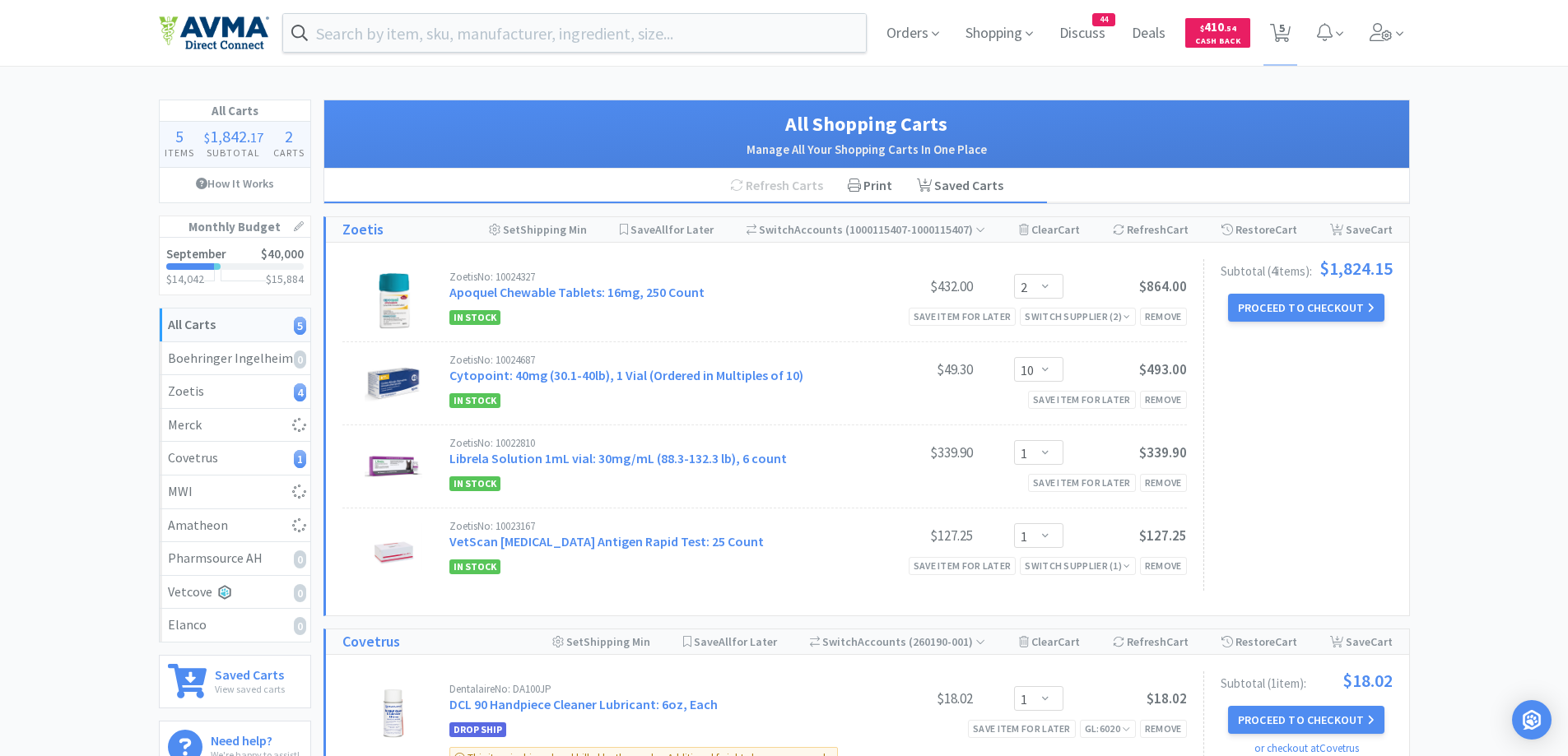
select select "10"
select select "2"
select select "1"
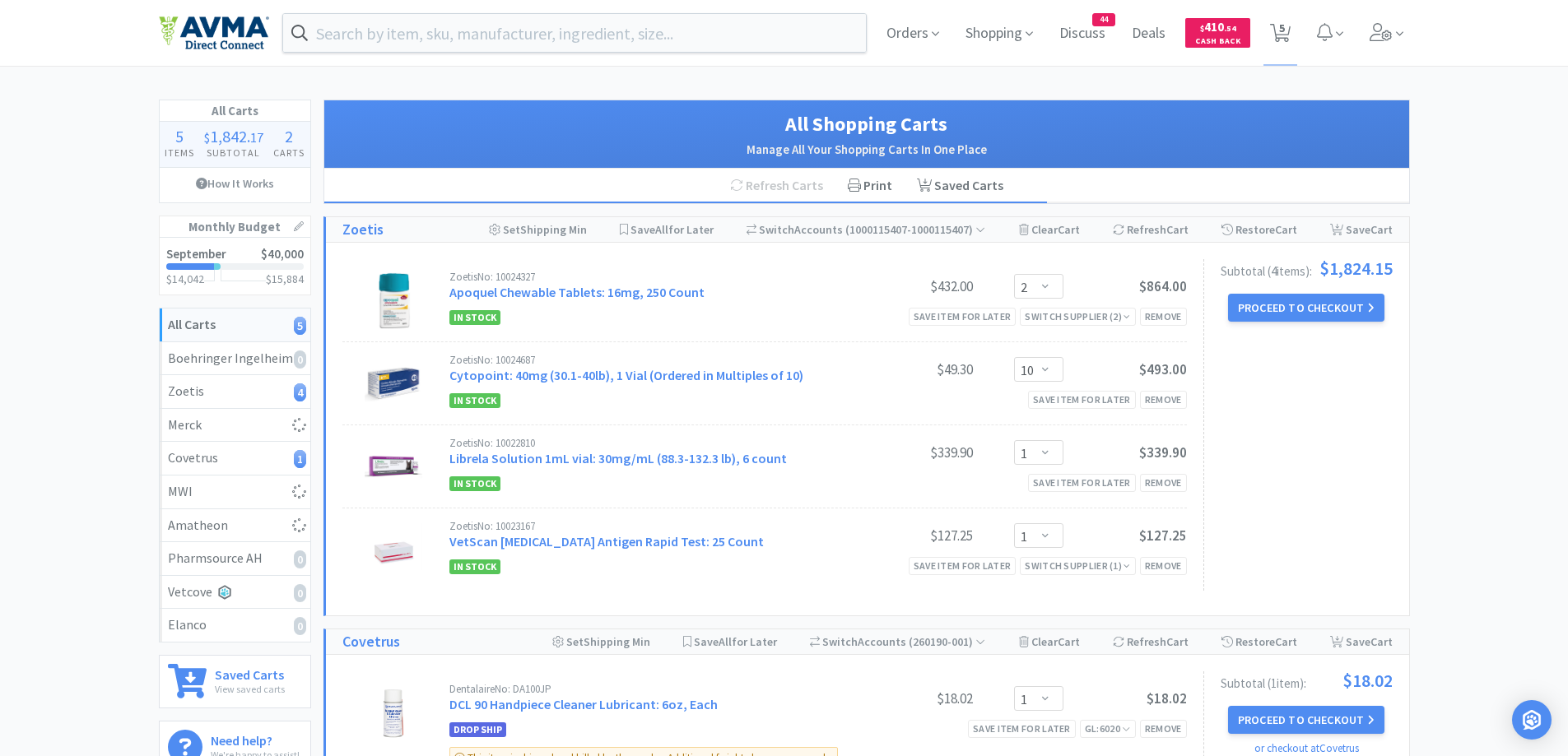
select select "1"
select select "12"
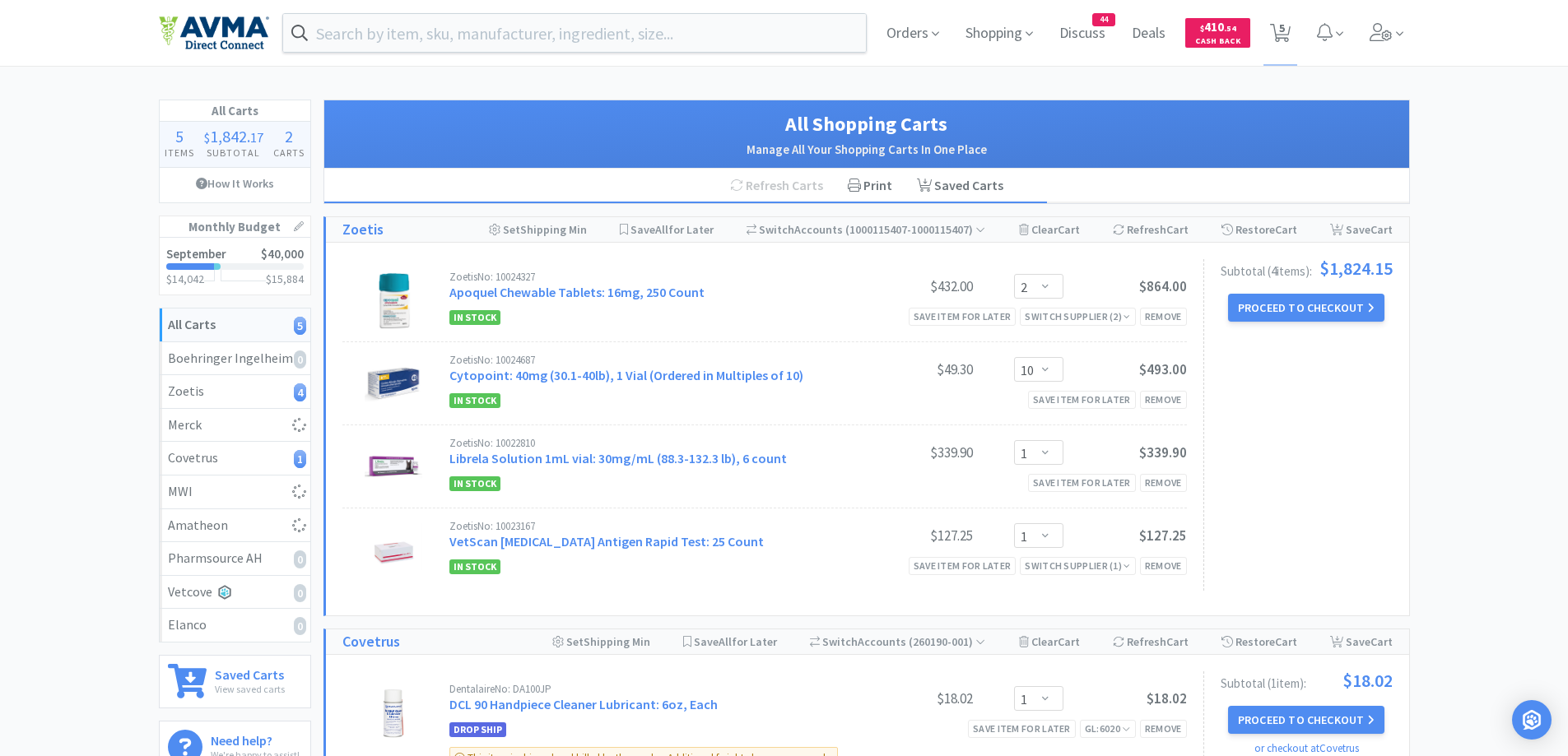
select select "1"
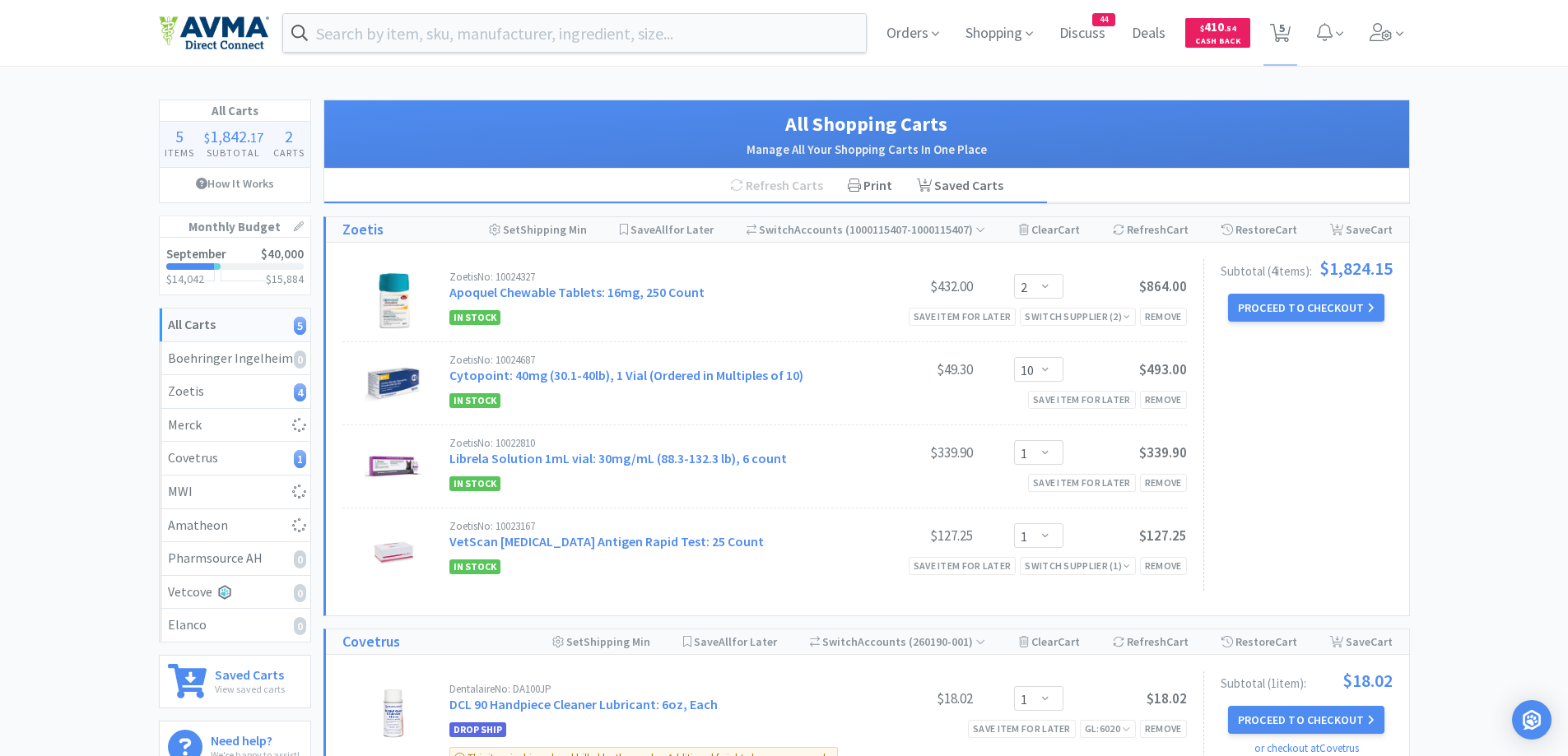
select select "8"
select select "1"
select select "5"
select select "1"
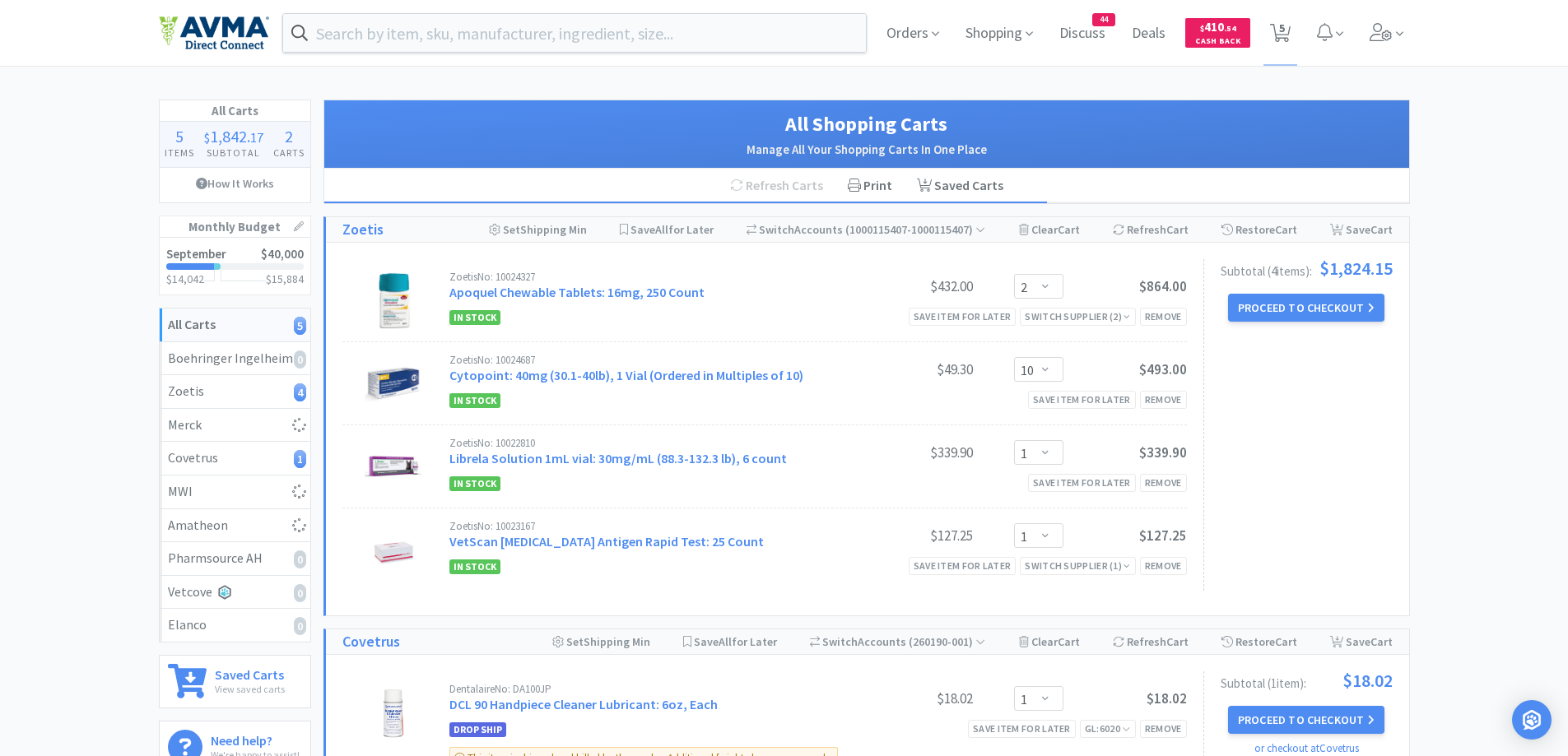
select select "1"
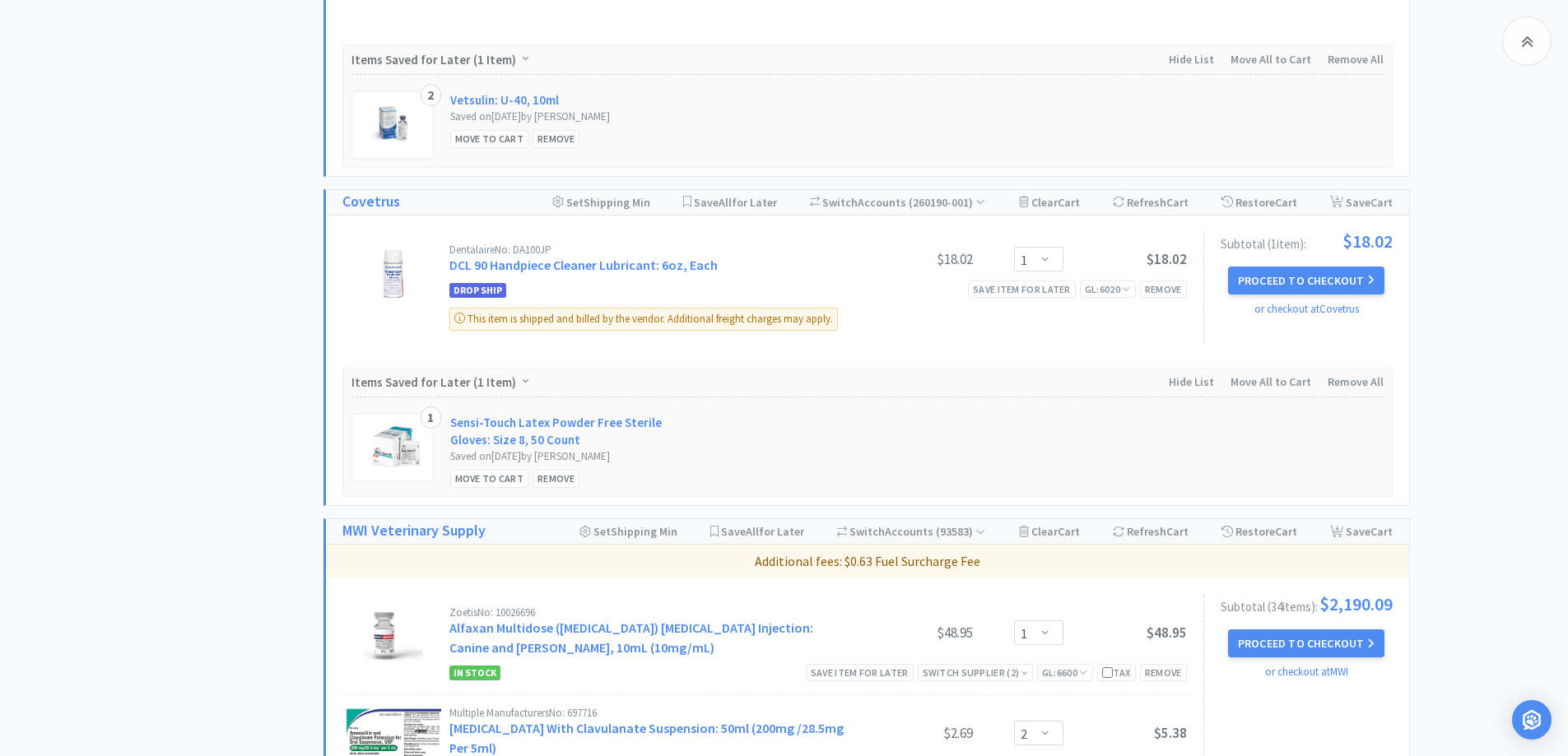
scroll to position [822, 0]
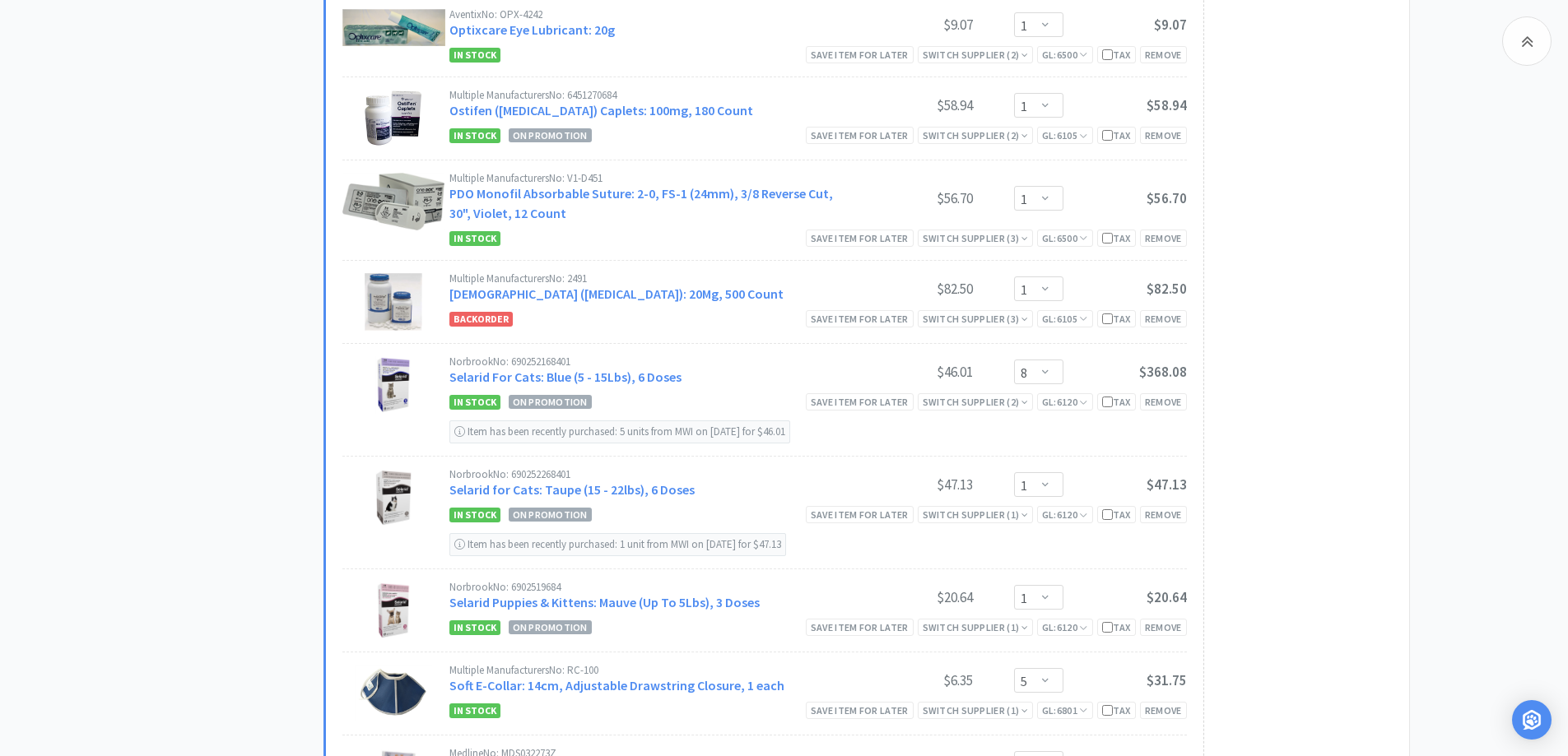
scroll to position [3454, 0]
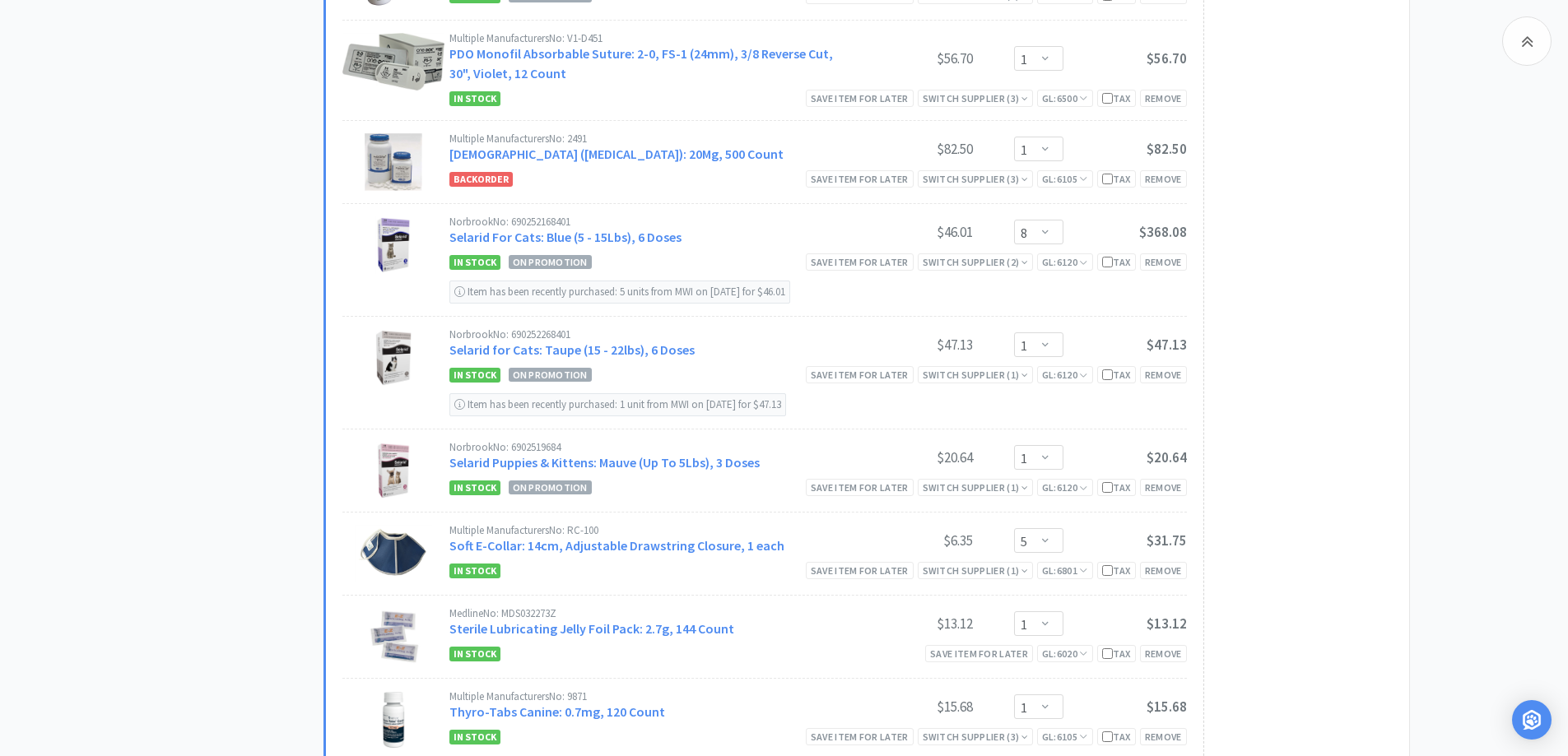
click at [1051, 227] on select "Enter Quantity 1 2 3 4 5 6 7 8 9 10 11 12 13 14 15 16 17 18 19 20 Enter Quantity" at bounding box center [1038, 232] width 49 height 25
click at [1014, 220] on select "Enter Quantity 1 2 3 4 5 6 7 8 9 10 11 12 13 14 15 16 17 18 19 20 Enter Quantity" at bounding box center [1038, 232] width 49 height 25
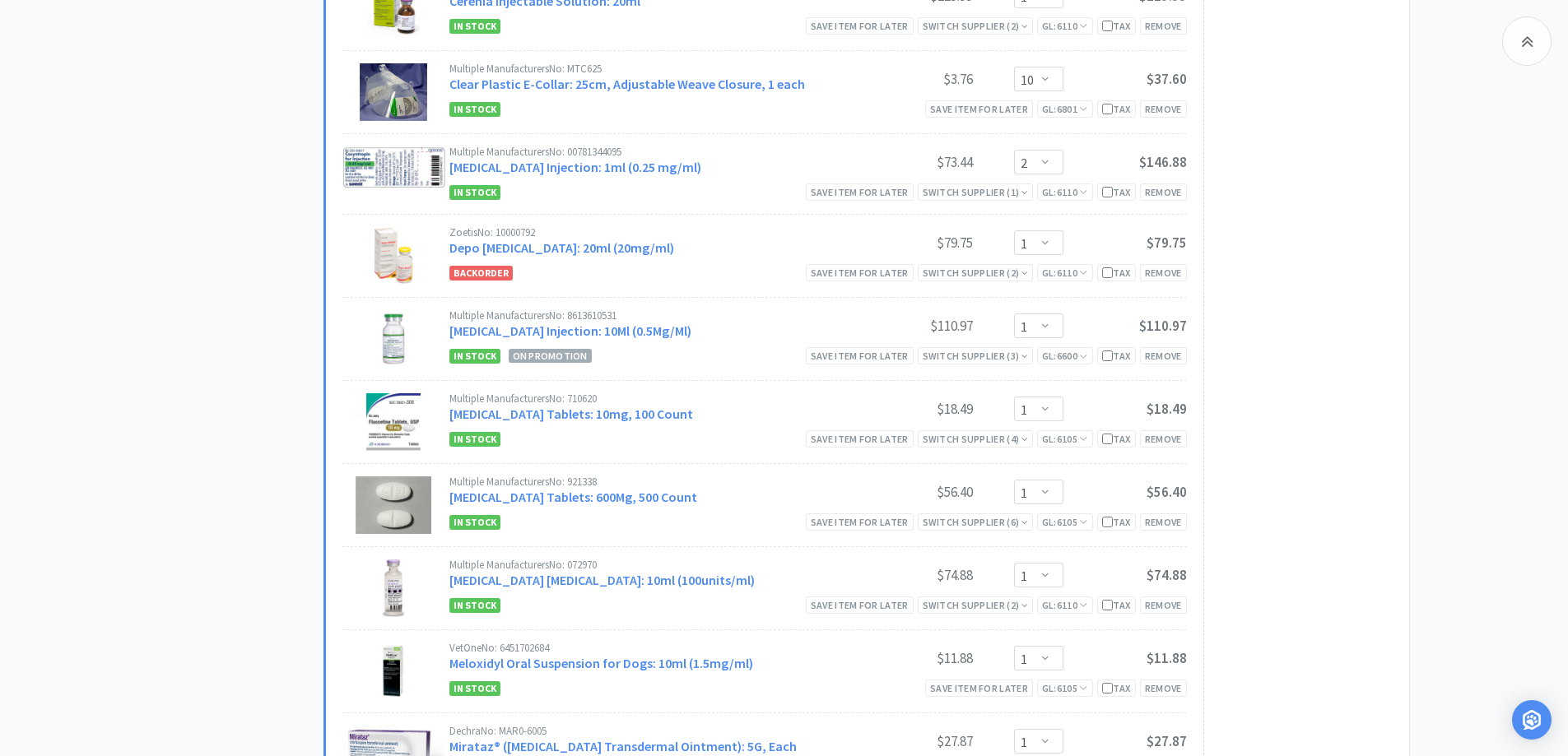
select select "10"
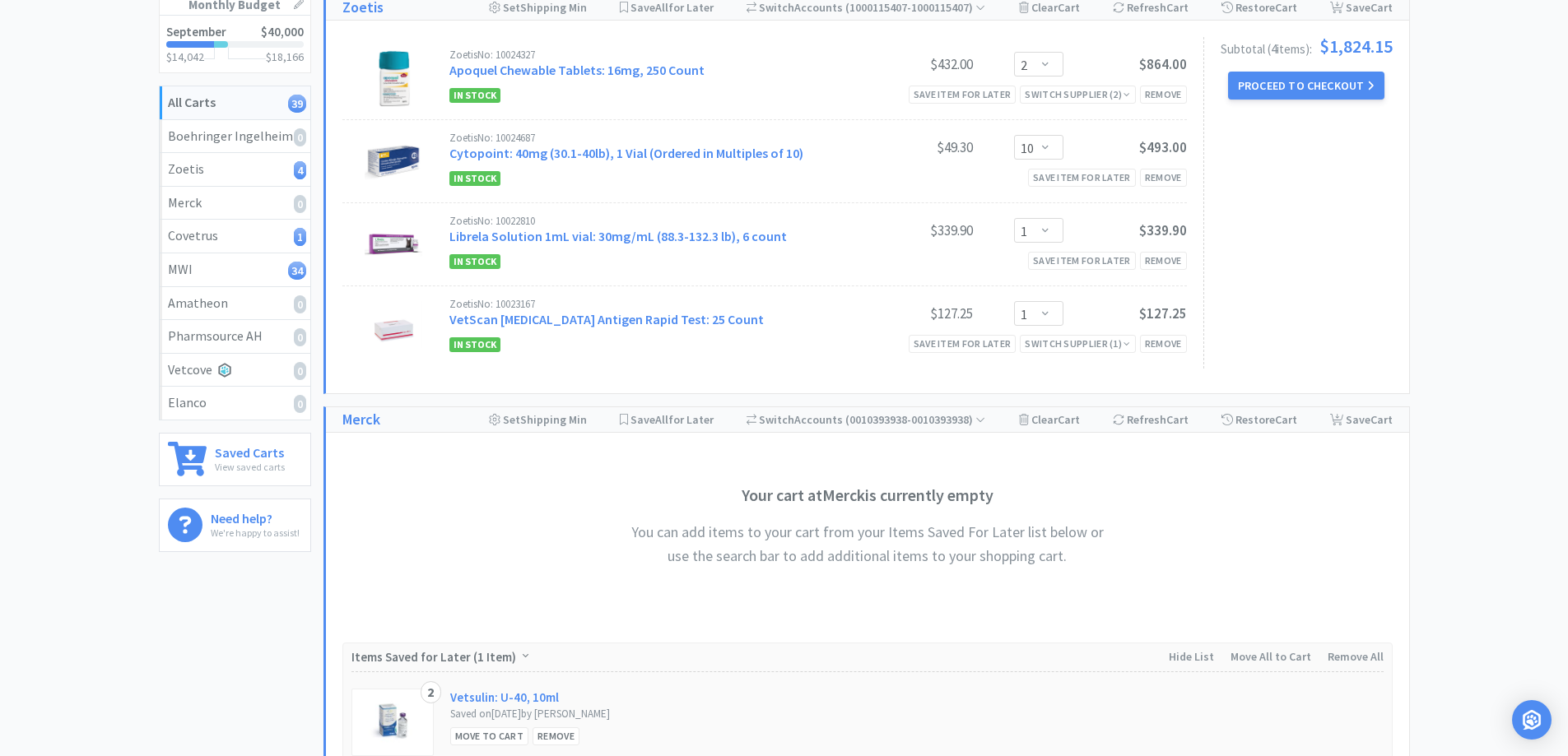
scroll to position [0, 0]
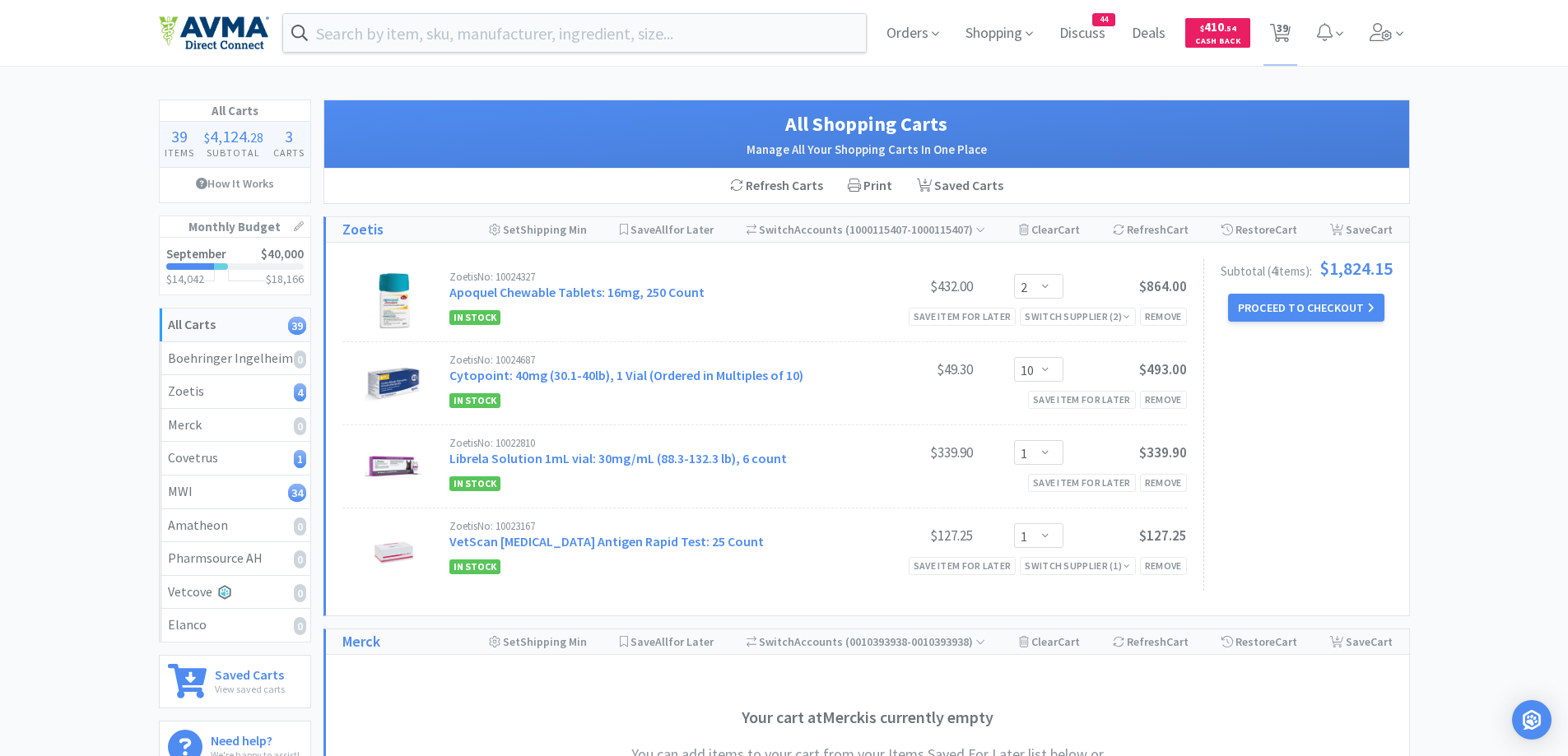
click at [195, 53] on span at bounding box center [220, 33] width 123 height 66
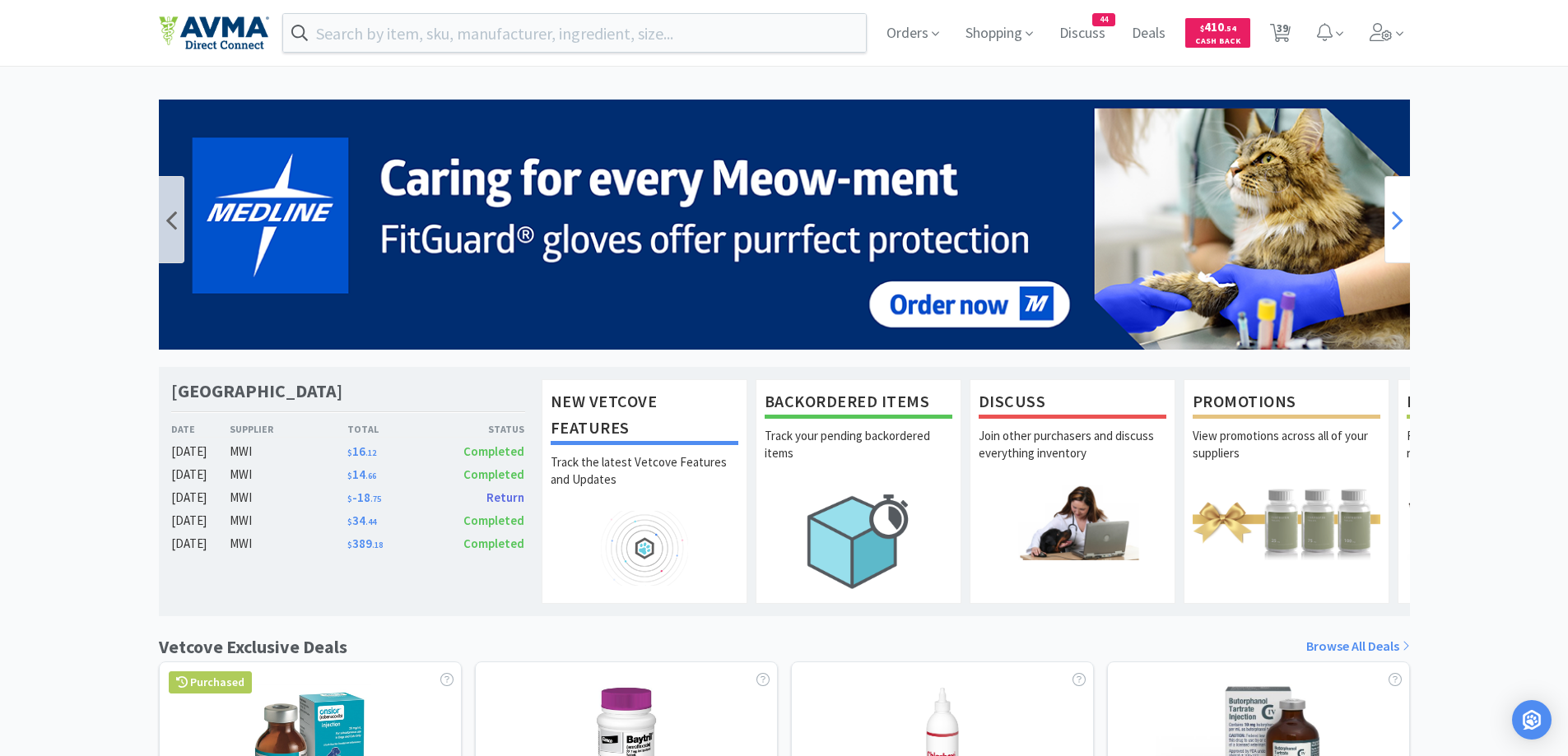
click at [1394, 227] on icon at bounding box center [1397, 219] width 12 height 33
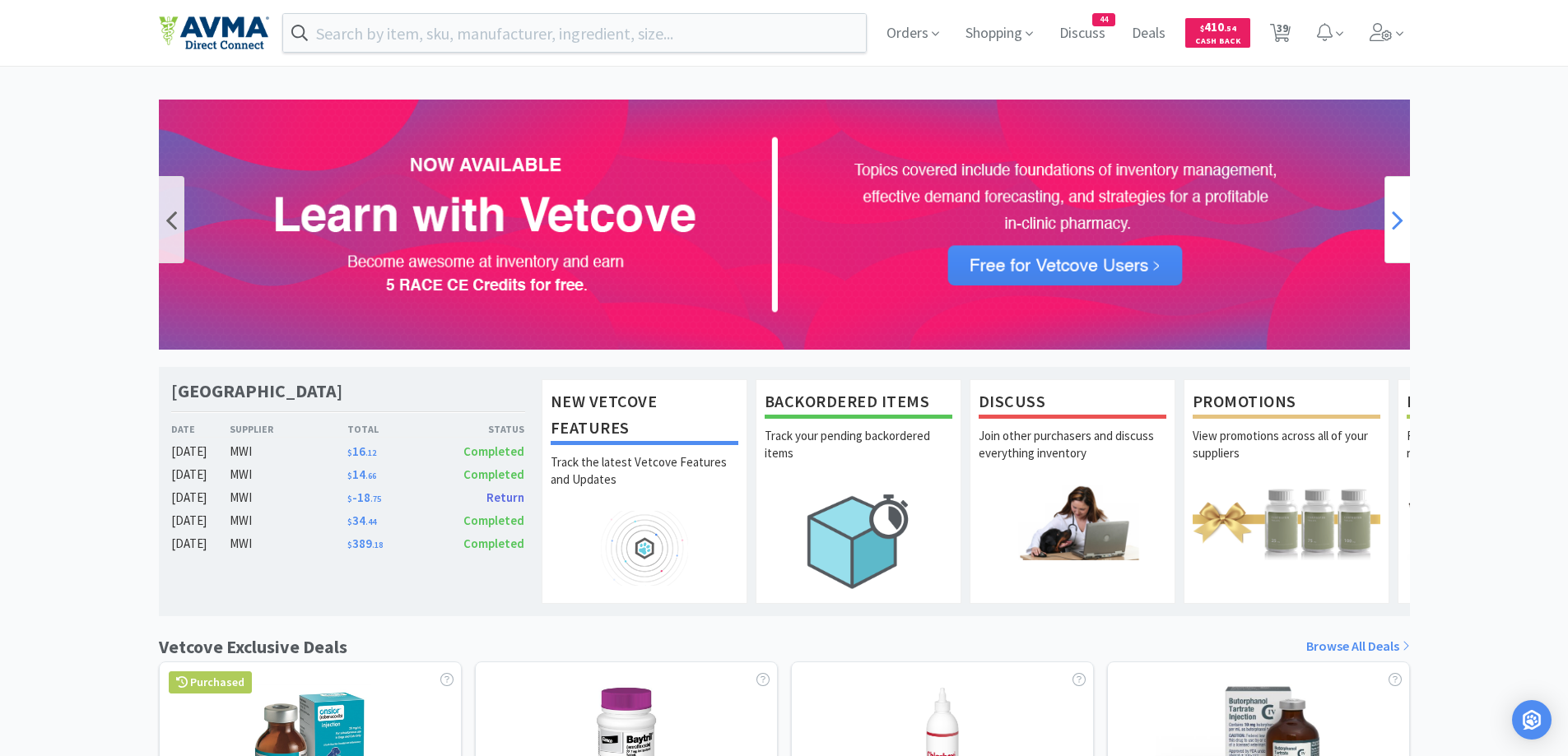
click at [1394, 227] on icon at bounding box center [1397, 219] width 12 height 33
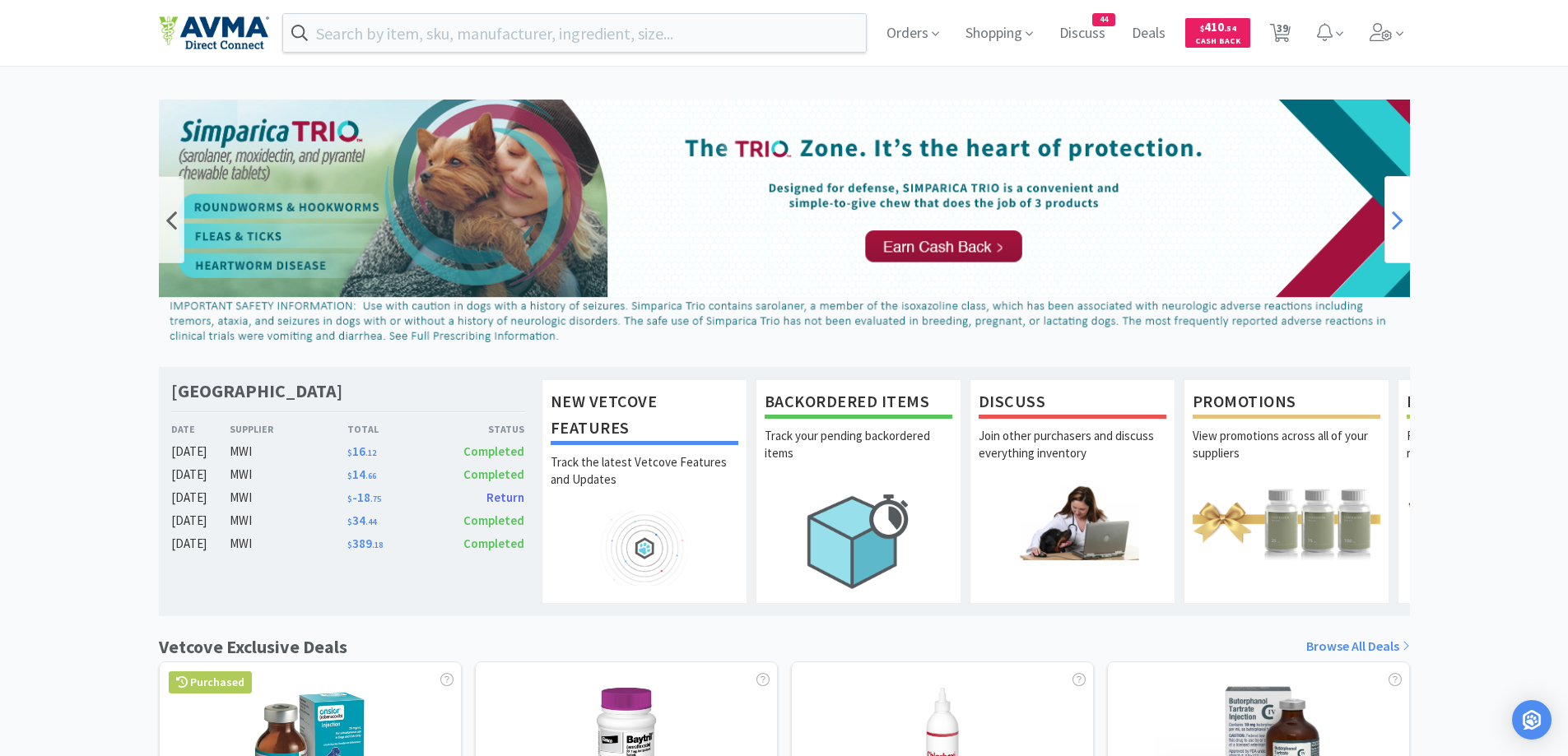
click at [1394, 227] on icon at bounding box center [1397, 219] width 12 height 33
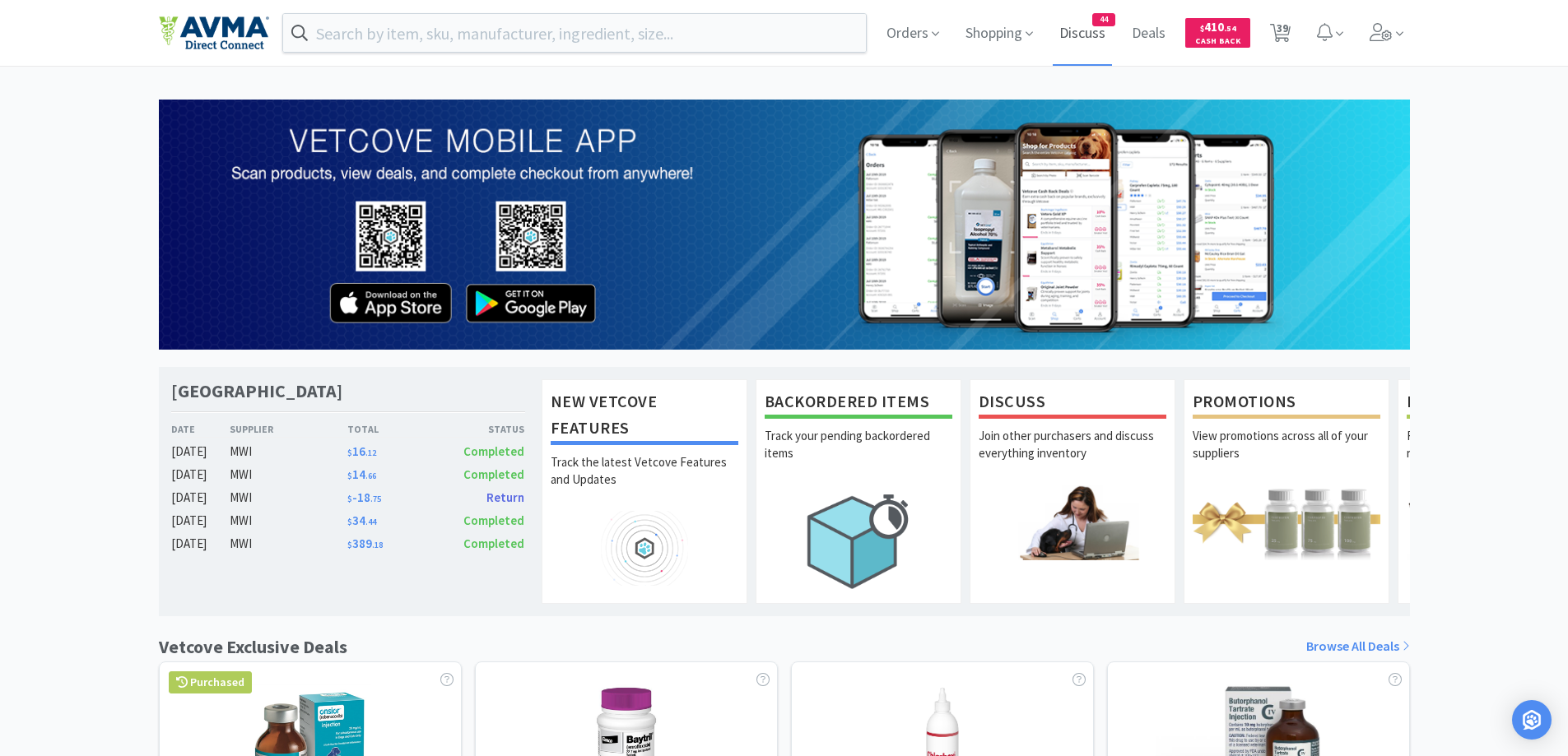
click at [1076, 23] on span "Discuss" at bounding box center [1082, 33] width 59 height 66
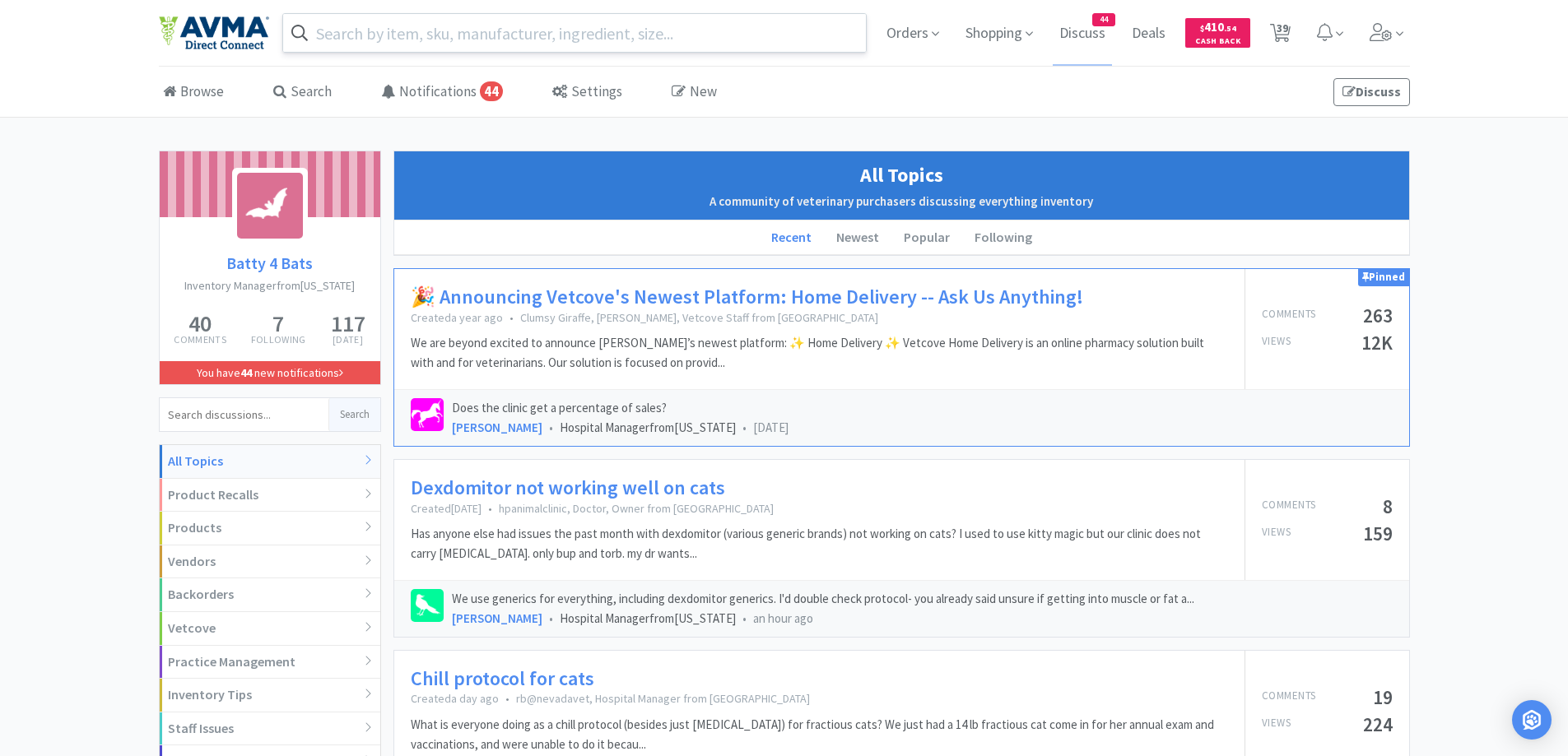
click at [529, 16] on input "text" at bounding box center [575, 33] width 584 height 37
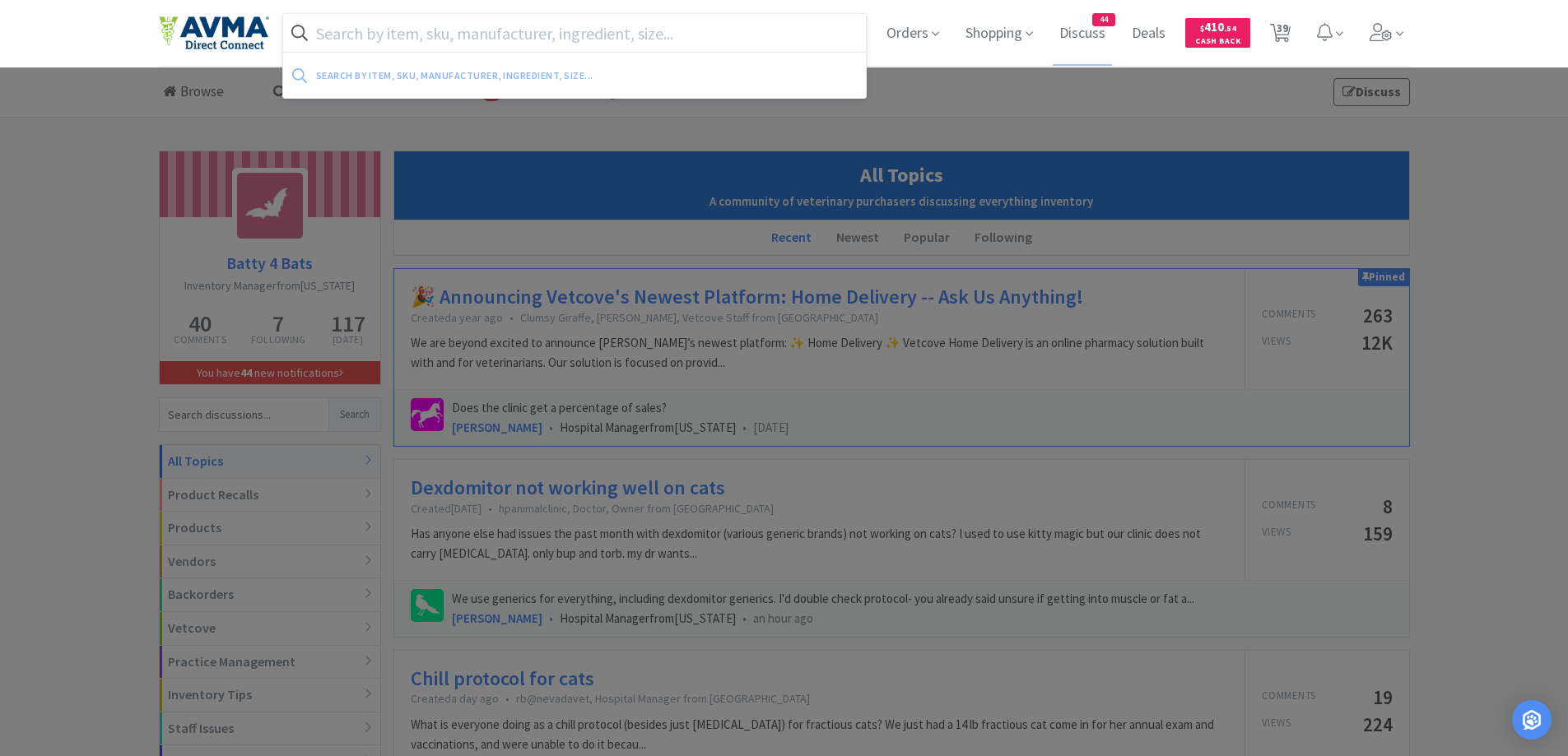
click at [520, 30] on input "text" at bounding box center [575, 33] width 584 height 37
click at [674, 42] on input "text" at bounding box center [575, 33] width 584 height 37
click at [10, 250] on div at bounding box center [784, 378] width 1568 height 756
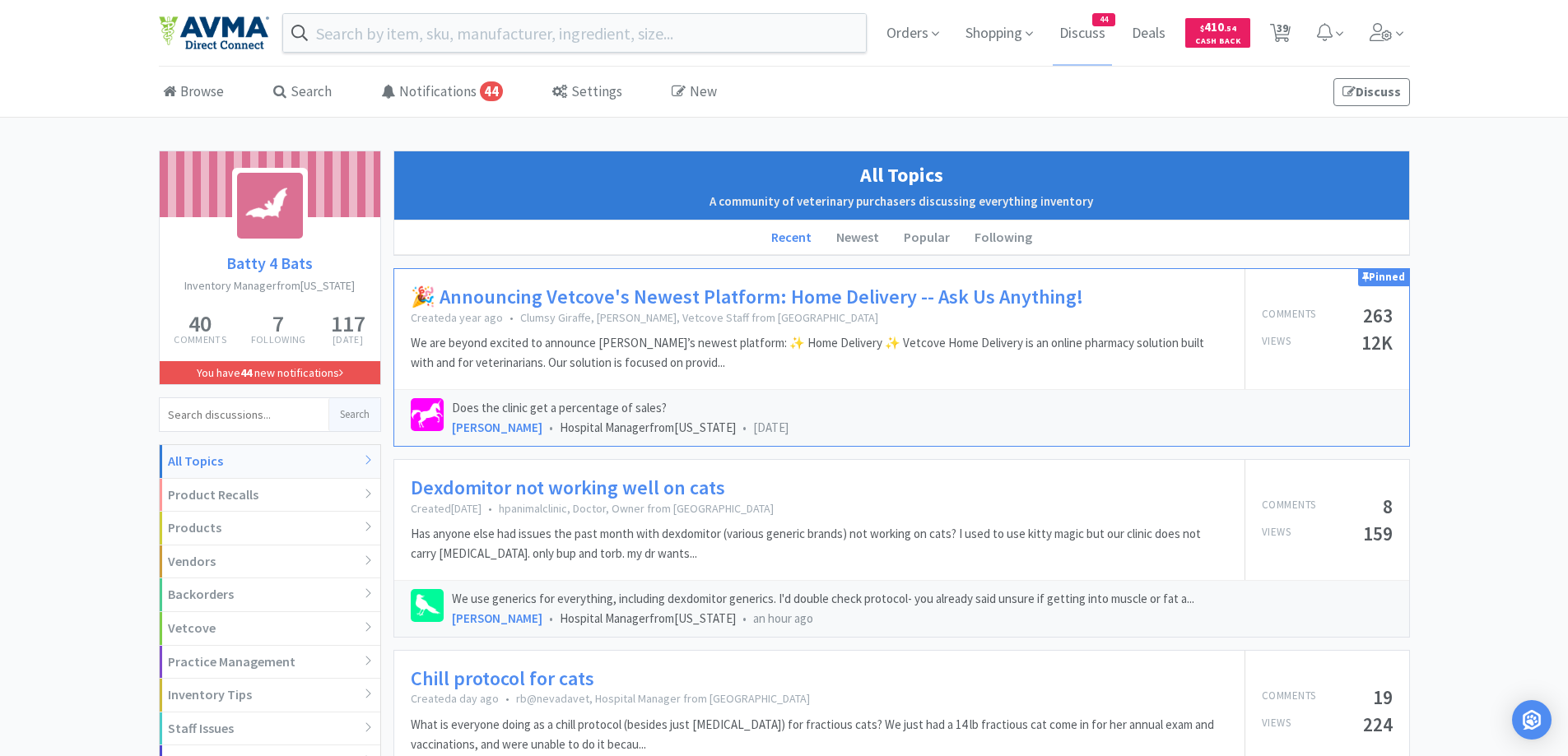
click at [286, 417] on input at bounding box center [244, 414] width 169 height 33
type input "rattlesnake"
click at [347, 404] on button "Search" at bounding box center [354, 414] width 52 height 33
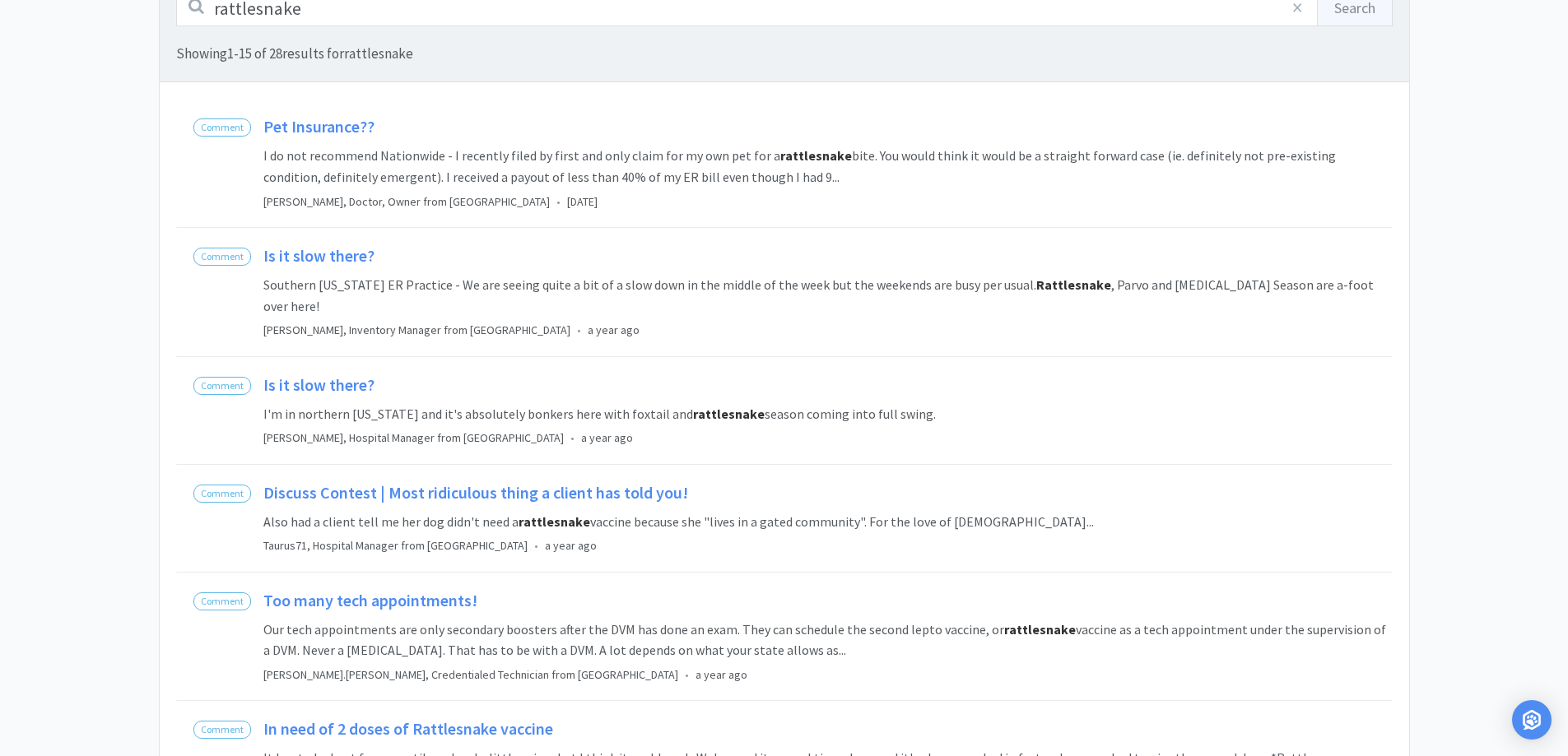
scroll to position [329, 0]
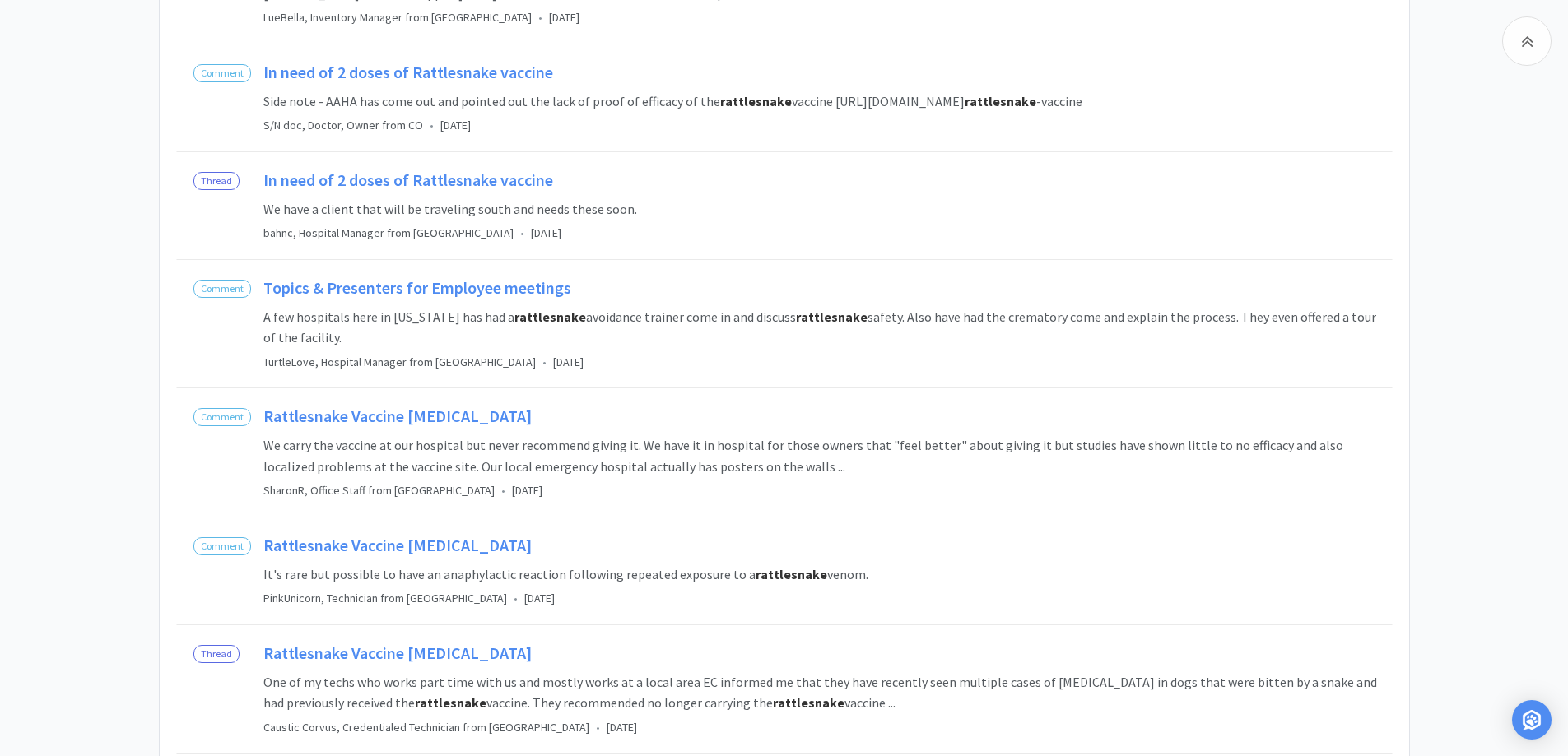
scroll to position [0, 0]
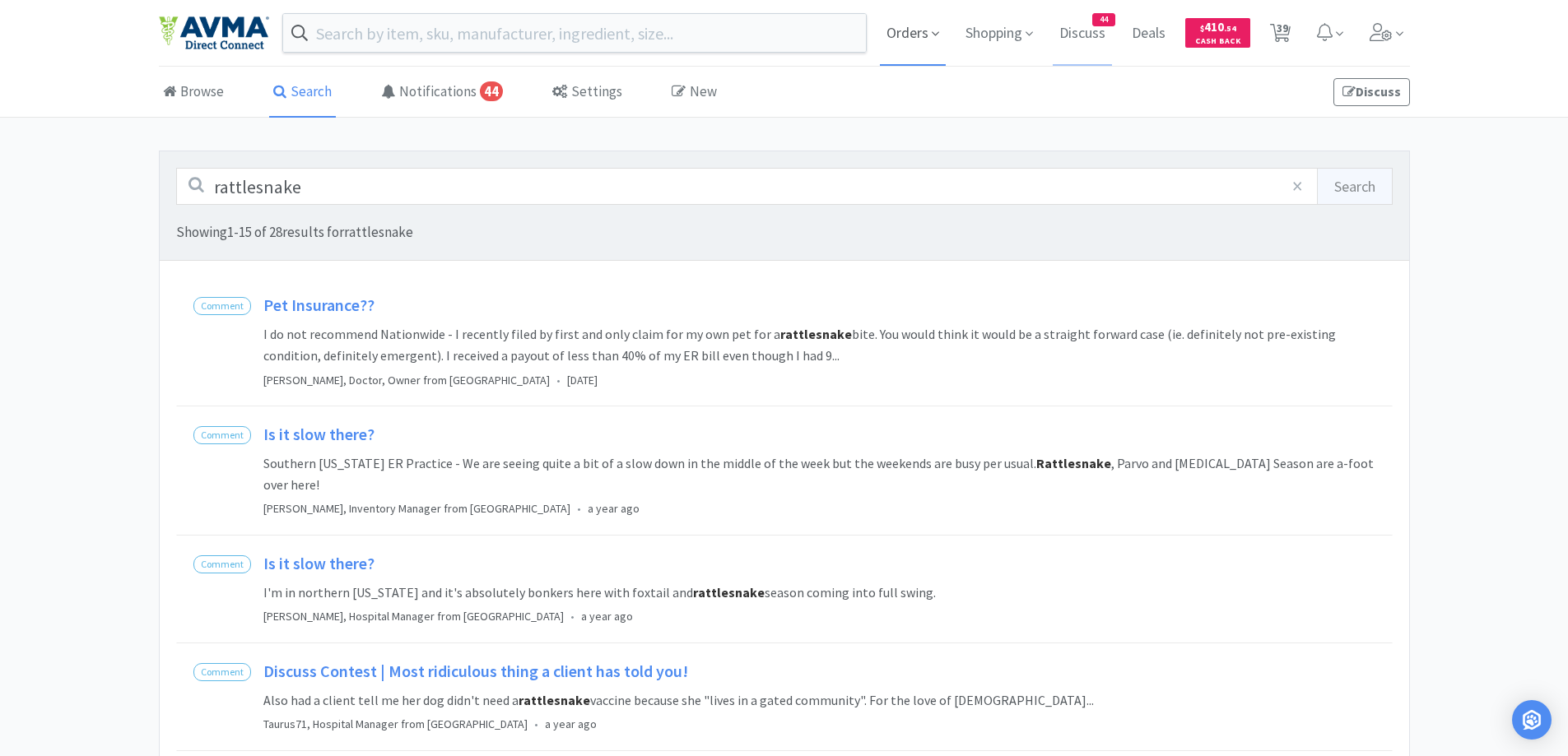
click at [909, 45] on span "Orders" at bounding box center [912, 33] width 66 height 66
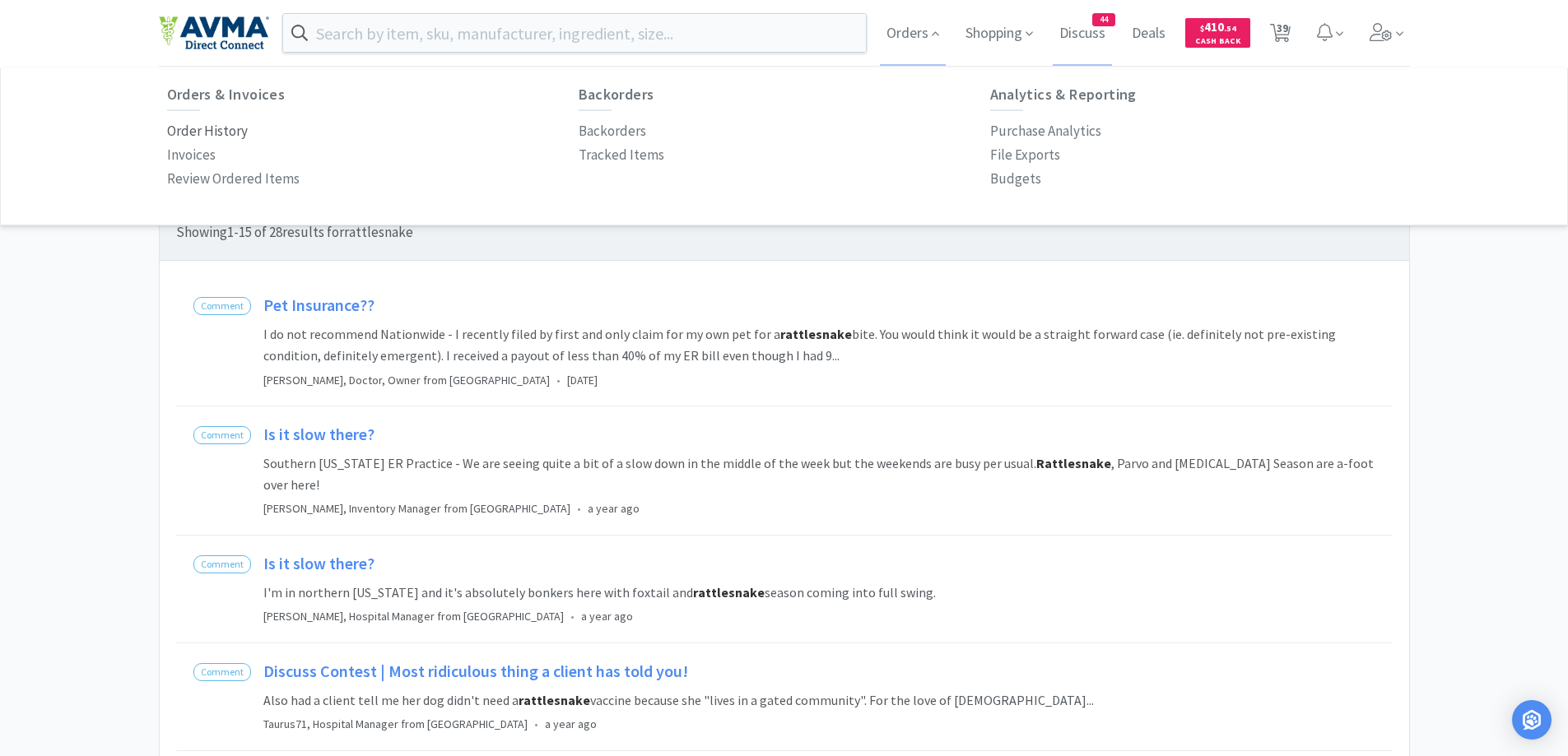
click at [185, 127] on p "Order History" at bounding box center [207, 131] width 81 height 23
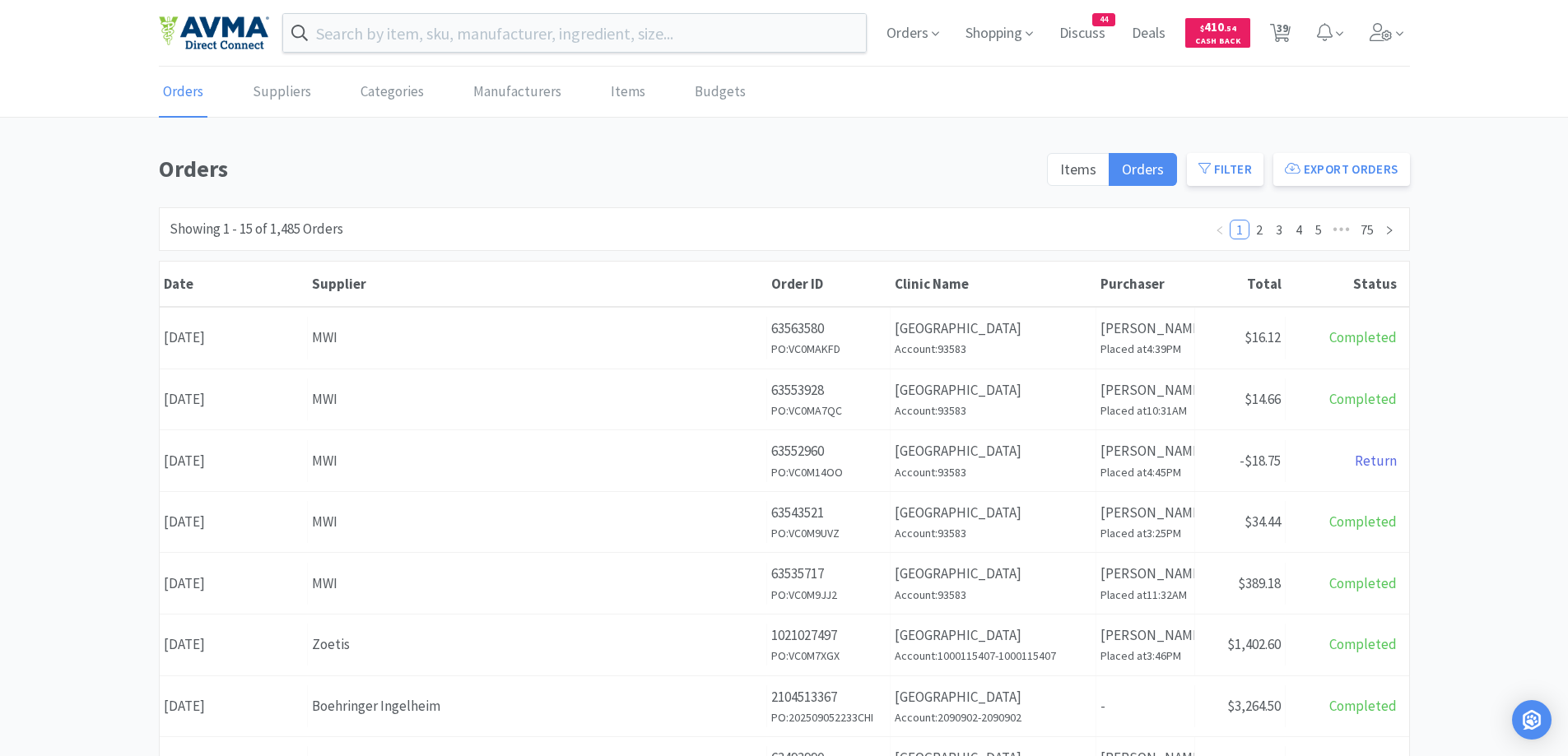
click at [1457, 288] on div "Orders Items Orders Filter Export Orders Filters Filter Suppliers All Suppliers…" at bounding box center [784, 718] width 1568 height 1134
click at [1284, 34] on span "39" at bounding box center [1282, 28] width 12 height 66
select select "2"
select select "10"
select select "1"
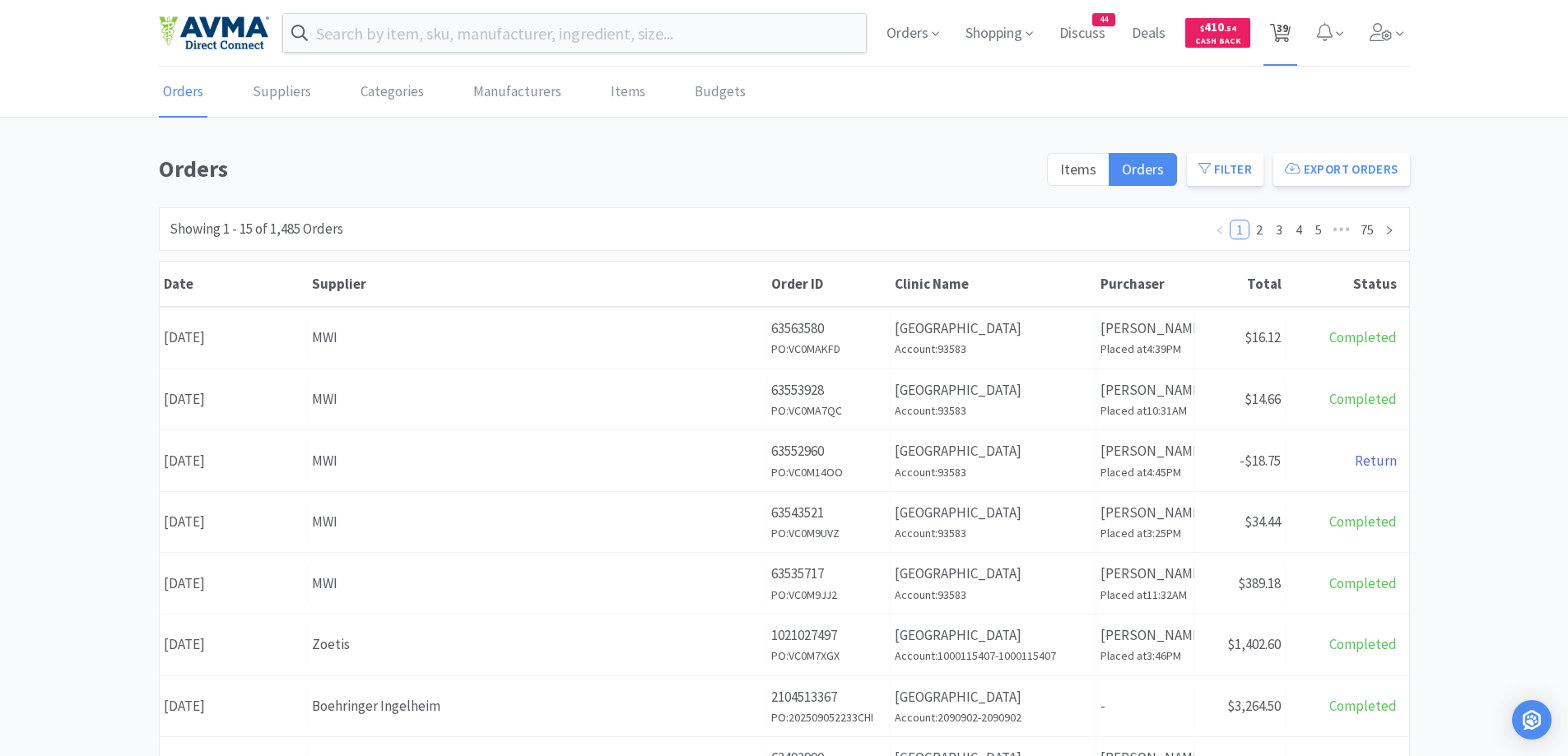
select select "1"
select select "2"
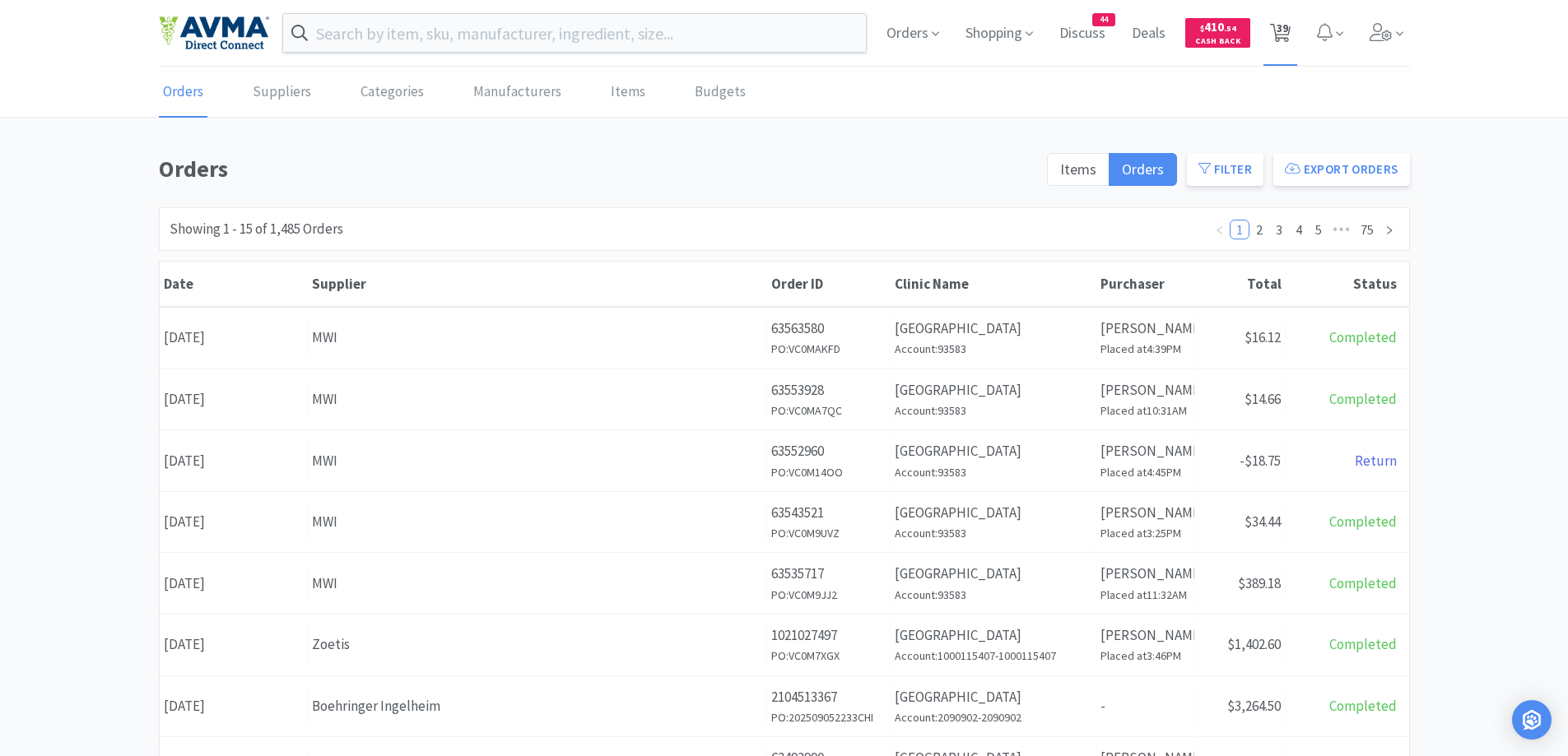
select select "3"
select select "1"
select select "25"
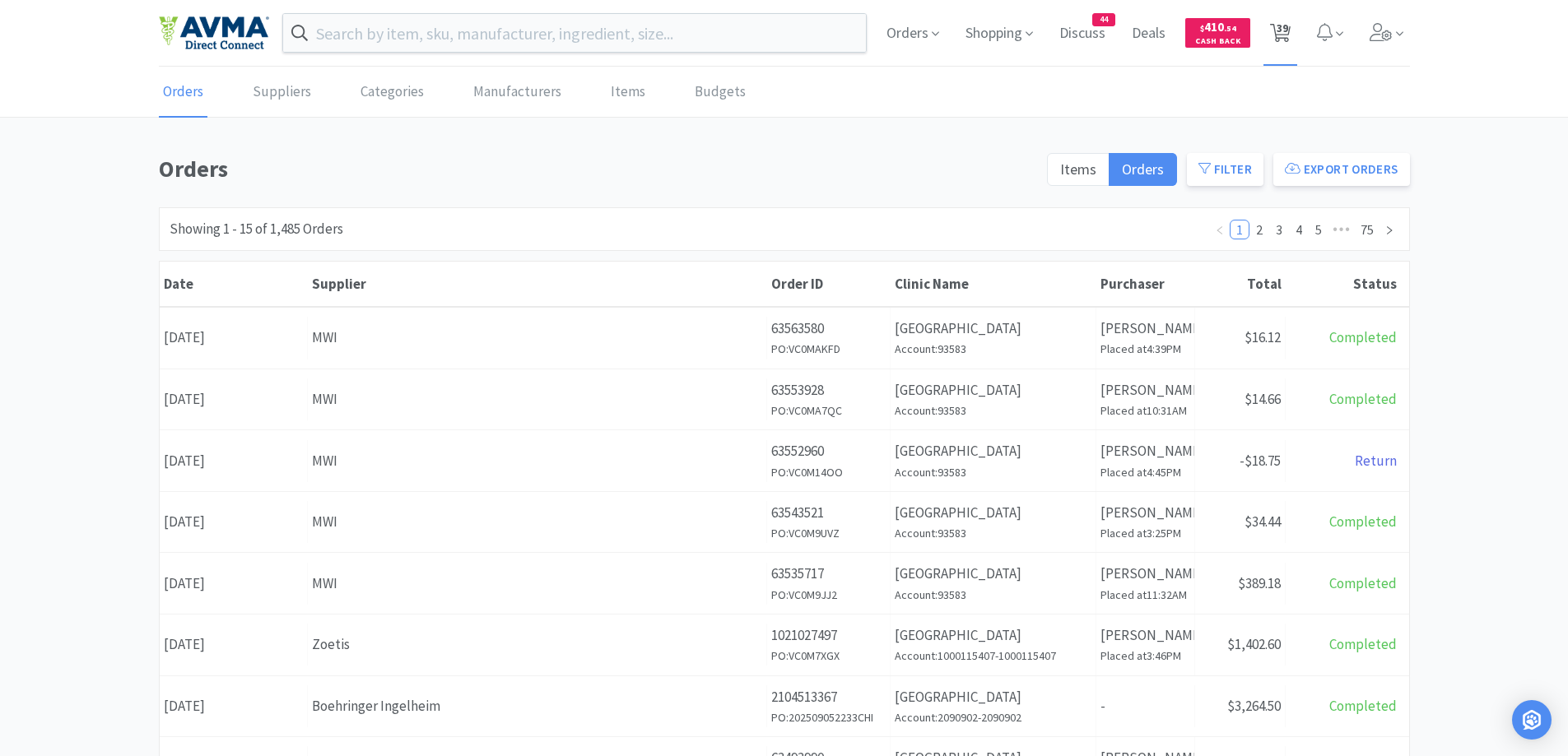
select select "1"
select select "10"
select select "2"
select select "1"
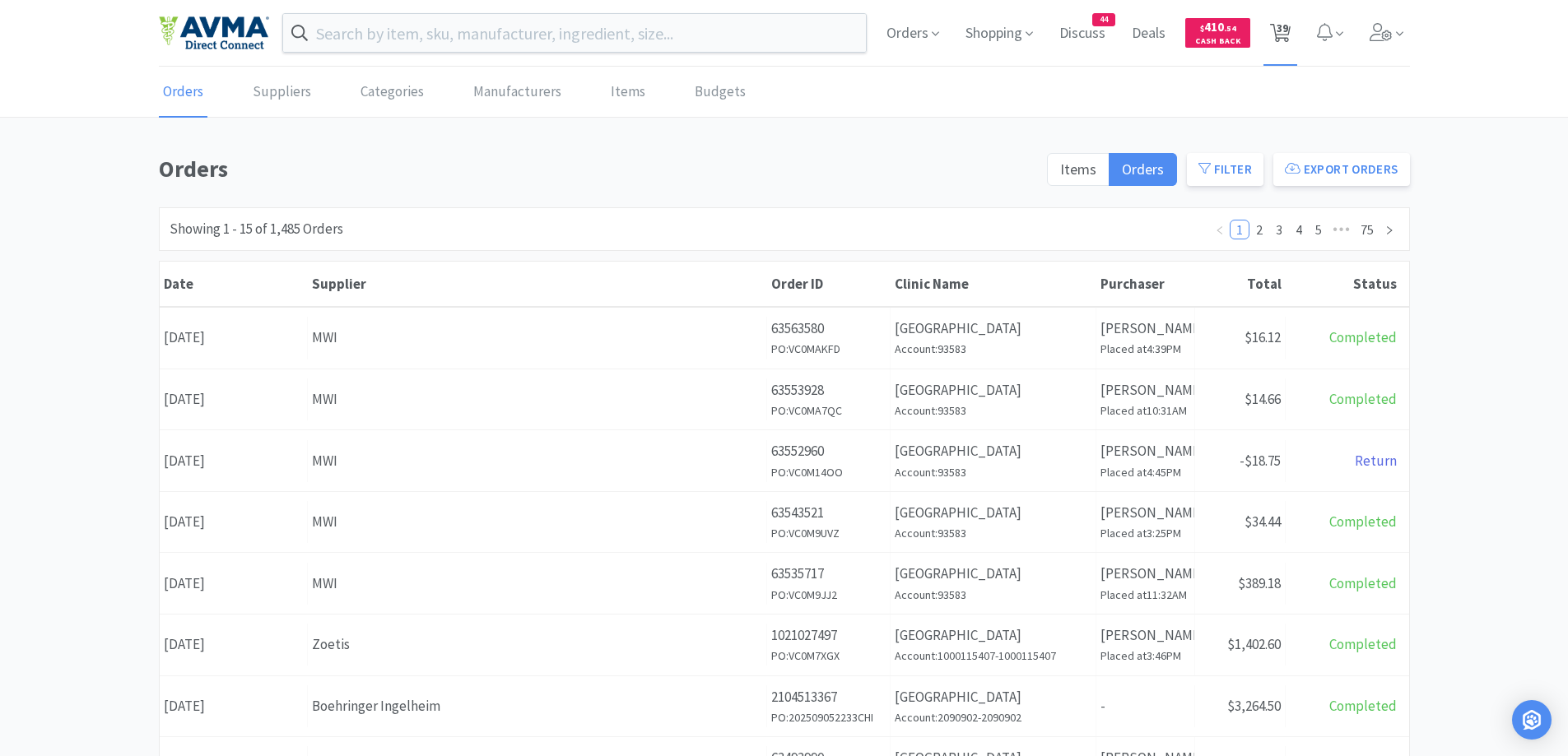
select select "1"
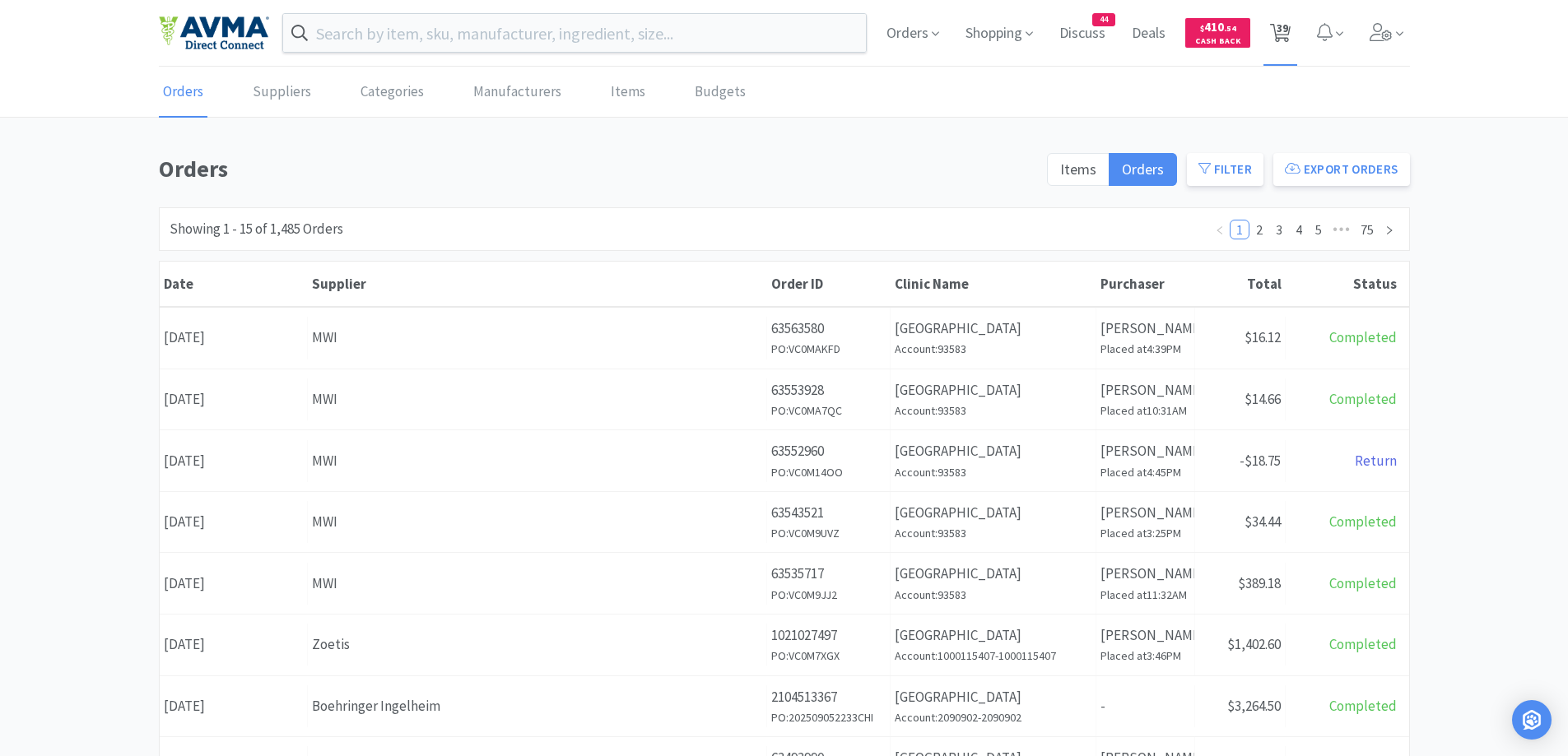
select select "1"
select select "12"
select select "1"
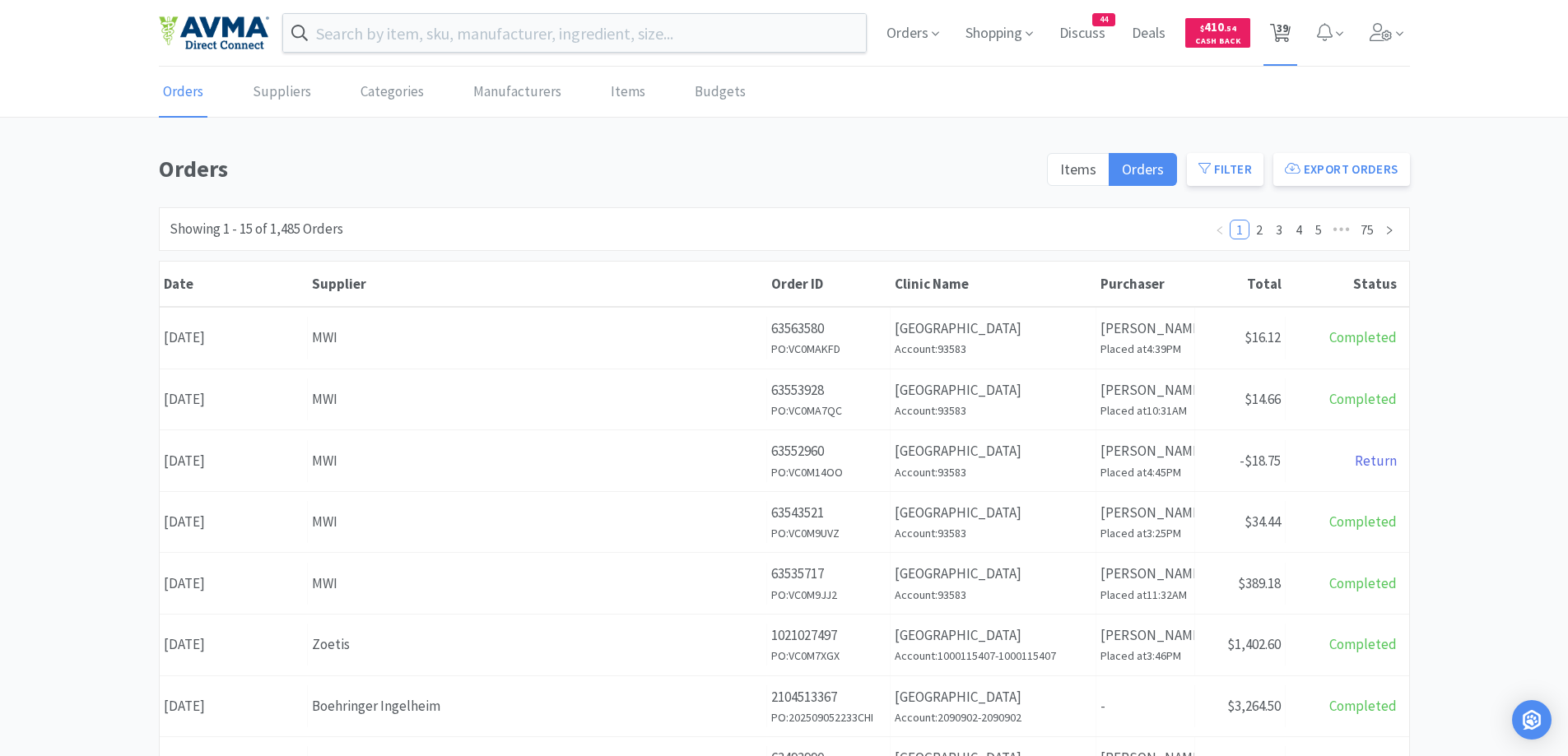
select select "1"
select select "10"
select select "1"
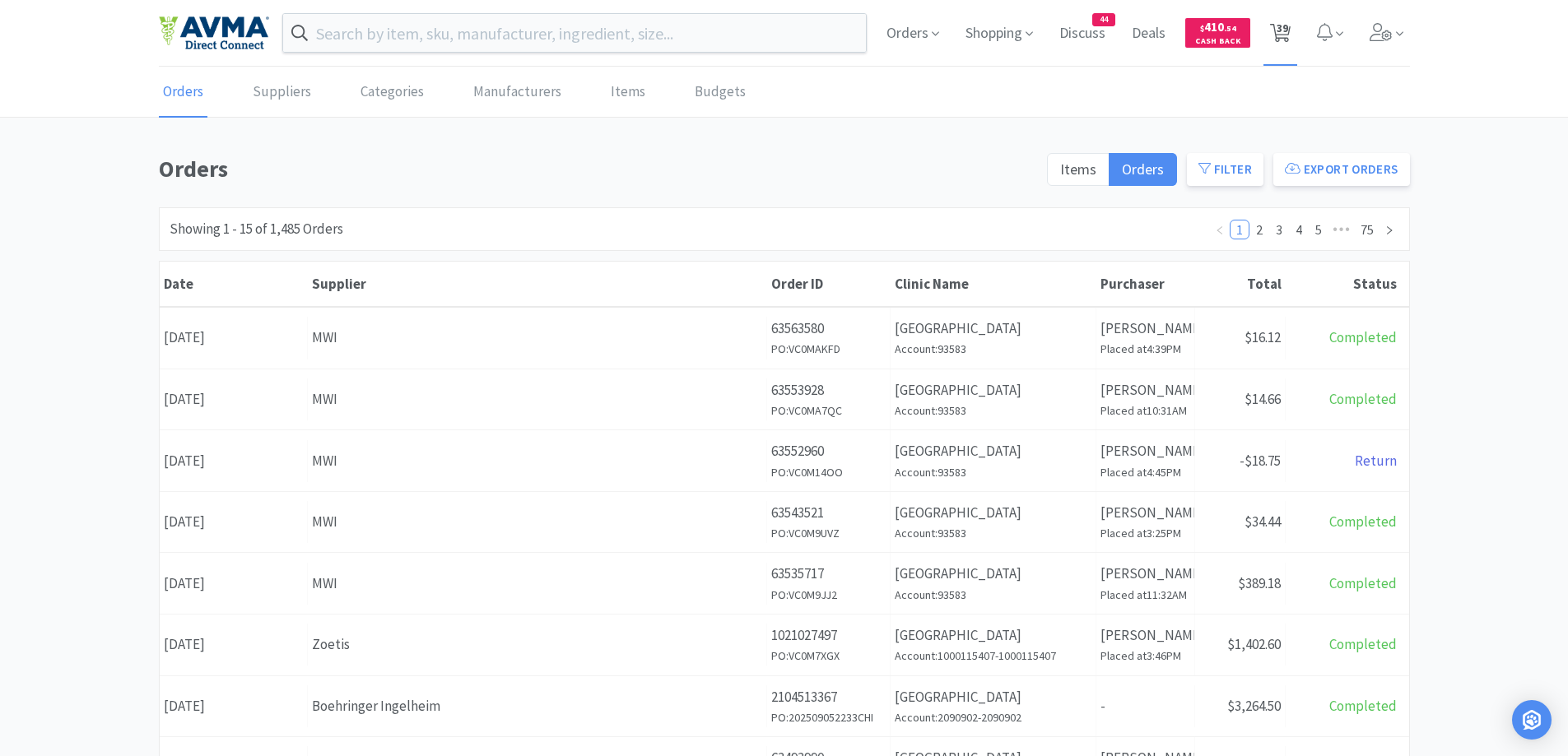
select select "5"
select select "1"
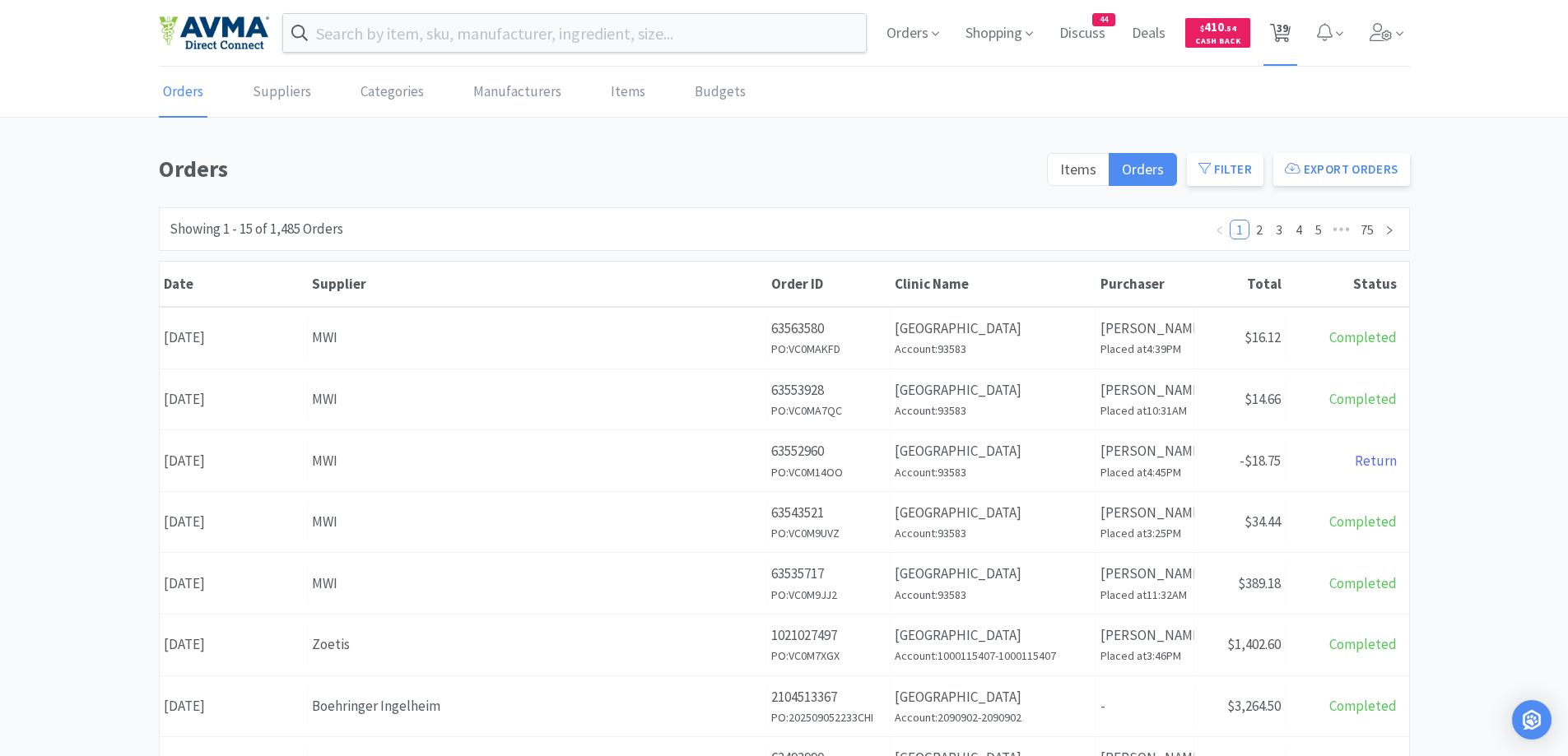
select select "1"
